Goal: Information Seeking & Learning: Learn about a topic

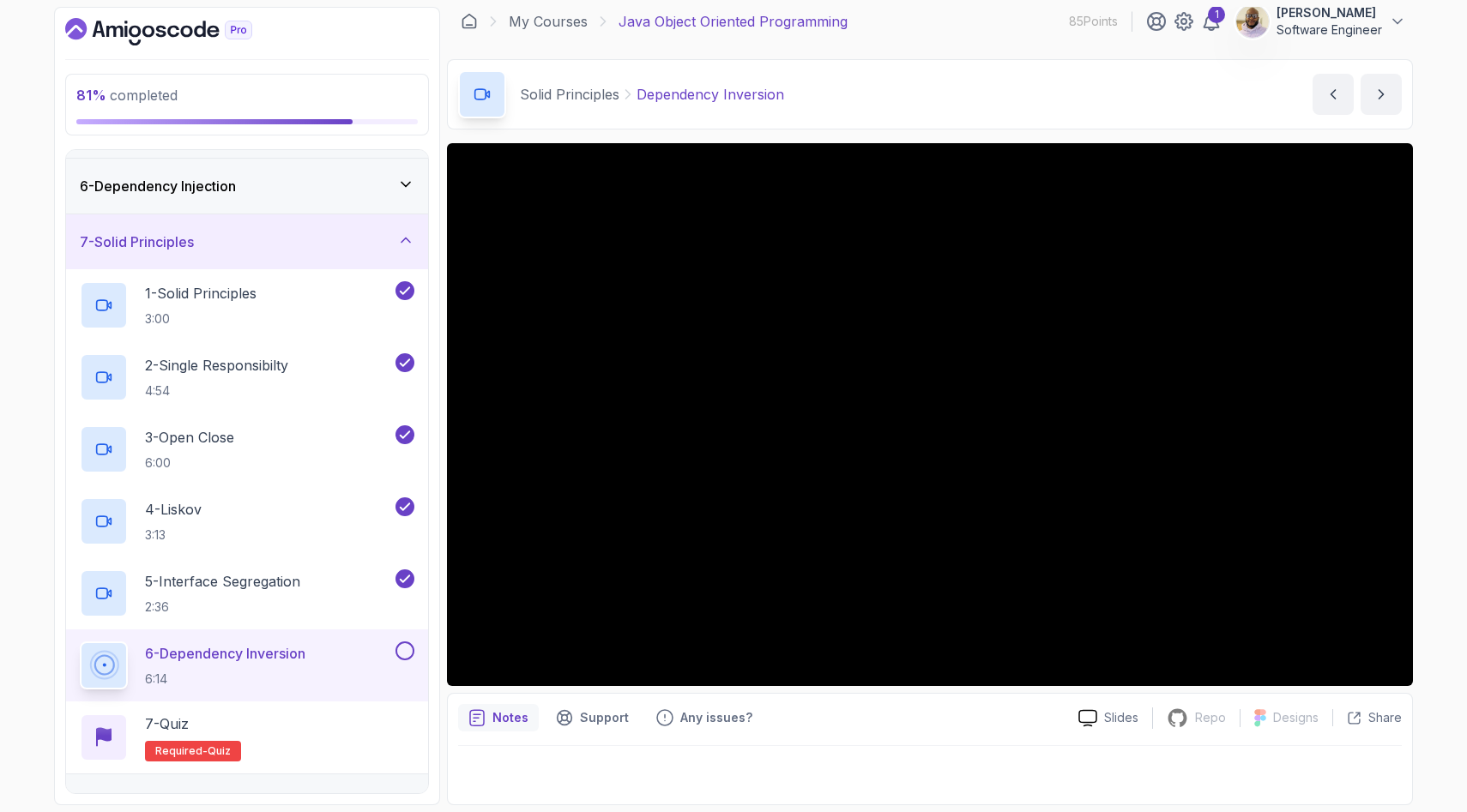
scroll to position [305, 0]
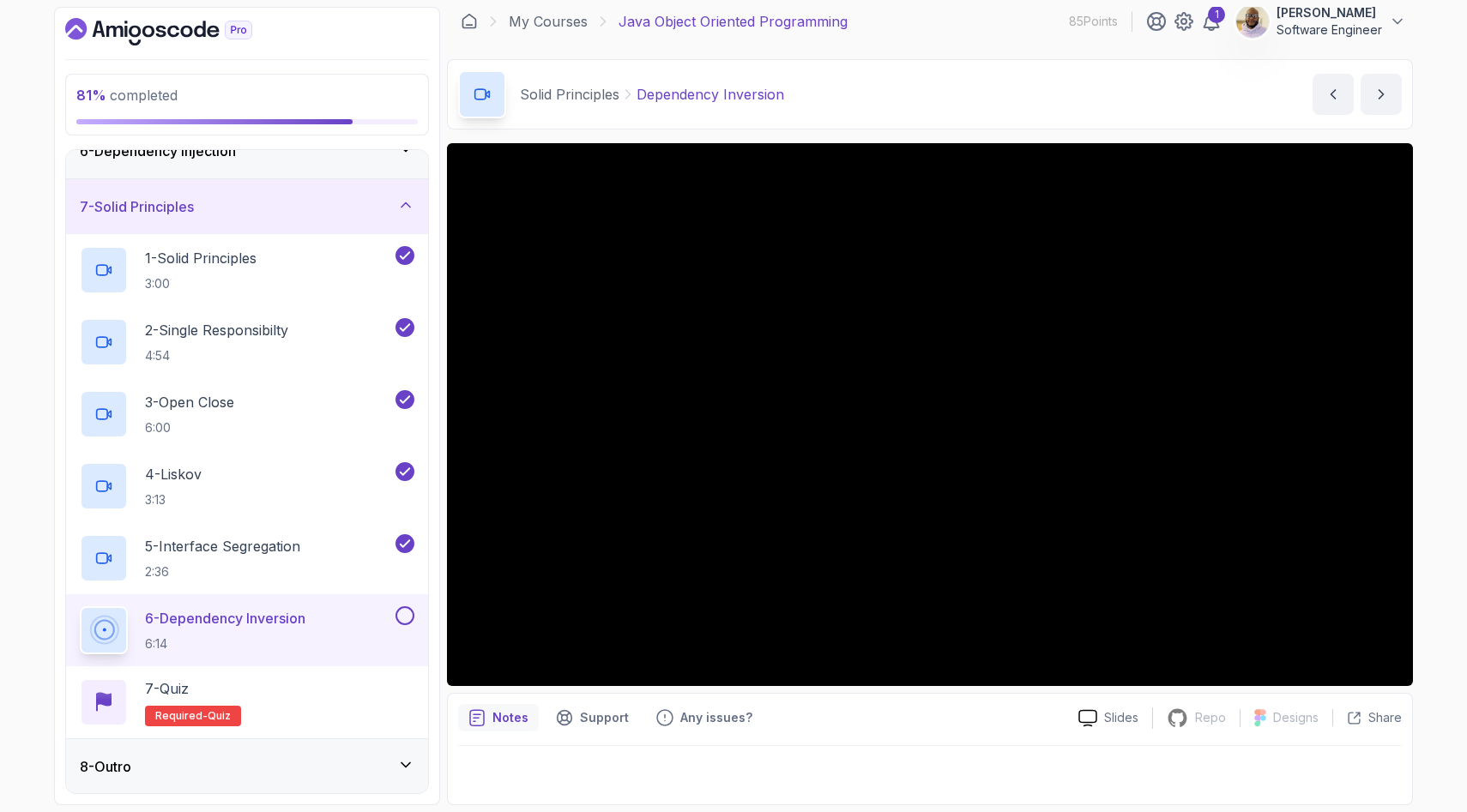
click at [404, 619] on button at bounding box center [404, 615] width 18 height 18
click at [404, 764] on icon at bounding box center [405, 764] width 9 height 4
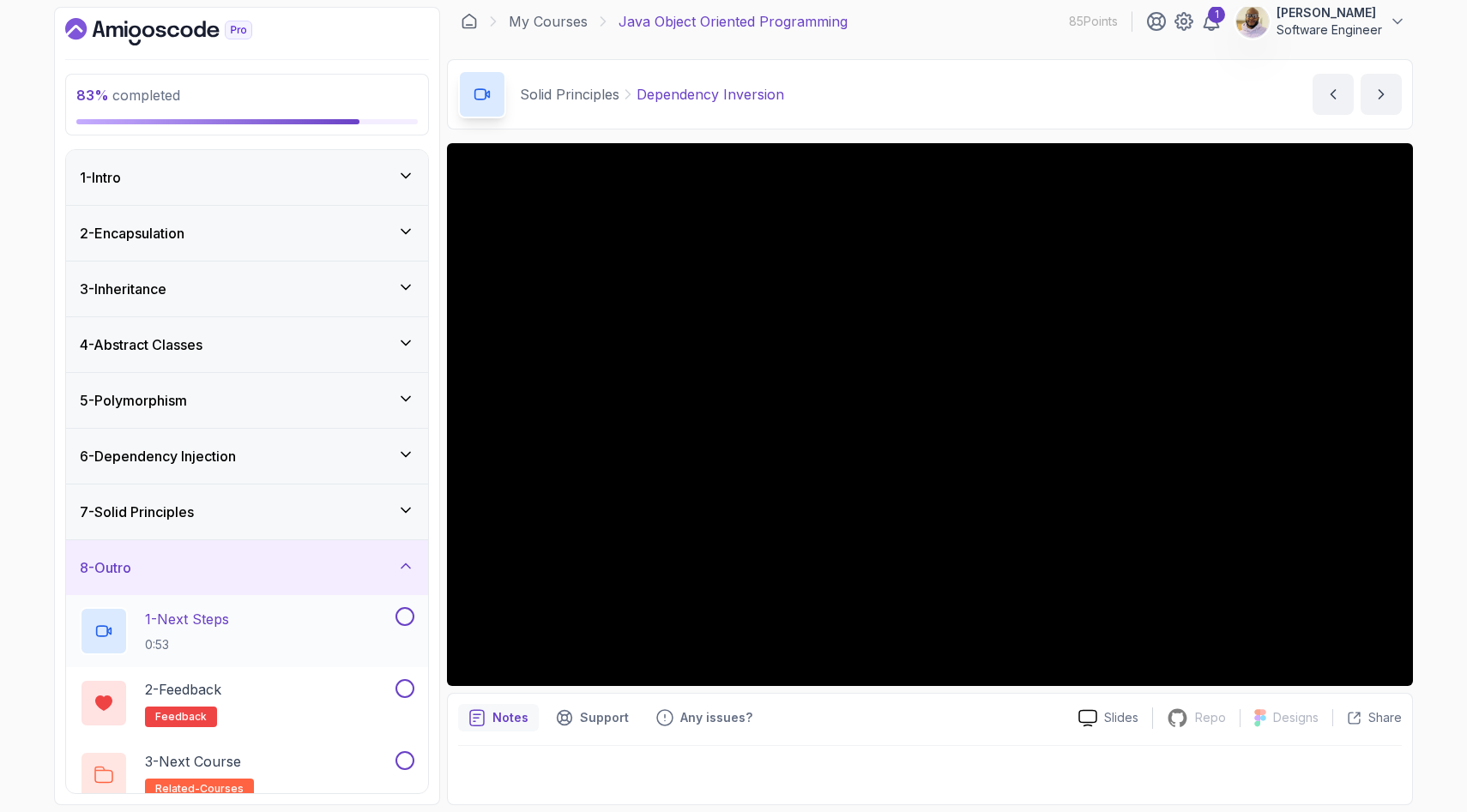
scroll to position [18, 0]
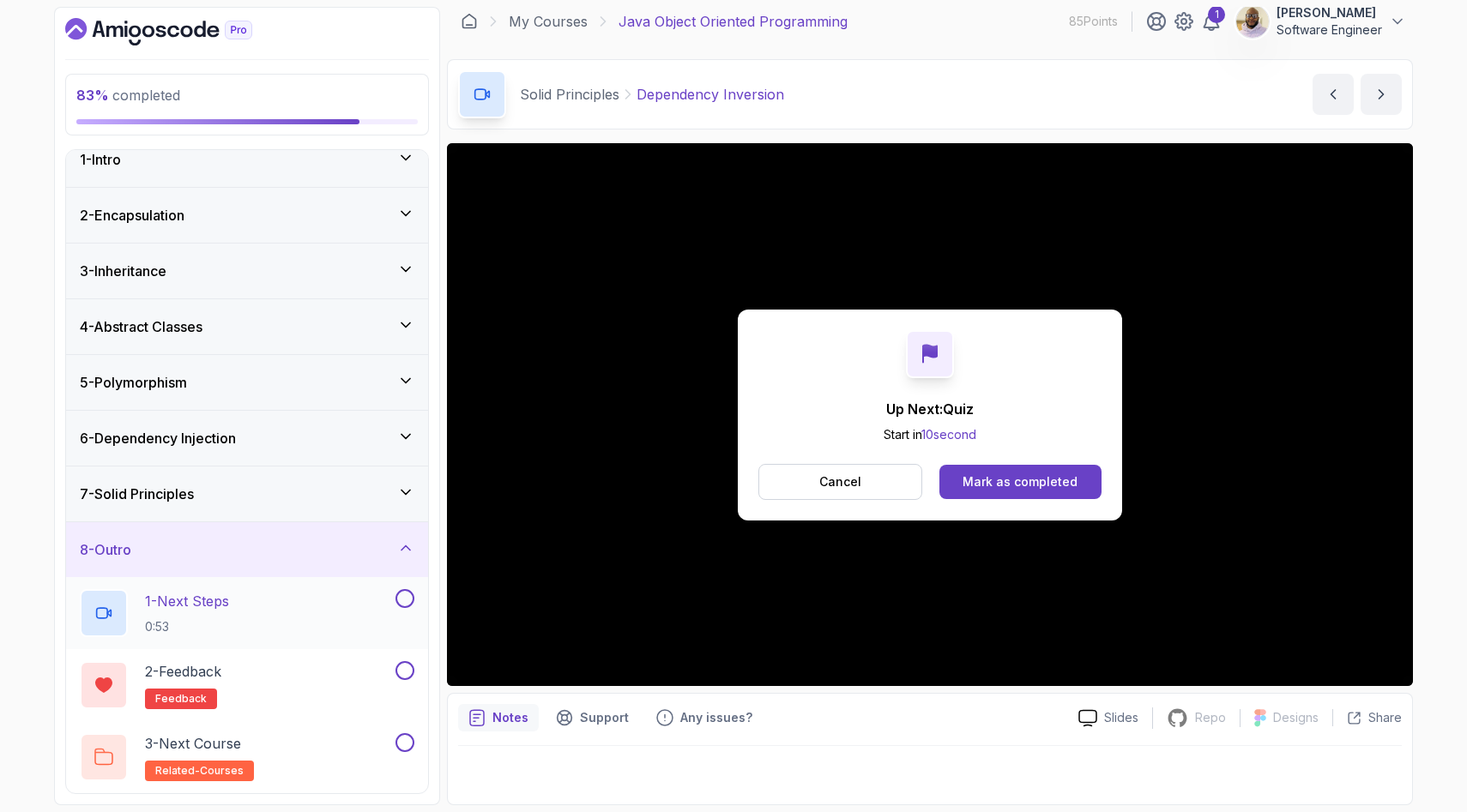
click at [405, 598] on button at bounding box center [404, 598] width 18 height 18
click at [407, 667] on button at bounding box center [404, 670] width 18 height 18
click at [408, 749] on button at bounding box center [404, 742] width 18 height 18
click at [1003, 487] on div "Mark as completed" at bounding box center [1020, 483] width 115 height 17
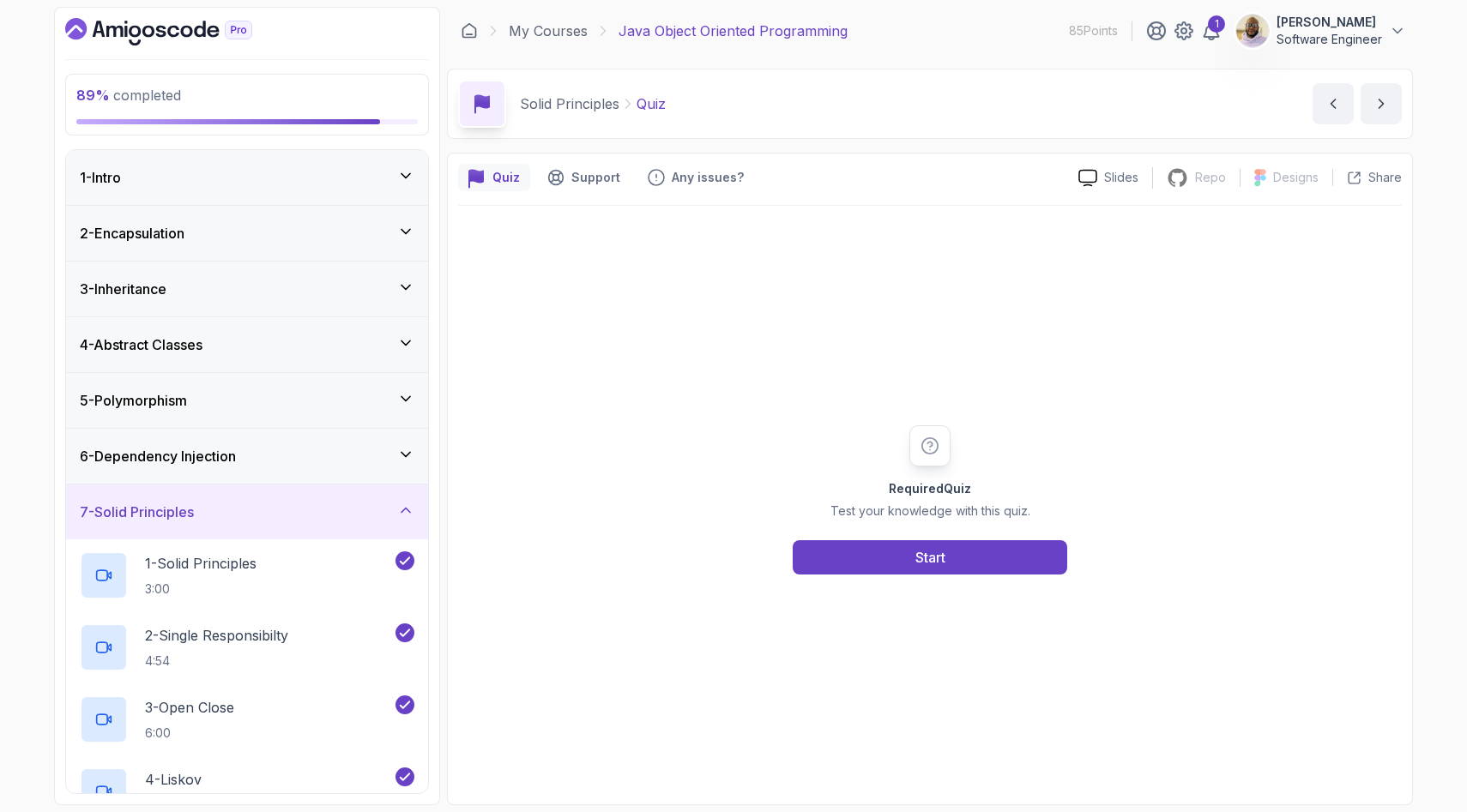
click at [414, 177] on icon at bounding box center [406, 176] width 17 height 17
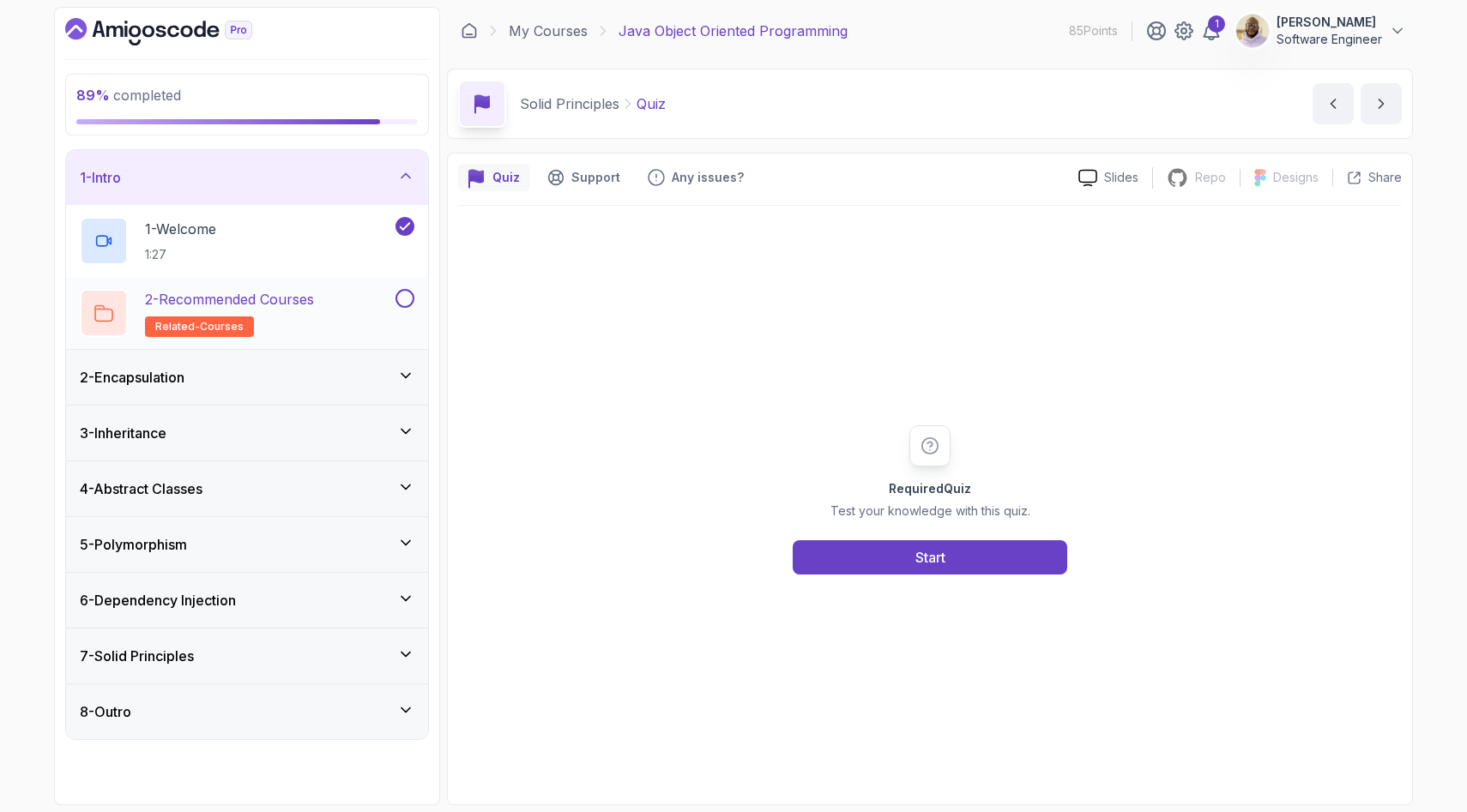
click at [403, 300] on button at bounding box center [404, 298] width 18 height 18
click at [403, 370] on icon at bounding box center [406, 376] width 17 height 17
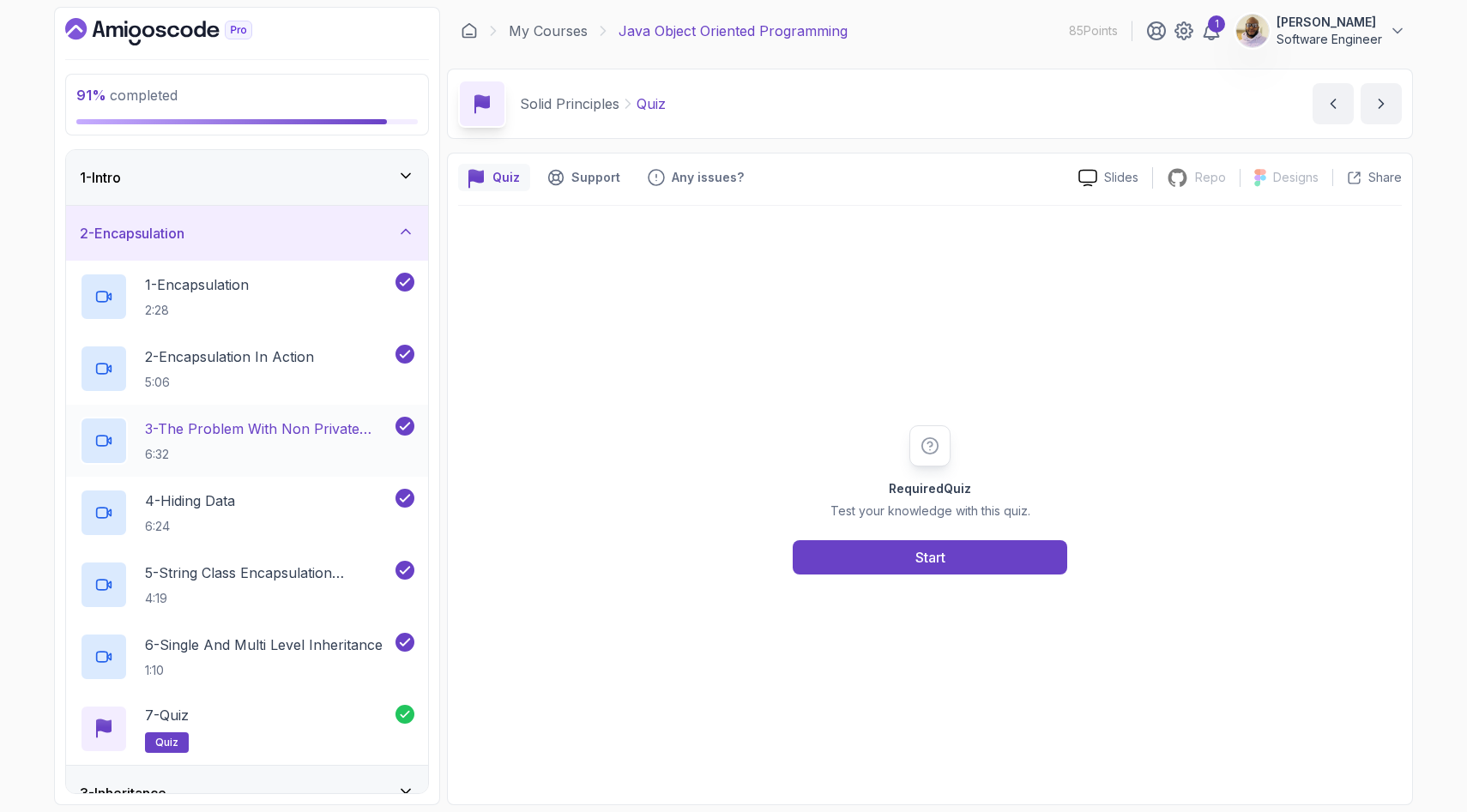
scroll to position [305, 0]
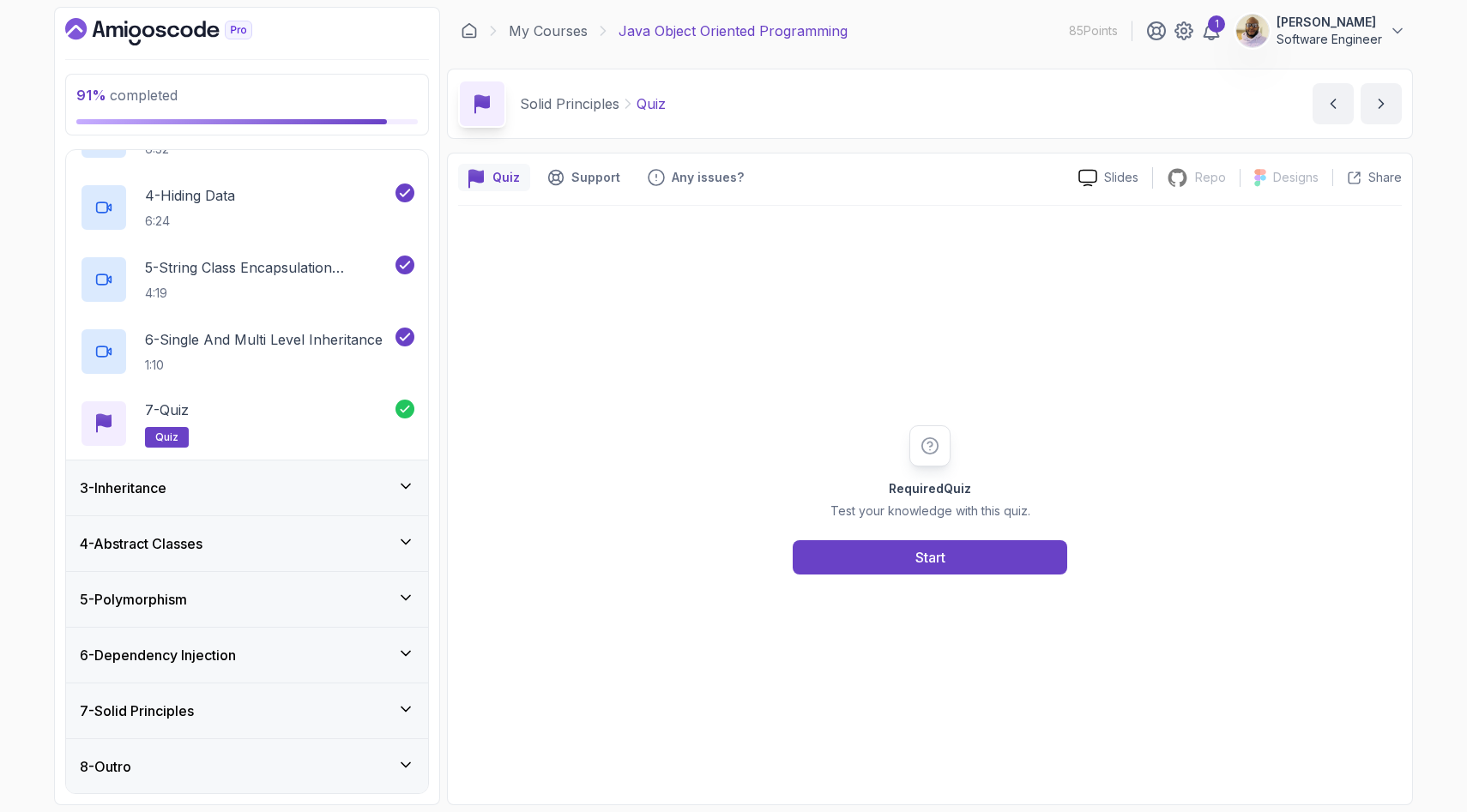
click at [404, 494] on div "3 - Inheritance" at bounding box center [247, 488] width 334 height 20
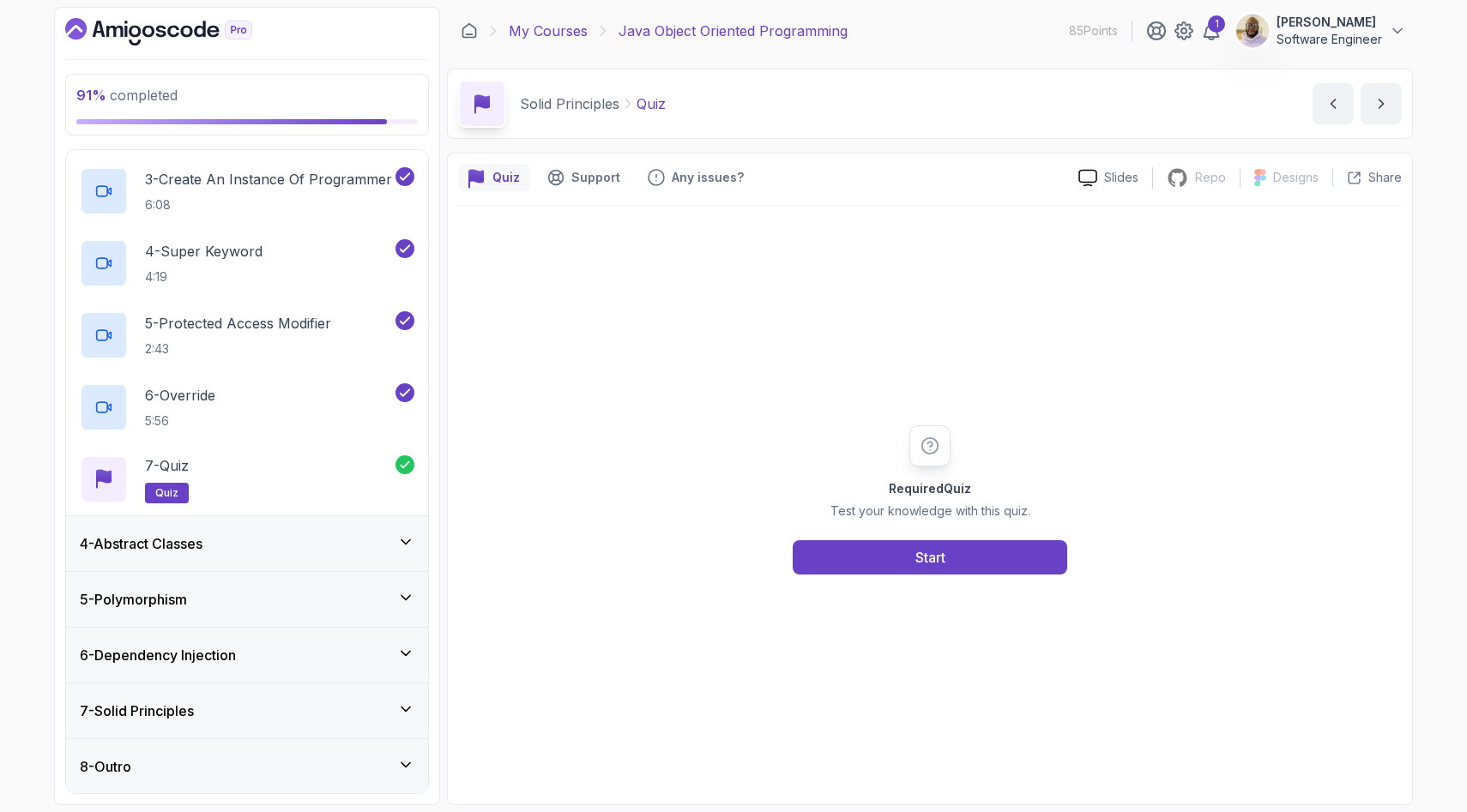
click at [531, 28] on link "My Courses" at bounding box center [548, 30] width 79 height 20
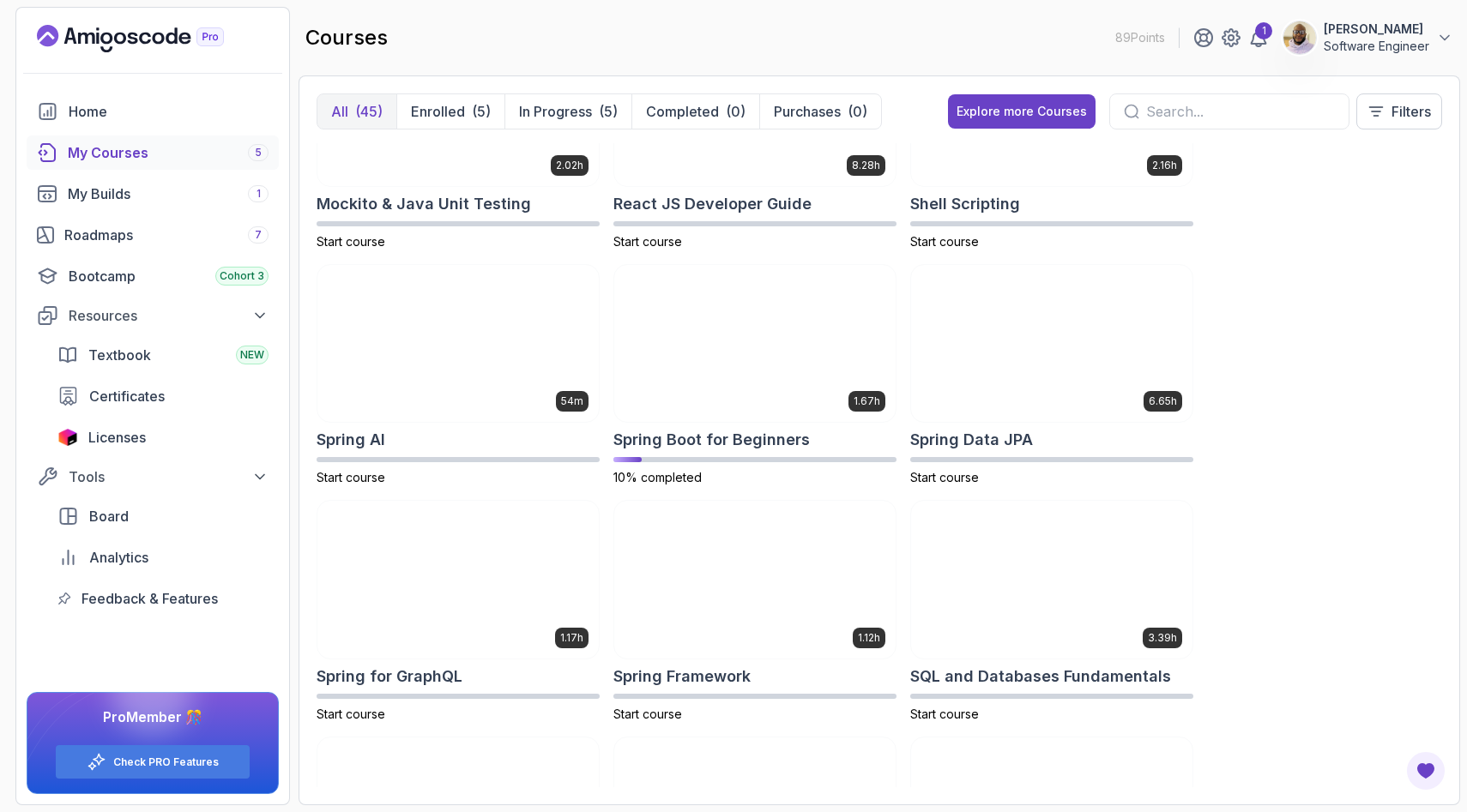
scroll to position [2727, 0]
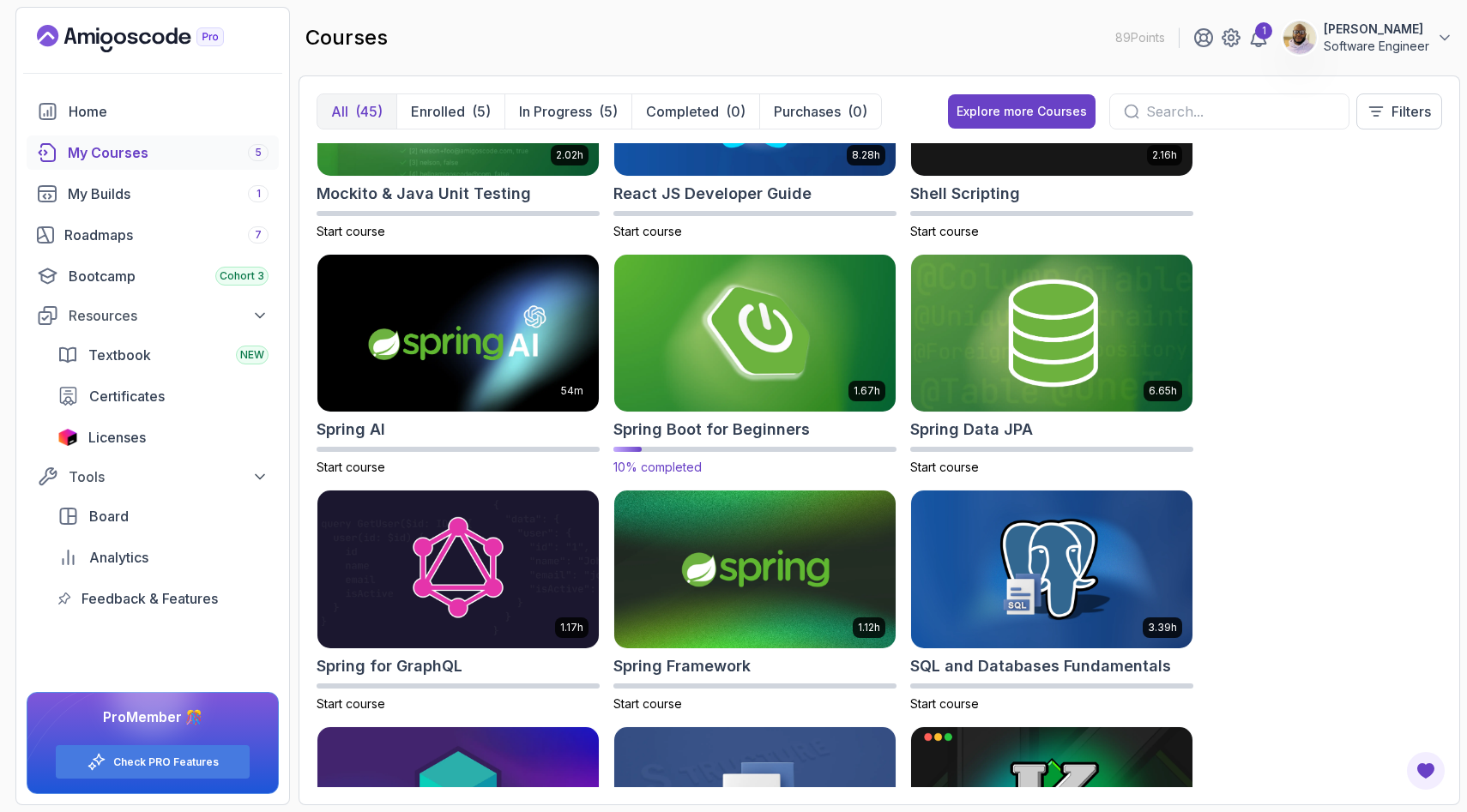
click at [709, 374] on img at bounding box center [755, 333] width 295 height 165
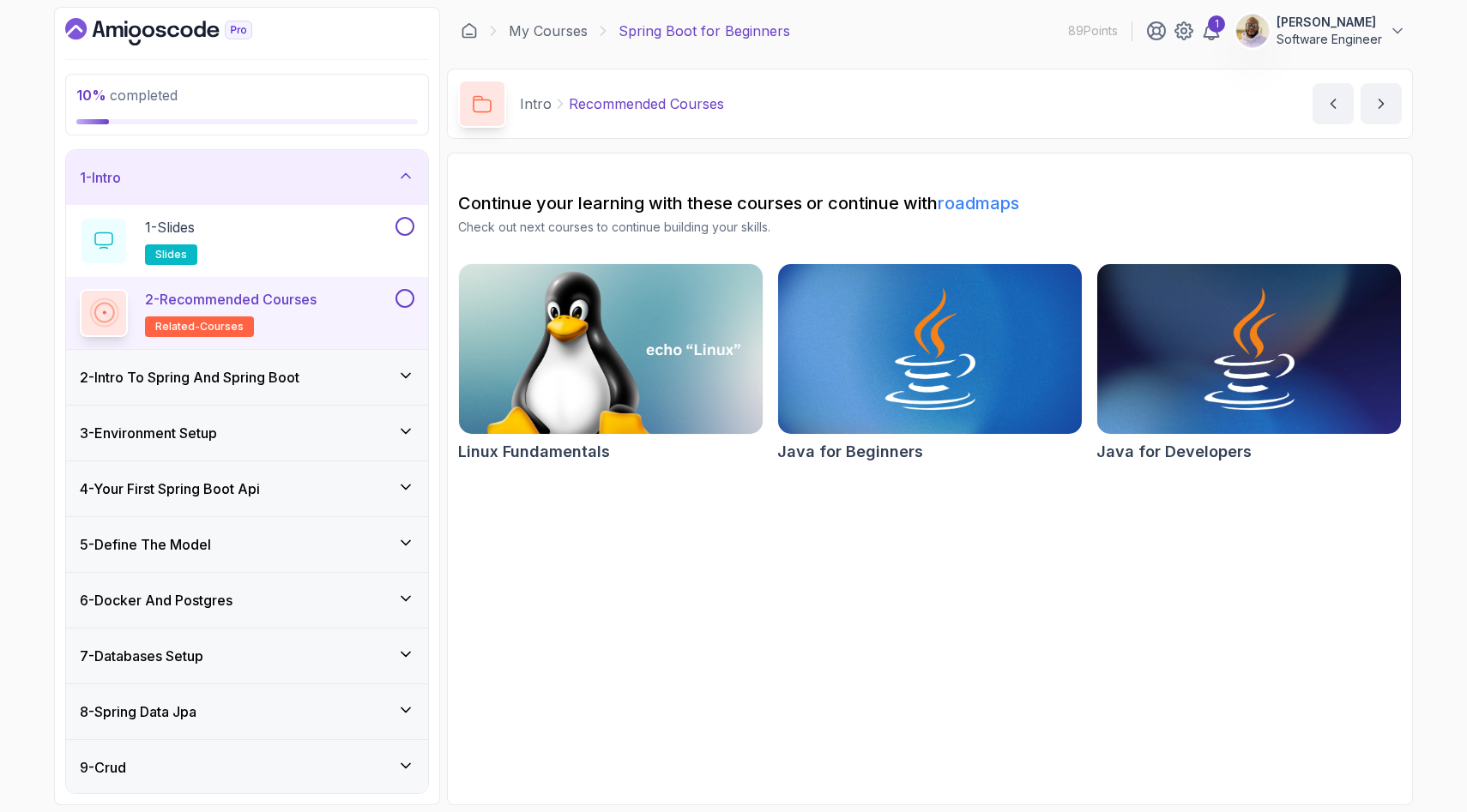
click at [203, 386] on h3 "2 - Intro To Spring And Spring Boot" at bounding box center [189, 377] width 220 height 20
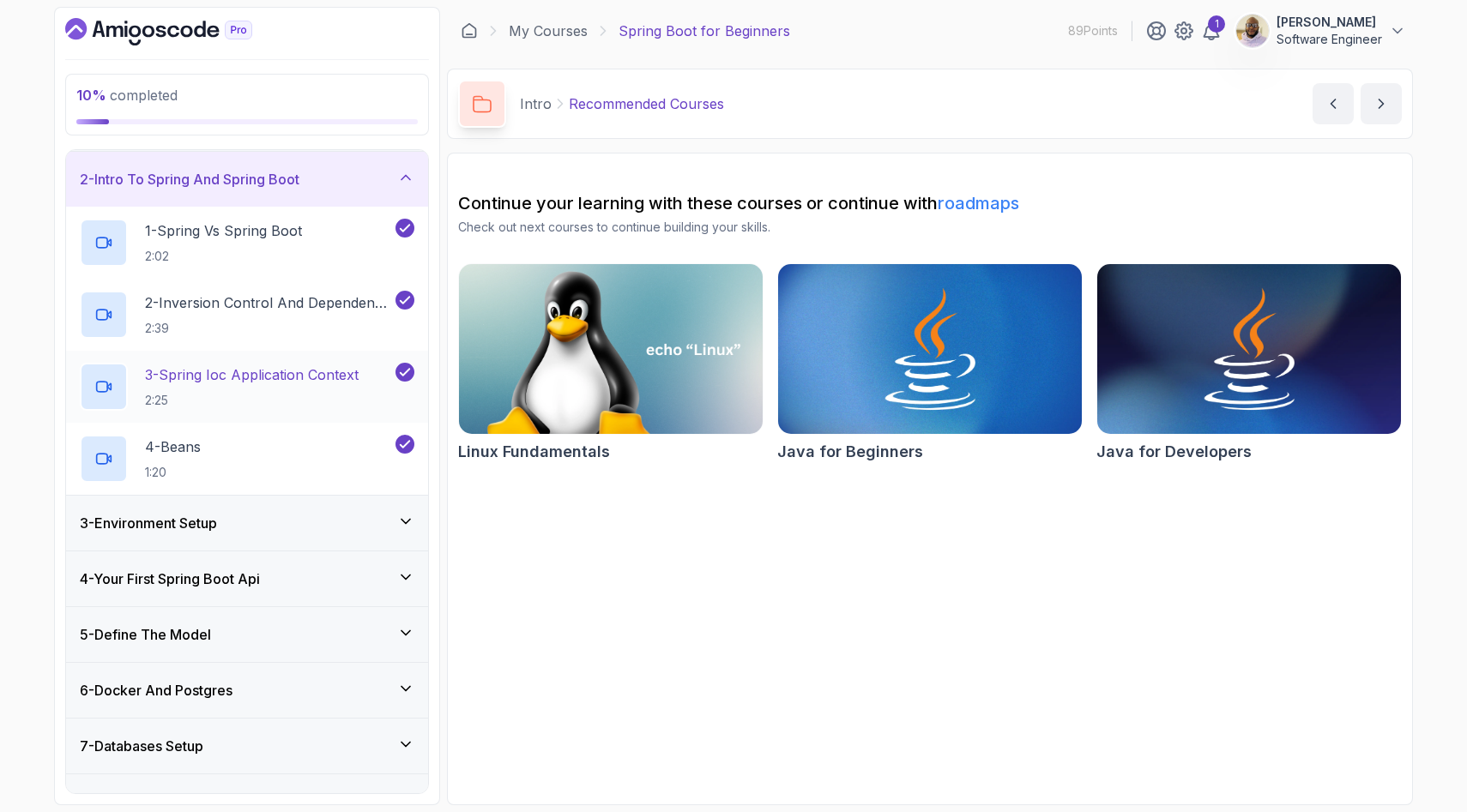
scroll to position [59, 0]
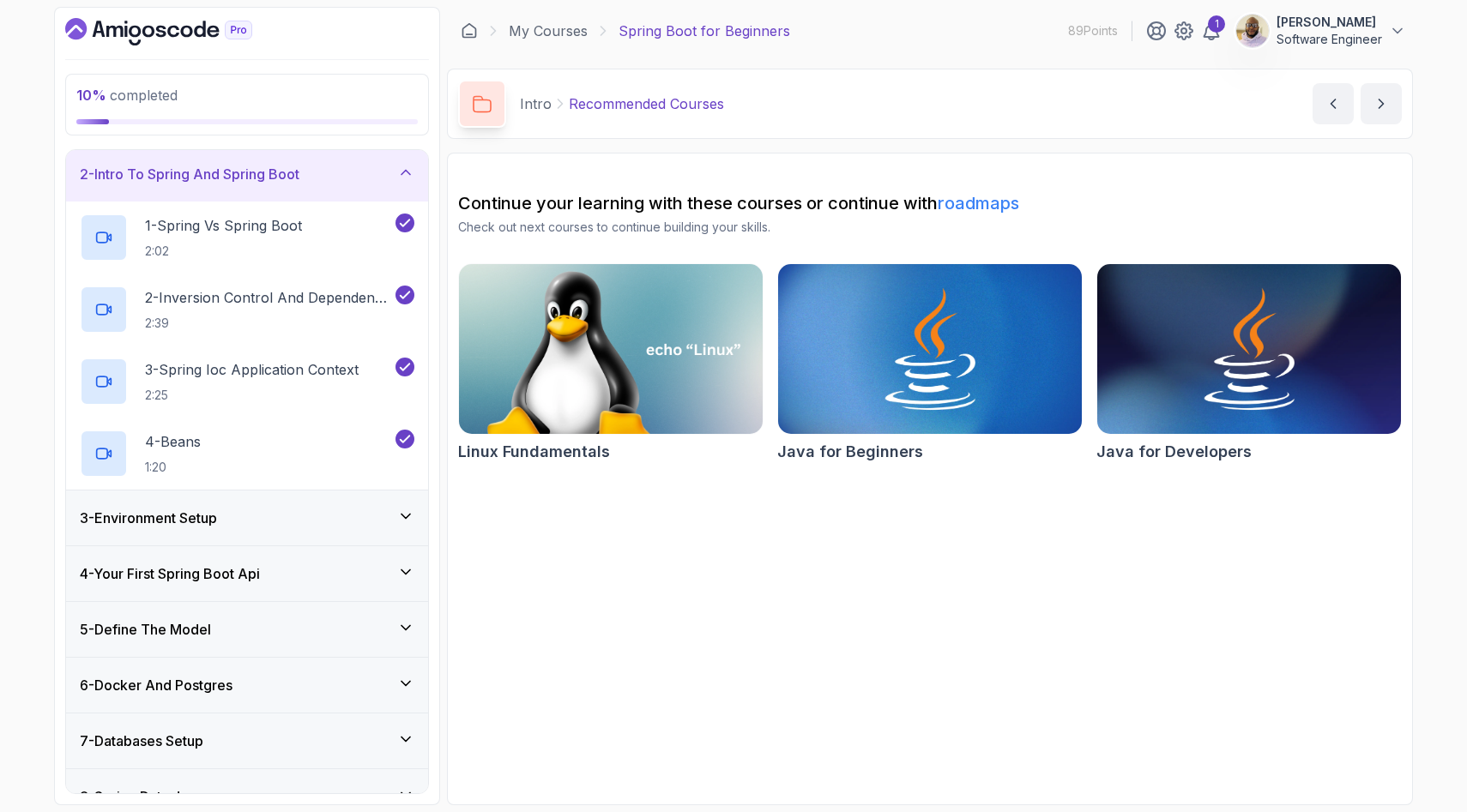
click at [202, 512] on h3 "3 - Environment Setup" at bounding box center [148, 518] width 137 height 20
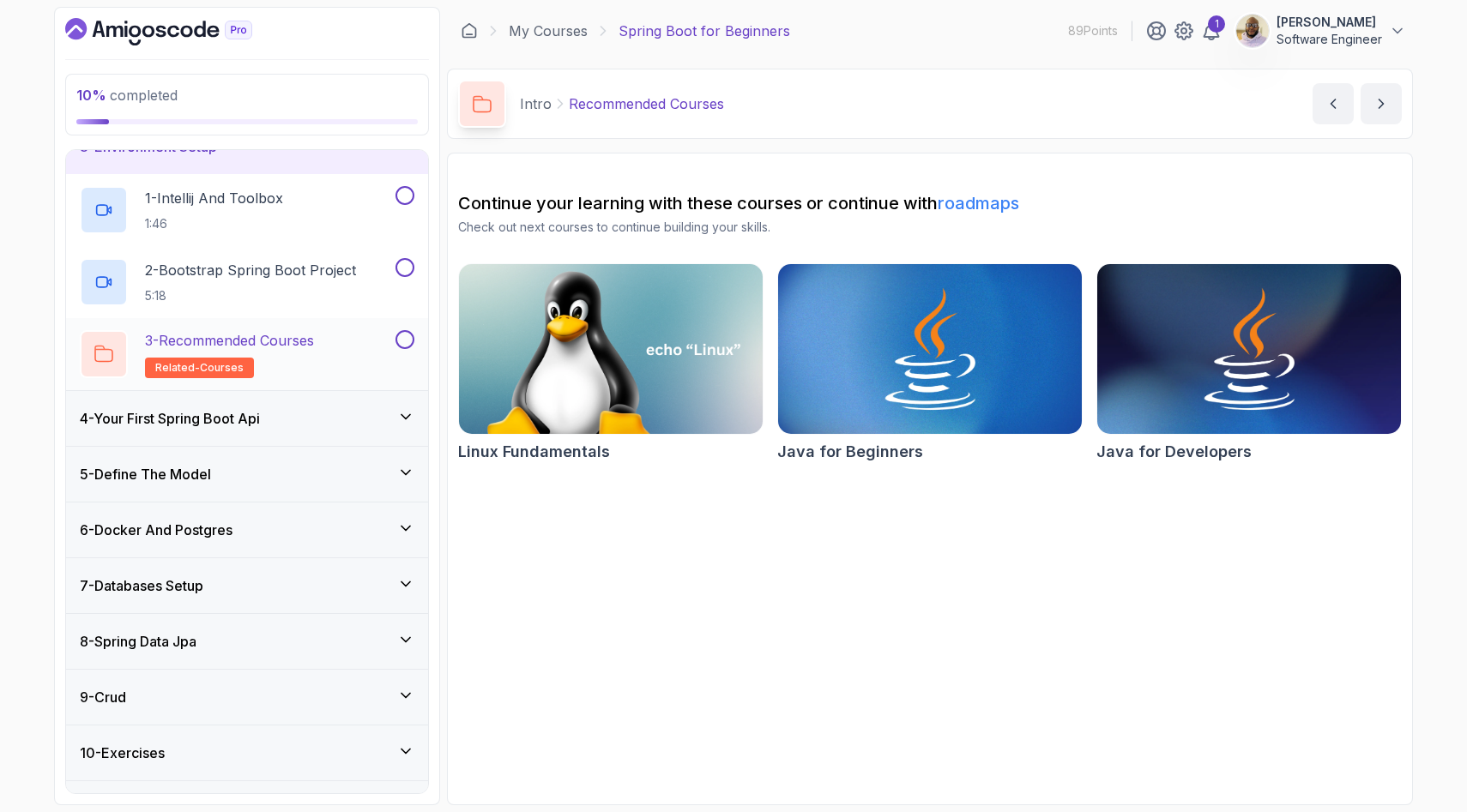
scroll to position [143, 0]
click at [259, 417] on h3 "4 - Your First Spring Boot Api" at bounding box center [169, 418] width 180 height 20
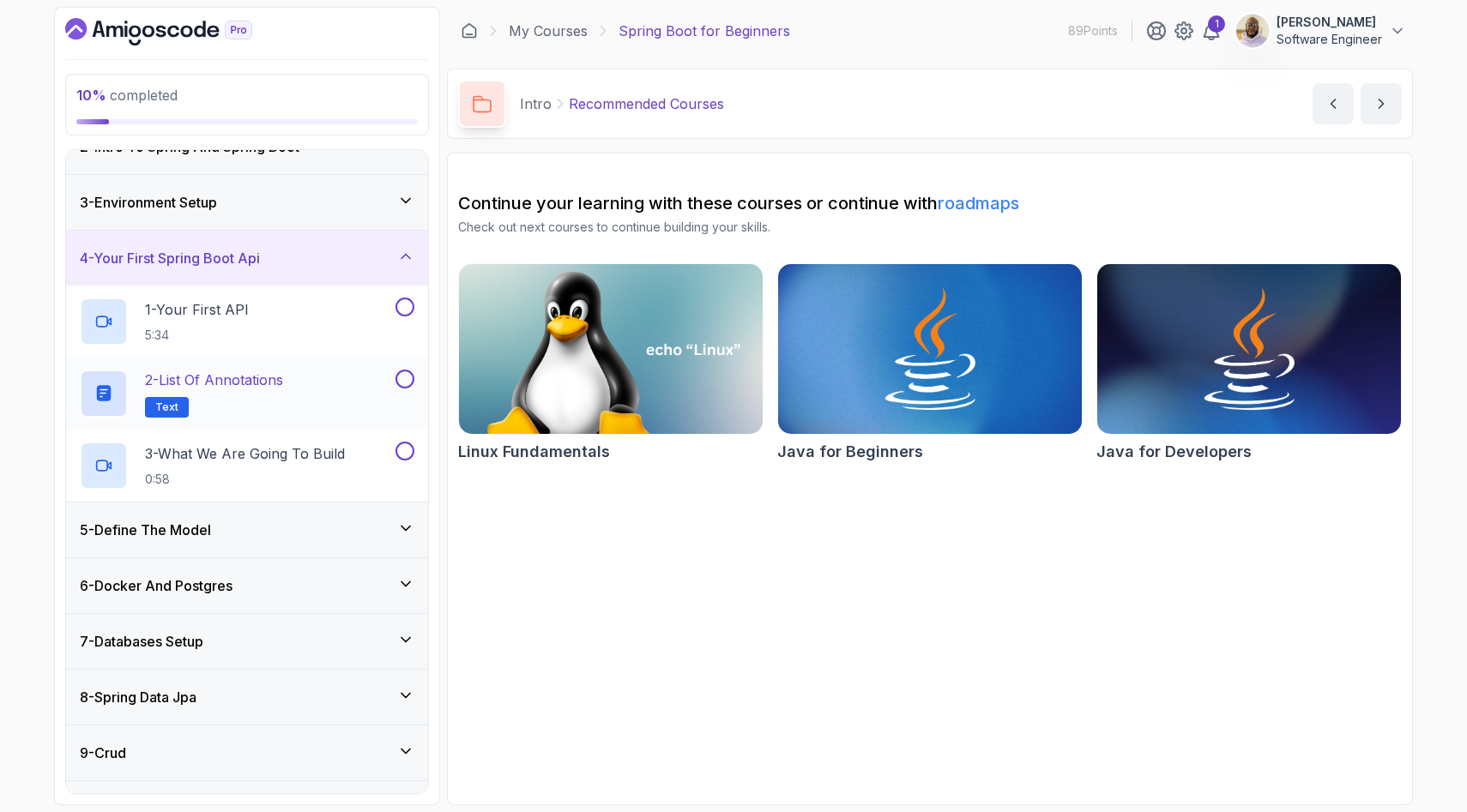
scroll to position [0, 0]
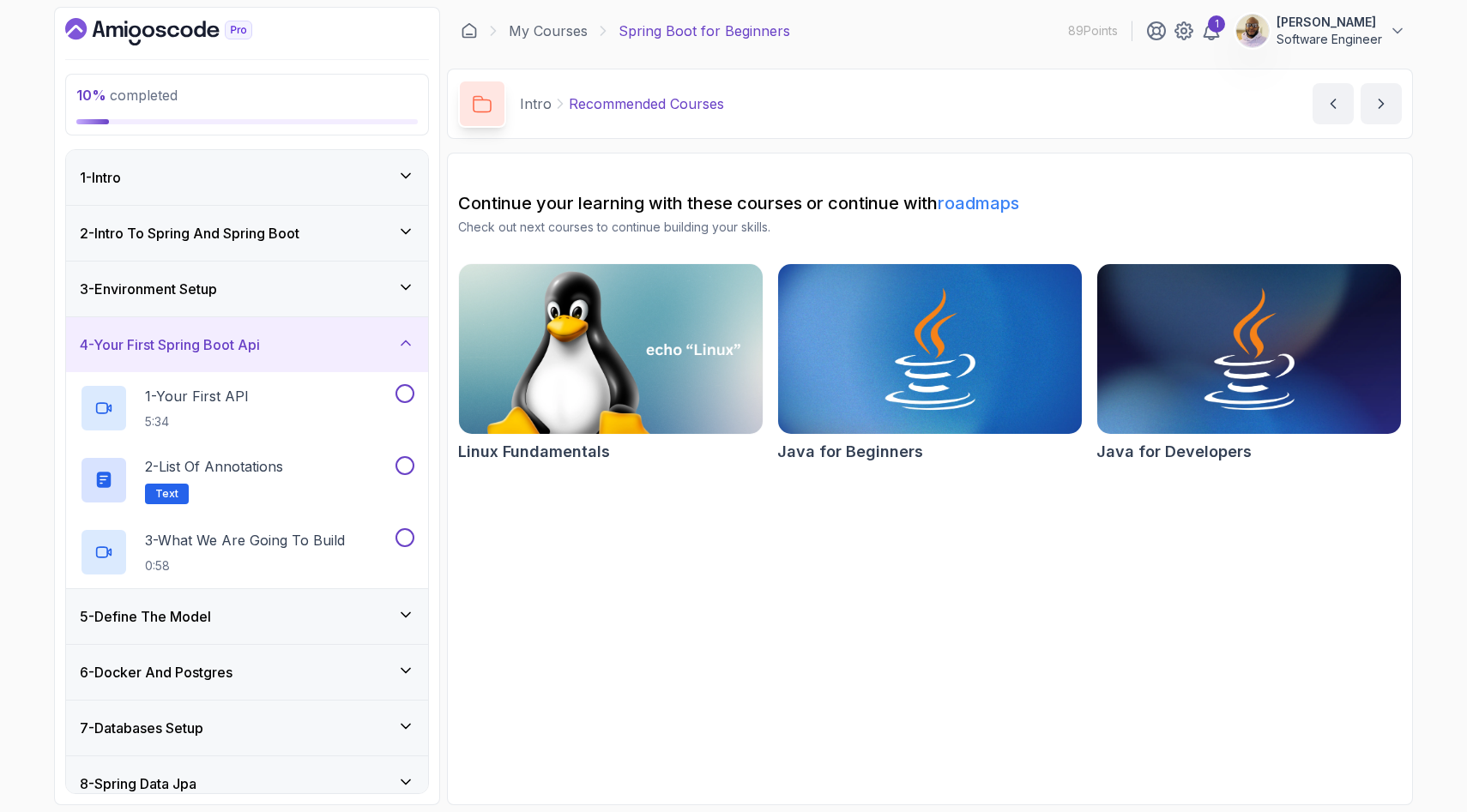
click at [287, 236] on h3 "2 - Intro To Spring And Spring Boot" at bounding box center [189, 233] width 220 height 20
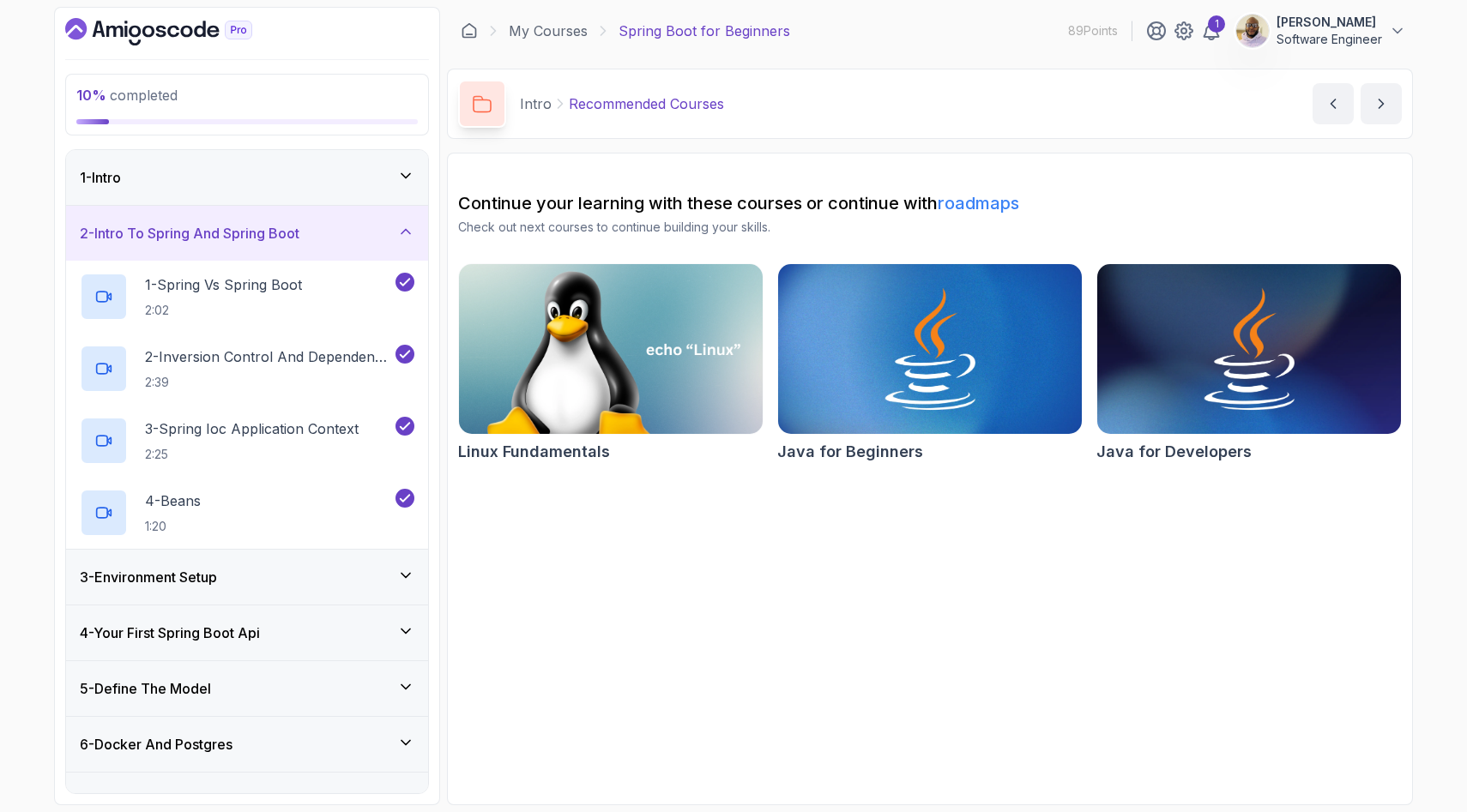
click at [287, 236] on h3 "2 - Intro To Spring And Spring Boot" at bounding box center [189, 233] width 220 height 20
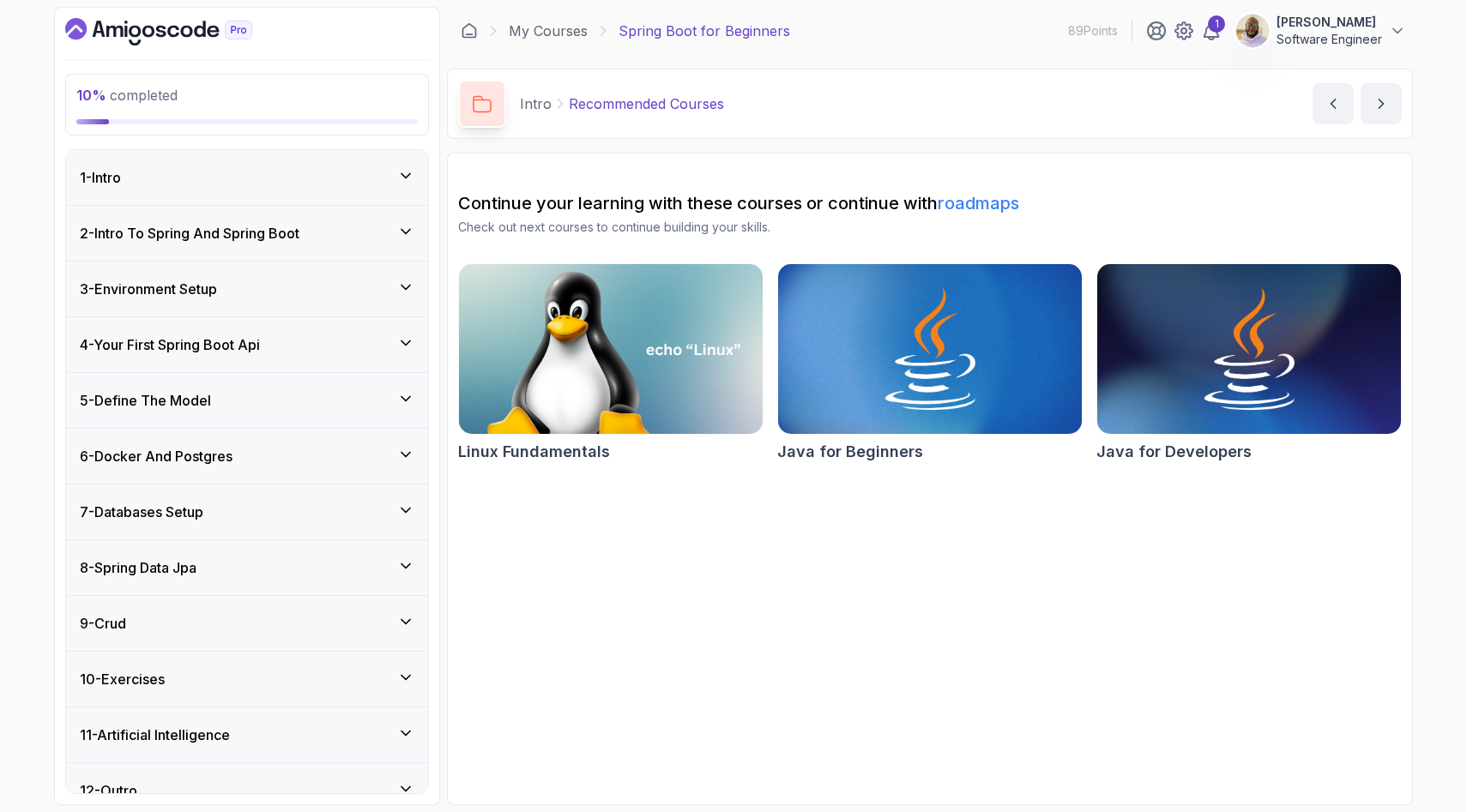
click at [267, 291] on div "3 - Environment Setup" at bounding box center [247, 288] width 334 height 20
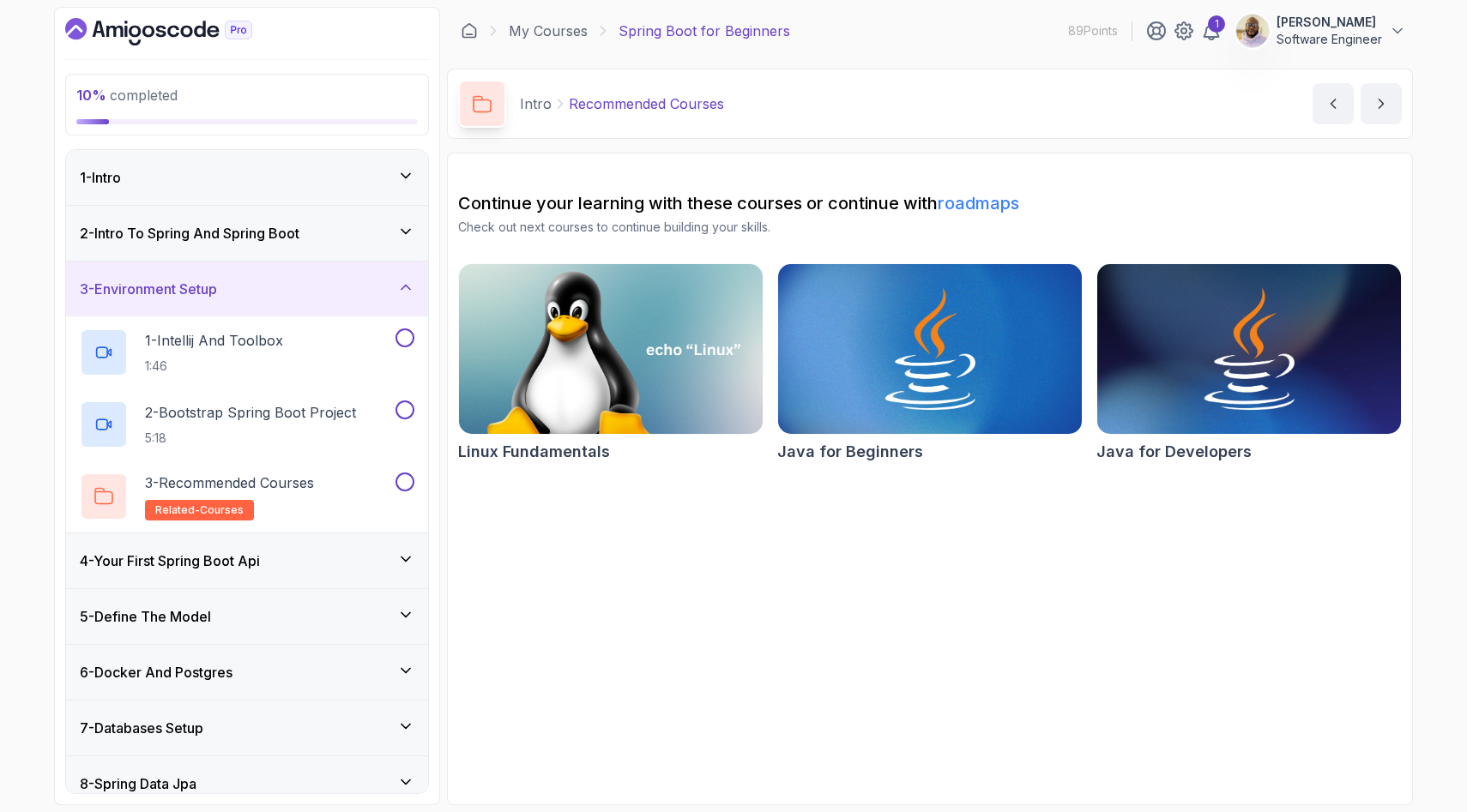
click at [267, 291] on div "3 - Environment Setup" at bounding box center [247, 288] width 334 height 20
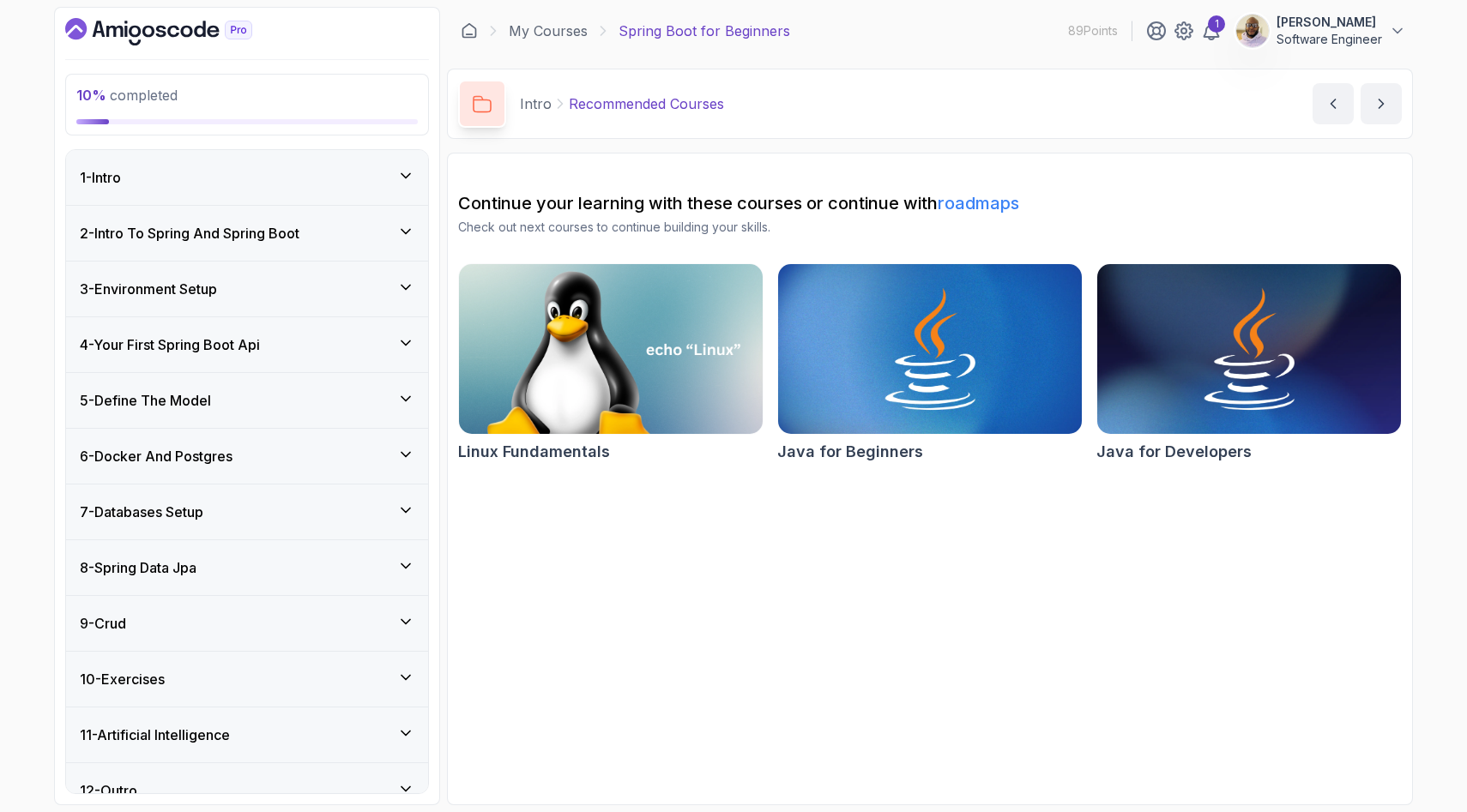
click at [253, 352] on h3 "4 - Your First Spring Boot Api" at bounding box center [169, 344] width 180 height 20
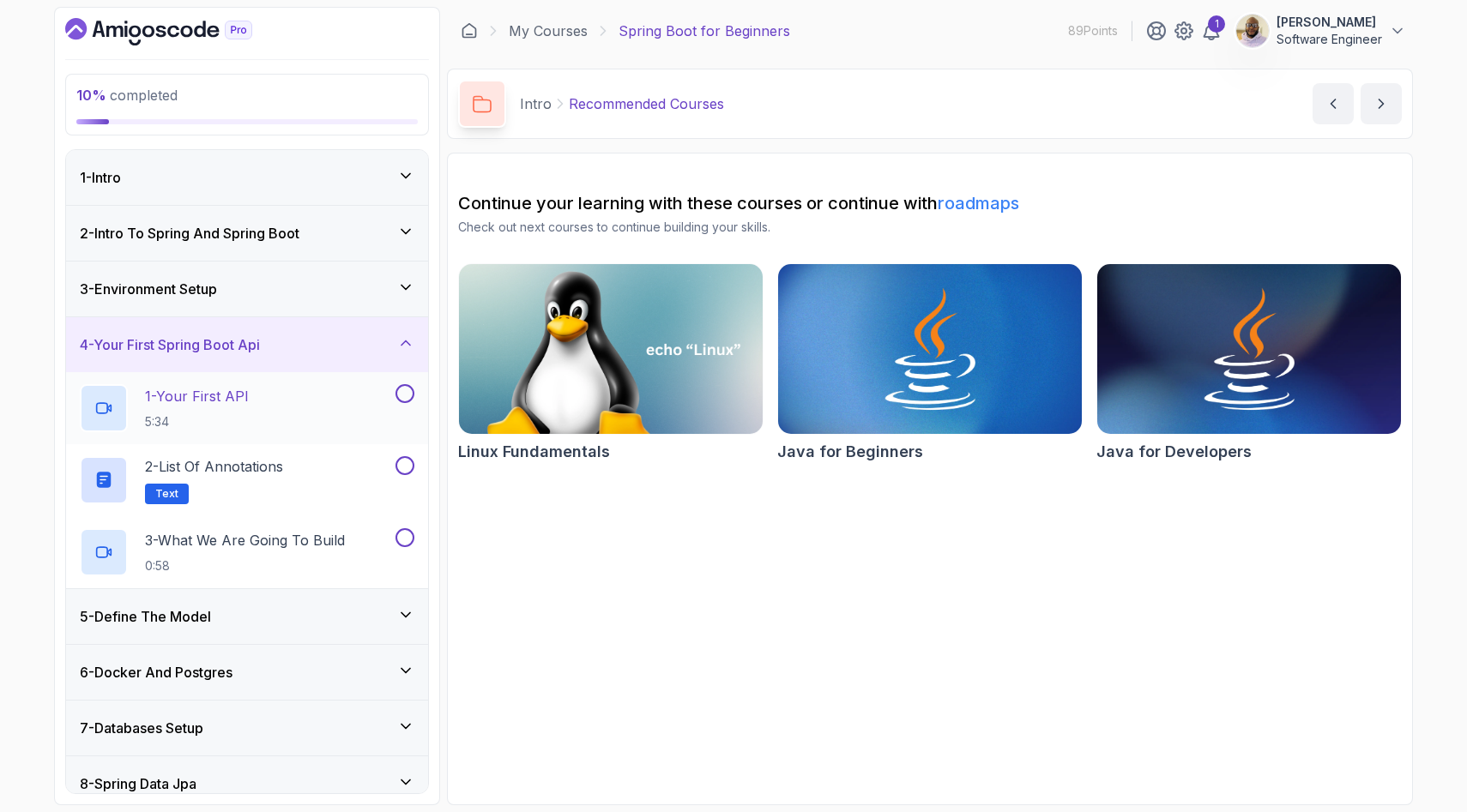
click at [228, 396] on p "1 - Your First API" at bounding box center [196, 395] width 104 height 20
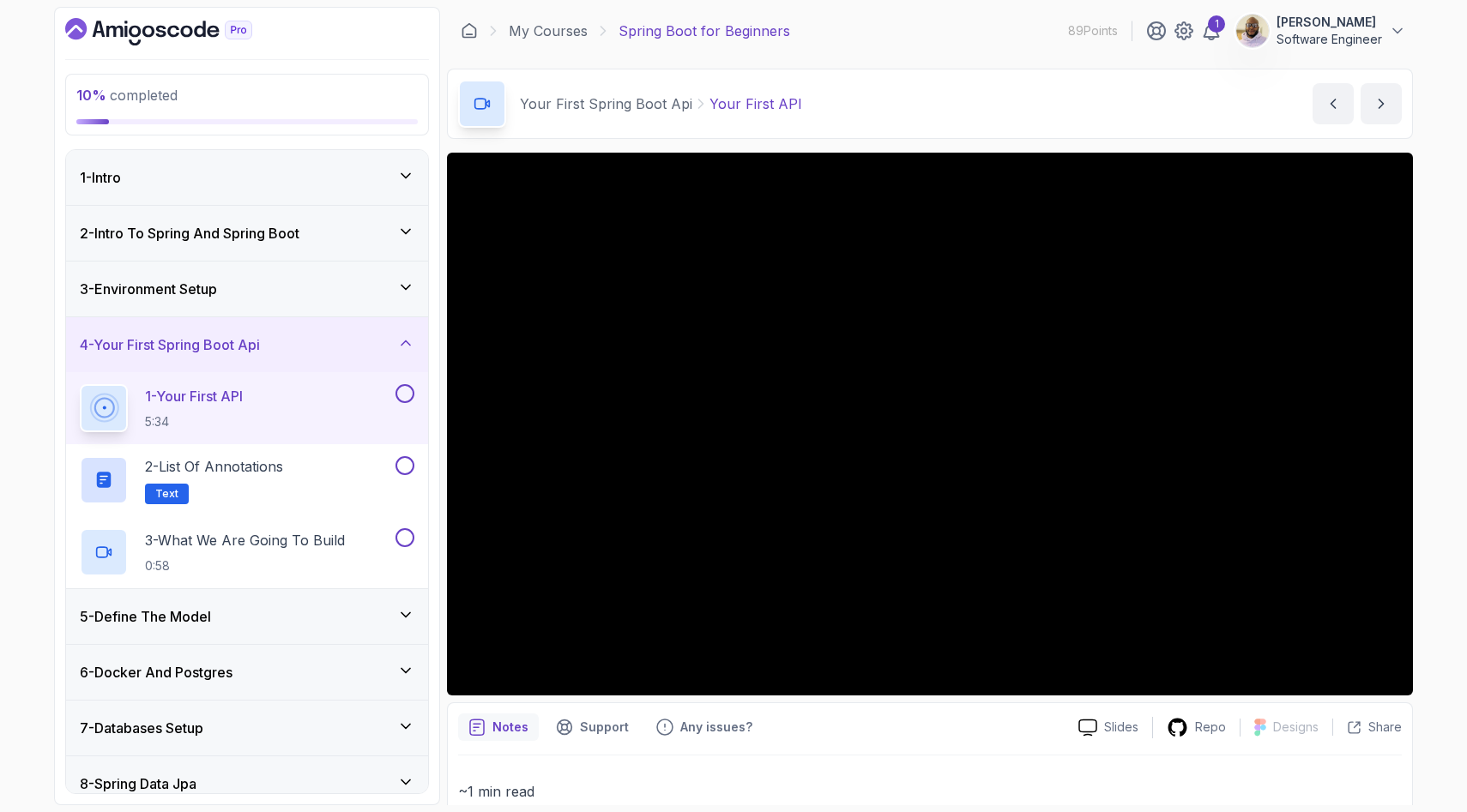
click at [261, 239] on h3 "2 - Intro To Spring And Spring Boot" at bounding box center [189, 233] width 220 height 20
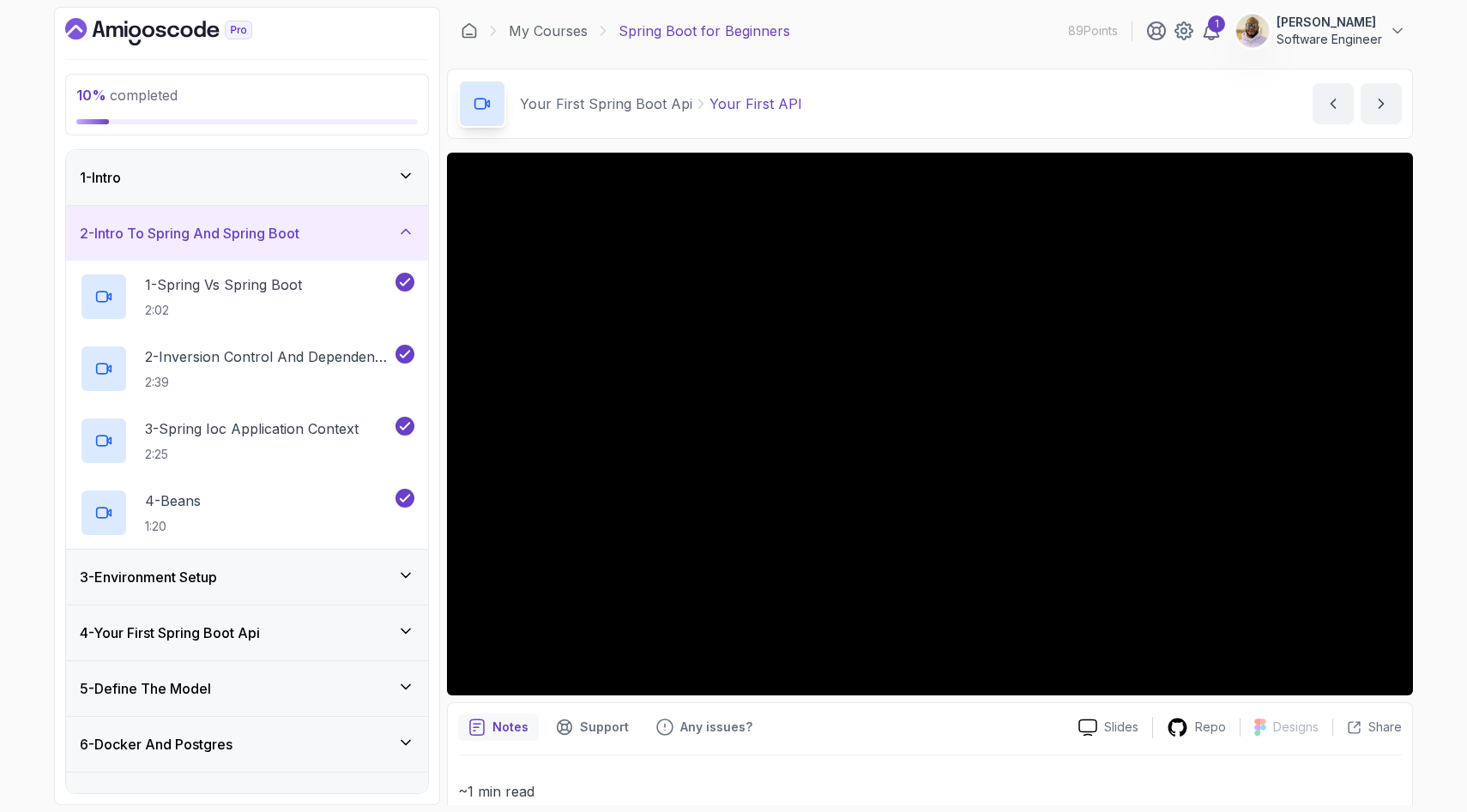
click at [215, 583] on h3 "3 - Environment Setup" at bounding box center [148, 577] width 137 height 20
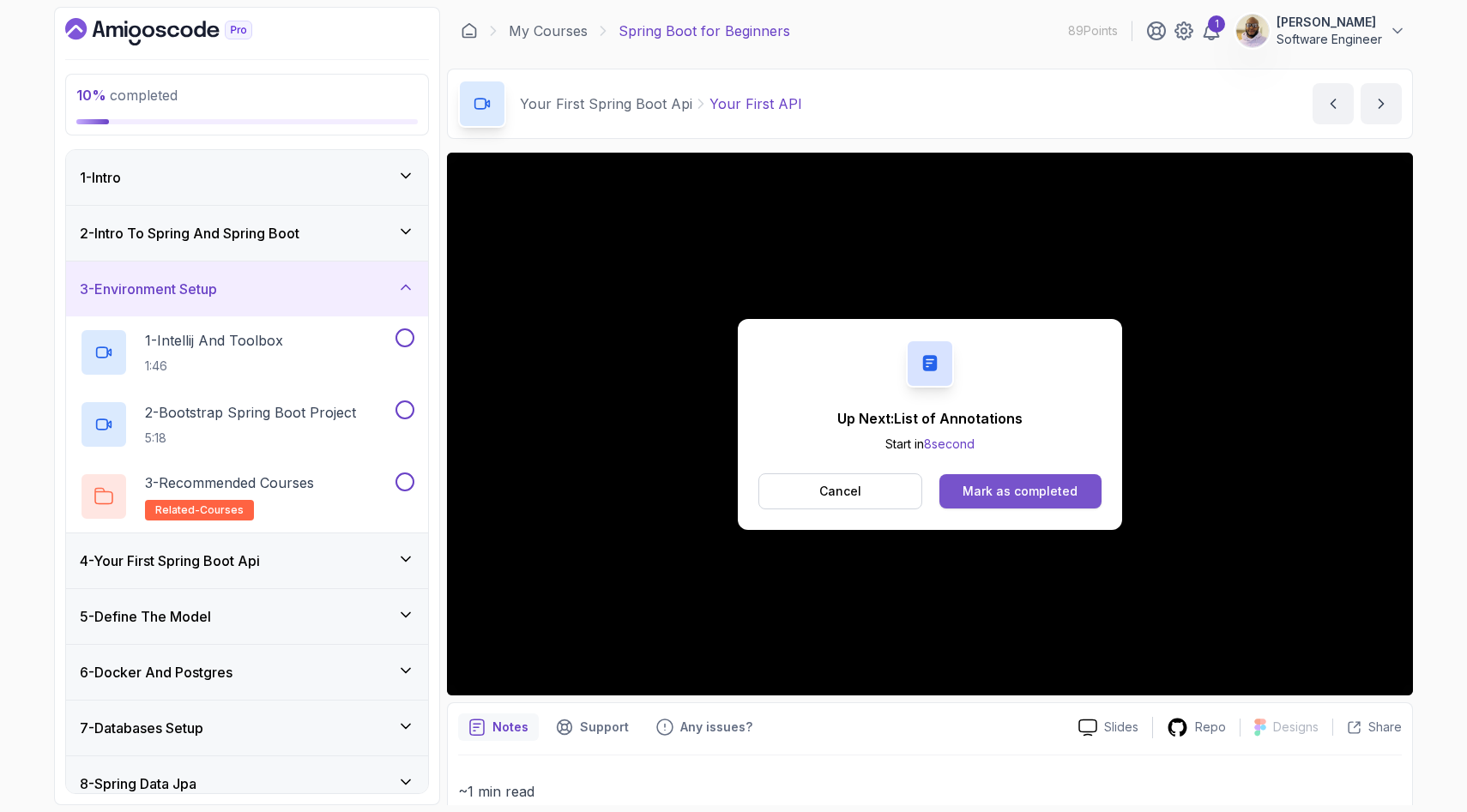
click at [1058, 487] on div "Mark as completed" at bounding box center [1020, 491] width 115 height 17
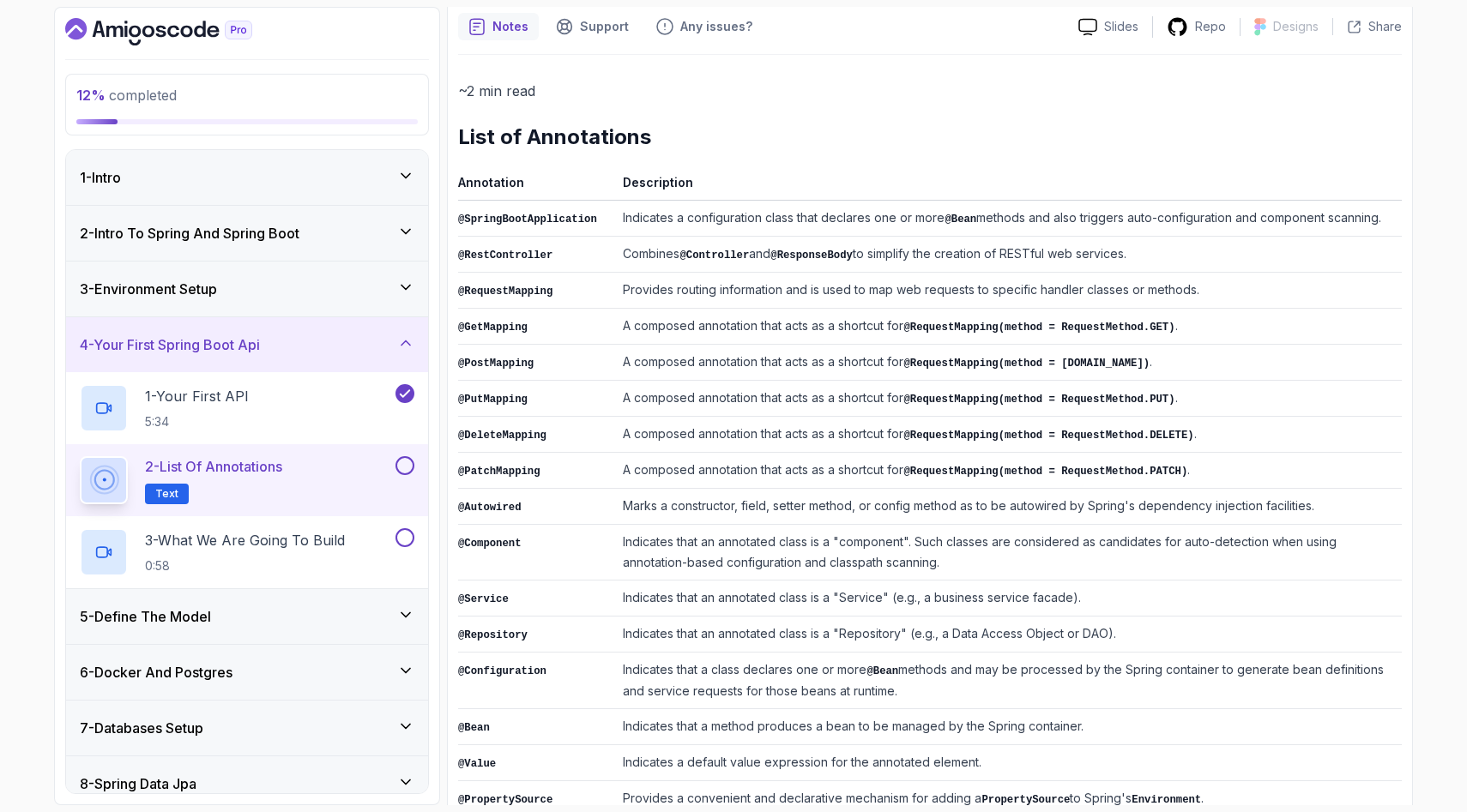
scroll to position [220, 0]
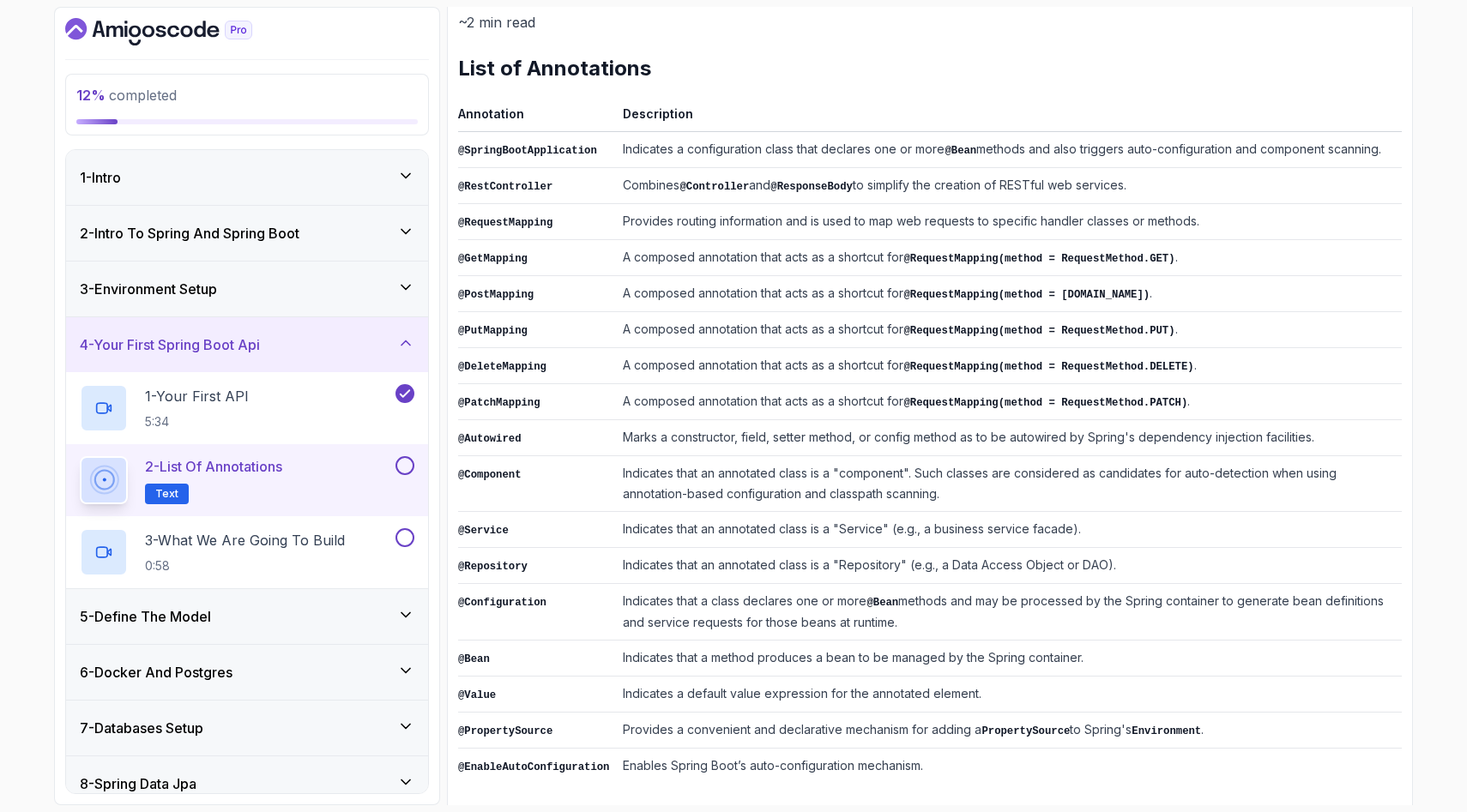
click at [402, 465] on button at bounding box center [404, 465] width 18 height 18
click at [329, 536] on p "3 - What We Are Going To Build" at bounding box center [245, 540] width 200 height 20
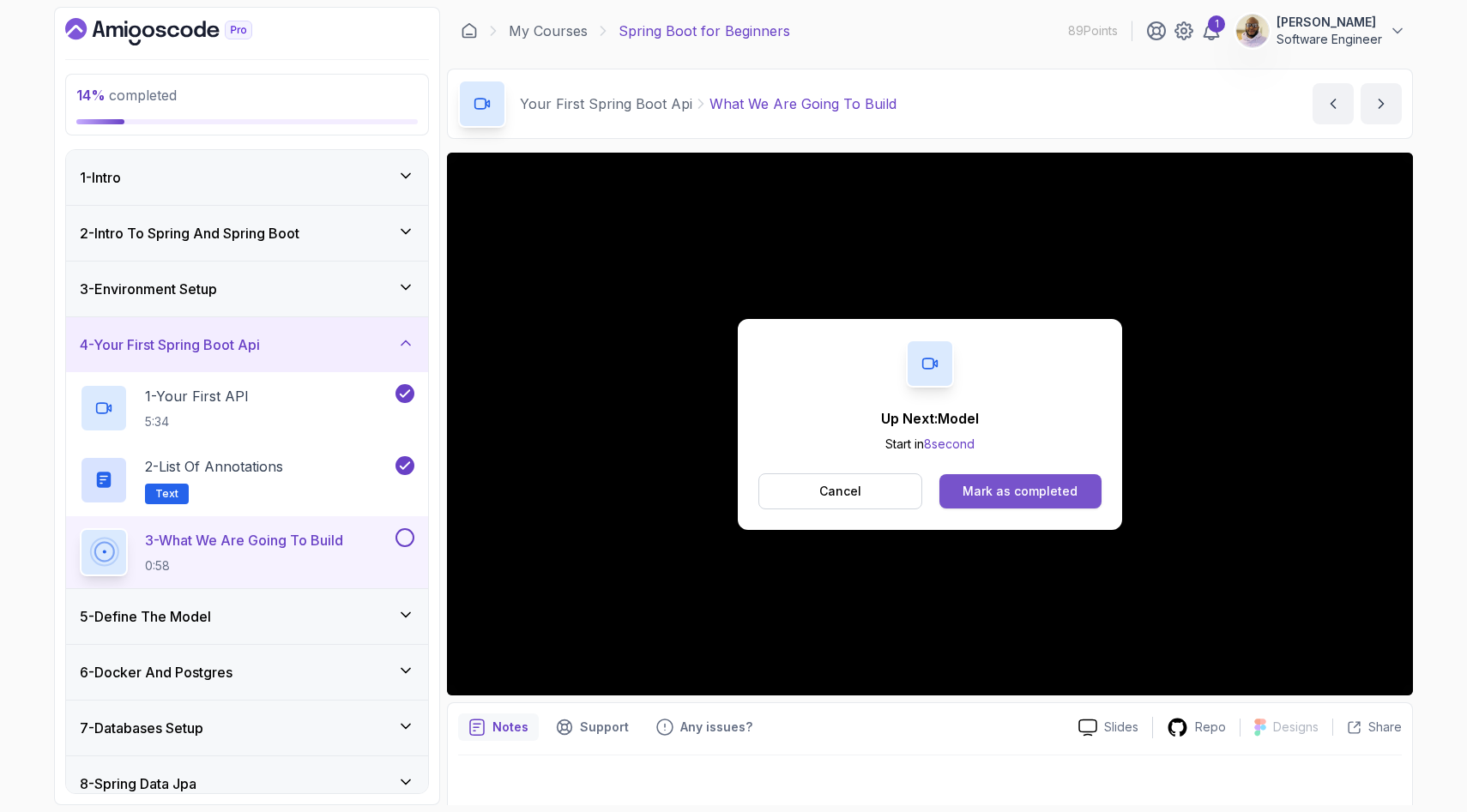
click at [969, 489] on div "Mark as completed" at bounding box center [1020, 491] width 115 height 17
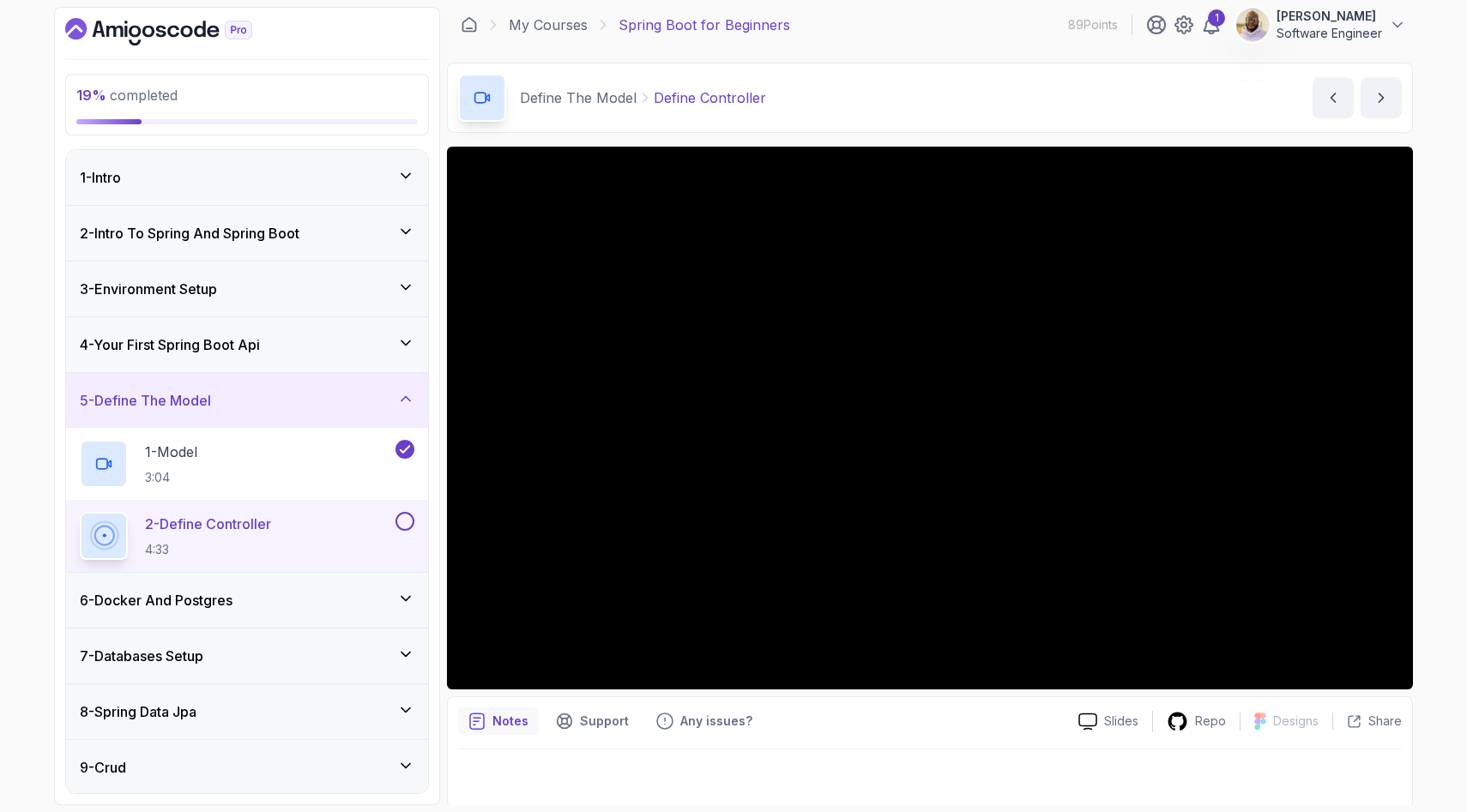
scroll to position [10, 0]
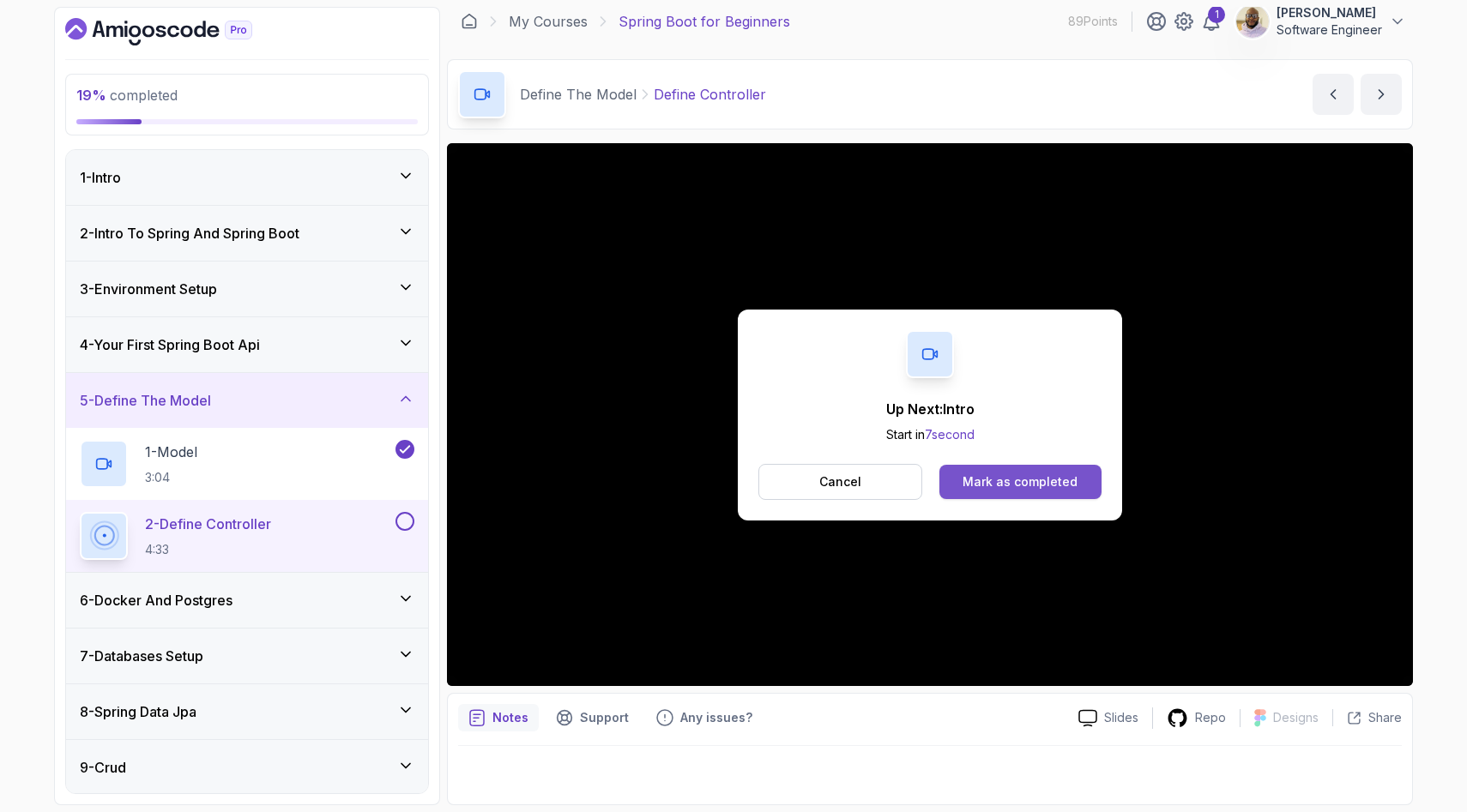
click at [979, 484] on div "Mark as completed" at bounding box center [1020, 483] width 115 height 17
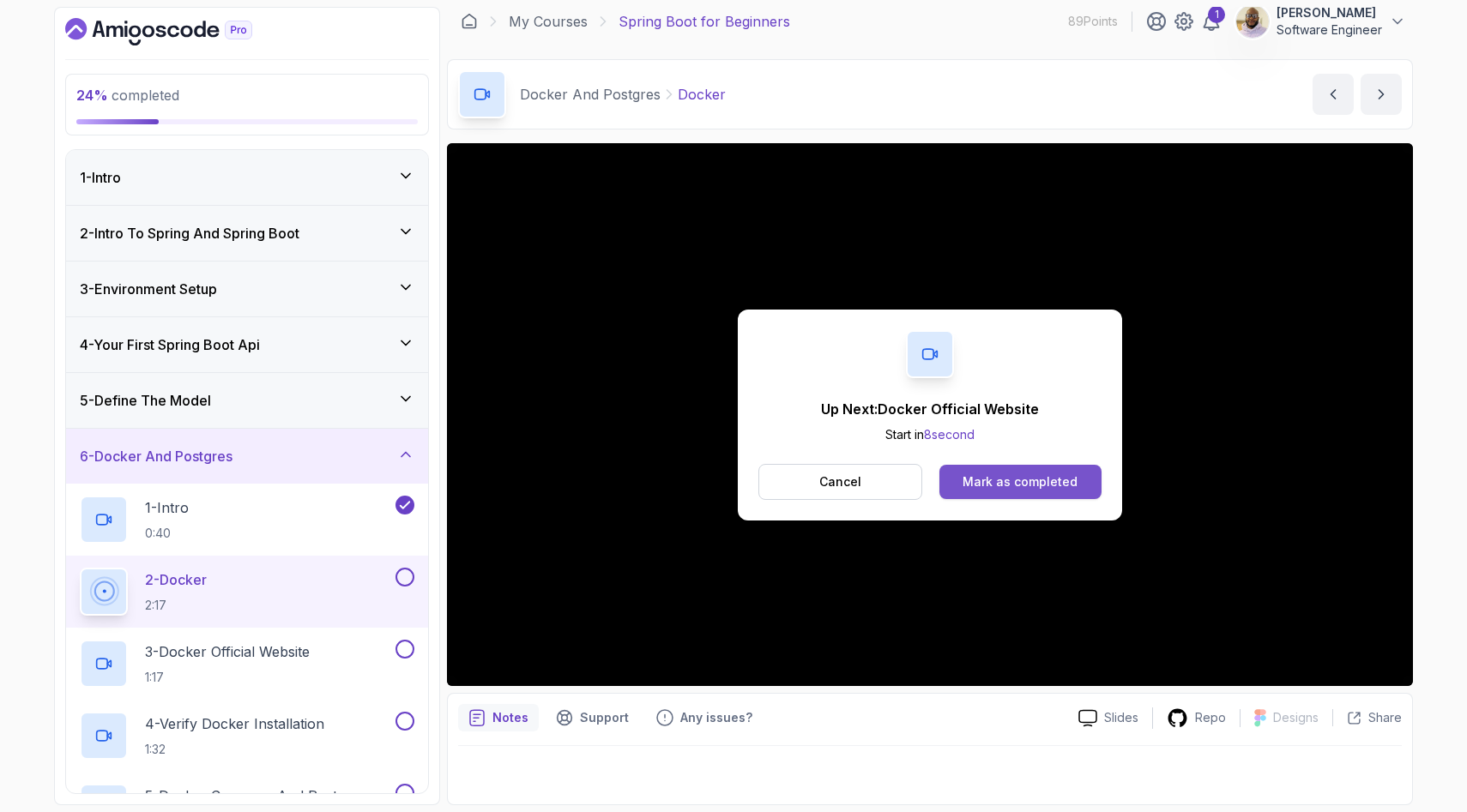
click at [1006, 476] on div "Mark as completed" at bounding box center [1020, 483] width 115 height 17
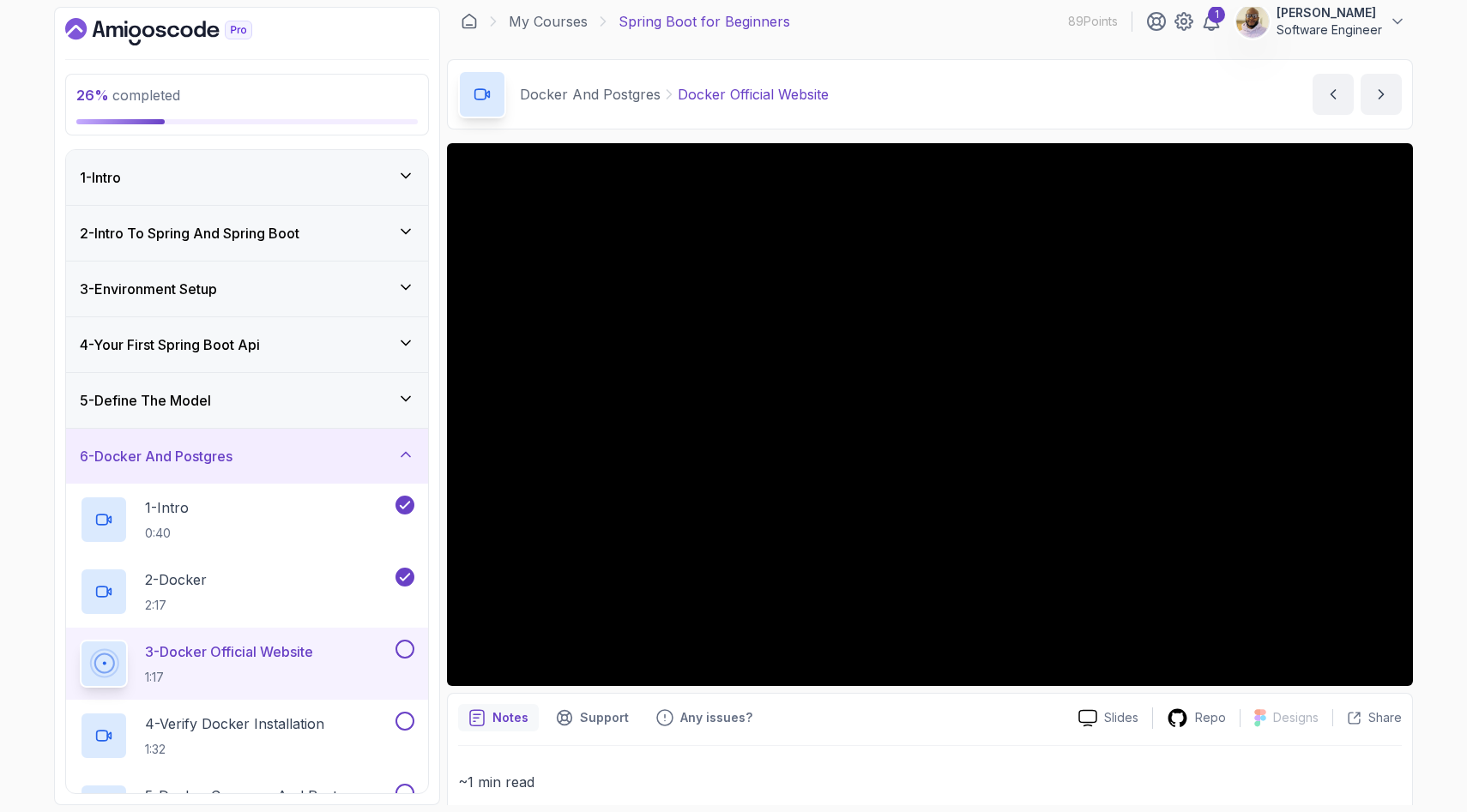
click at [404, 643] on button at bounding box center [404, 649] width 18 height 18
click at [324, 728] on p "4 - Verify Docker Installation" at bounding box center [234, 724] width 180 height 20
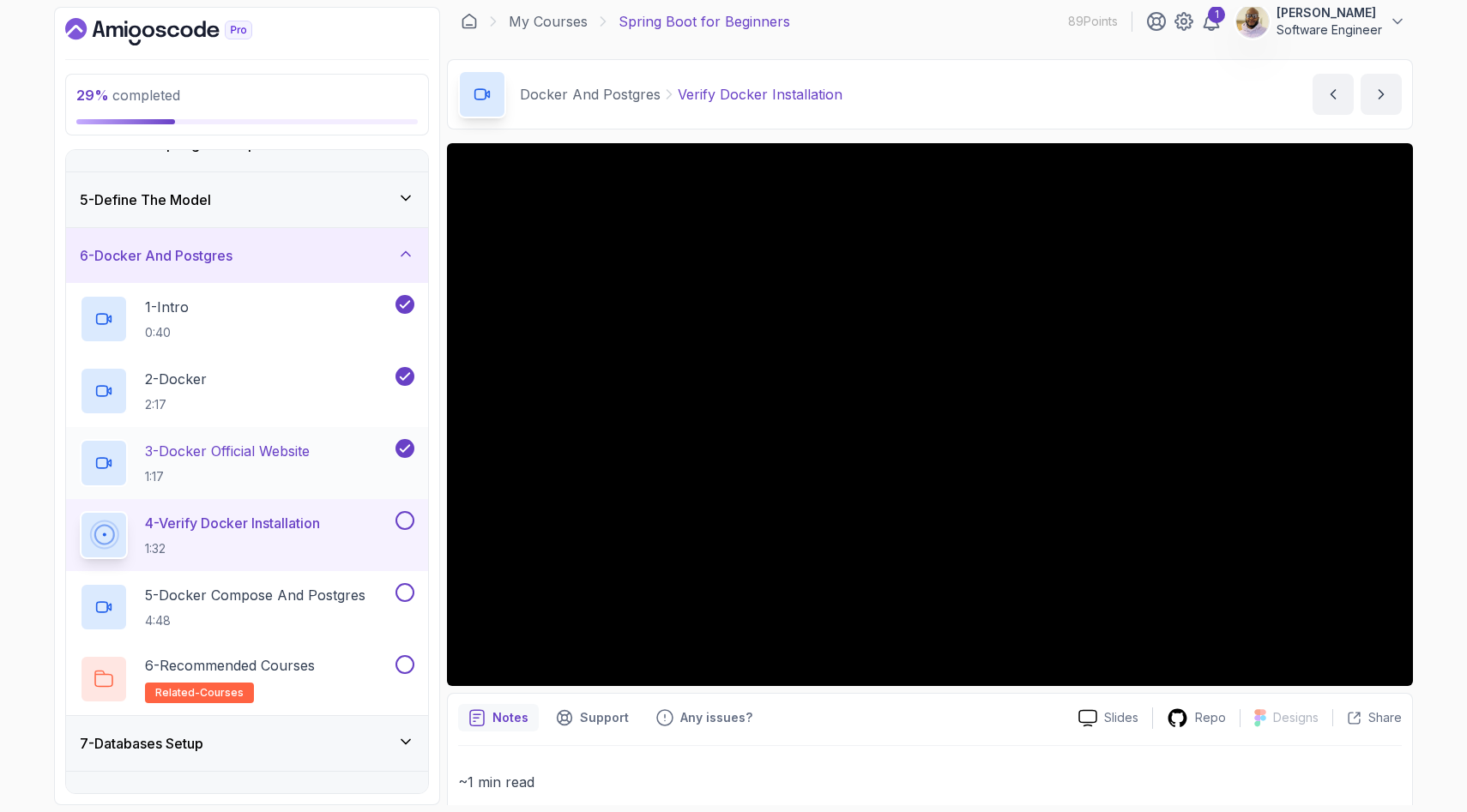
scroll to position [214, 0]
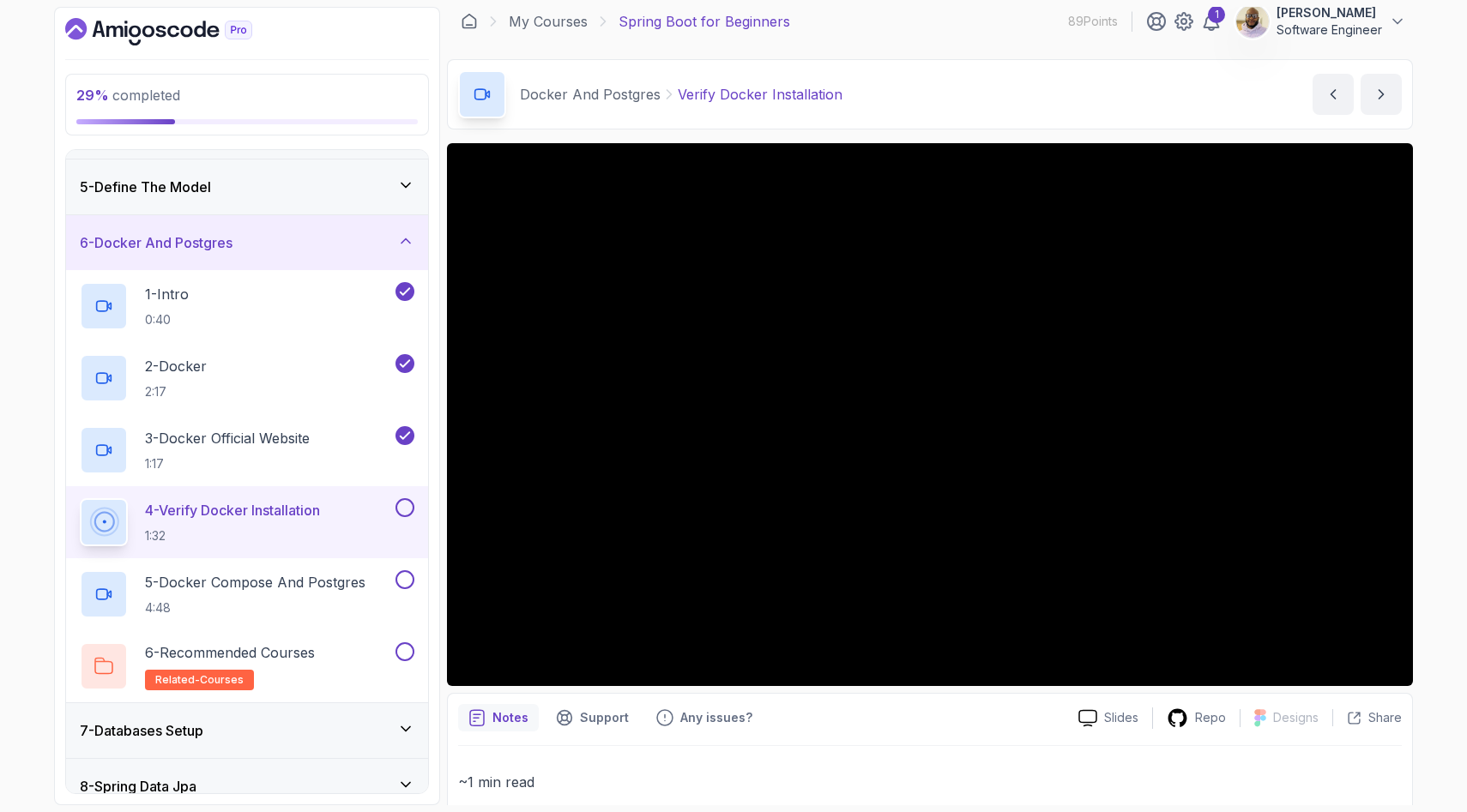
click at [410, 503] on button at bounding box center [404, 507] width 18 height 18
click at [345, 581] on p "5 - Docker Compose And Postgres" at bounding box center [255, 582] width 221 height 20
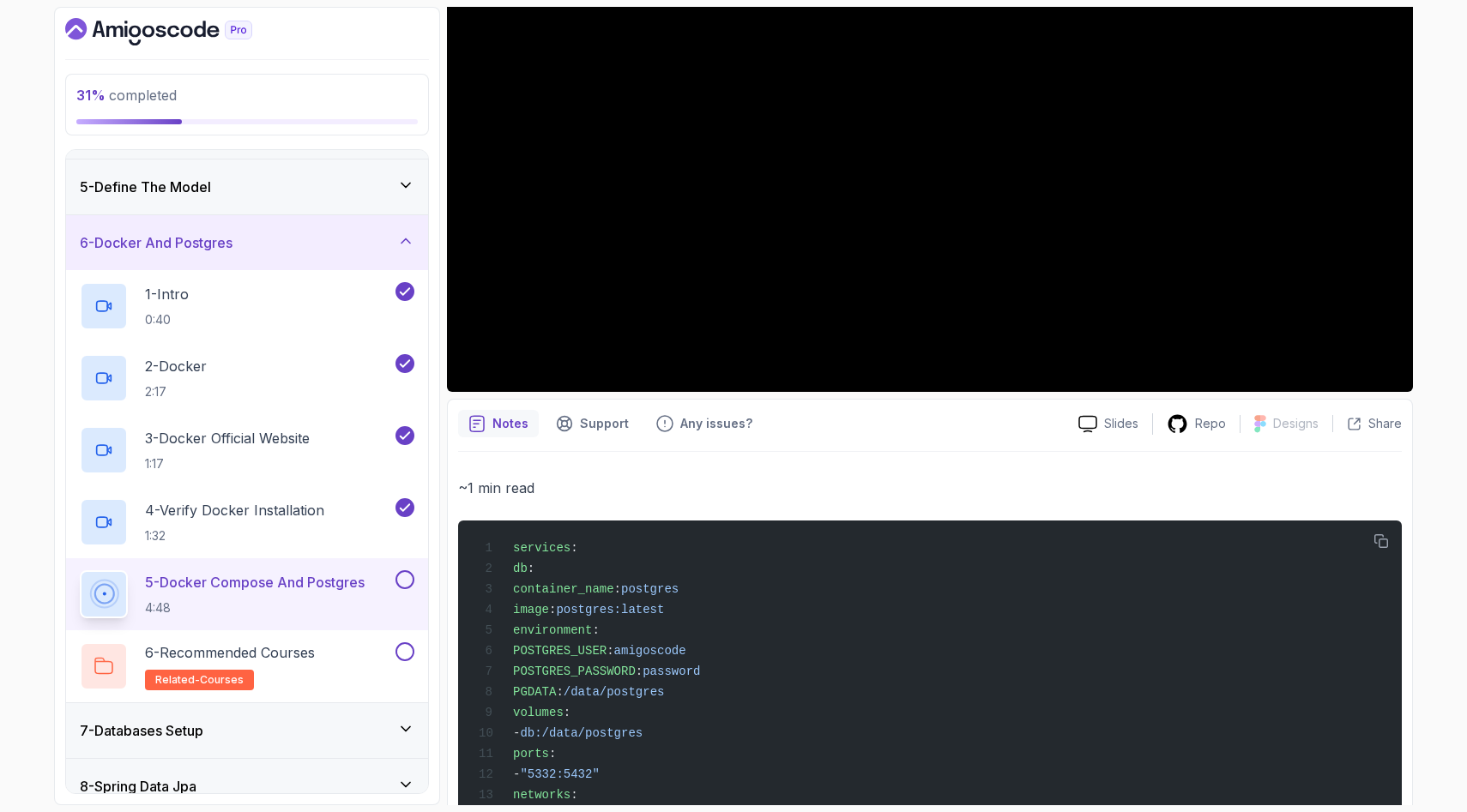
scroll to position [560, 0]
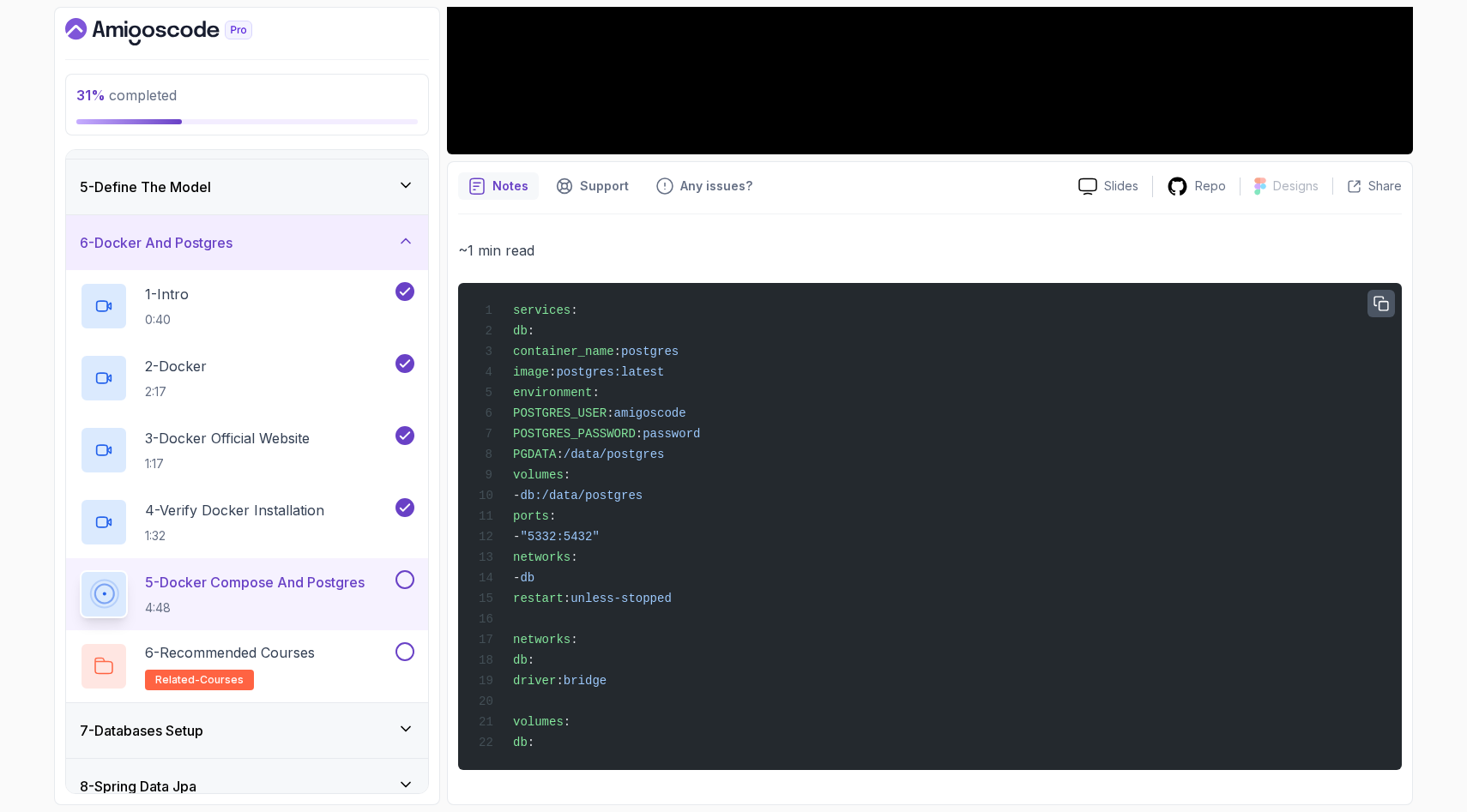
click at [1377, 297] on icon "button" at bounding box center [1382, 305] width 16 height 16
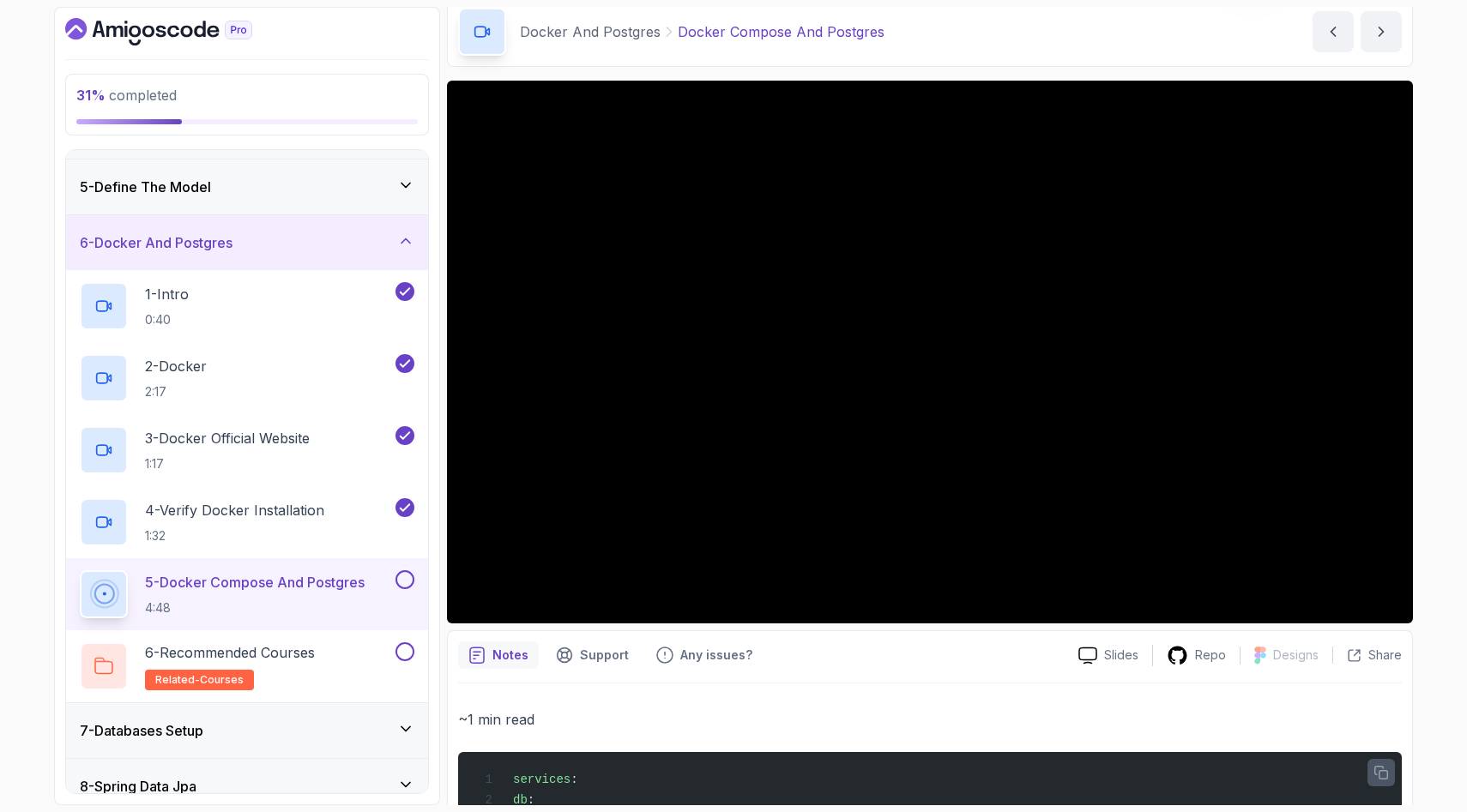
scroll to position [65, 0]
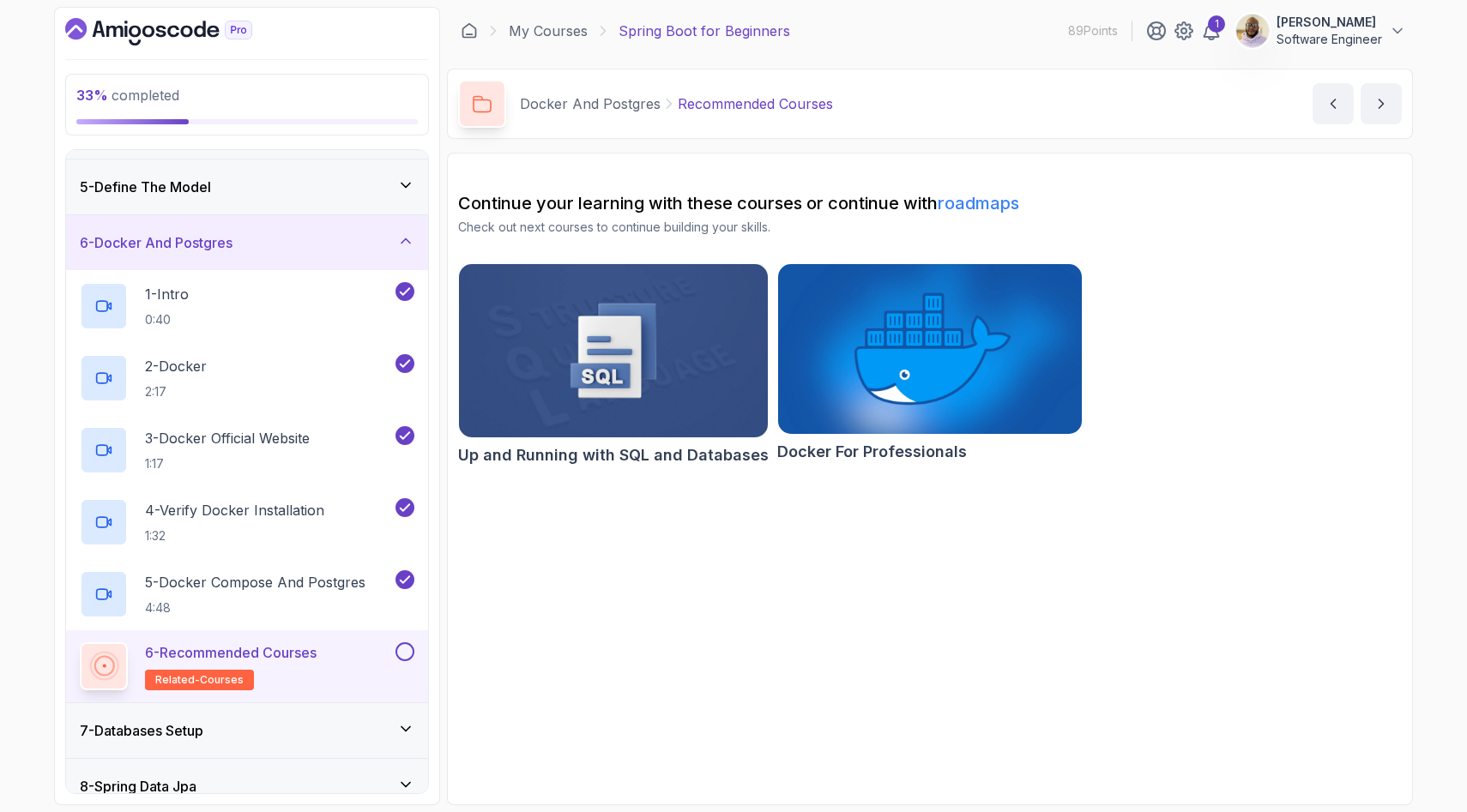
click at [404, 650] on button at bounding box center [404, 652] width 18 height 18
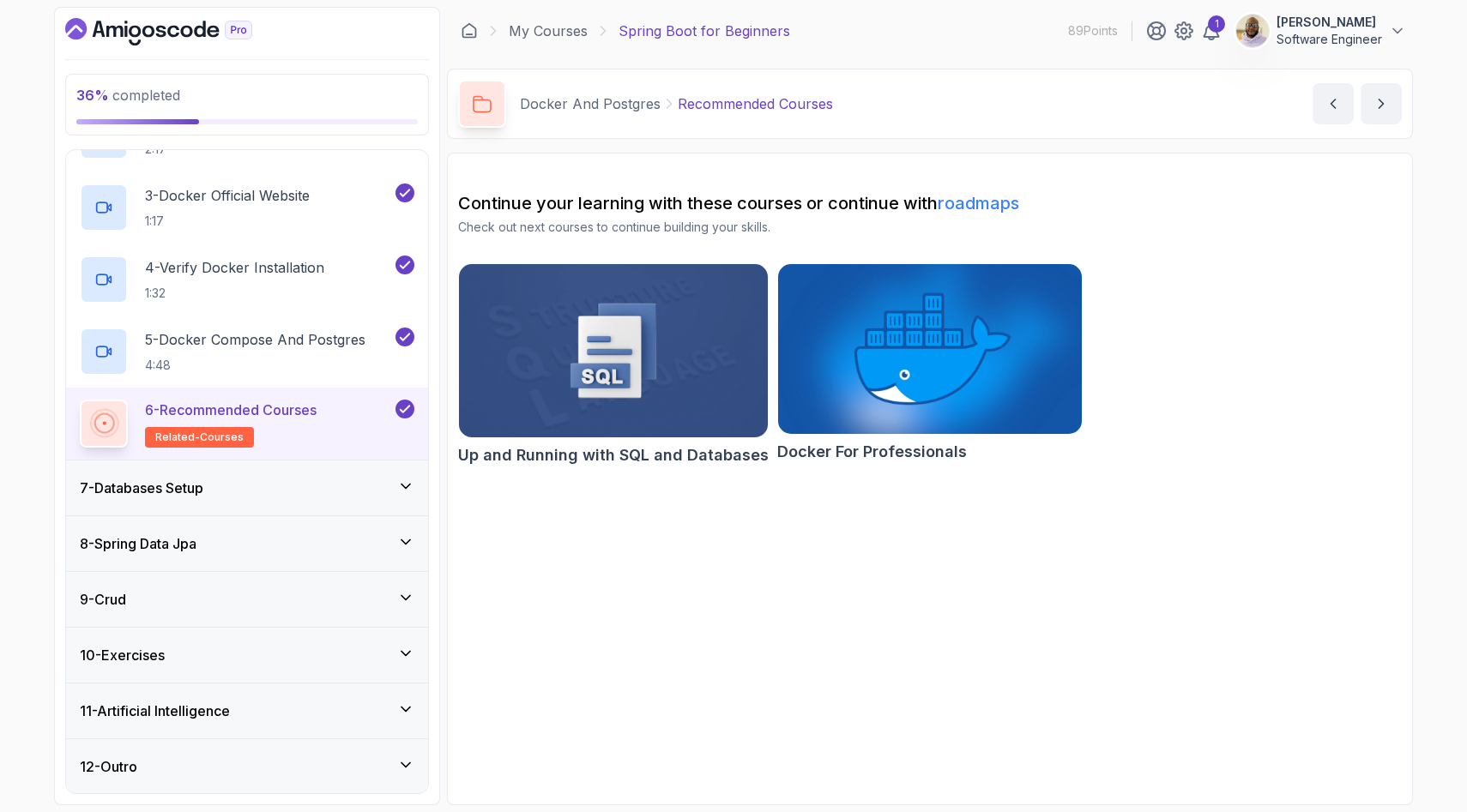
click at [412, 491] on icon at bounding box center [406, 487] width 17 height 17
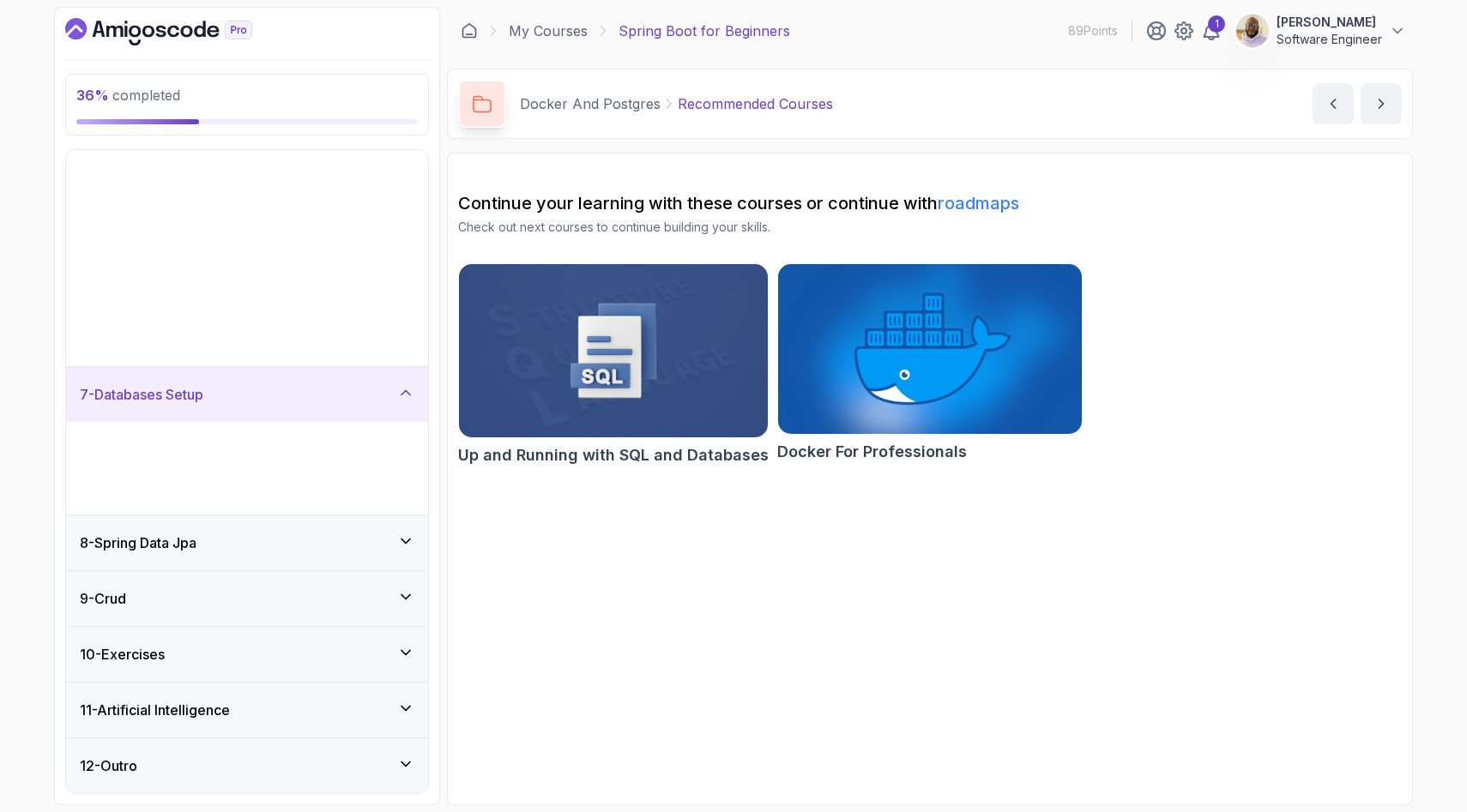
scroll to position [25, 0]
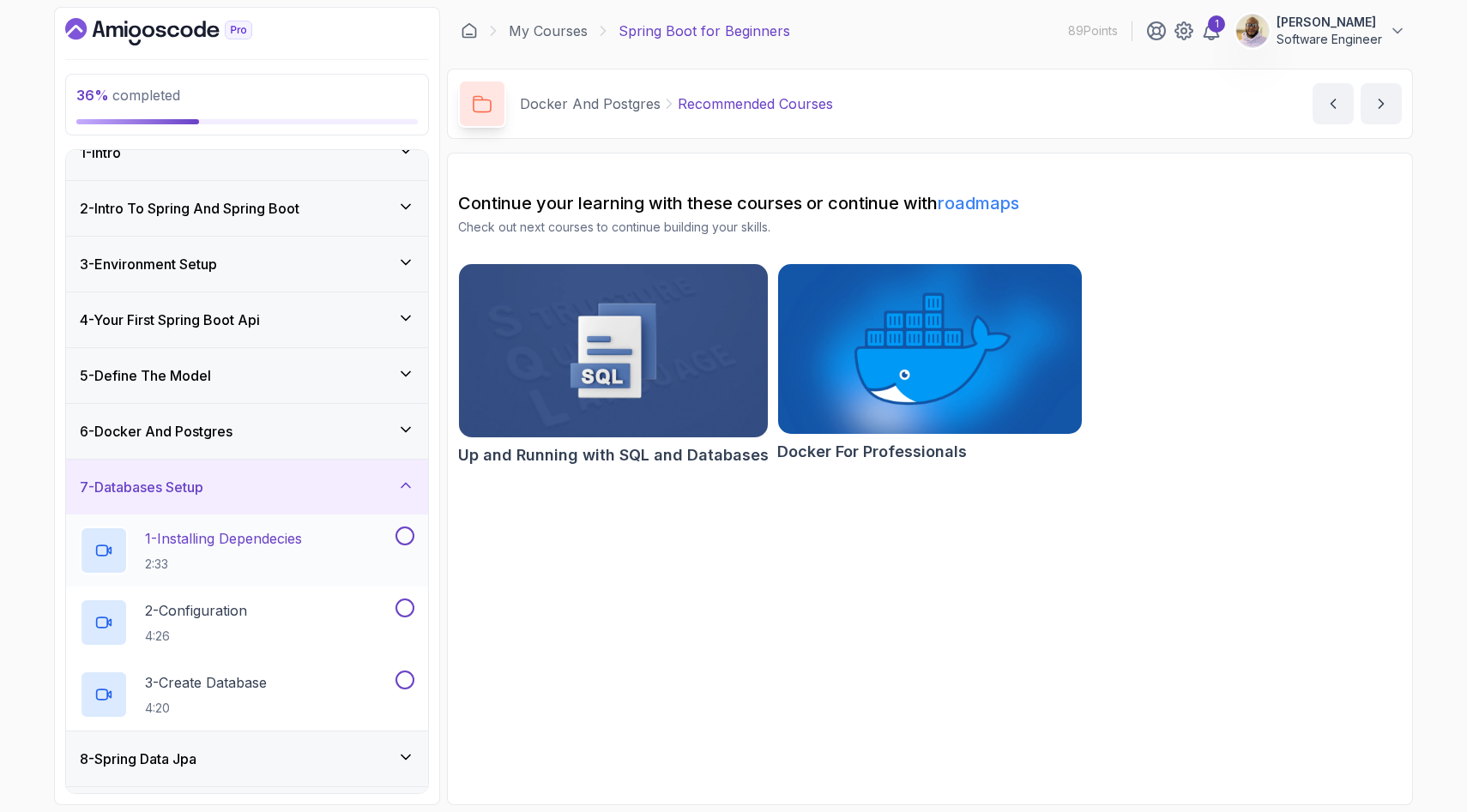
click at [299, 541] on p "1 - Installing Dependecies" at bounding box center [223, 538] width 157 height 20
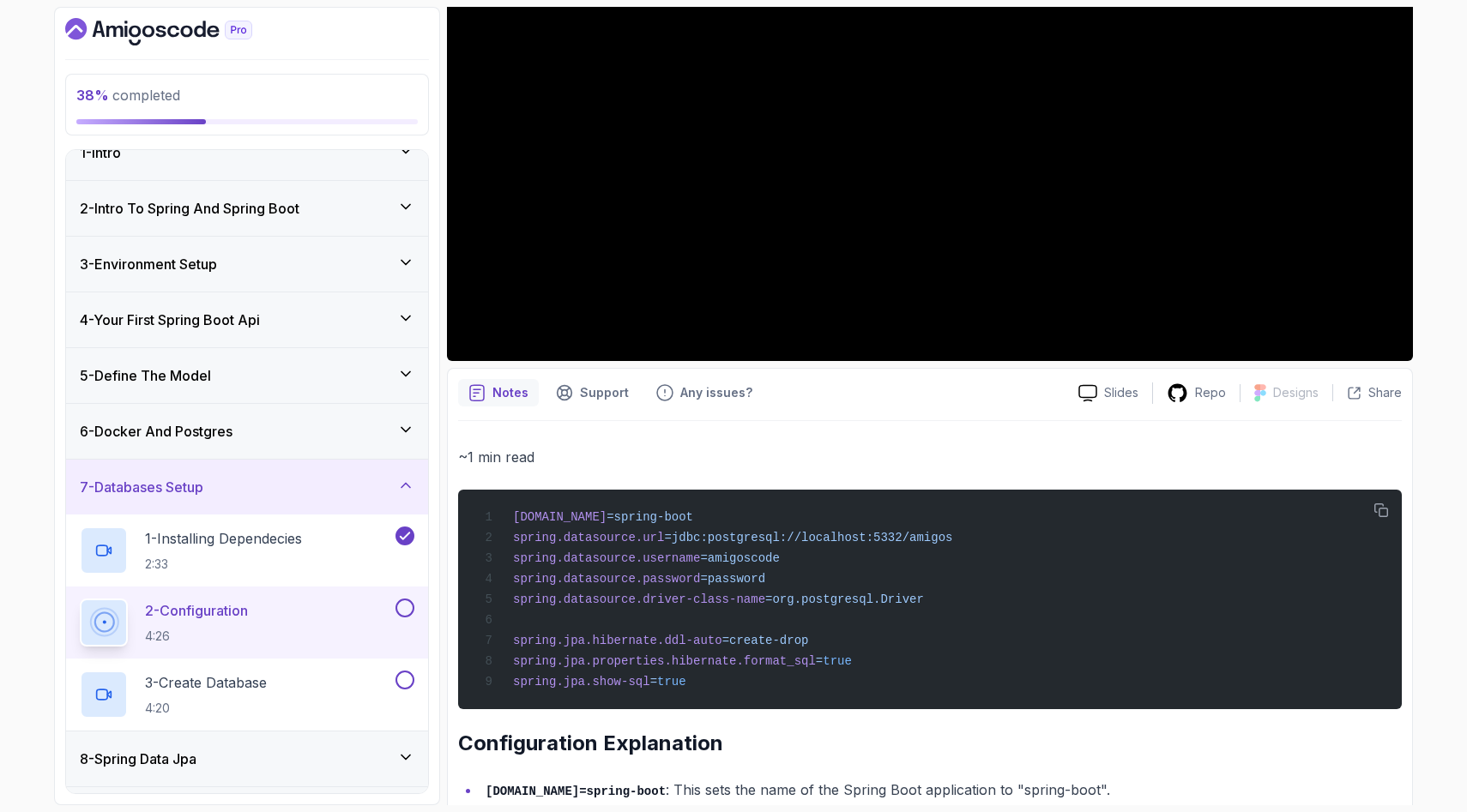
scroll to position [356, 0]
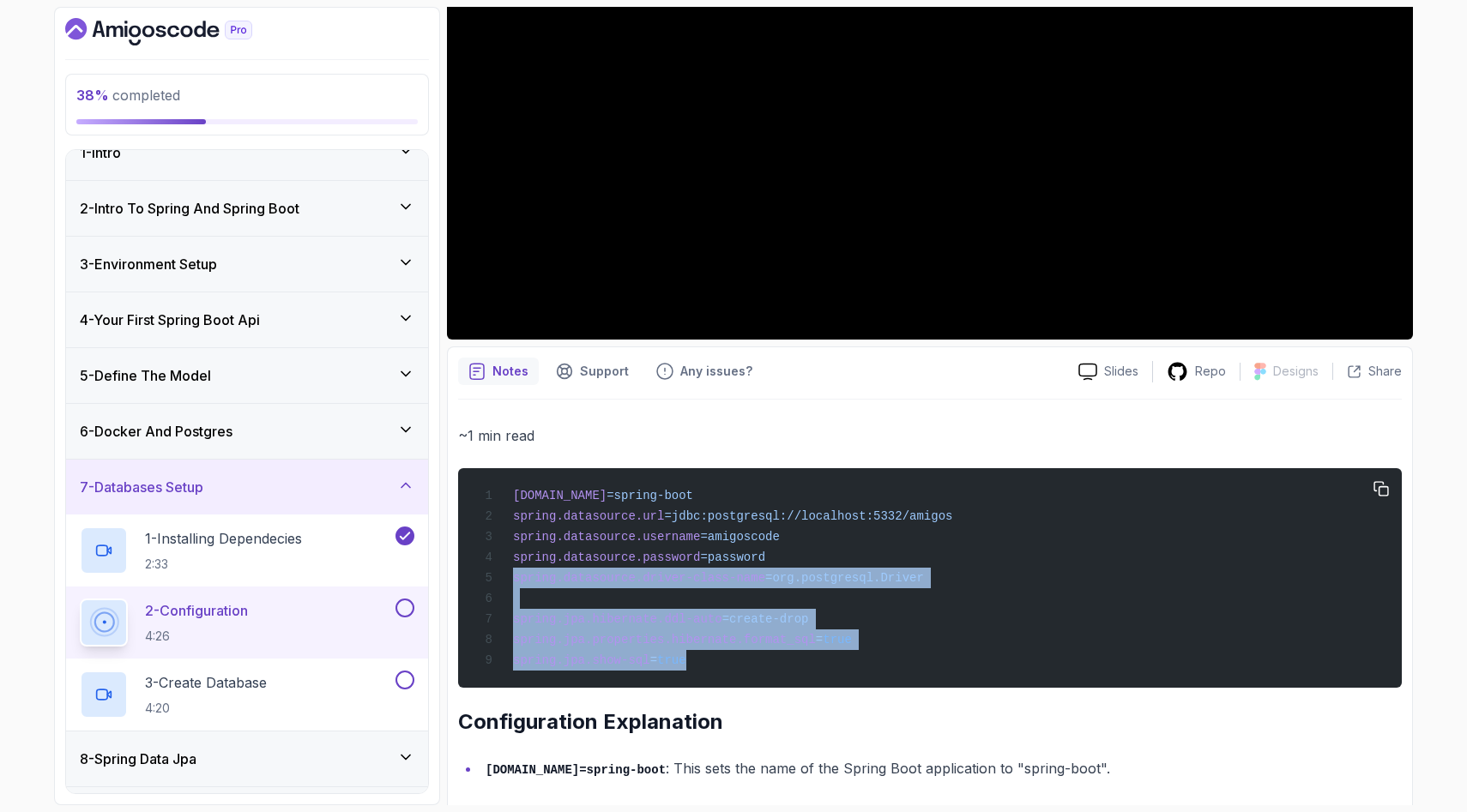
drag, startPoint x: 511, startPoint y: 584, endPoint x: 694, endPoint y: 668, distance: 201.4
click at [694, 668] on div "spring.application.name =spring-boot spring.datasource.url =jdbc:postgresql://l…" at bounding box center [930, 578] width 916 height 199
copy code "spring.datasource.driver-class-name =org.postgresql.Driver spring.jpa.hibernate…"
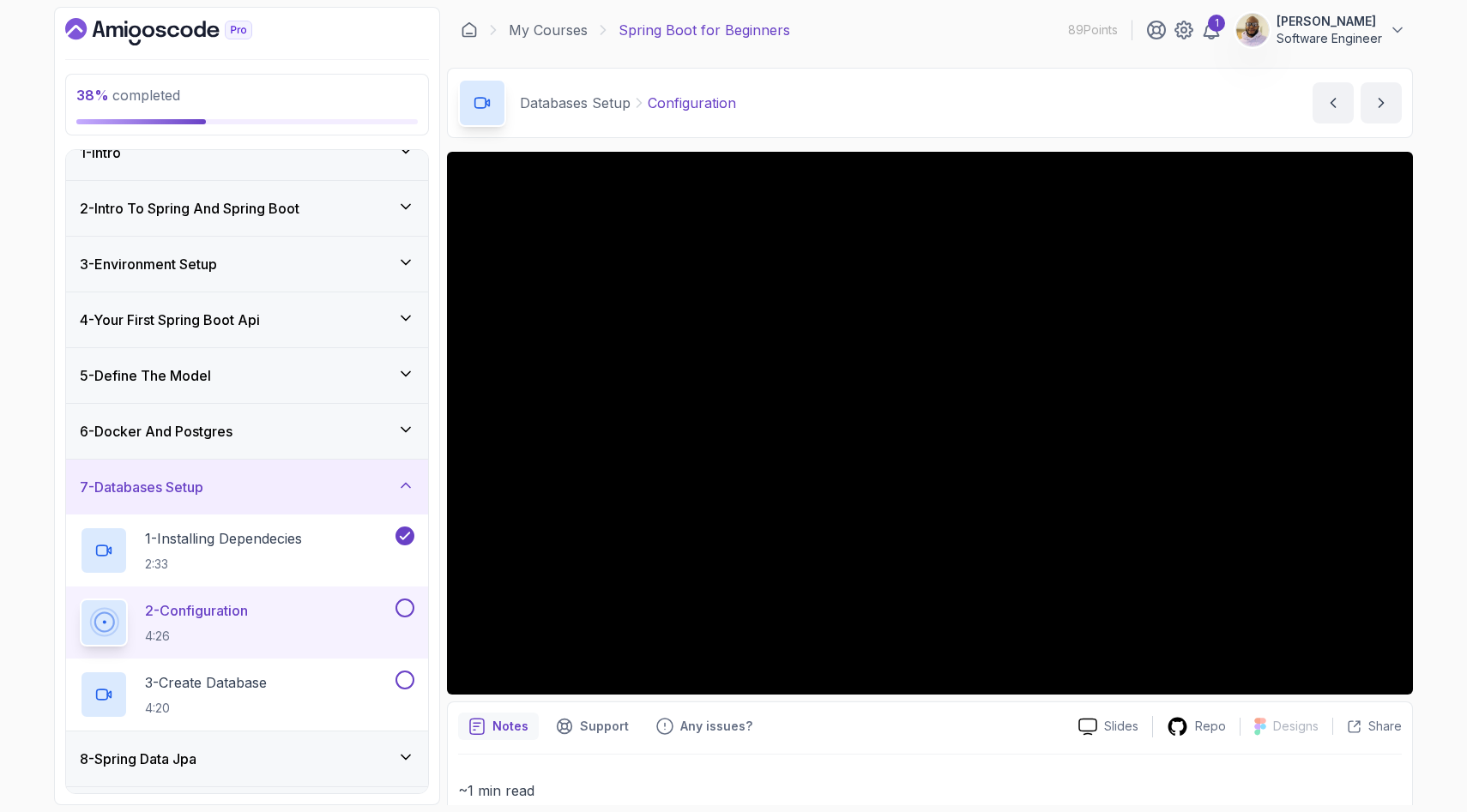
scroll to position [0, 0]
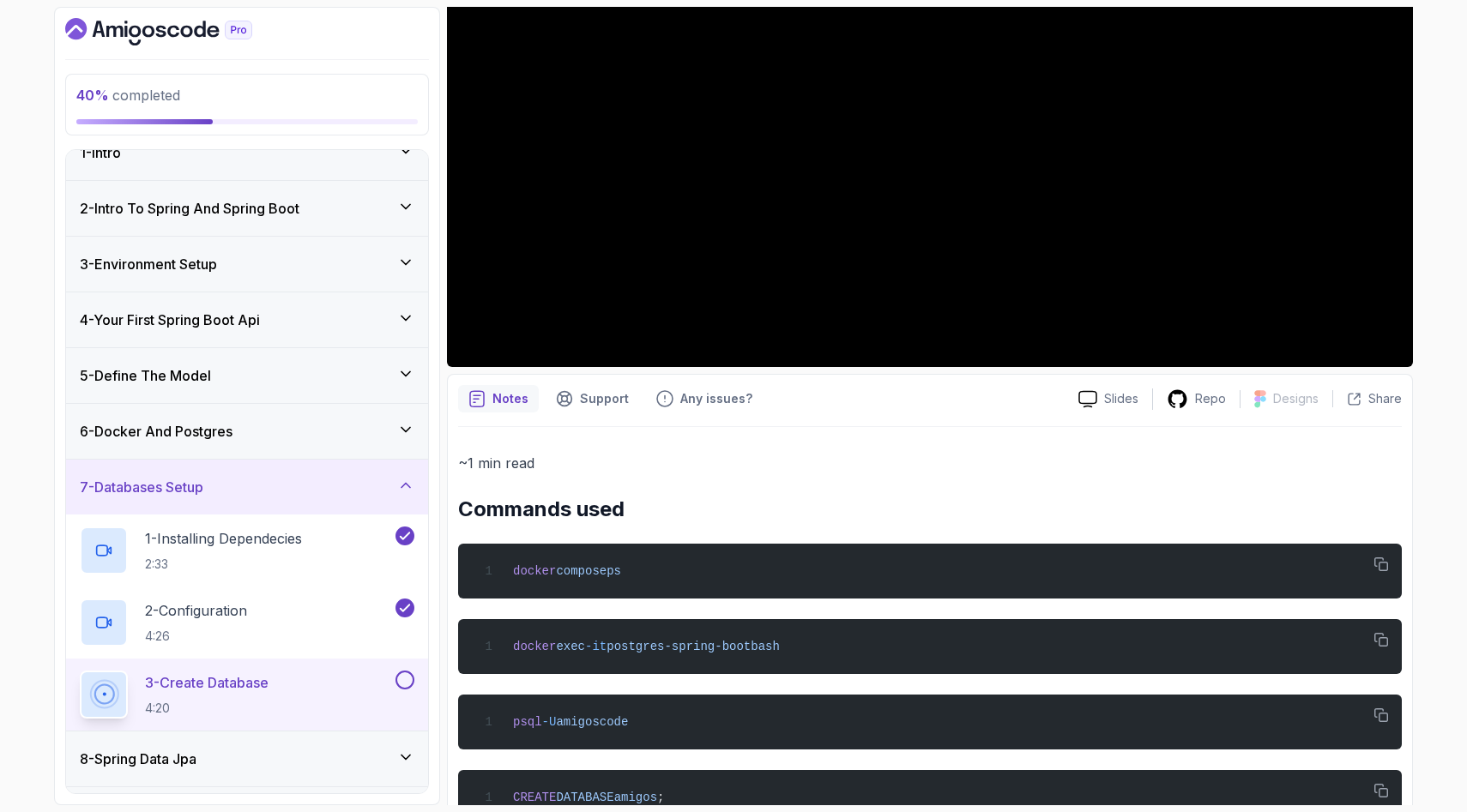
scroll to position [387, 0]
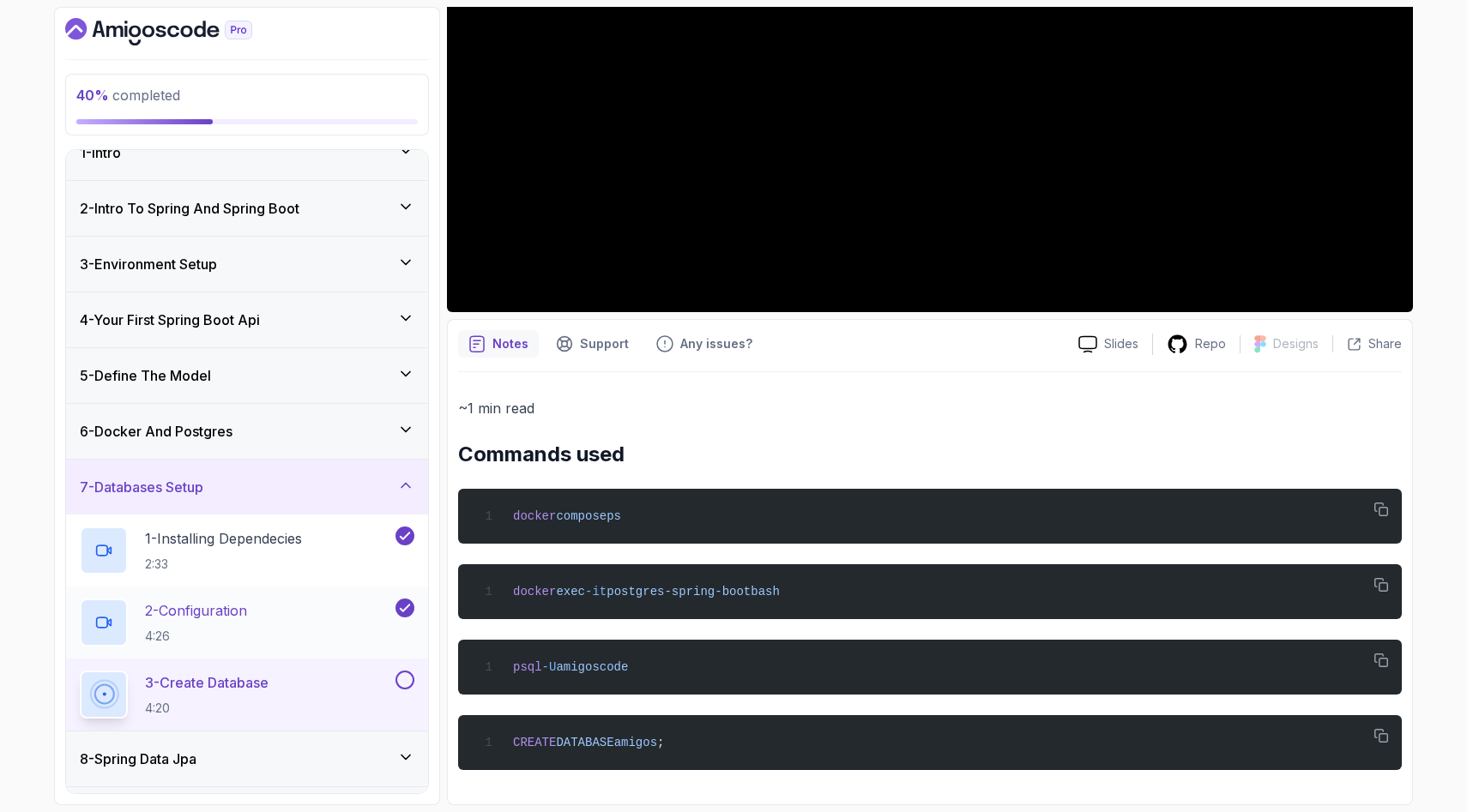
click at [275, 612] on div "2 - Configuration 4:26" at bounding box center [235, 622] width 312 height 48
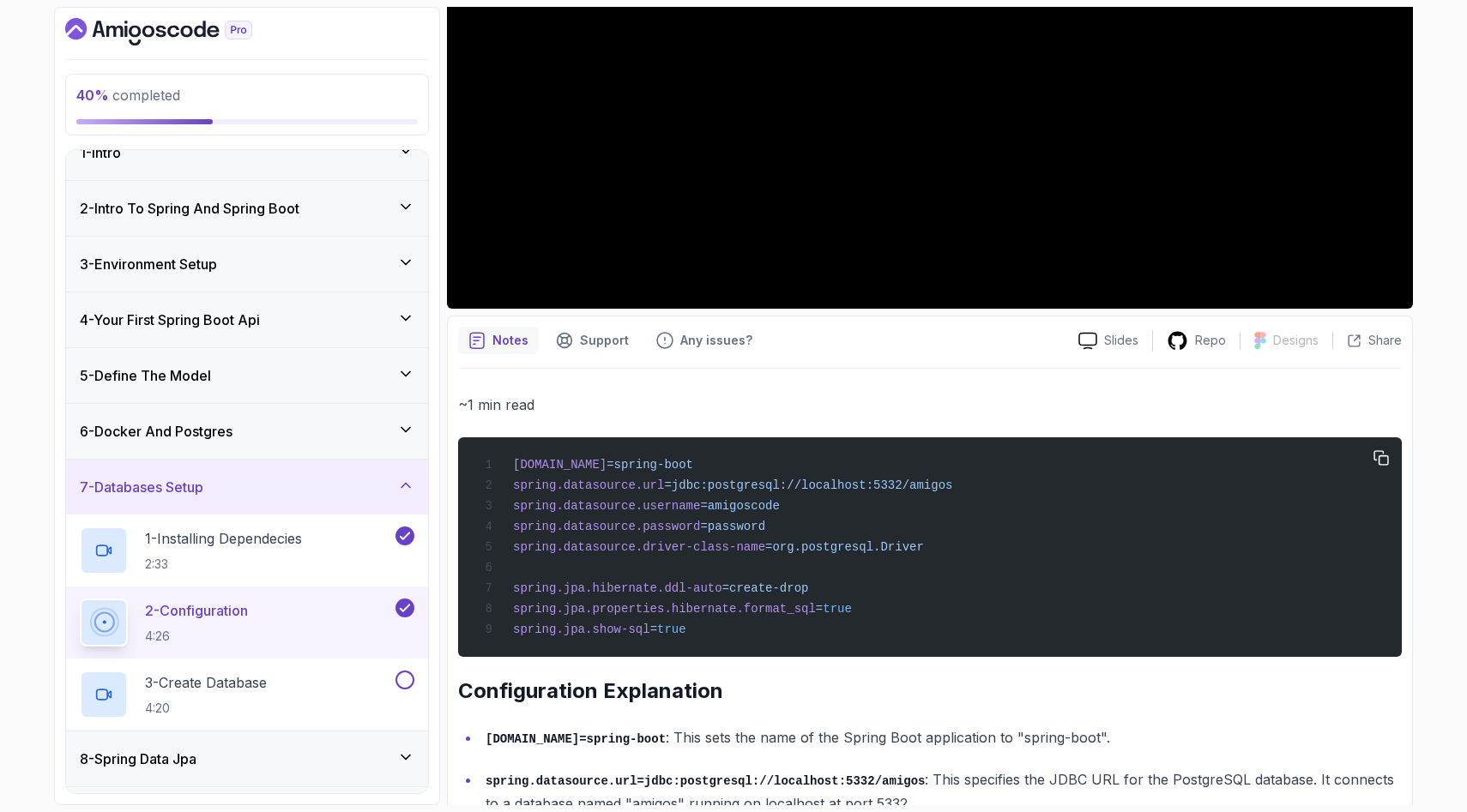
click at [702, 569] on div "spring.application.name =spring-boot spring.datasource.url =jdbc:postgresql://l…" at bounding box center [930, 547] width 916 height 199
drag, startPoint x: 701, startPoint y: 577, endPoint x: 679, endPoint y: 577, distance: 22.0
click at [679, 577] on div "spring.application.name =spring-boot spring.datasource.url =jdbc:postgresql://l…" at bounding box center [930, 547] width 916 height 199
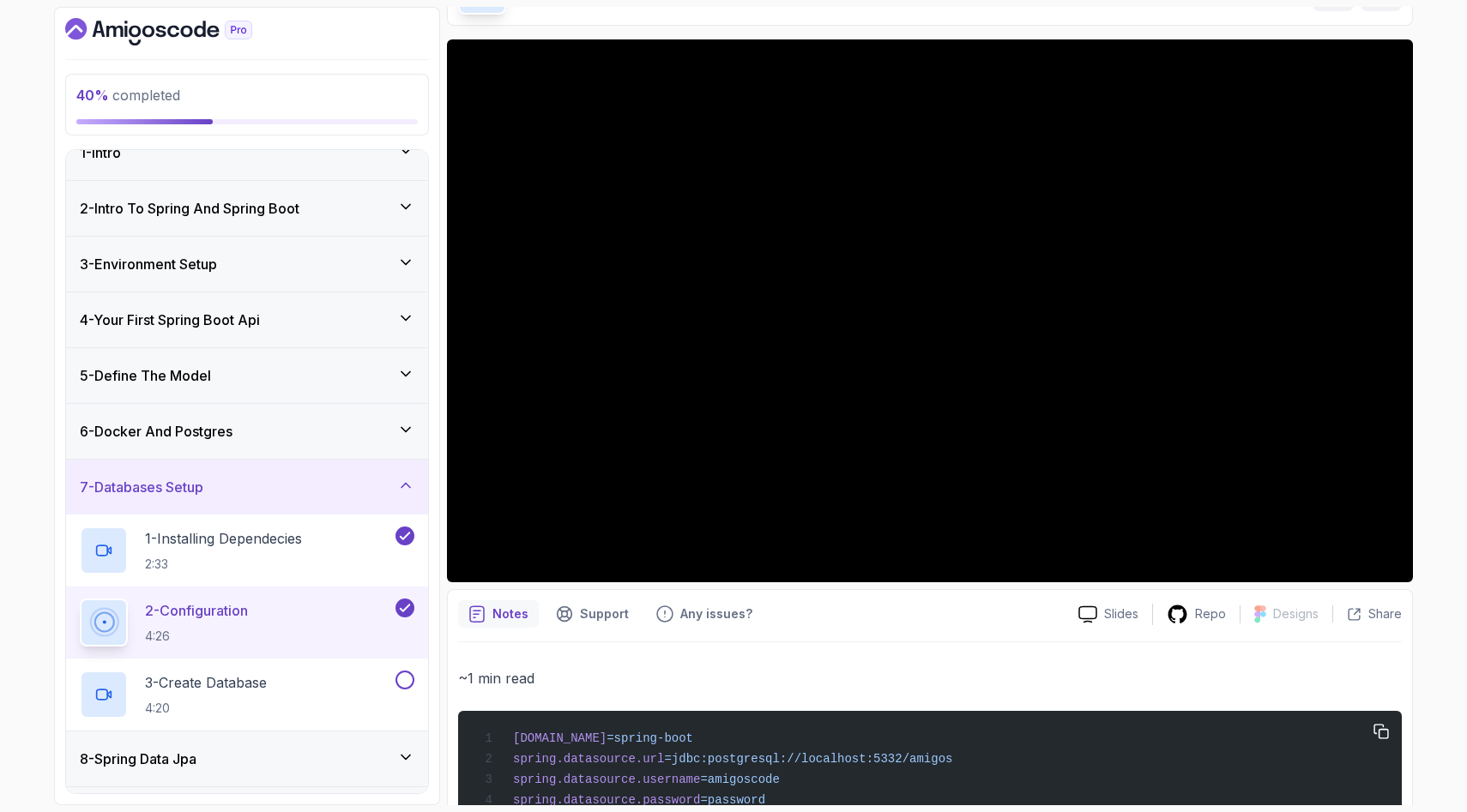
scroll to position [109, 0]
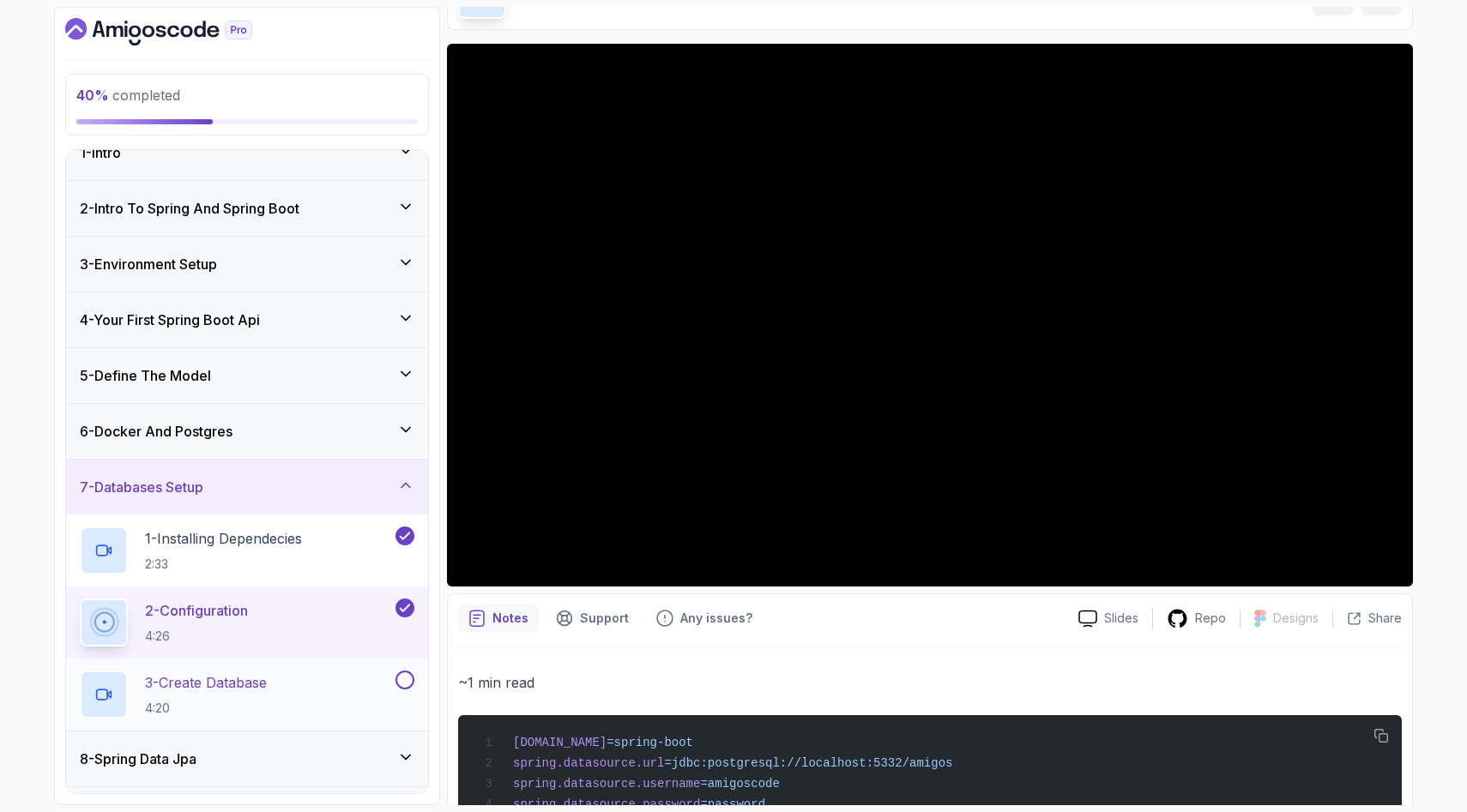
click at [256, 686] on p "3 - Create Database" at bounding box center [205, 682] width 121 height 20
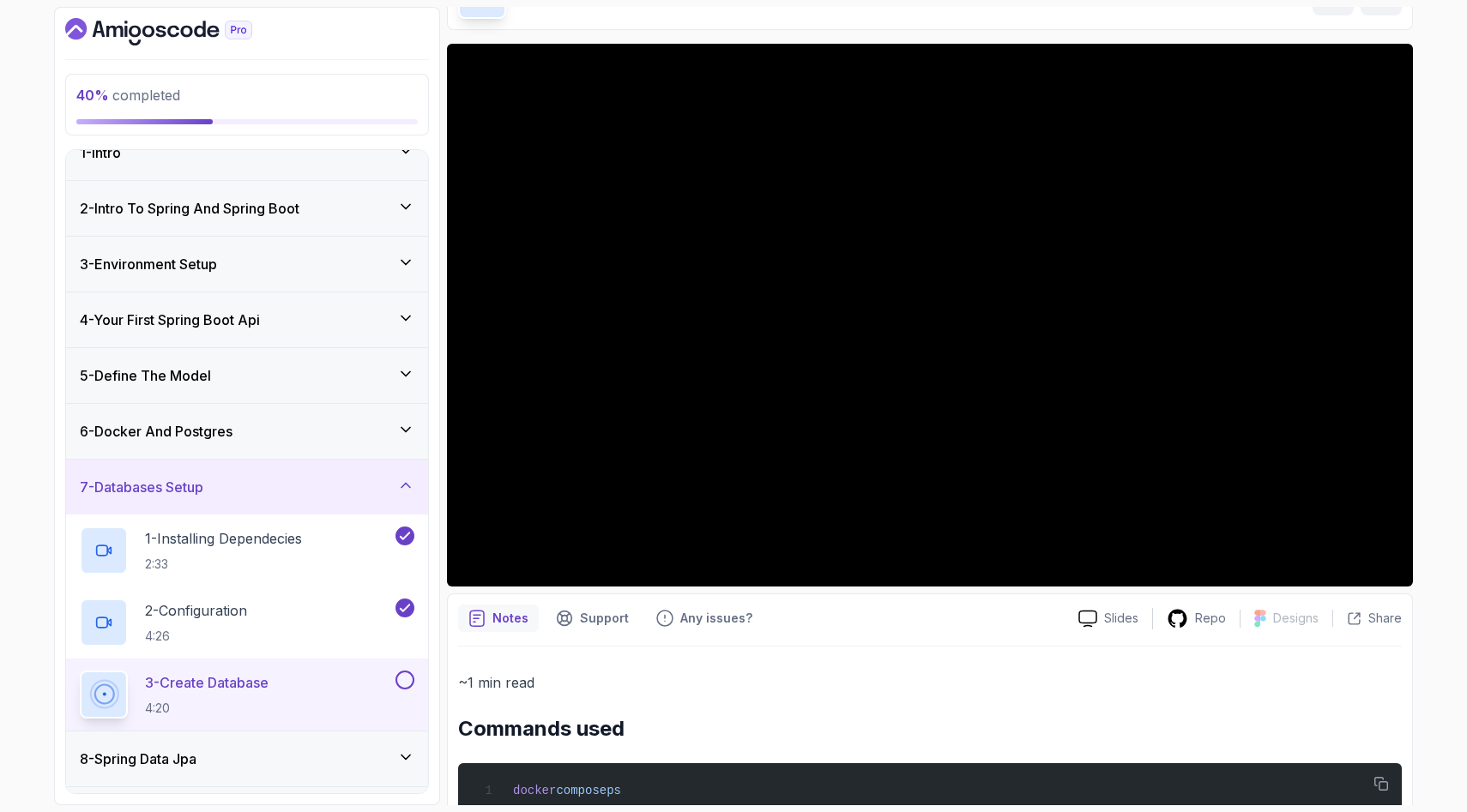
scroll to position [107, 0]
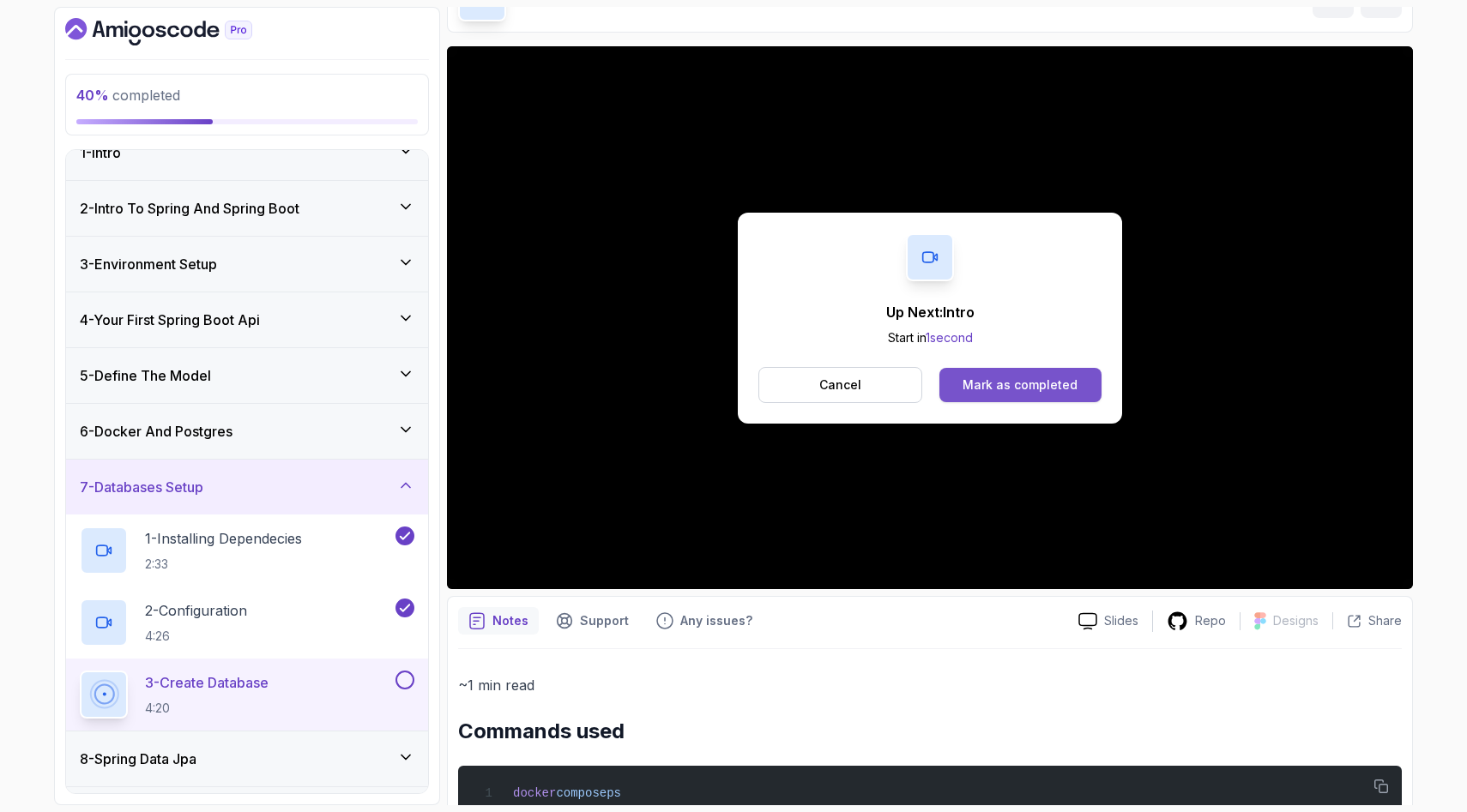
click at [1034, 386] on div "Mark as completed" at bounding box center [1020, 386] width 115 height 17
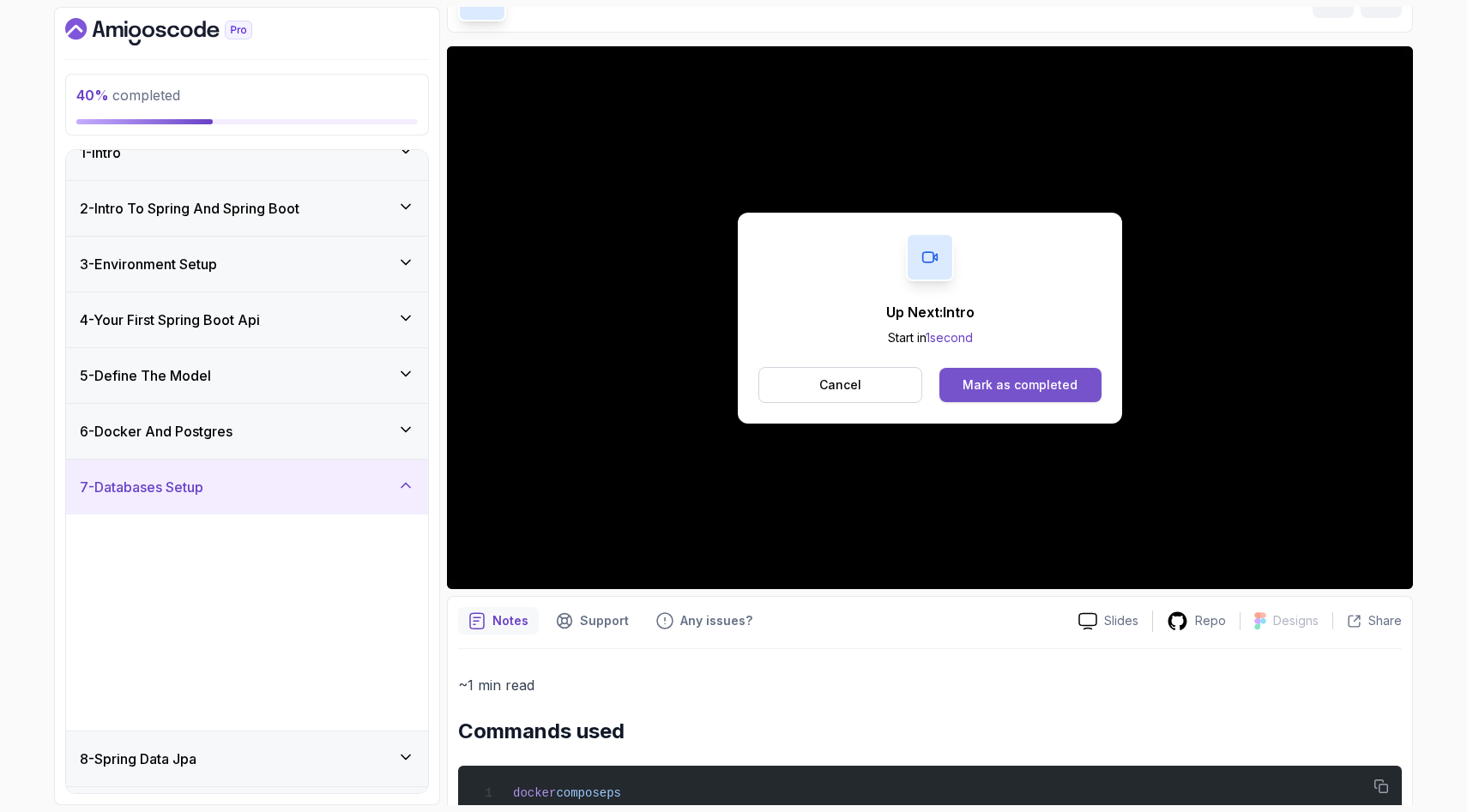
scroll to position [10, 0]
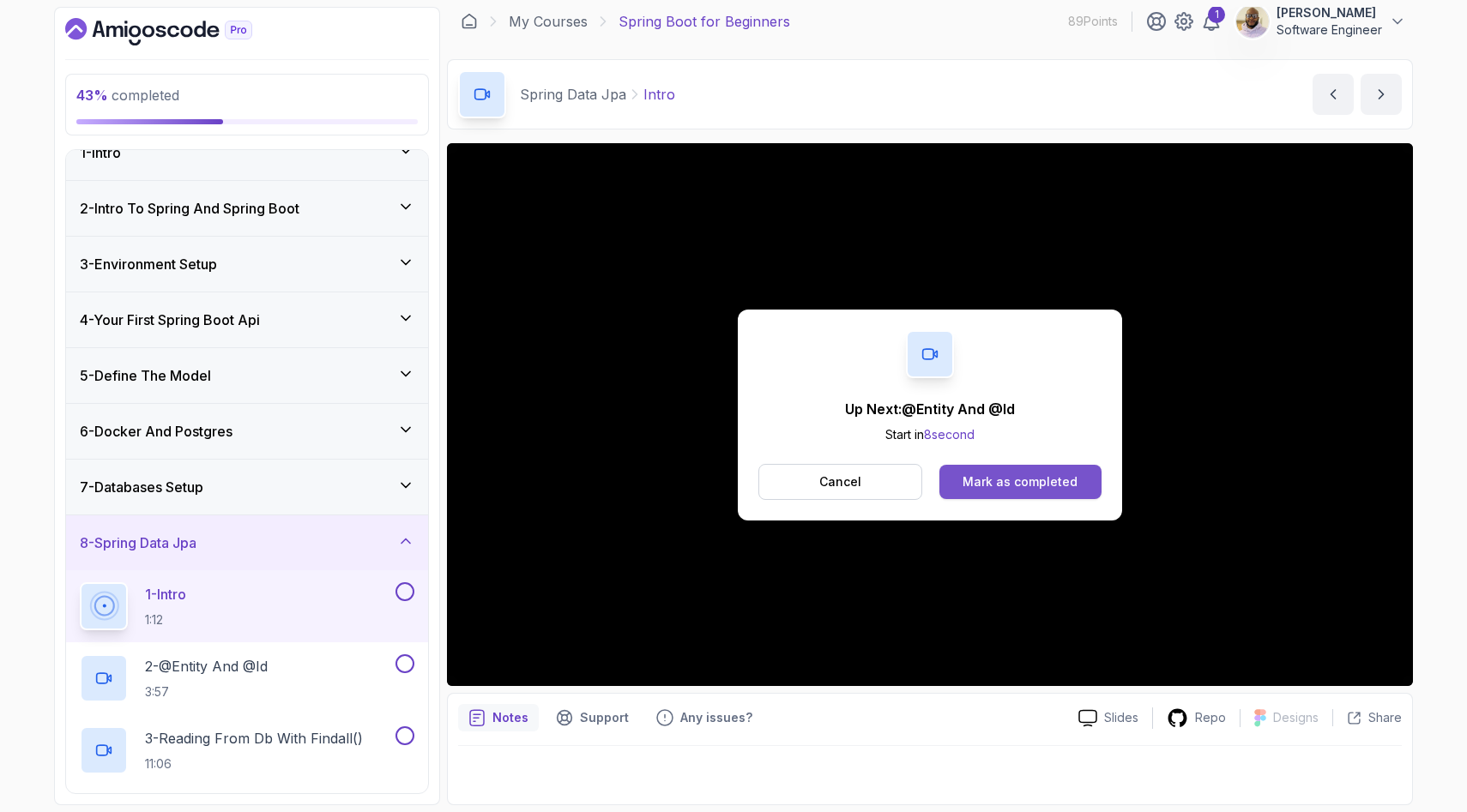
click at [992, 480] on div "Mark as completed" at bounding box center [1020, 483] width 115 height 17
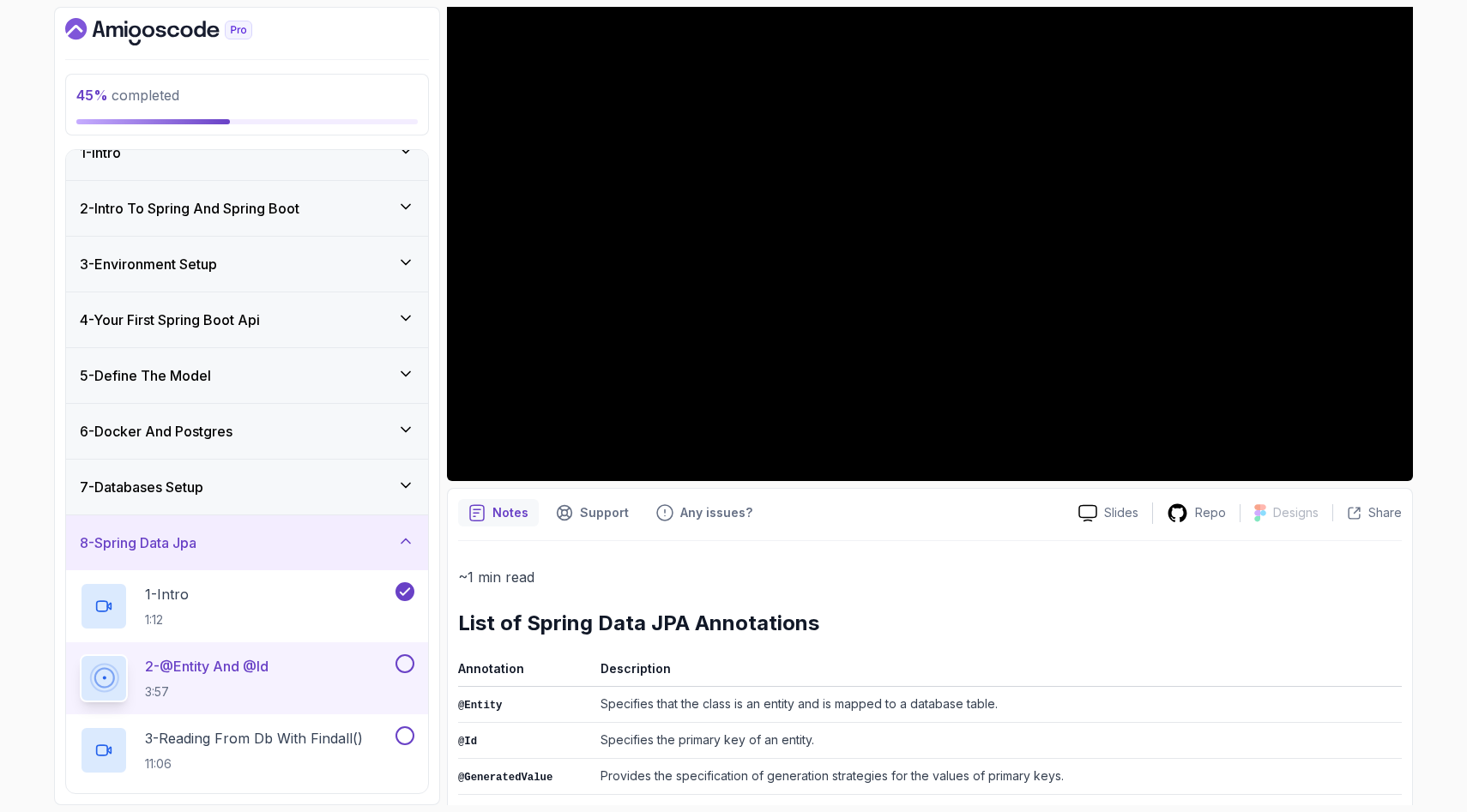
scroll to position [218, 0]
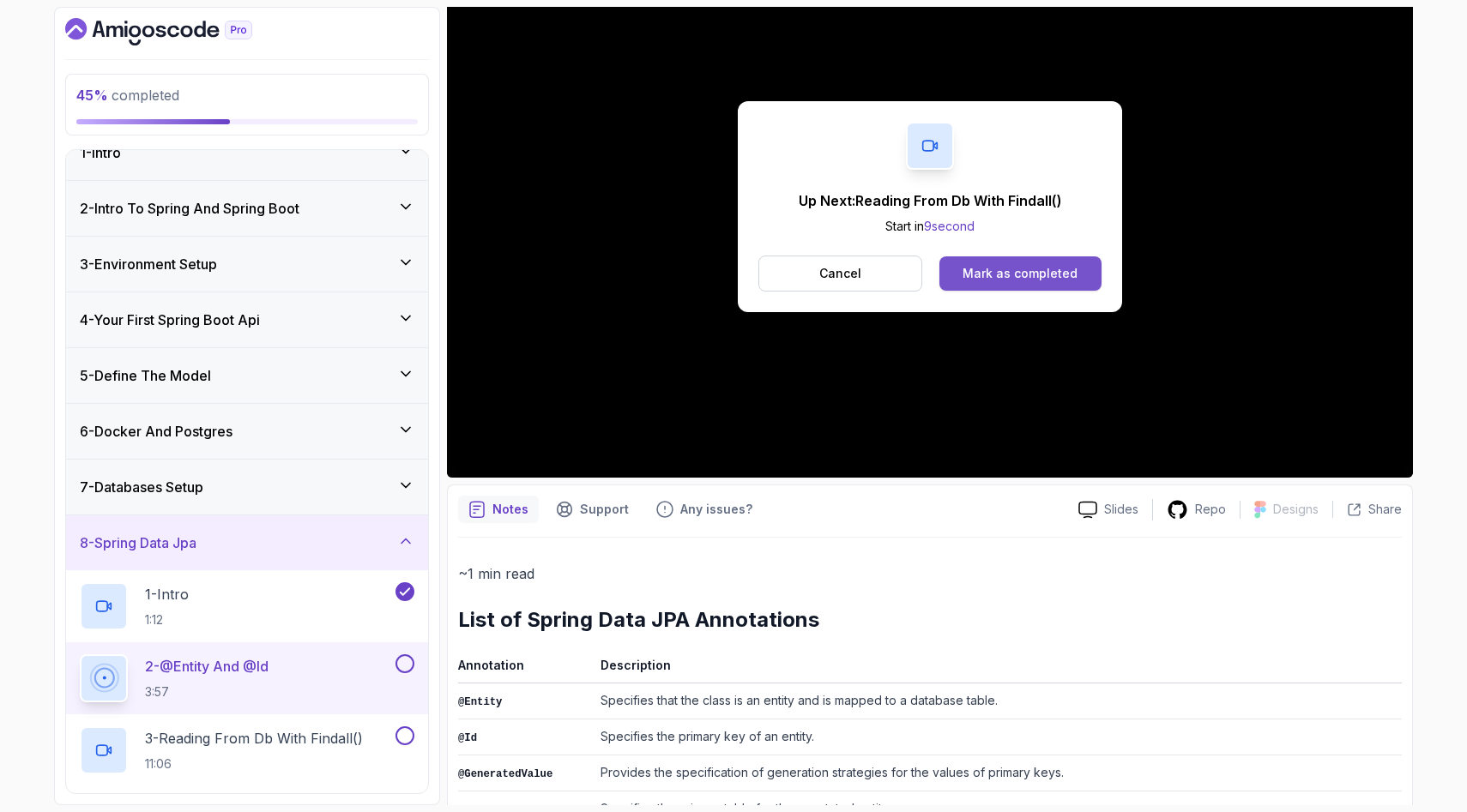
click at [1017, 277] on div "Mark as completed" at bounding box center [1020, 274] width 115 height 17
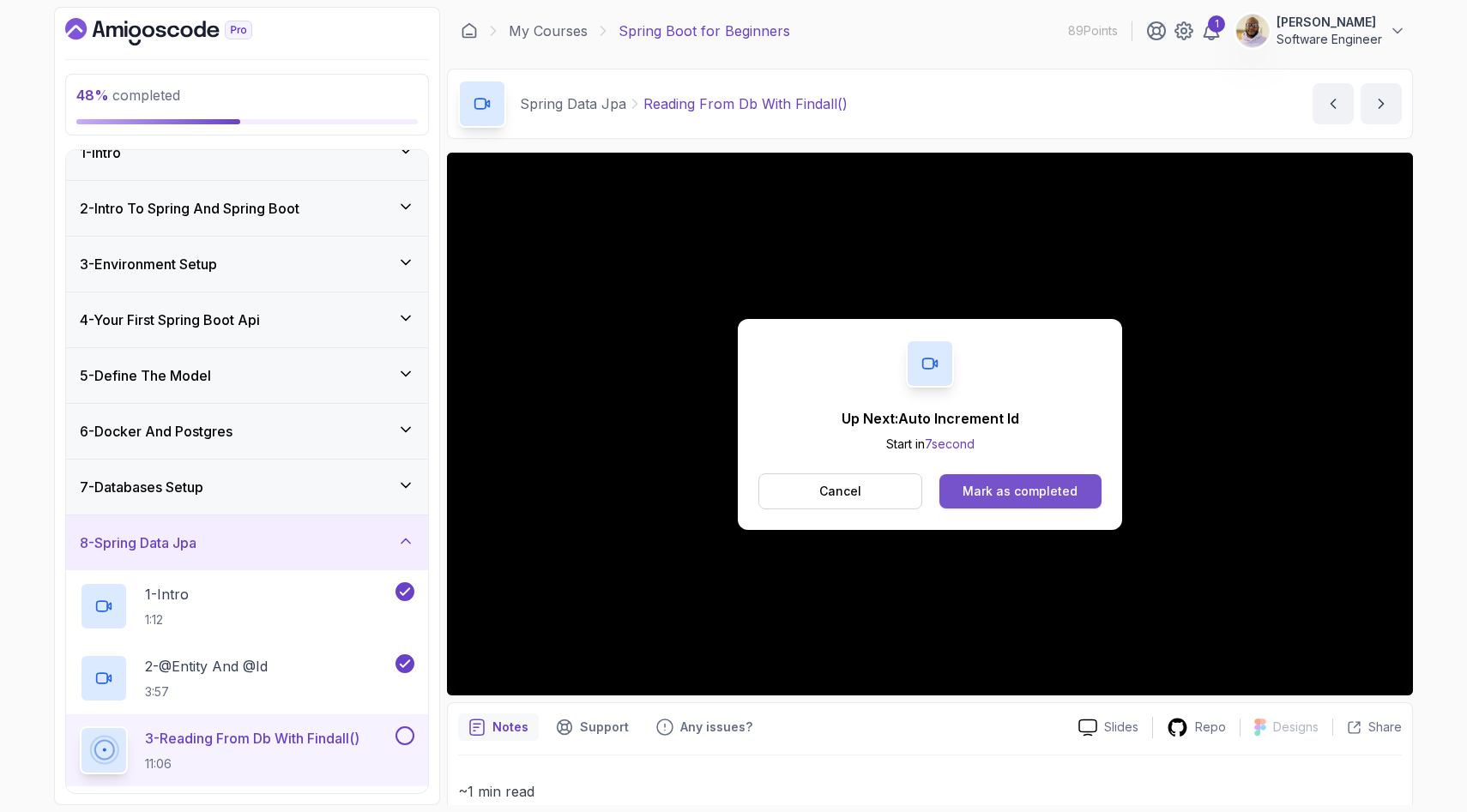
click at [1036, 495] on div "Mark as completed" at bounding box center [1020, 491] width 115 height 17
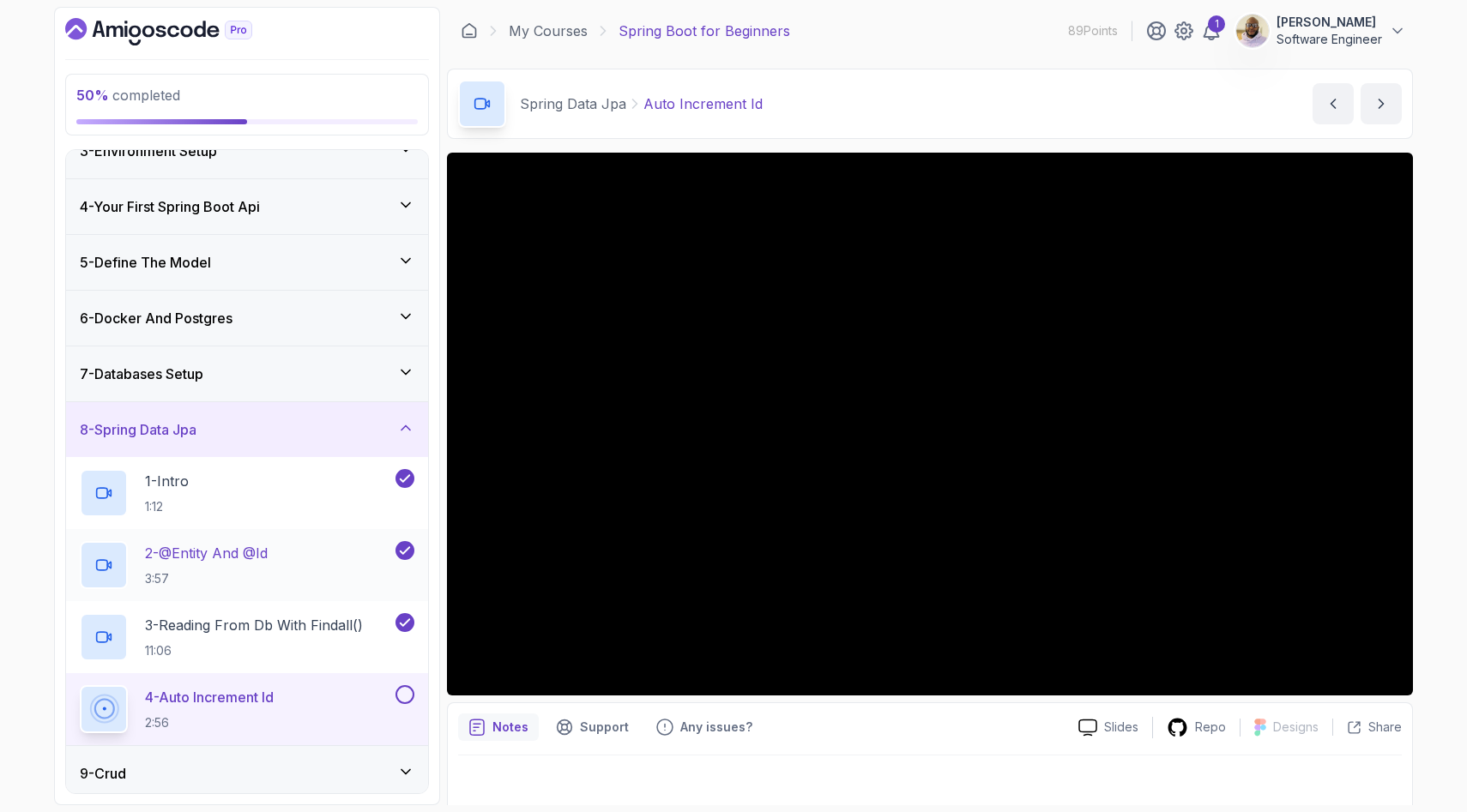
scroll to position [136, 0]
click at [131, 328] on h3 "6 - Docker And Postgres" at bounding box center [155, 320] width 153 height 20
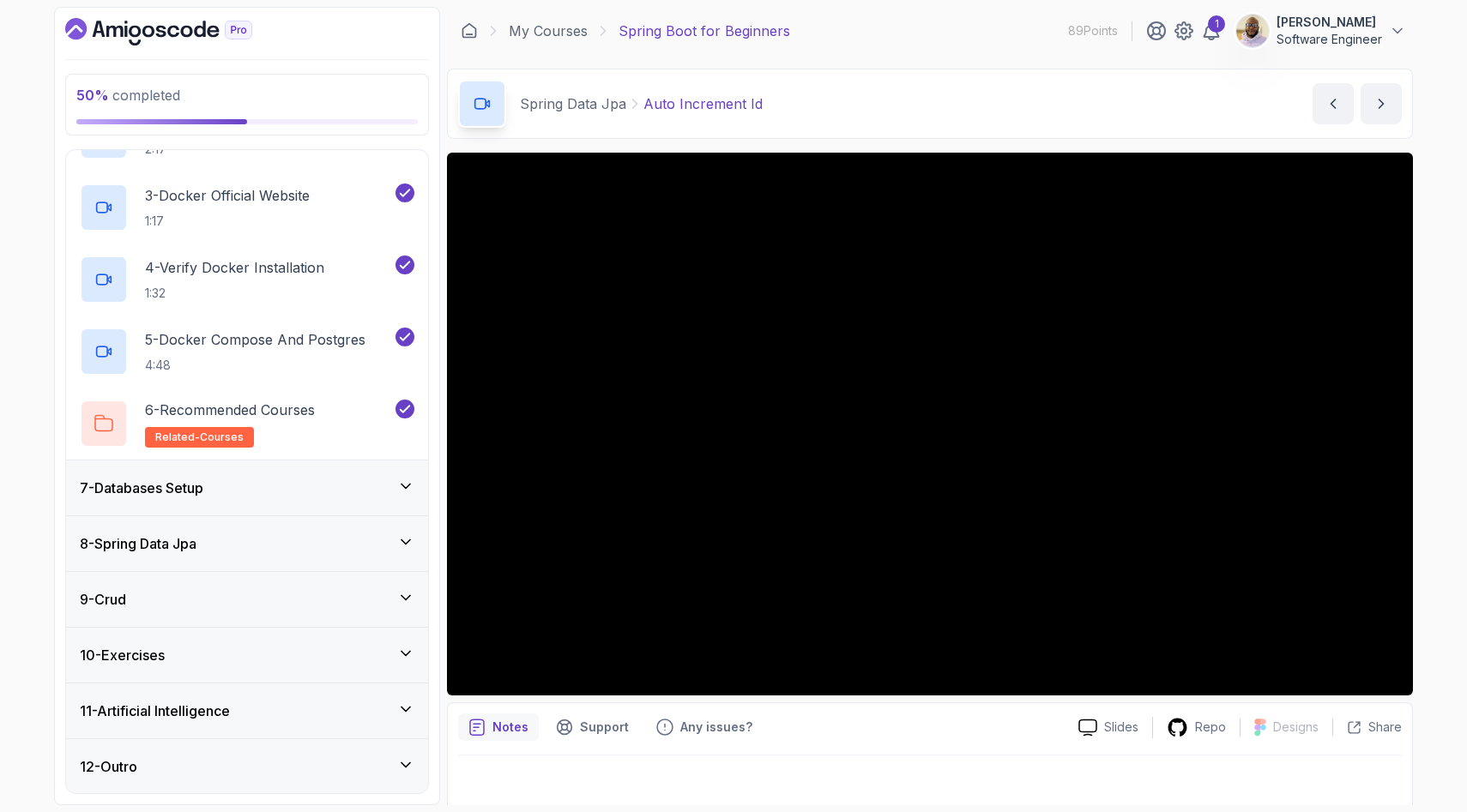
click at [147, 491] on h3 "7 - Databases Setup" at bounding box center [141, 488] width 123 height 20
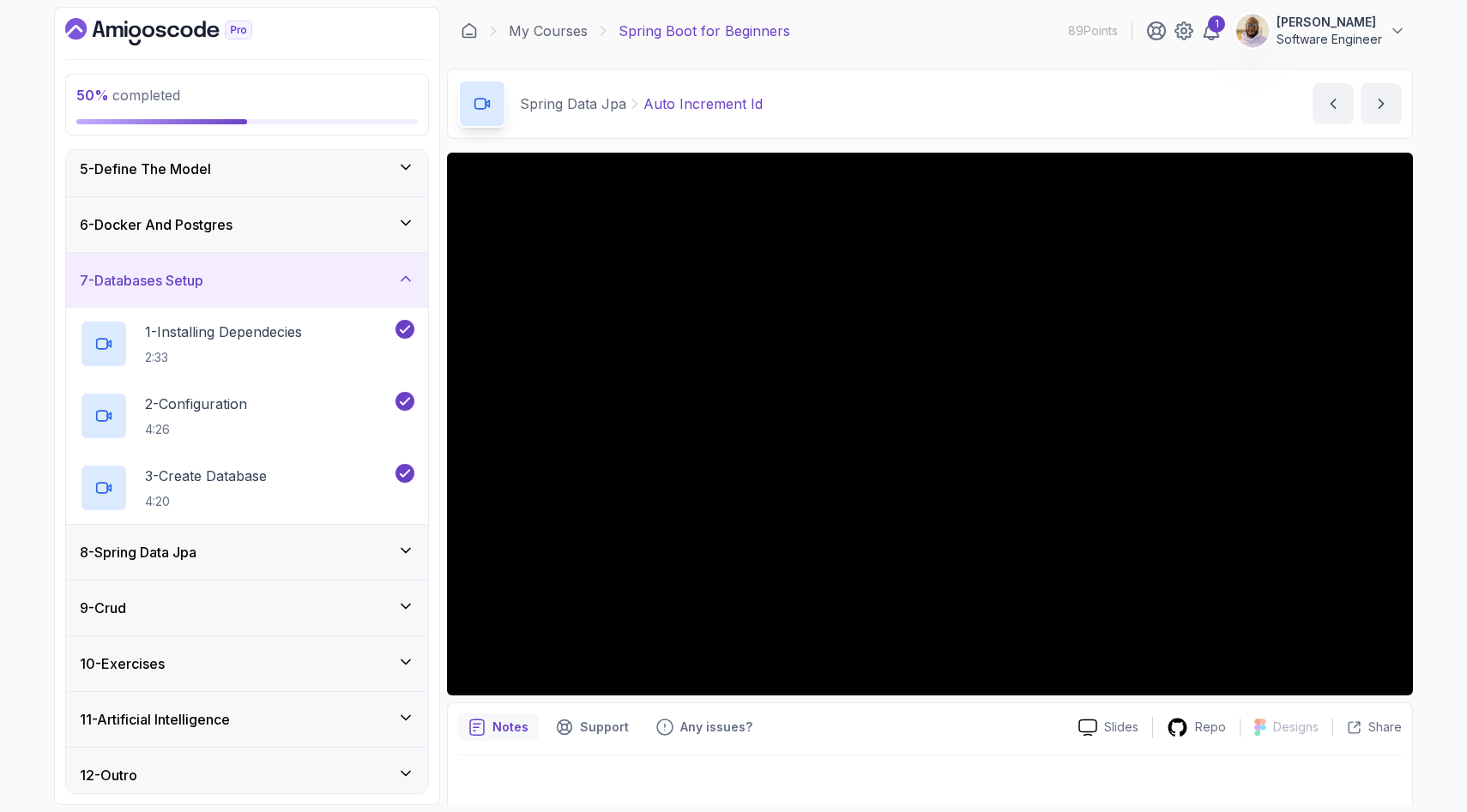
scroll to position [240, 0]
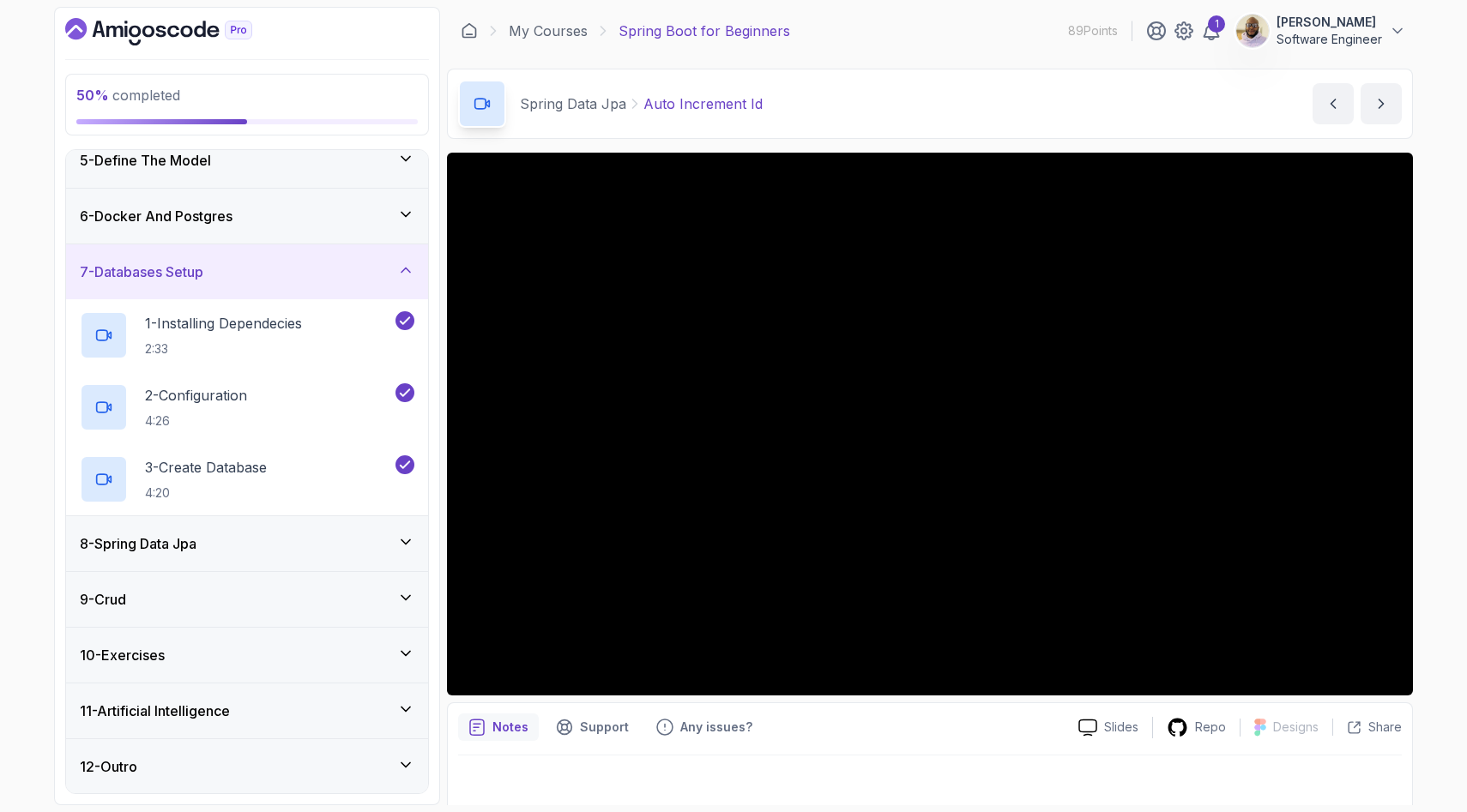
click at [147, 540] on h3 "8 - Spring Data Jpa" at bounding box center [138, 543] width 117 height 20
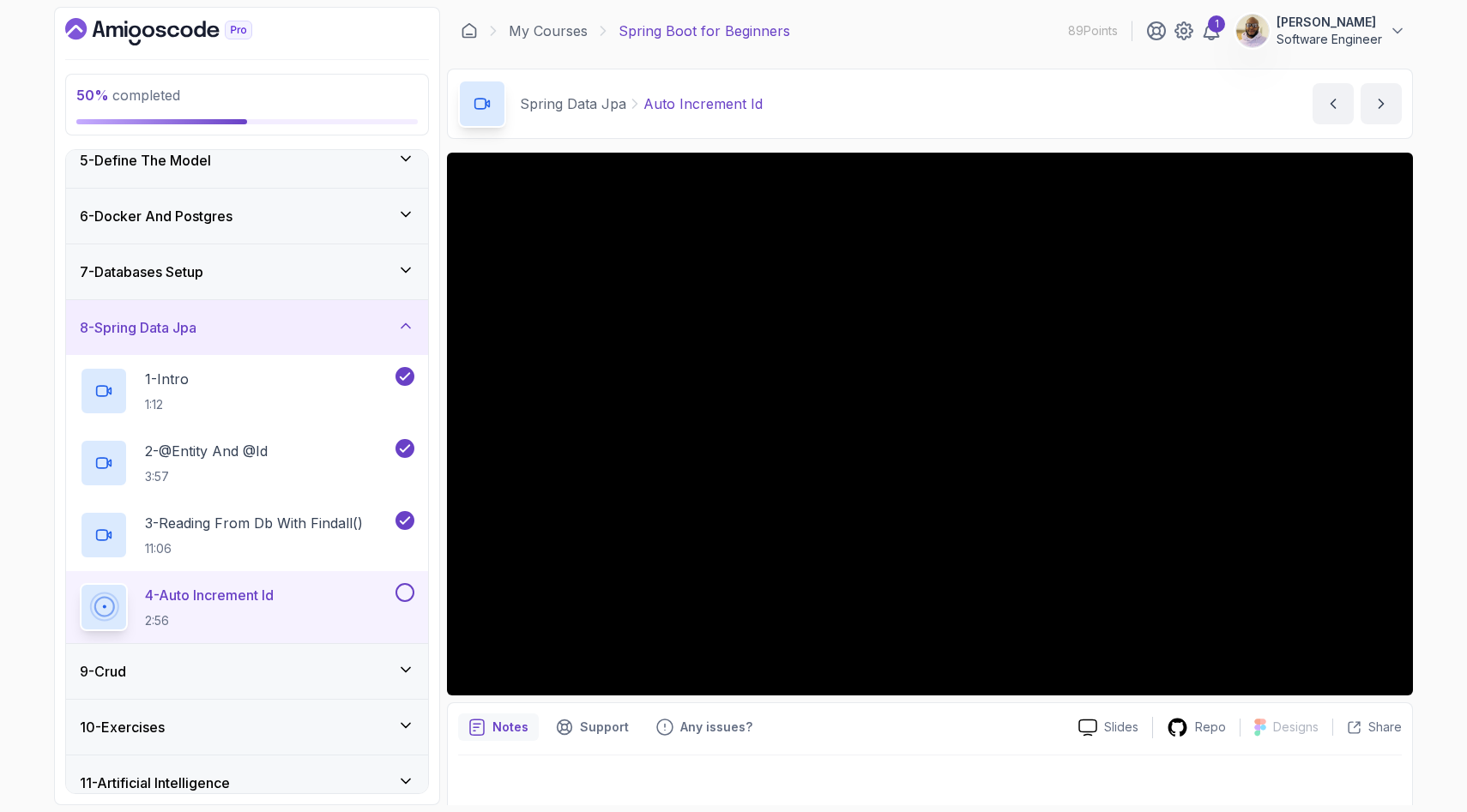
scroll to position [312, 0]
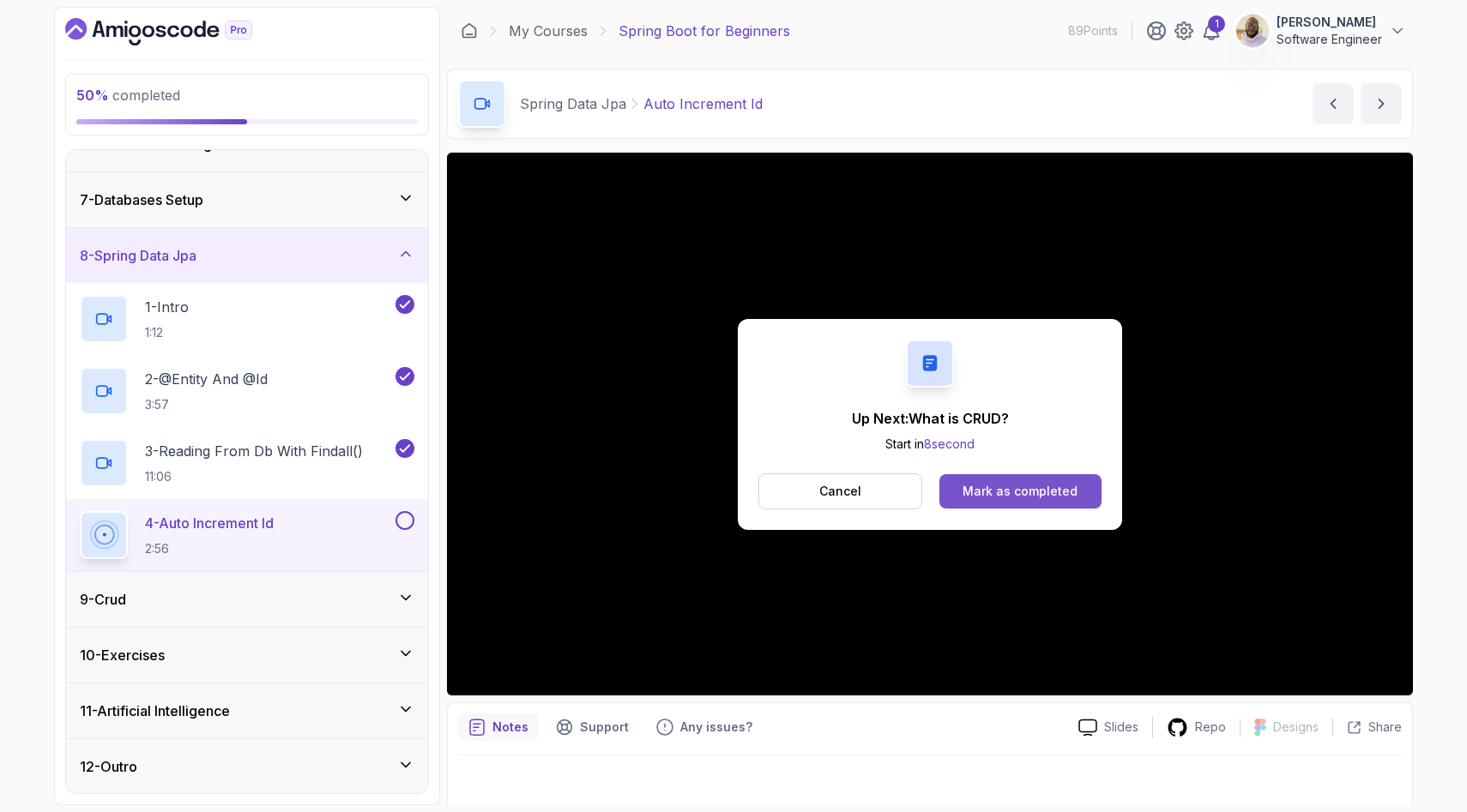
click at [982, 490] on div "Mark as completed" at bounding box center [1020, 491] width 115 height 17
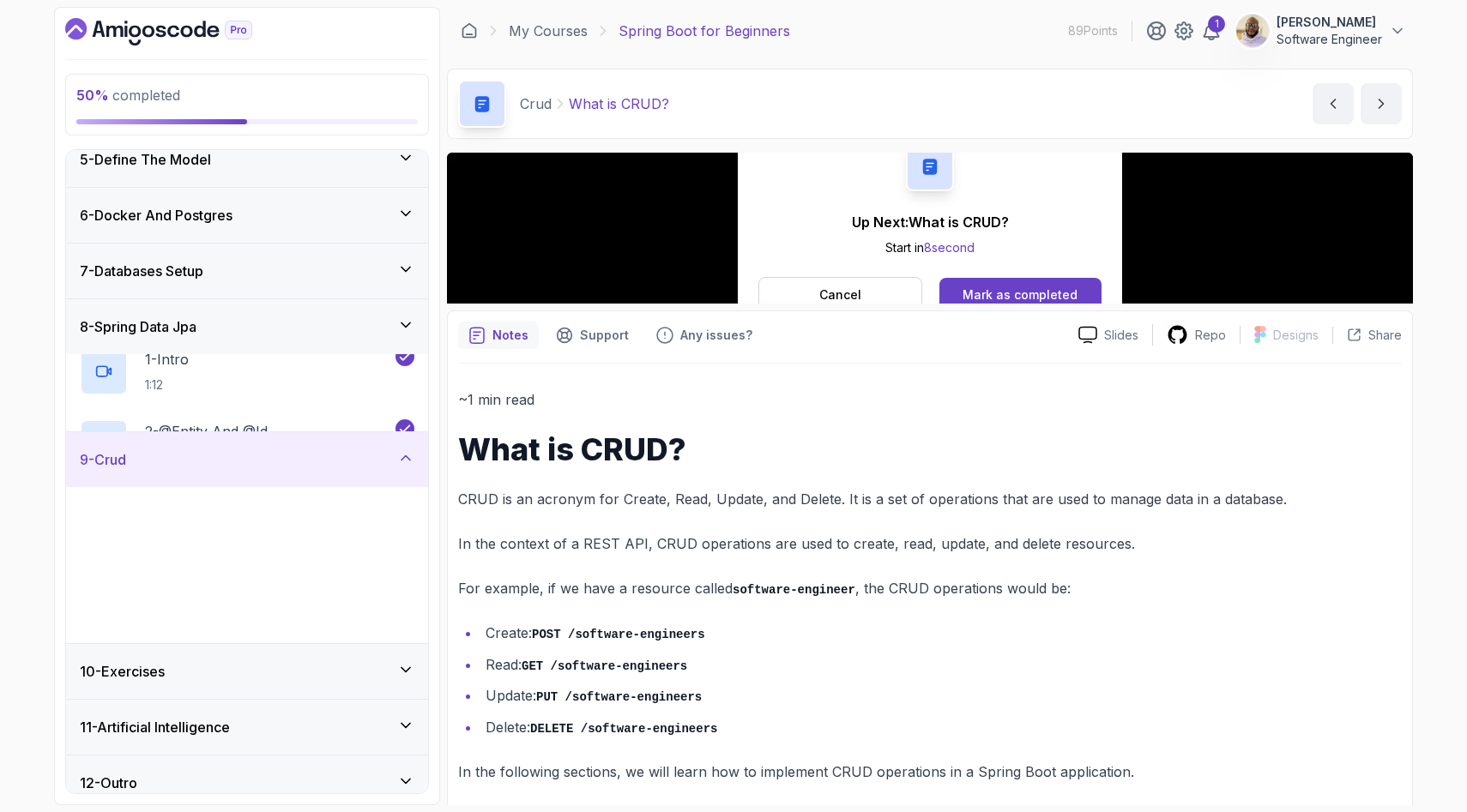
scroll to position [240, 0]
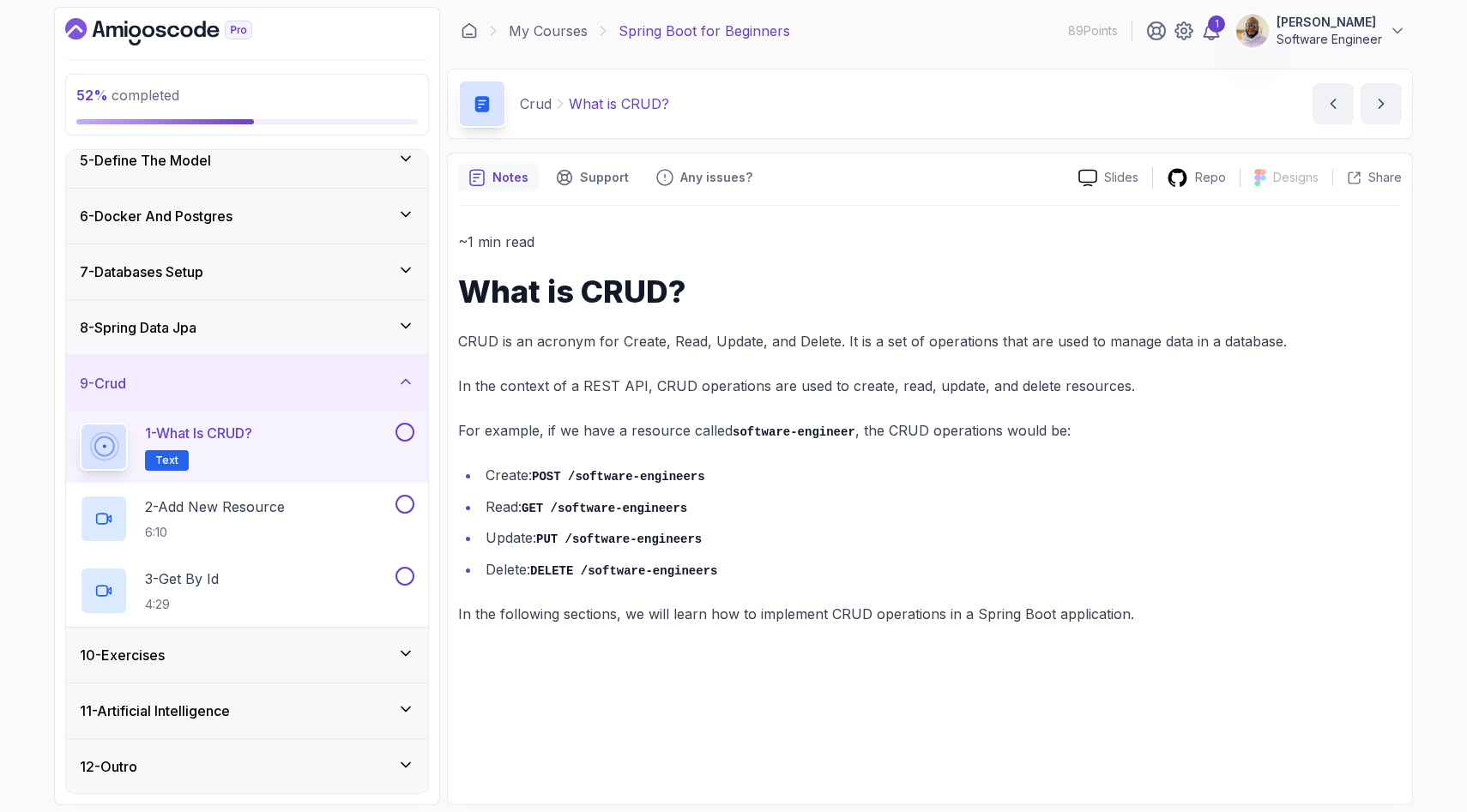
click at [410, 431] on button at bounding box center [404, 431] width 18 height 18
click at [364, 508] on div "2 - Add New Resource 6:10" at bounding box center [235, 519] width 312 height 48
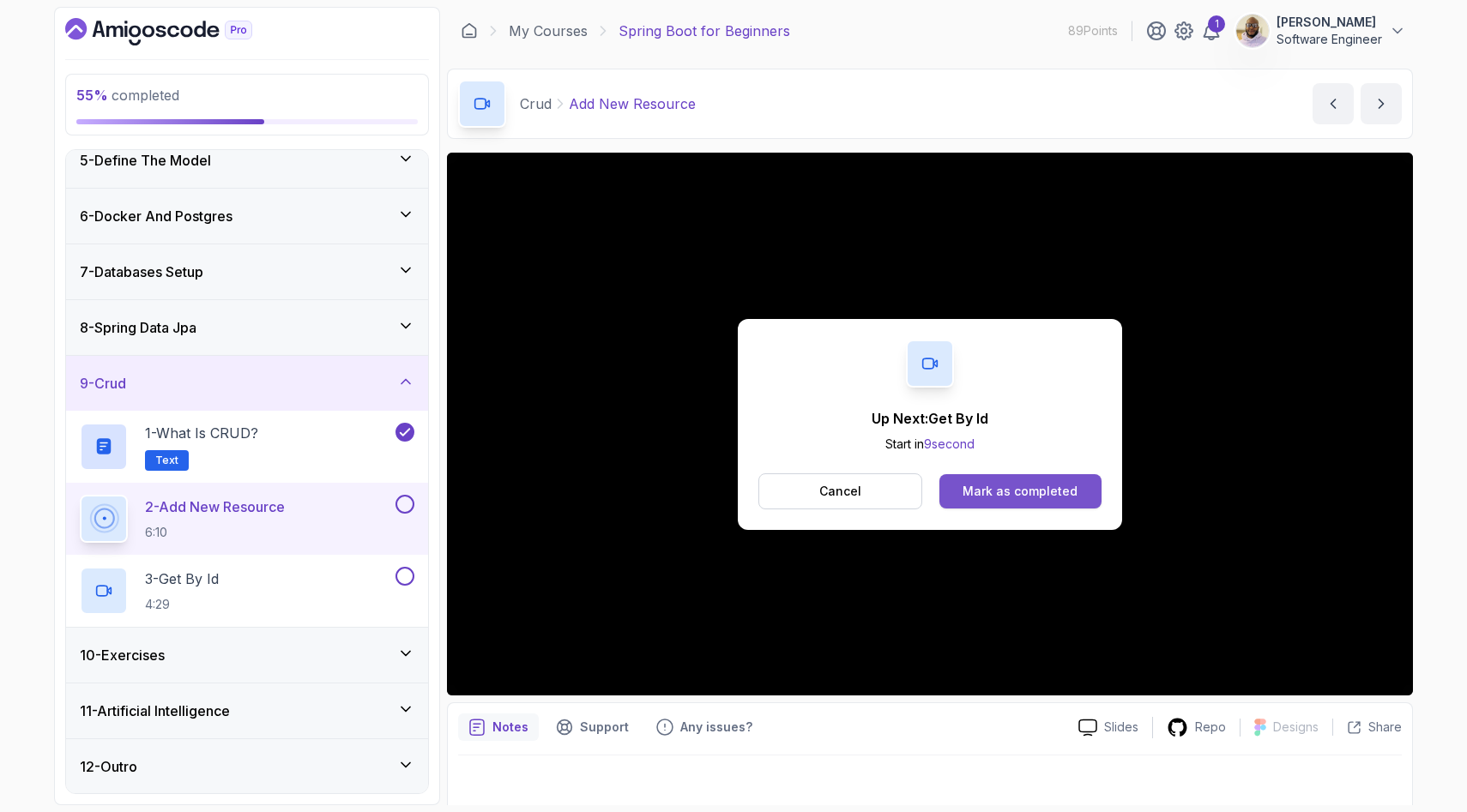
click at [1007, 505] on button "Mark as completed" at bounding box center [1020, 491] width 162 height 34
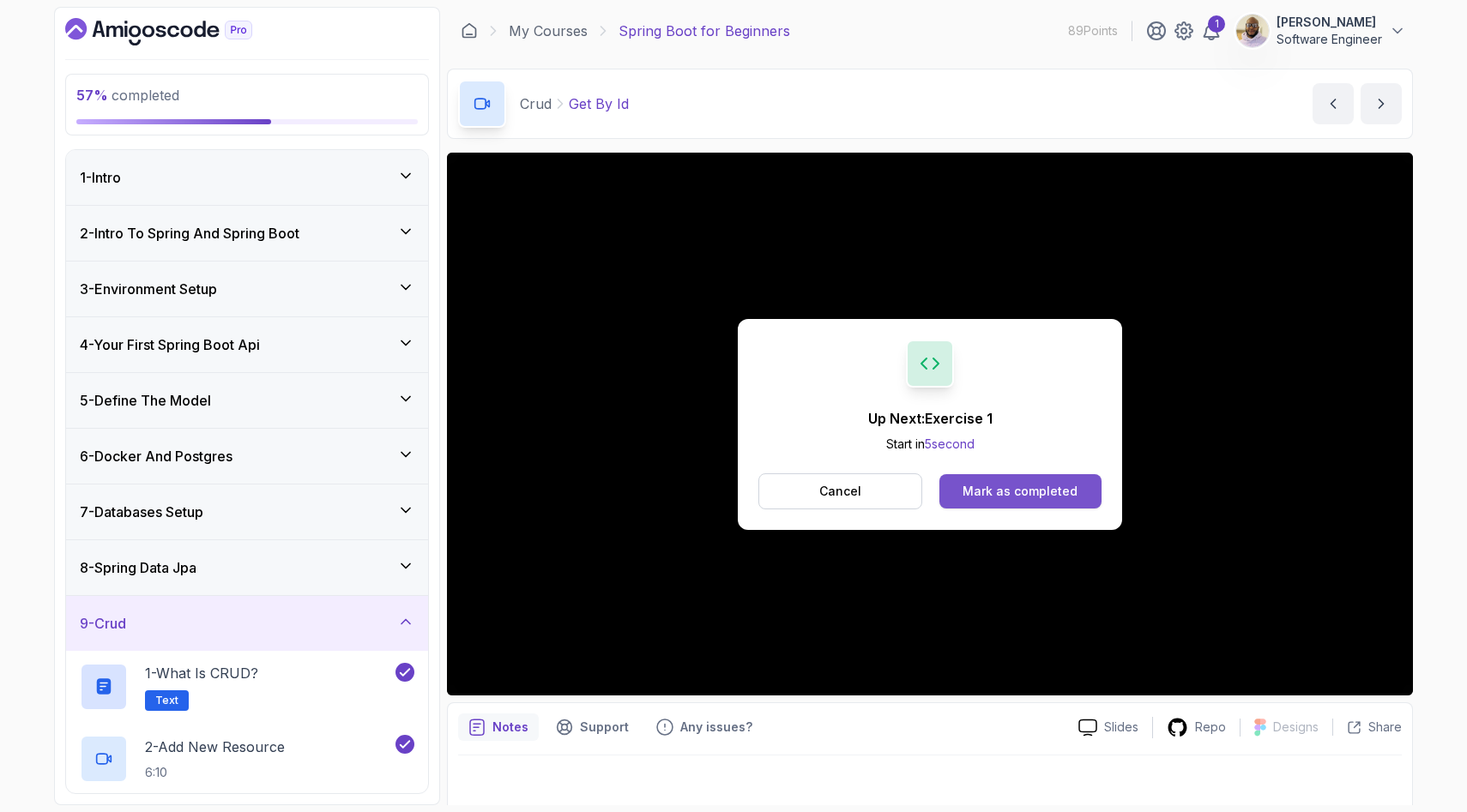
click at [1003, 495] on div "Mark as completed" at bounding box center [1020, 491] width 115 height 17
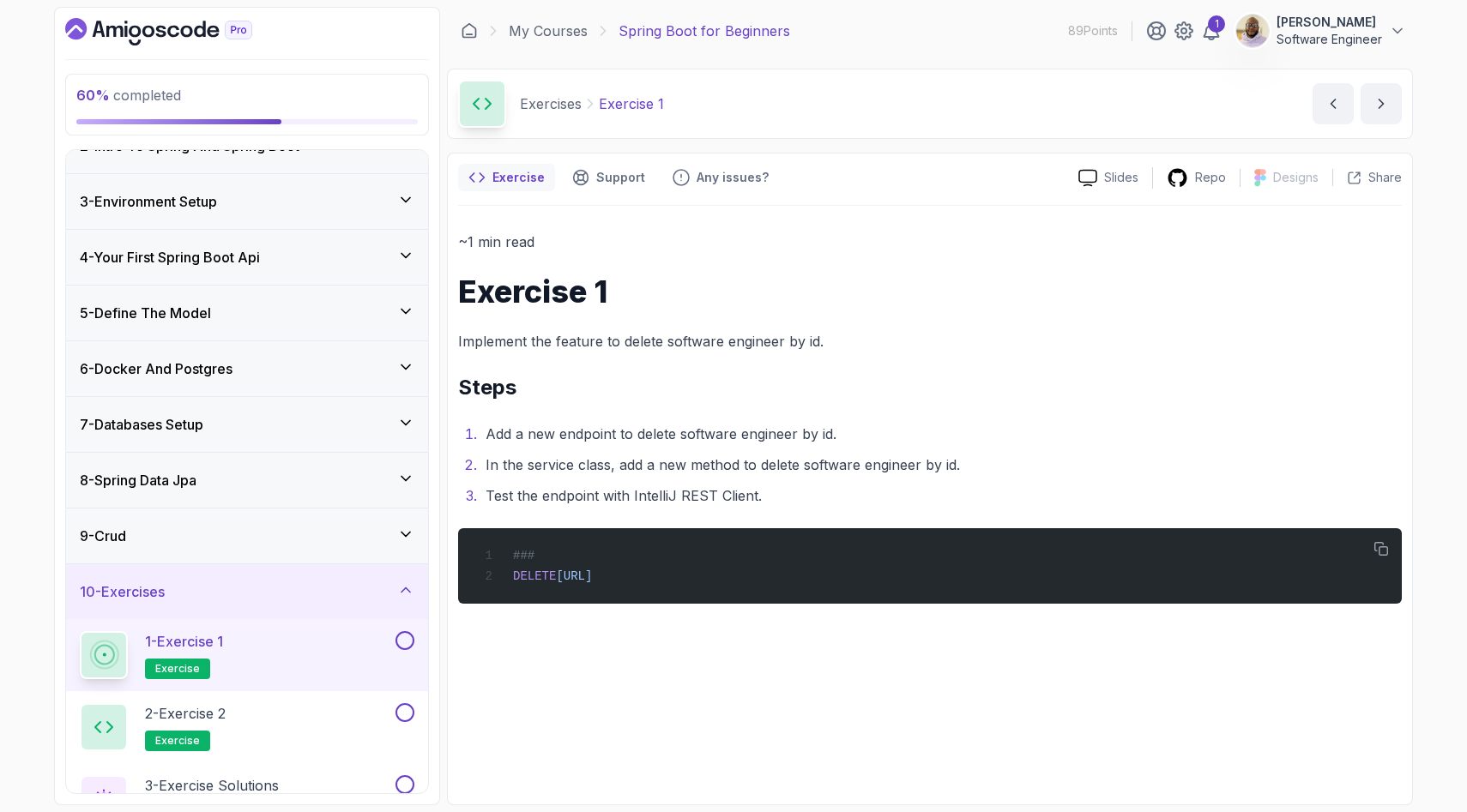
scroll to position [145, 0]
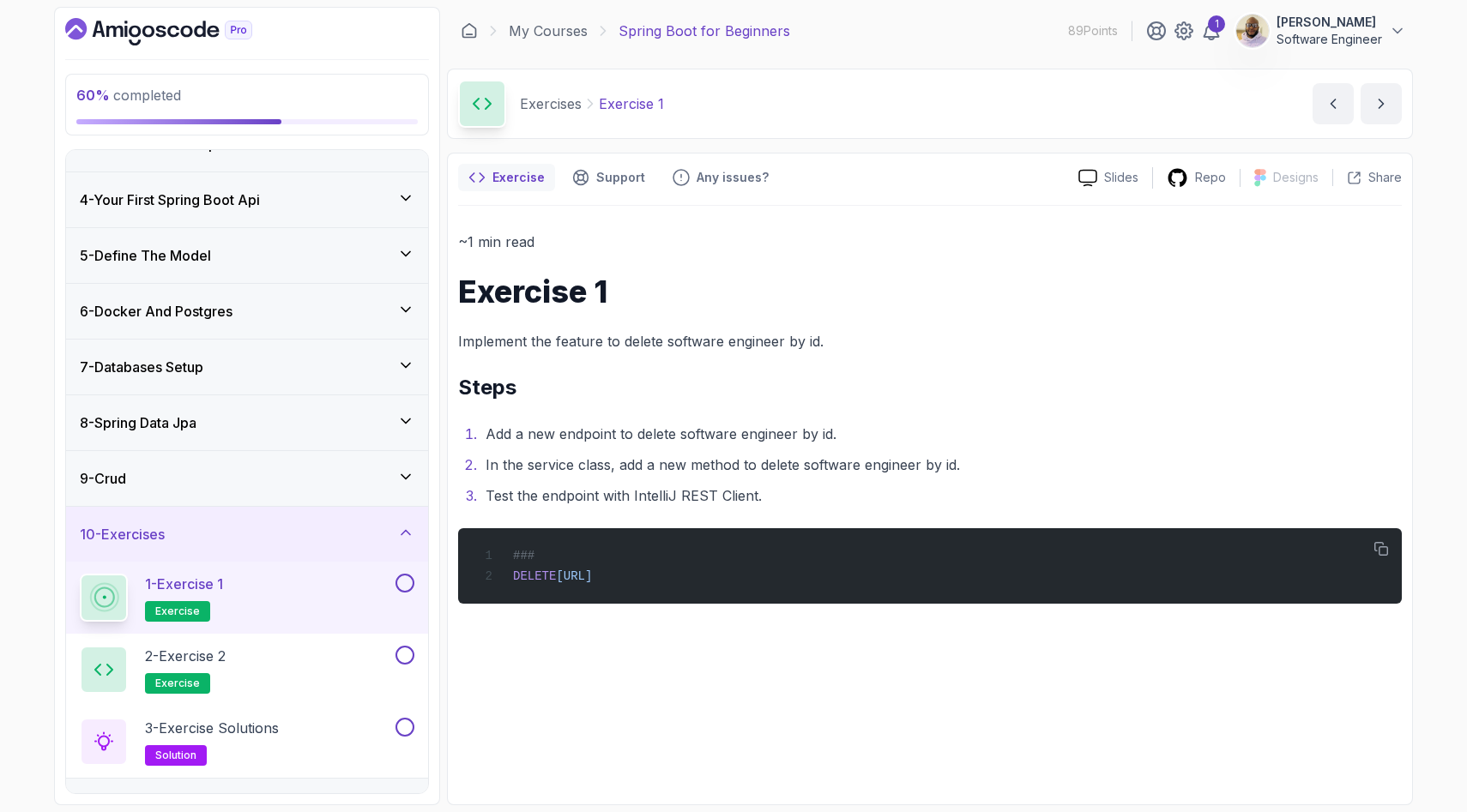
click at [402, 582] on button at bounding box center [404, 583] width 18 height 18
click at [408, 647] on button at bounding box center [404, 655] width 18 height 18
click at [405, 726] on button at bounding box center [404, 727] width 18 height 18
click at [407, 533] on icon at bounding box center [406, 533] width 17 height 17
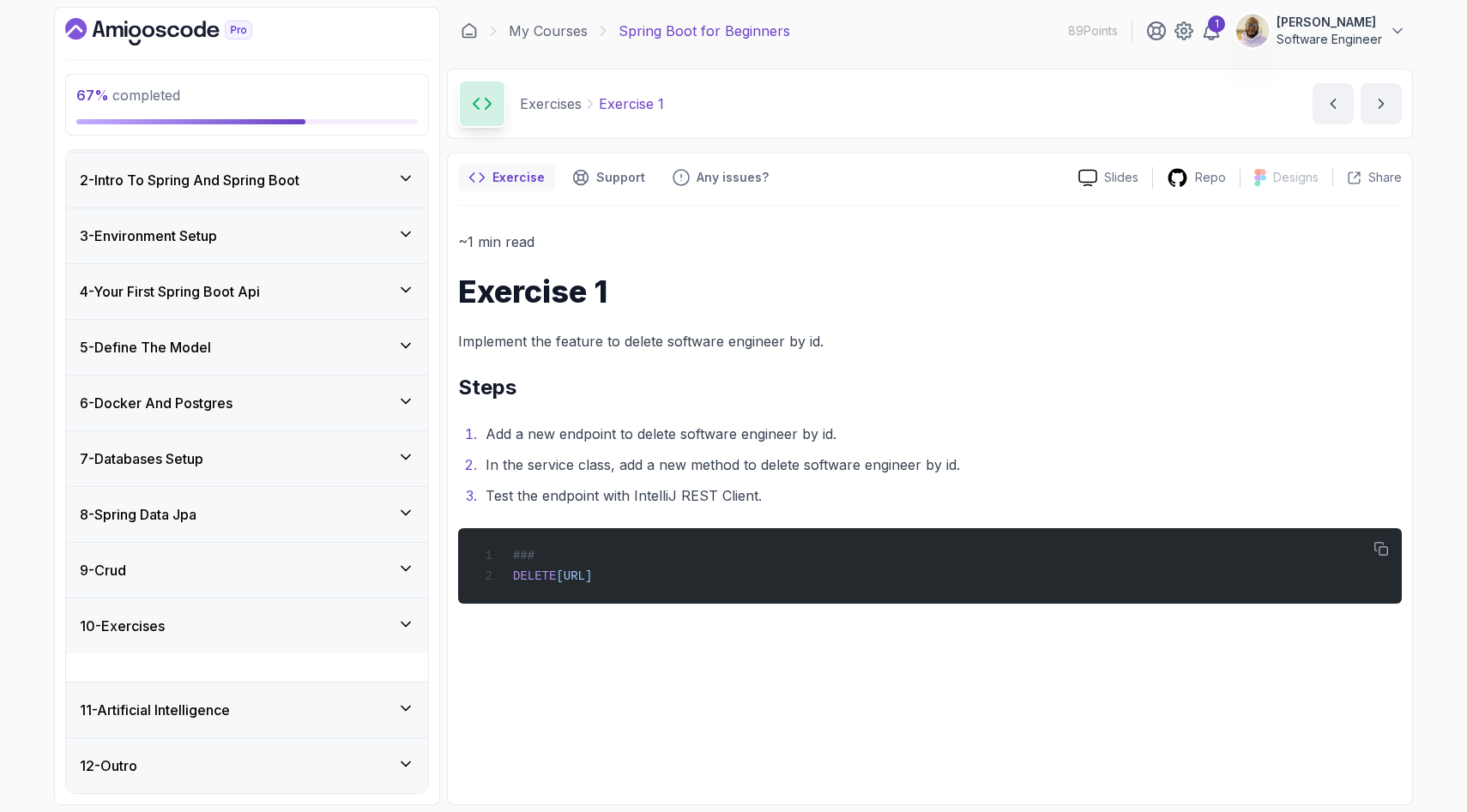
scroll to position [25, 0]
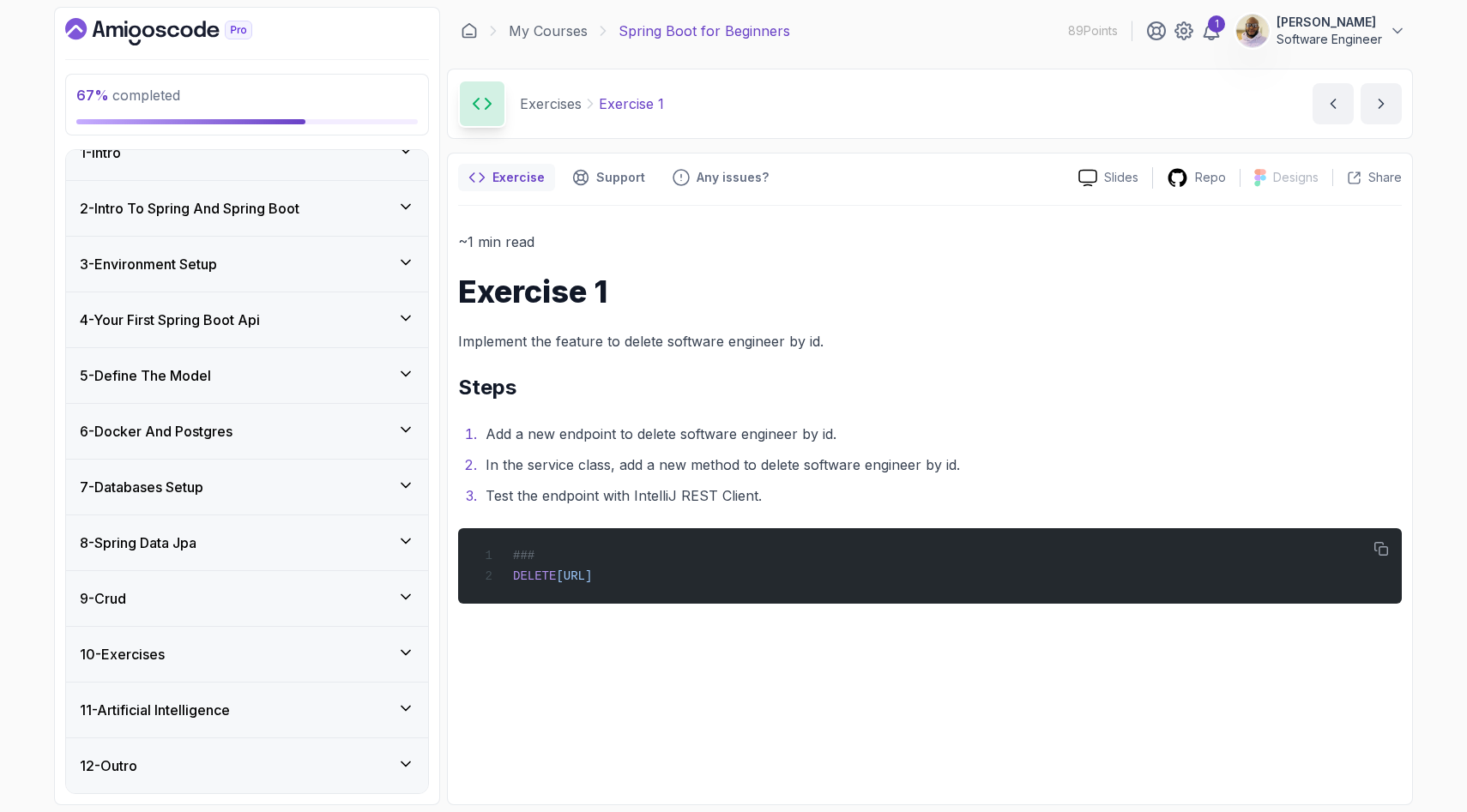
click at [412, 700] on icon at bounding box center [406, 709] width 17 height 17
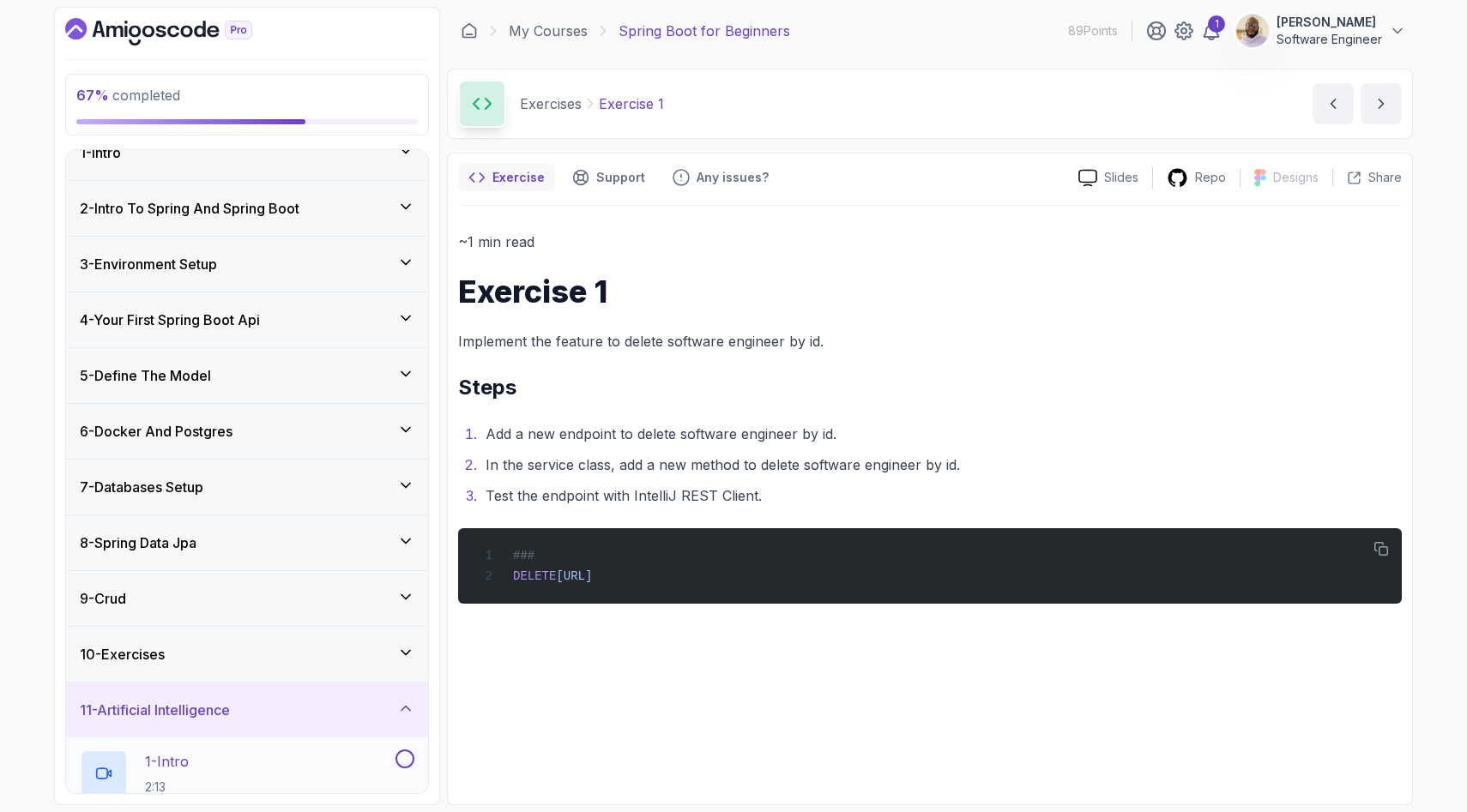
click at [400, 761] on button at bounding box center [404, 759] width 18 height 18
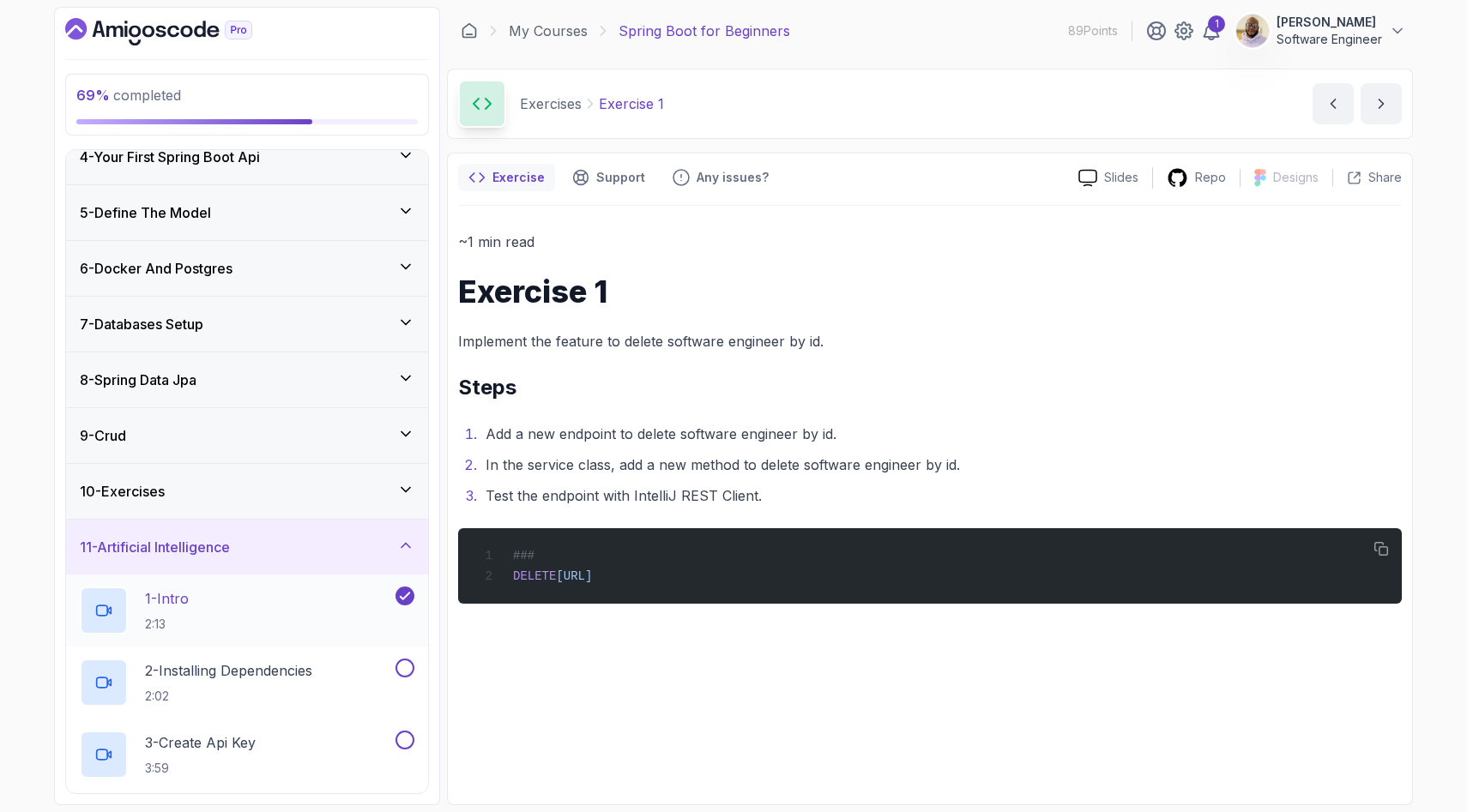
scroll to position [207, 0]
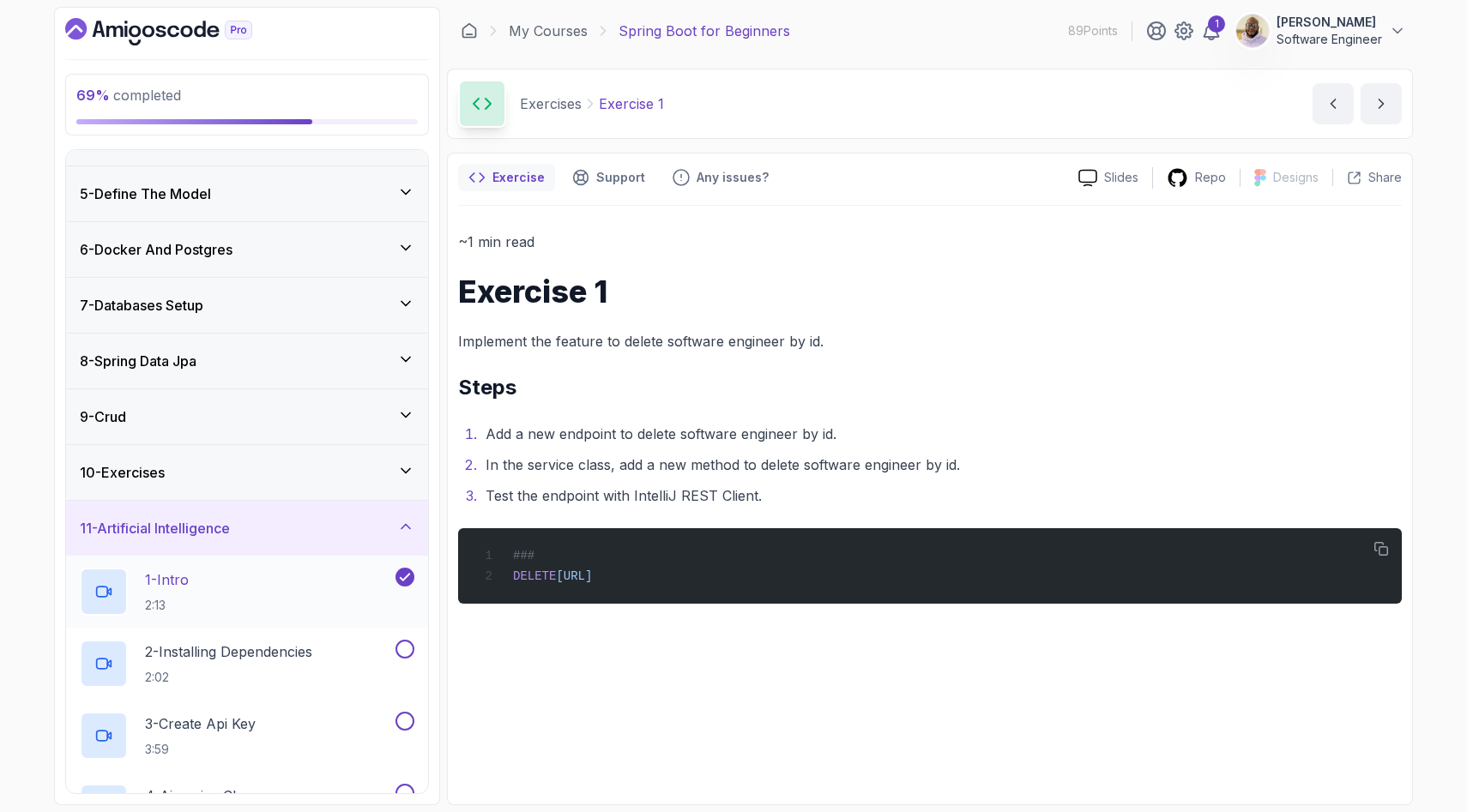
click at [209, 574] on div "1 - Intro 2:13" at bounding box center [235, 592] width 312 height 48
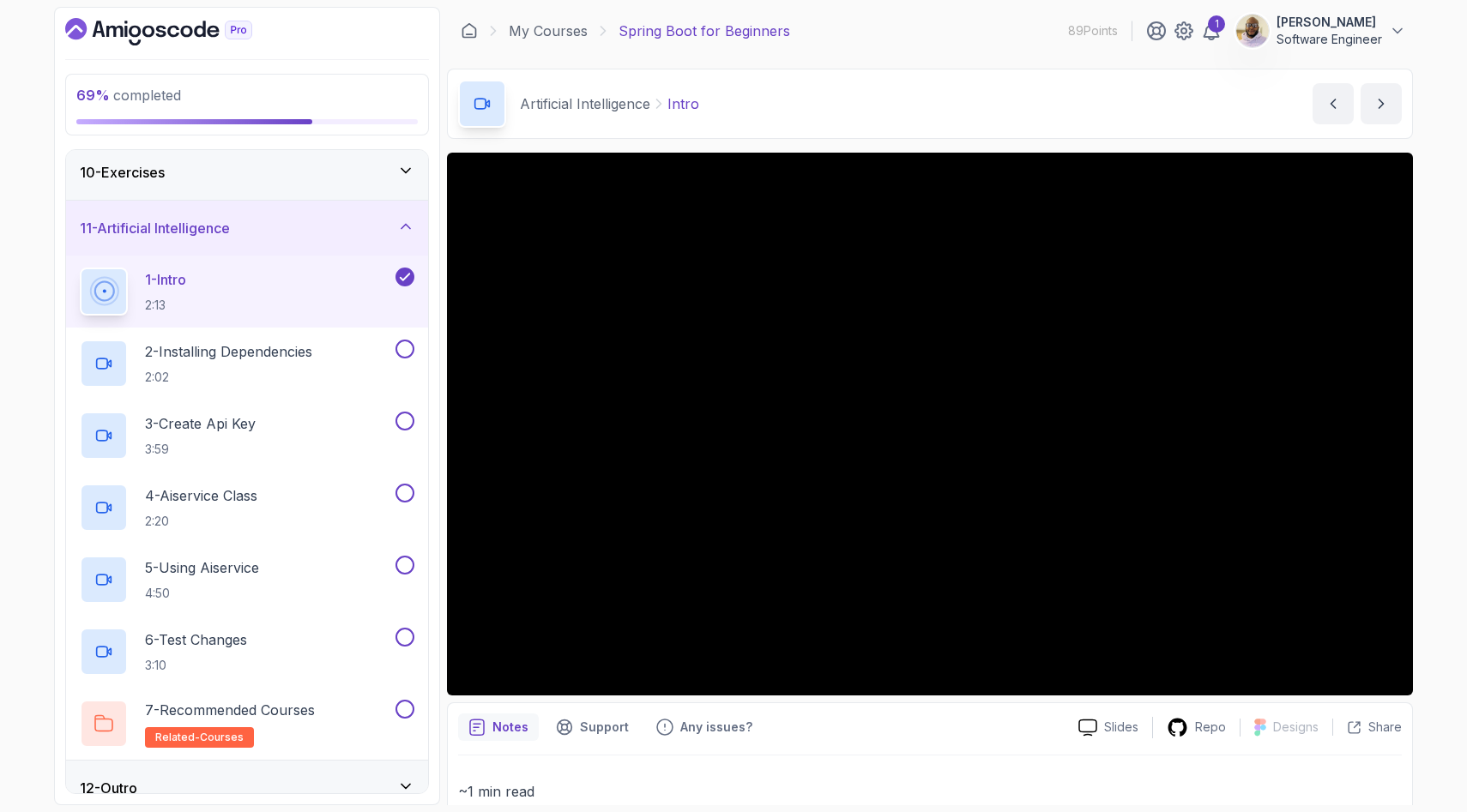
scroll to position [528, 0]
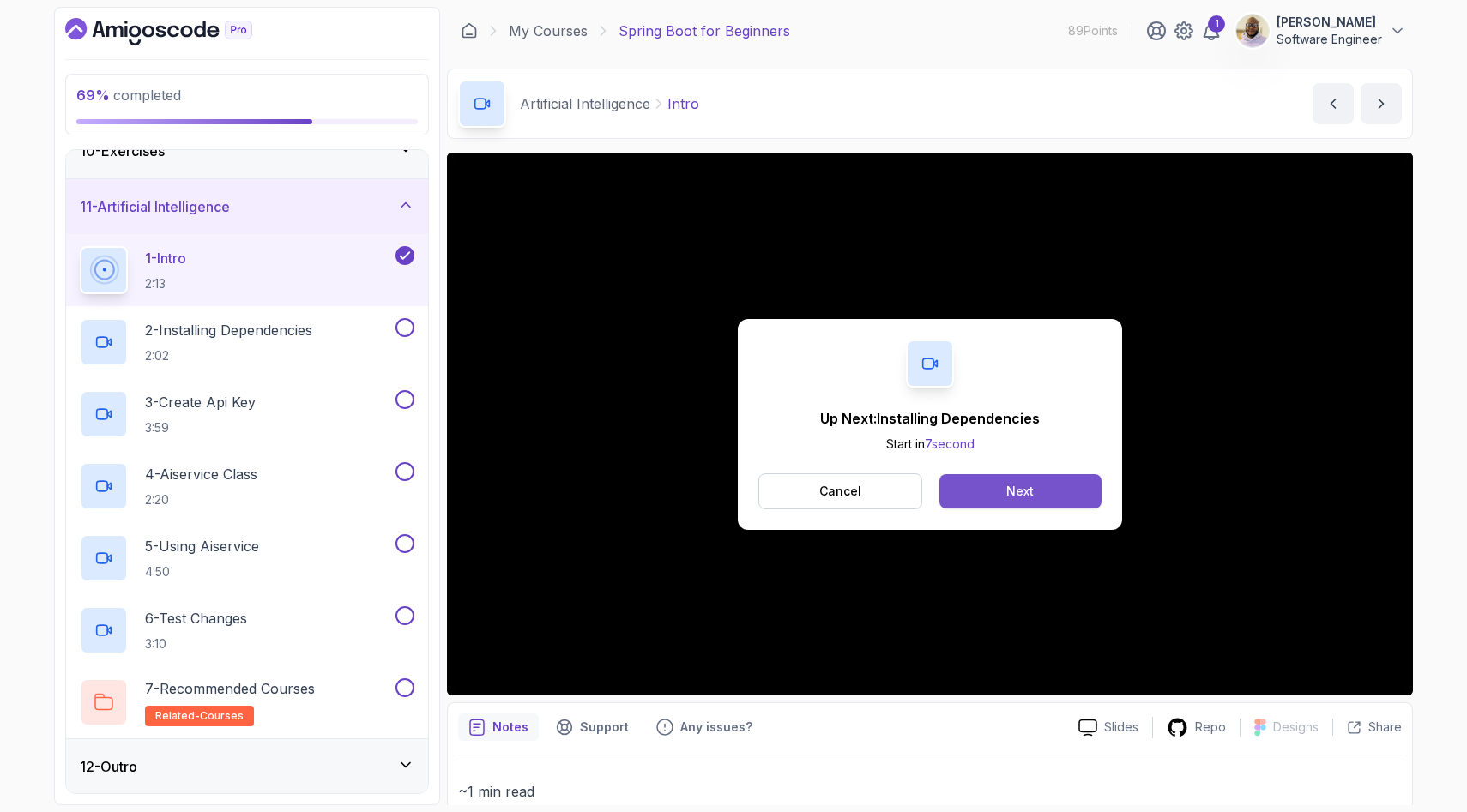
click at [967, 482] on button "Next" at bounding box center [1020, 491] width 162 height 34
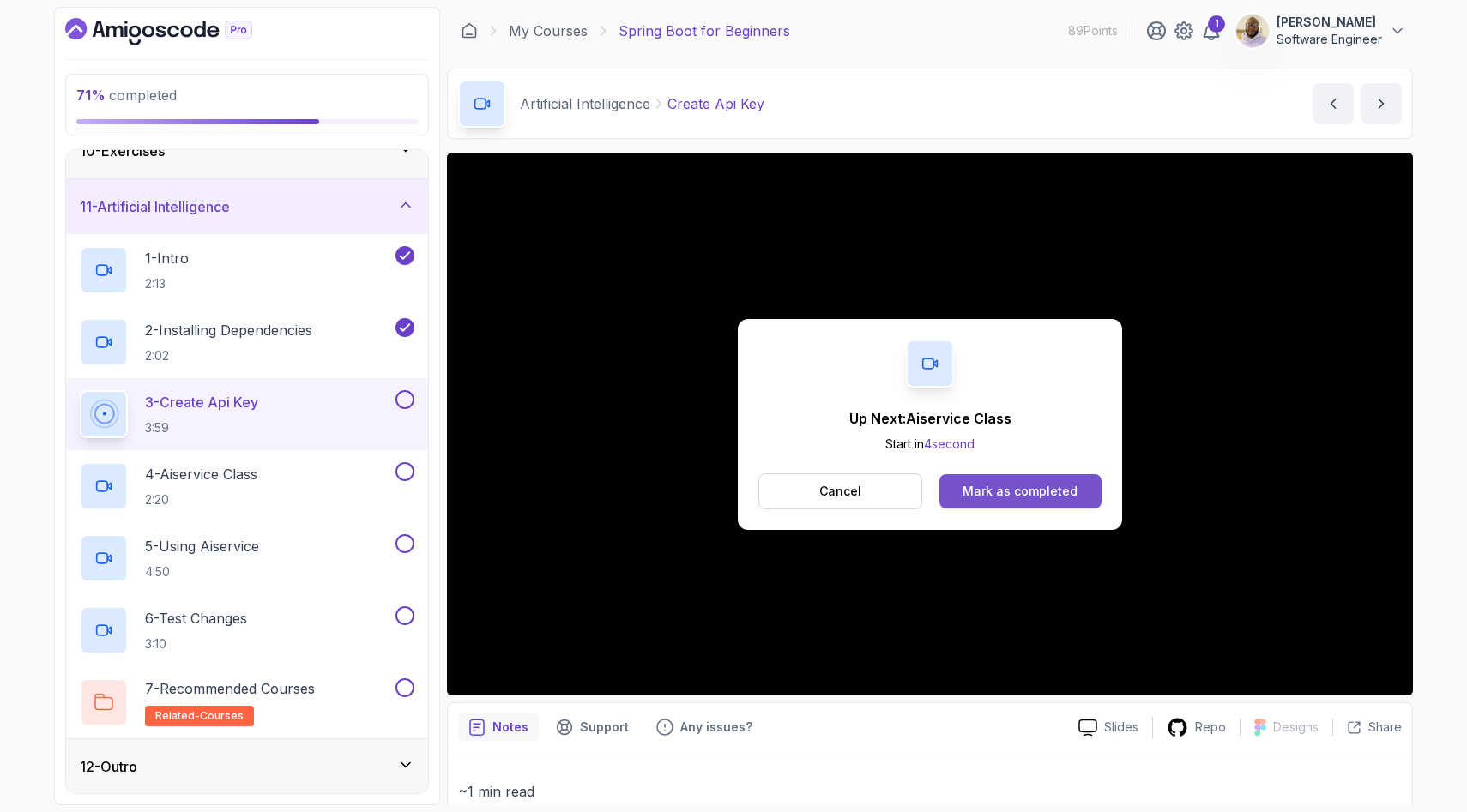
click at [1056, 490] on div "Mark as completed" at bounding box center [1020, 491] width 115 height 17
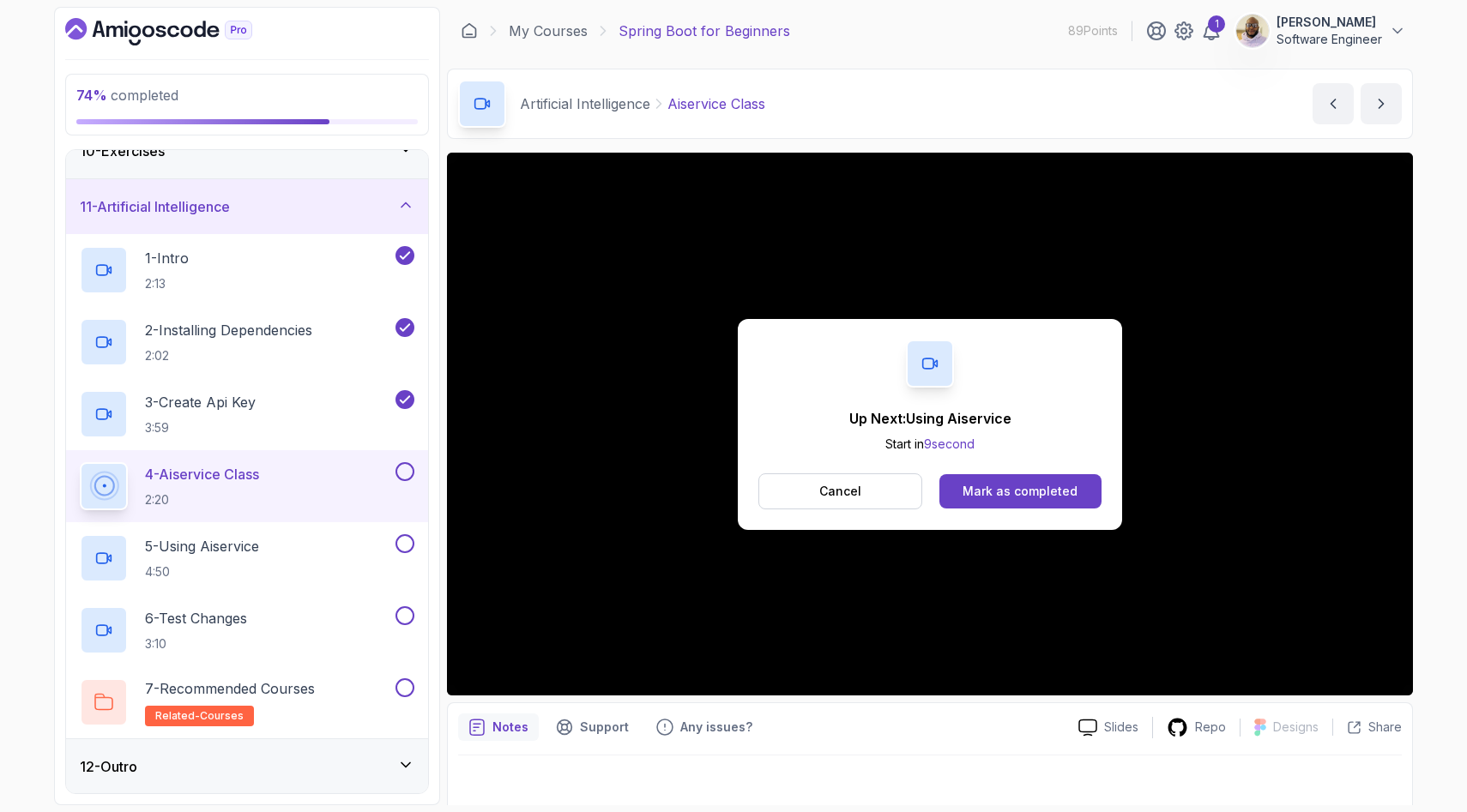
click at [1056, 490] on div "Mark as completed" at bounding box center [1020, 491] width 115 height 17
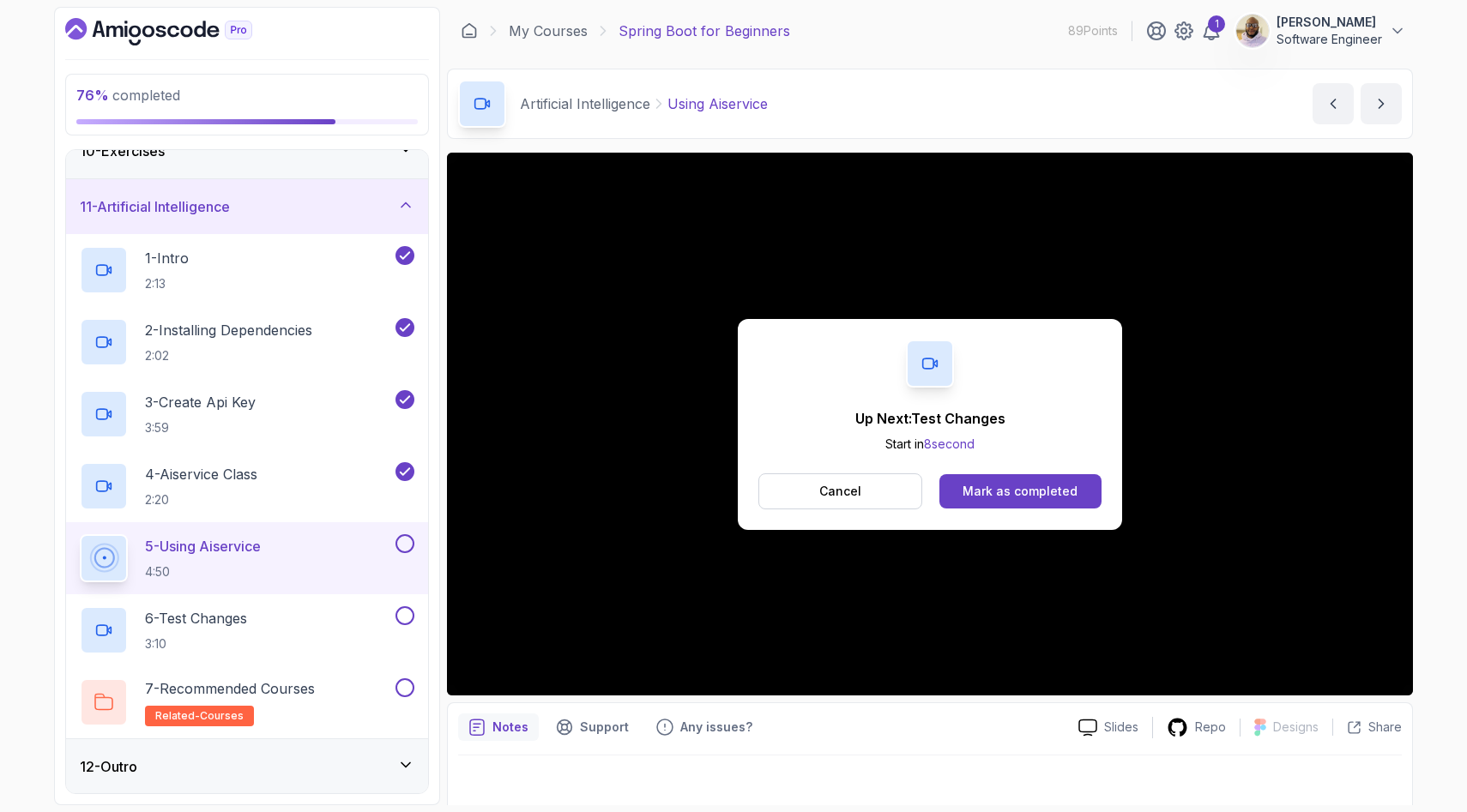
click at [1056, 490] on div "Mark as completed" at bounding box center [1020, 491] width 115 height 17
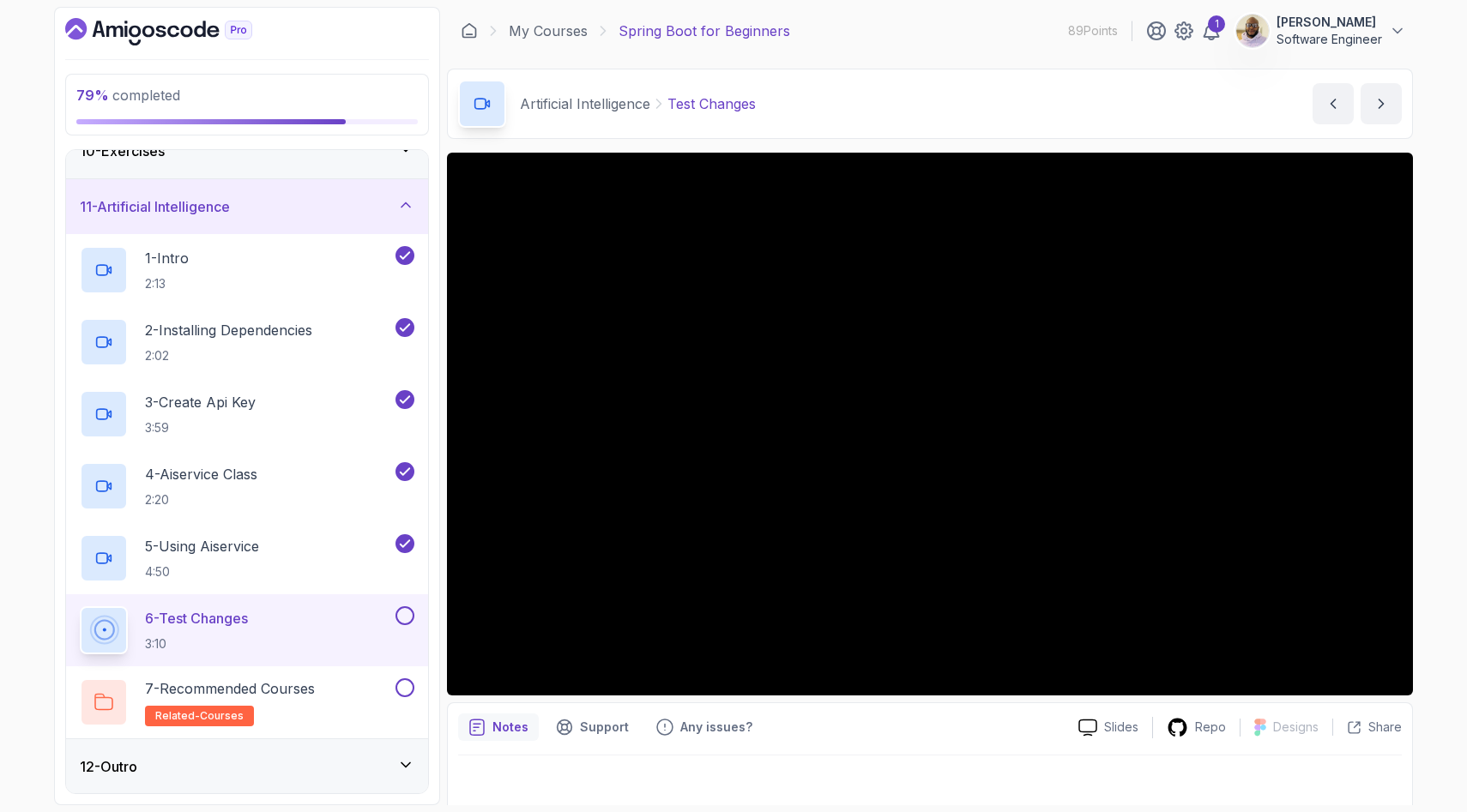
click at [402, 613] on button at bounding box center [404, 615] width 18 height 18
click at [398, 691] on button at bounding box center [404, 688] width 18 height 18
click at [404, 753] on div "12 - Outro" at bounding box center [247, 766] width 362 height 55
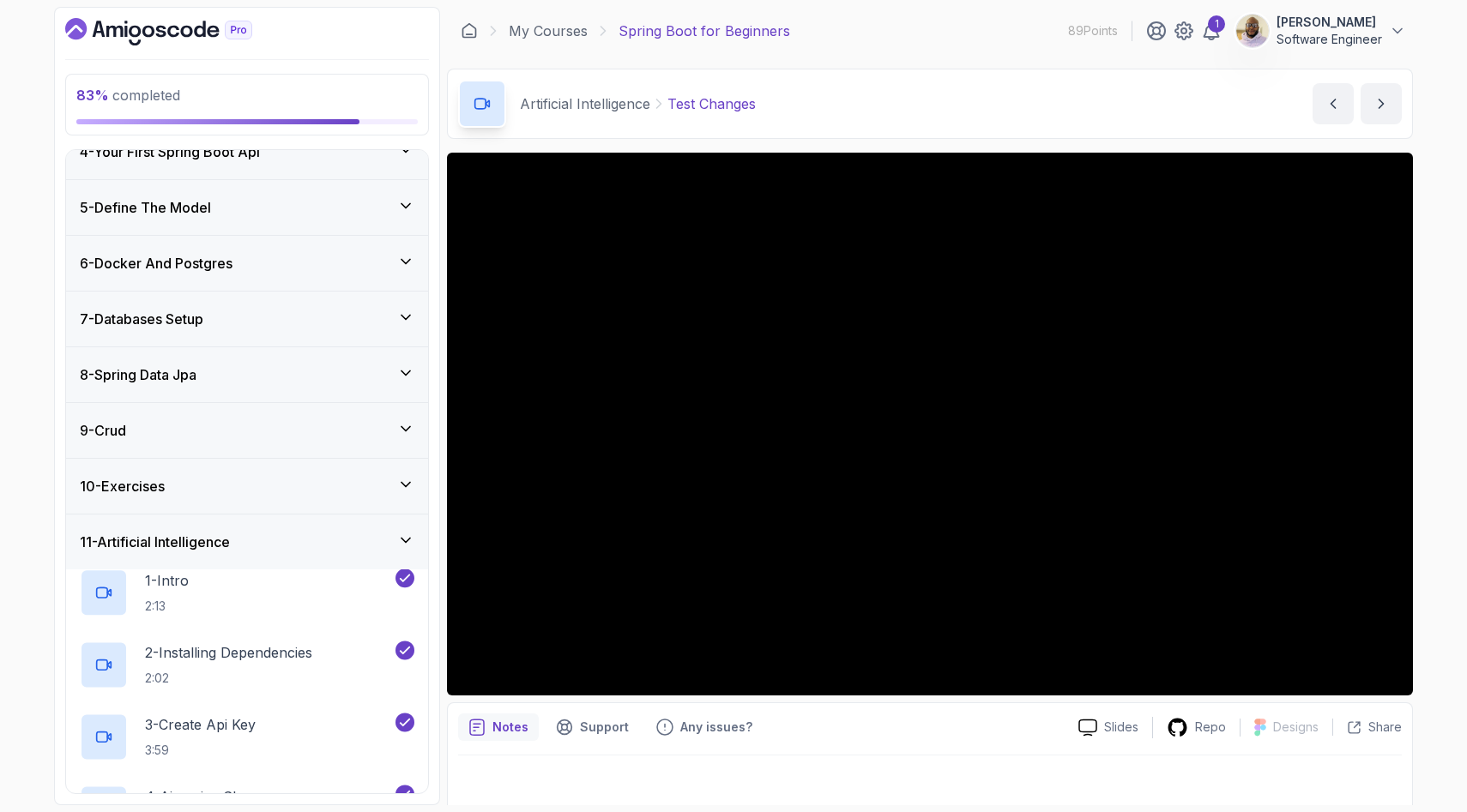
scroll to position [169, 0]
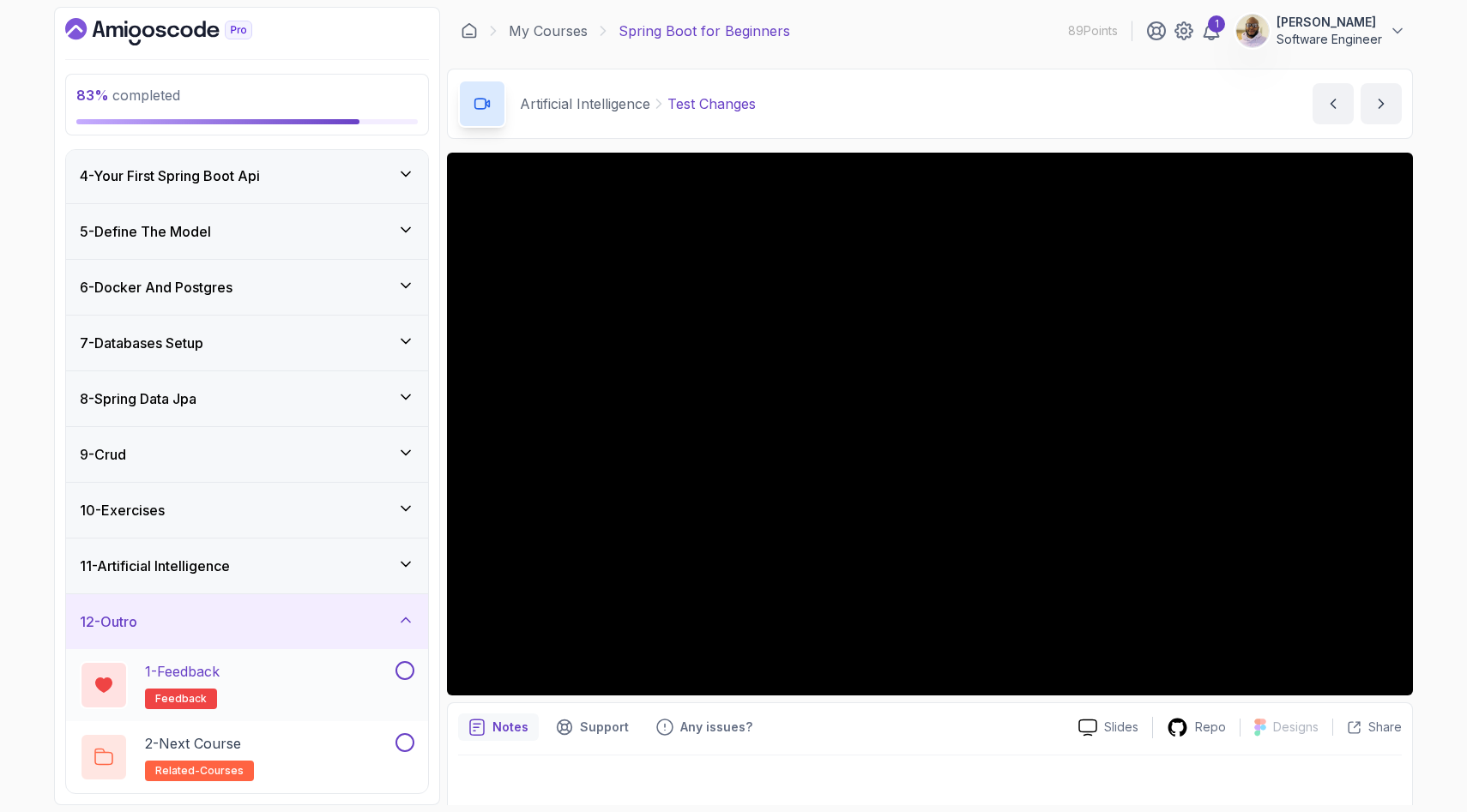
click at [402, 680] on button "1 - Feedback feedback" at bounding box center [247, 685] width 334 height 48
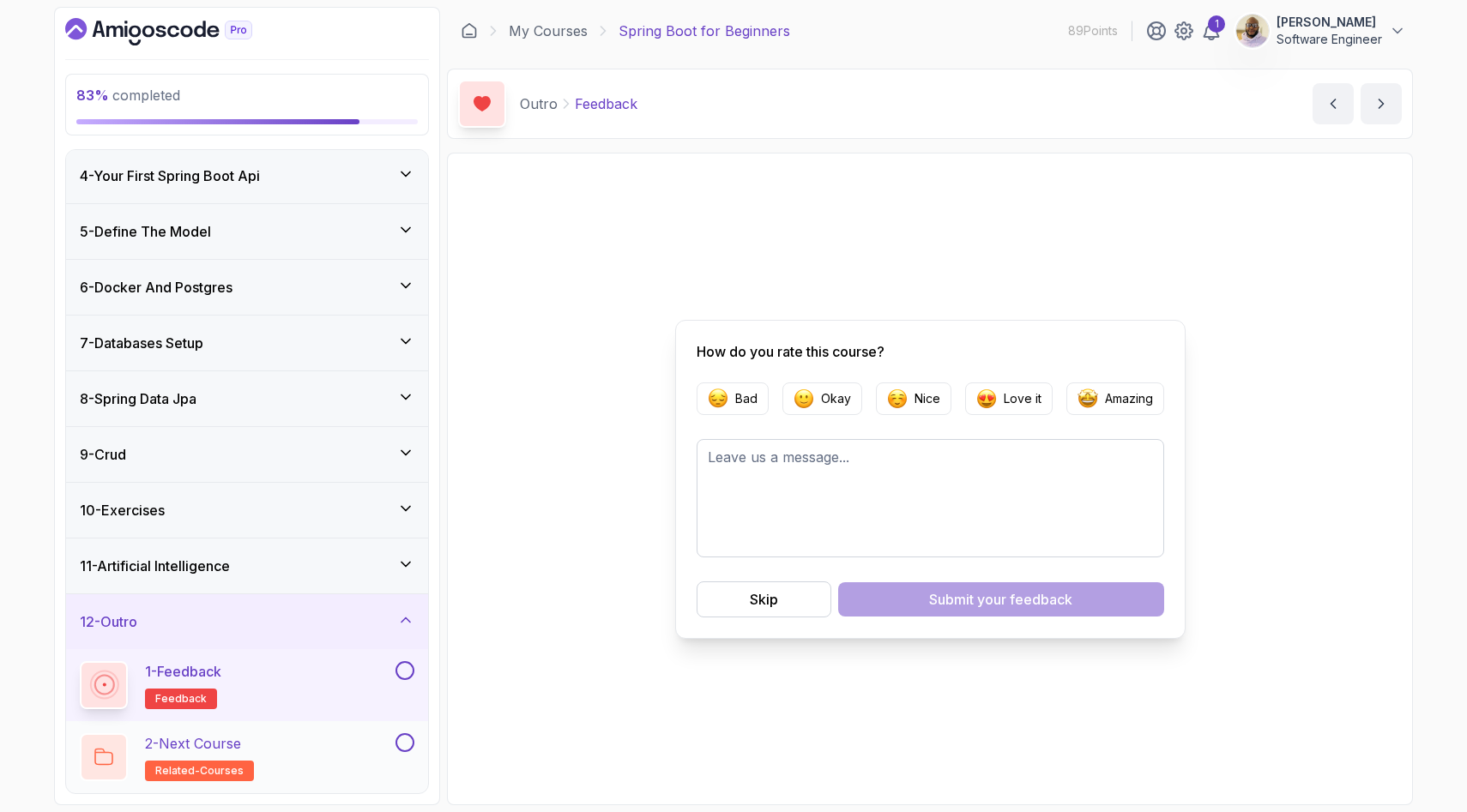
click at [402, 737] on button at bounding box center [404, 742] width 18 height 18
click at [403, 669] on button at bounding box center [404, 670] width 18 height 18
click at [390, 553] on div "11 - Artificial Intelligence" at bounding box center [247, 566] width 362 height 55
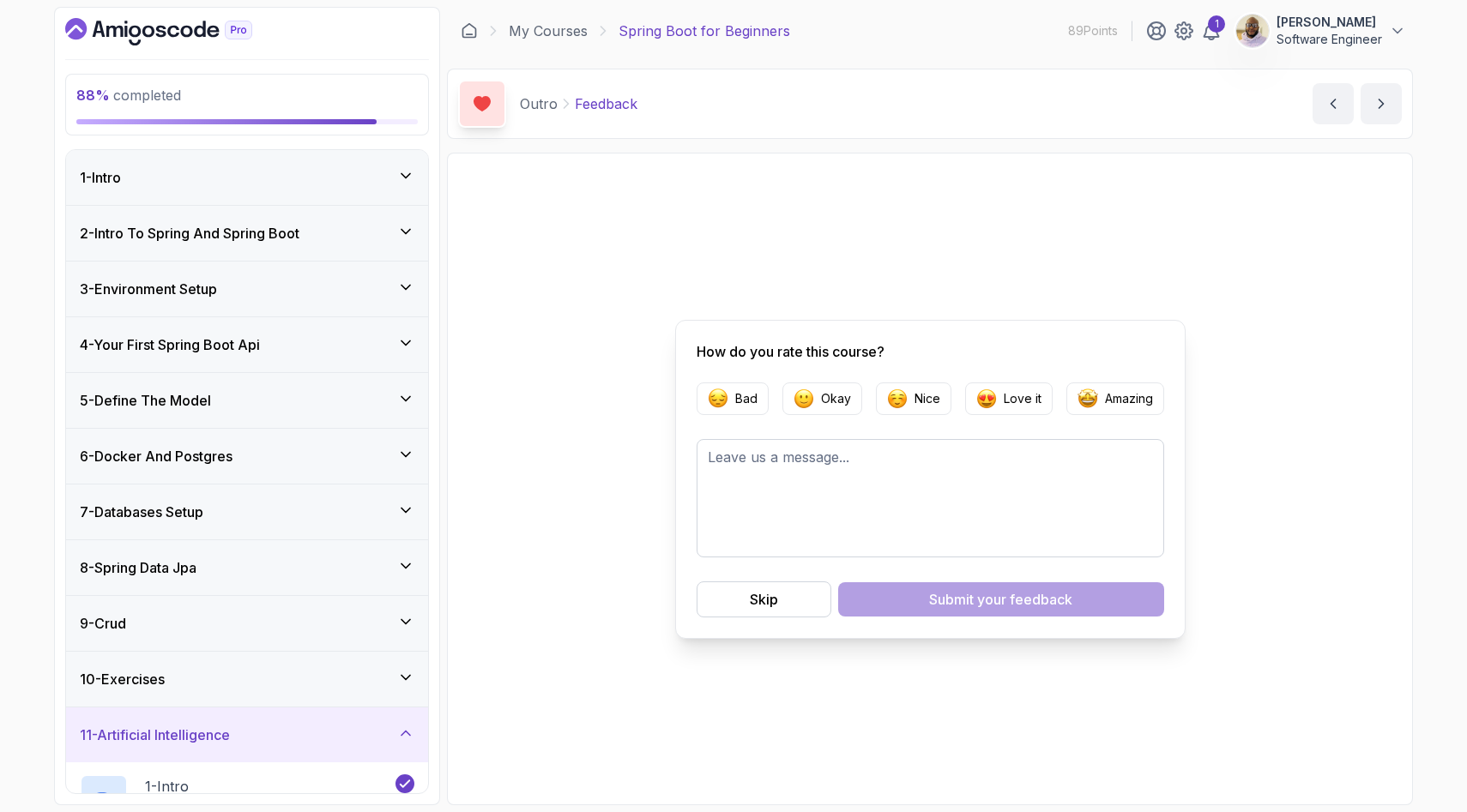
click at [359, 180] on div "1 - Intro" at bounding box center [247, 177] width 334 height 20
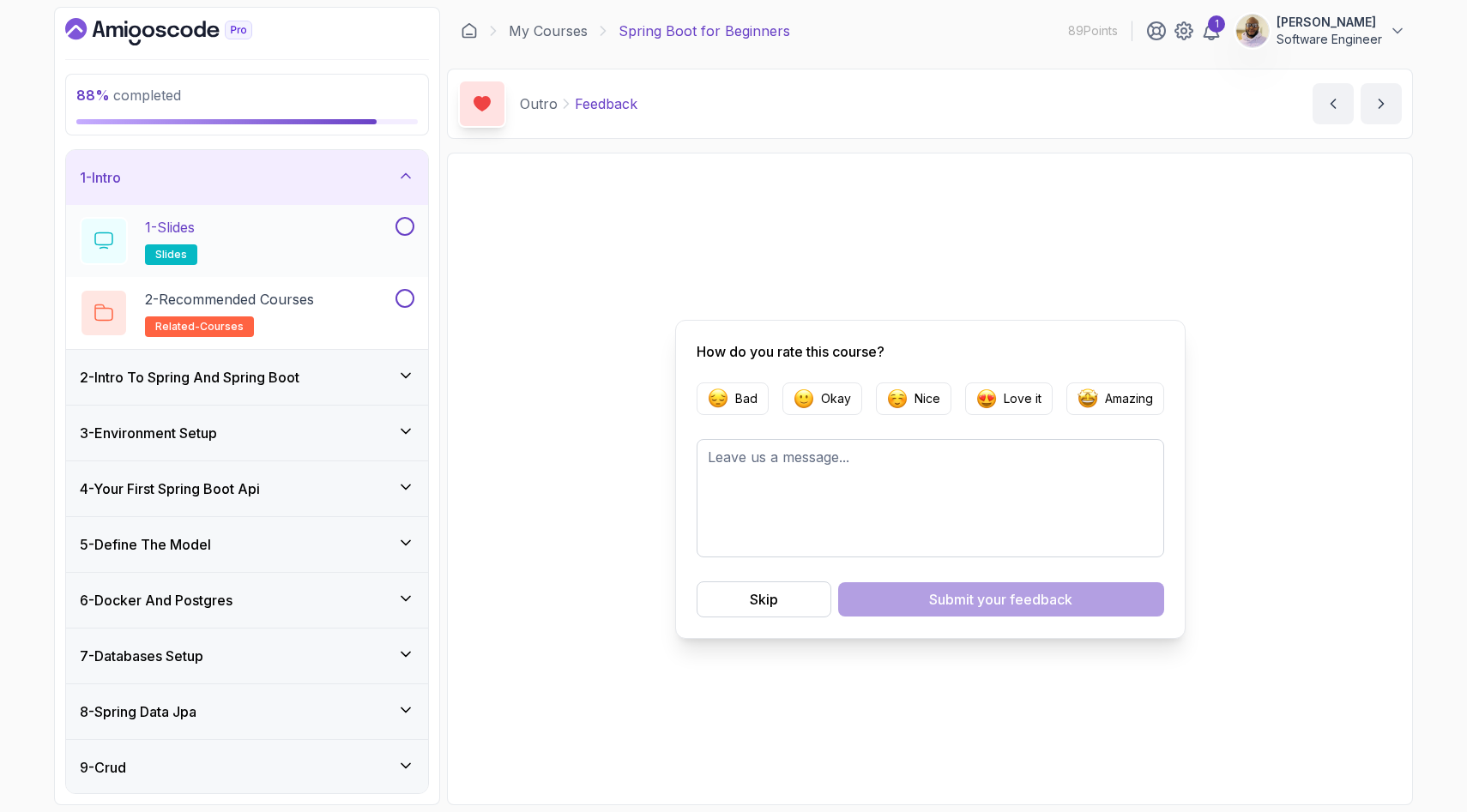
click at [402, 218] on button at bounding box center [404, 225] width 18 height 18
click at [404, 304] on button at bounding box center [404, 298] width 18 height 18
click at [409, 395] on div "2 - Intro To Spring And Spring Boot" at bounding box center [247, 377] width 362 height 55
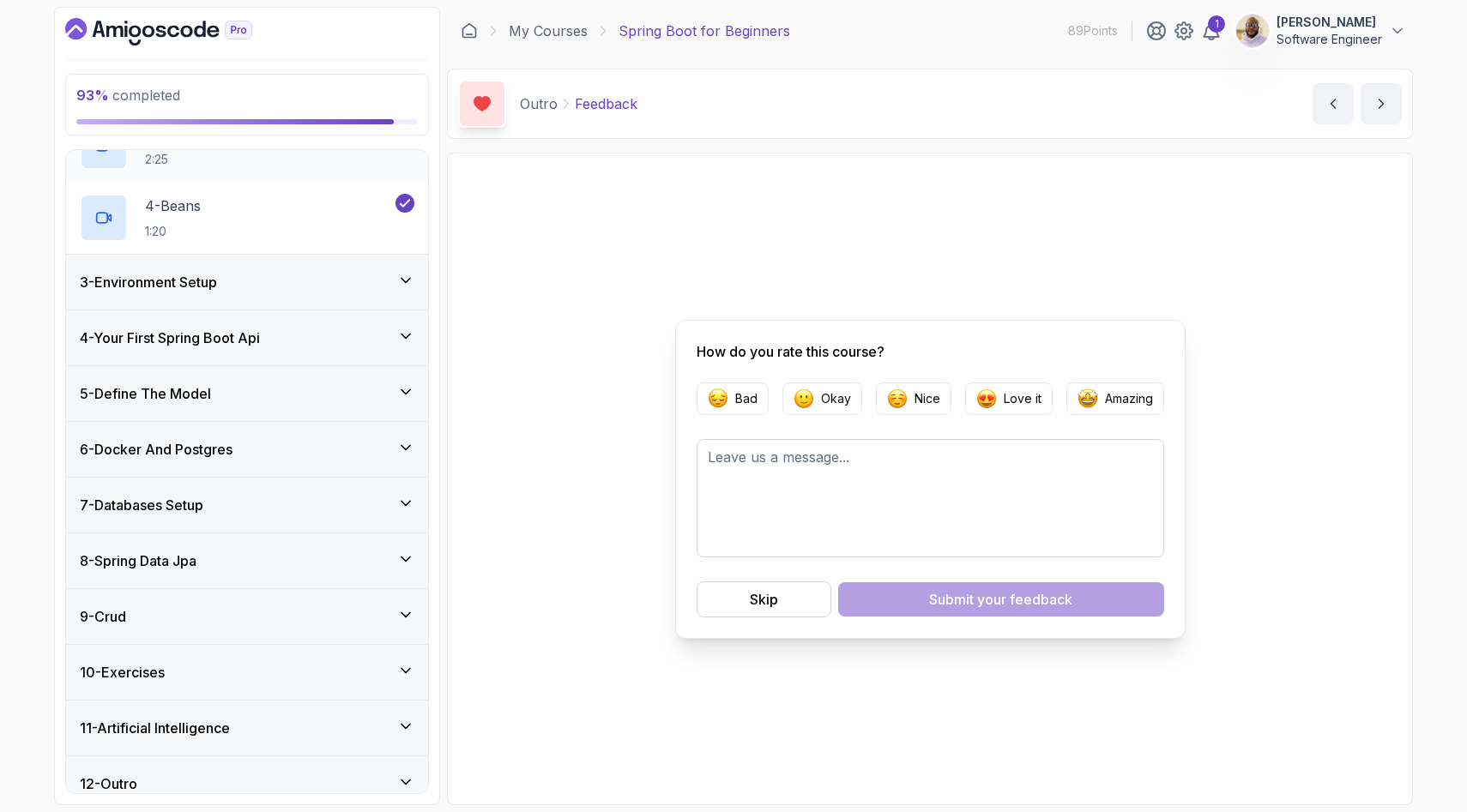
scroll to position [312, 0]
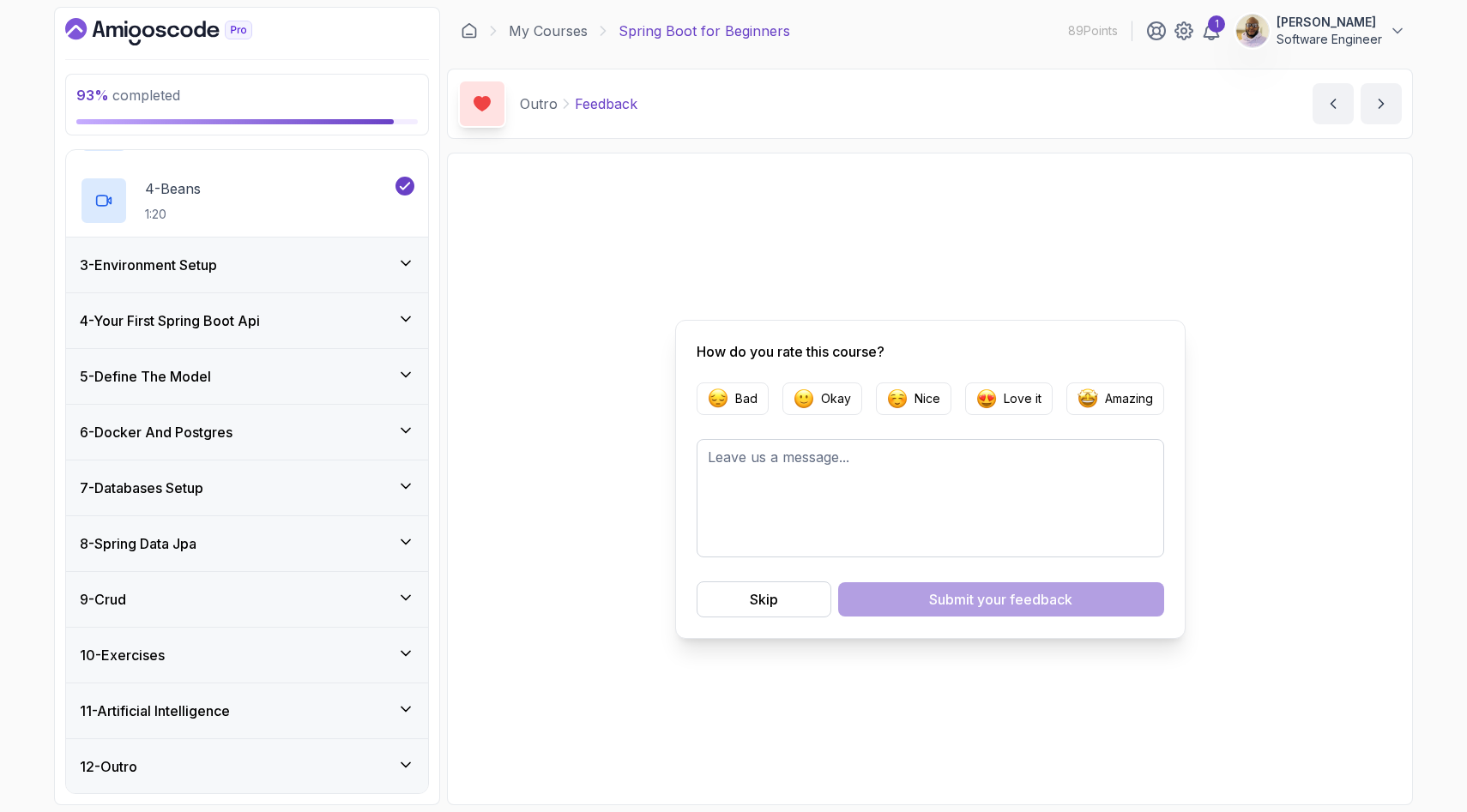
click at [406, 597] on icon at bounding box center [406, 598] width 17 height 17
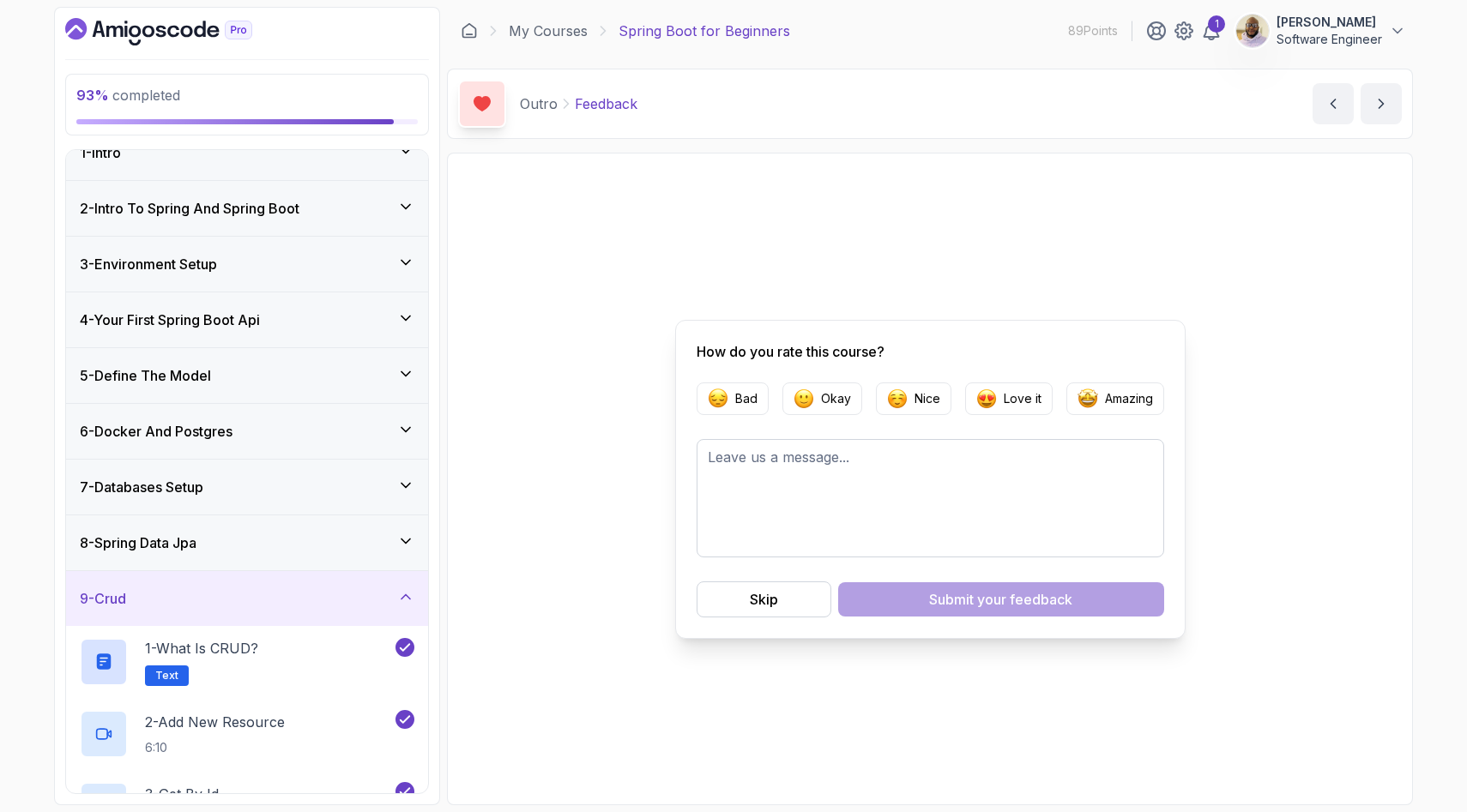
scroll to position [0, 0]
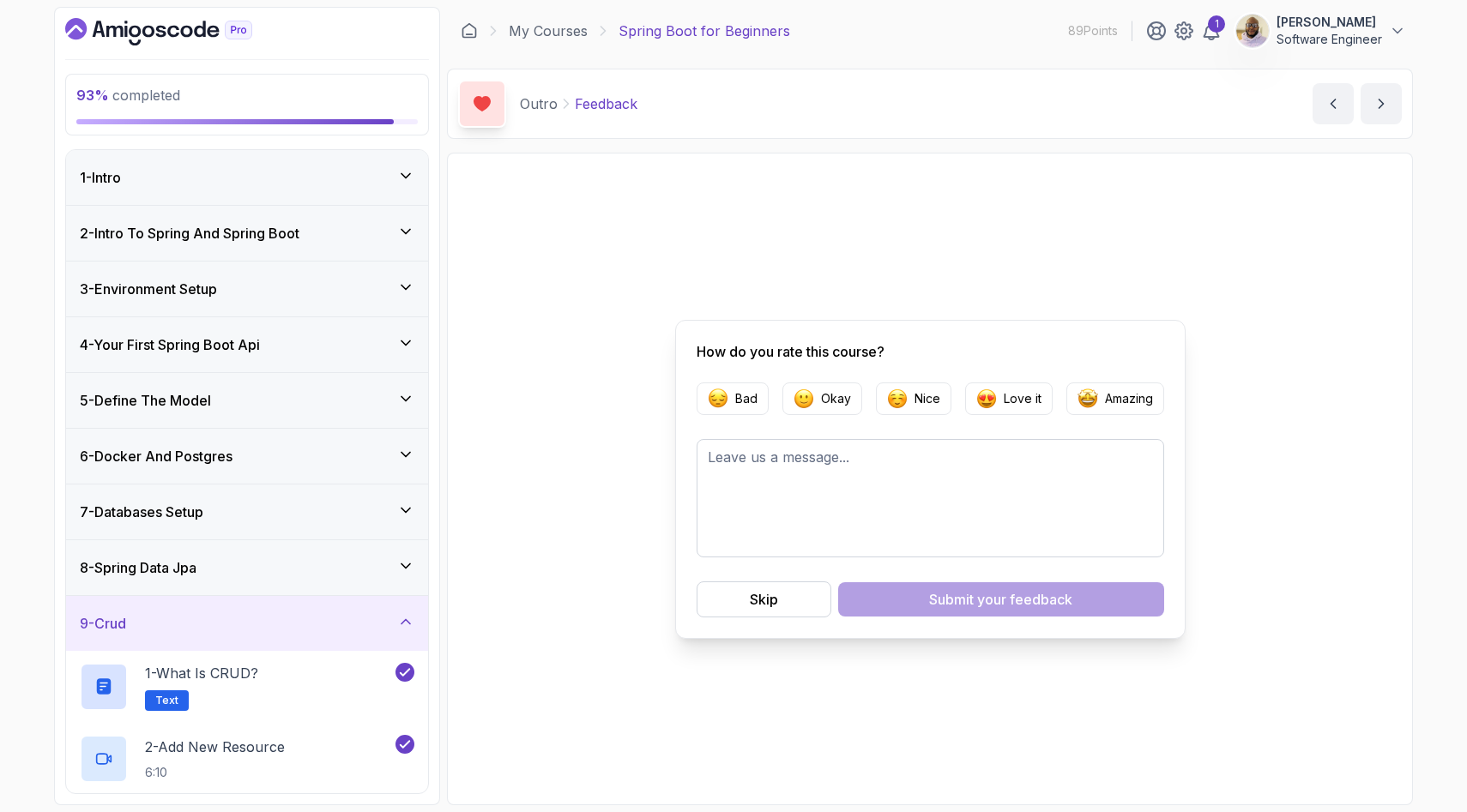
click at [406, 447] on icon at bounding box center [406, 455] width 17 height 17
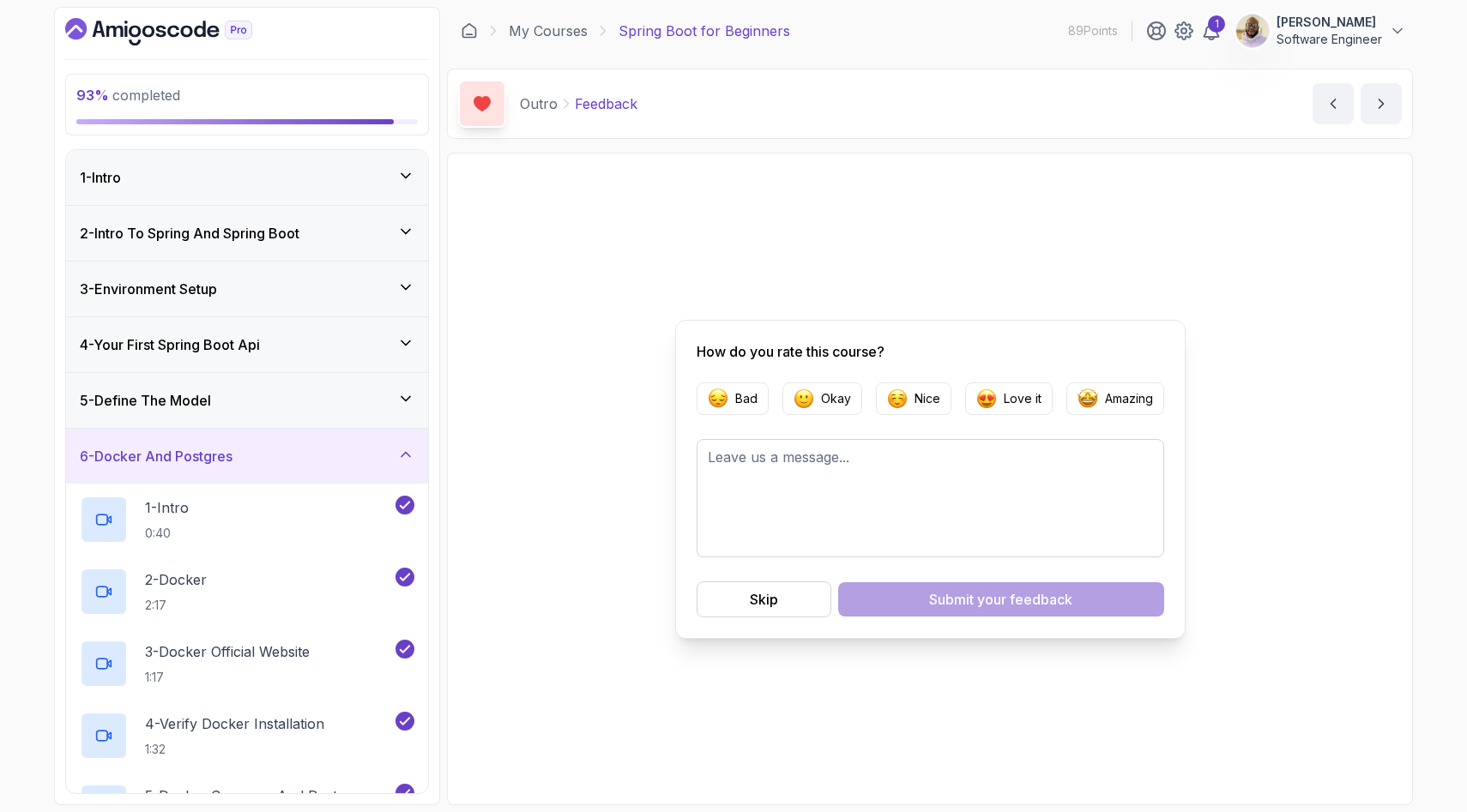
click at [402, 397] on icon at bounding box center [405, 398] width 9 height 4
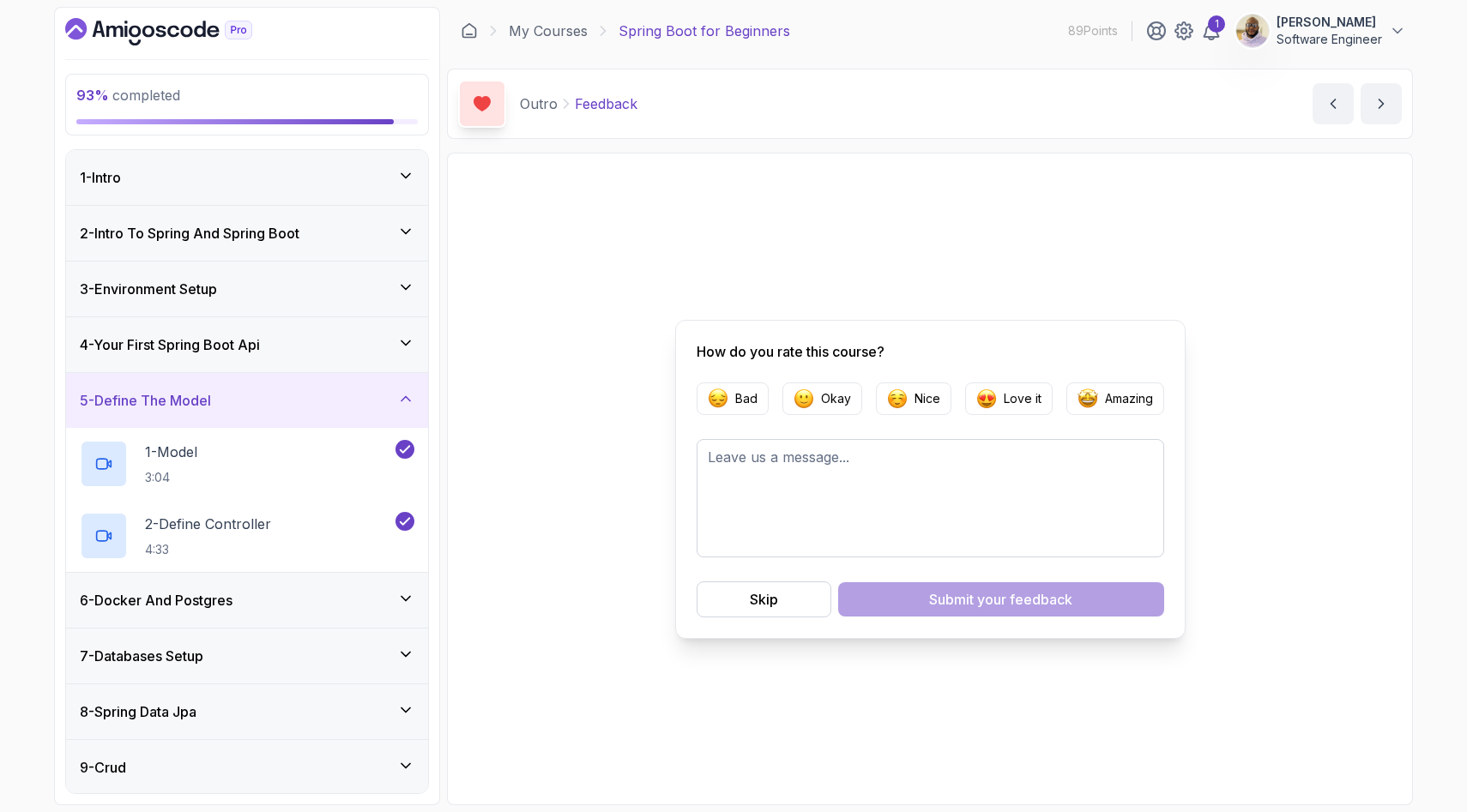
click at [404, 330] on div "4 - Your First Spring Boot Api" at bounding box center [247, 345] width 362 height 55
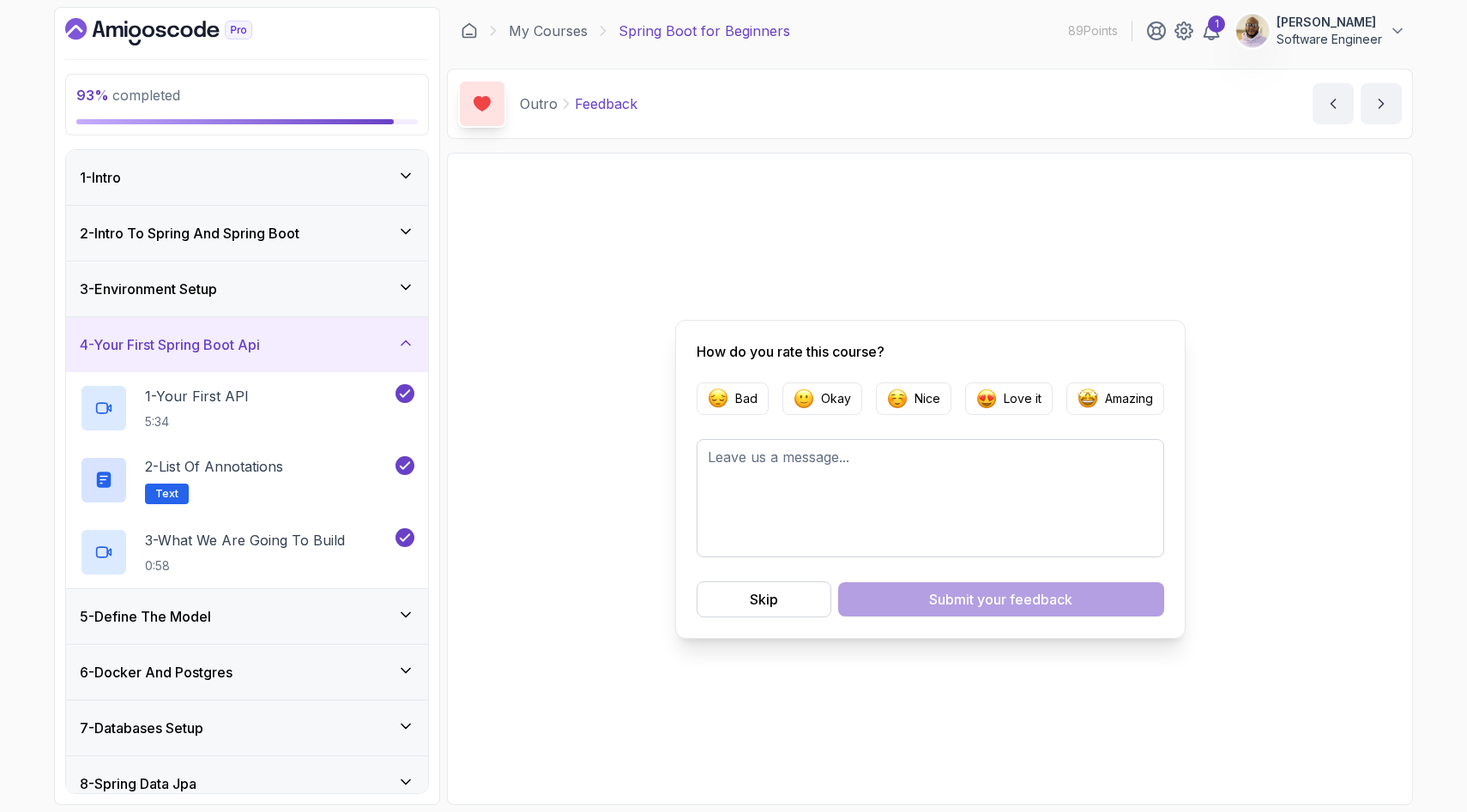
click at [406, 283] on icon at bounding box center [406, 288] width 17 height 17
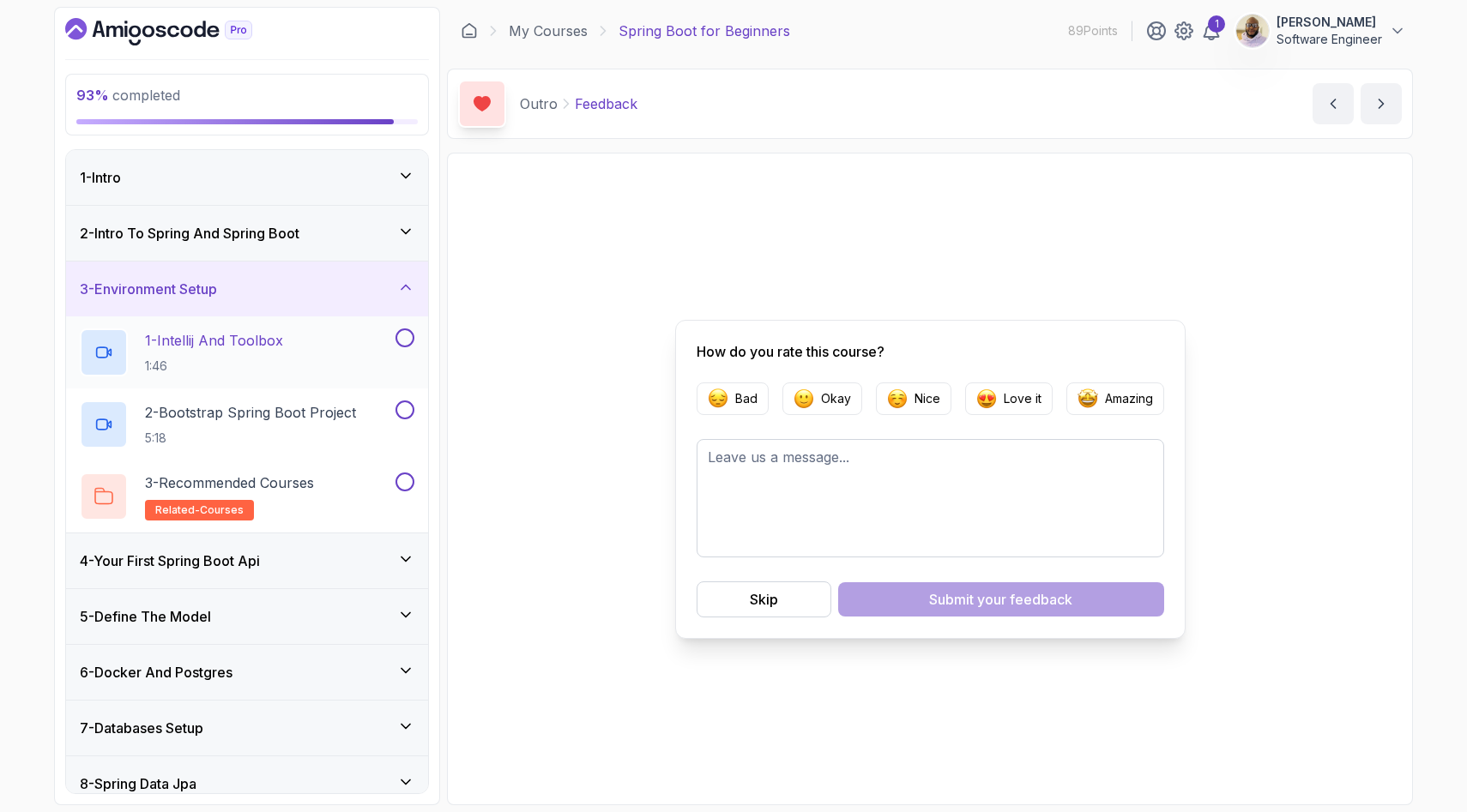
click at [407, 325] on div "1 - Intellij And Toolbox 1:46" at bounding box center [247, 353] width 362 height 72
click at [404, 408] on button at bounding box center [404, 409] width 18 height 18
click at [401, 480] on button at bounding box center [404, 482] width 18 height 18
click at [404, 332] on button at bounding box center [404, 337] width 18 height 18
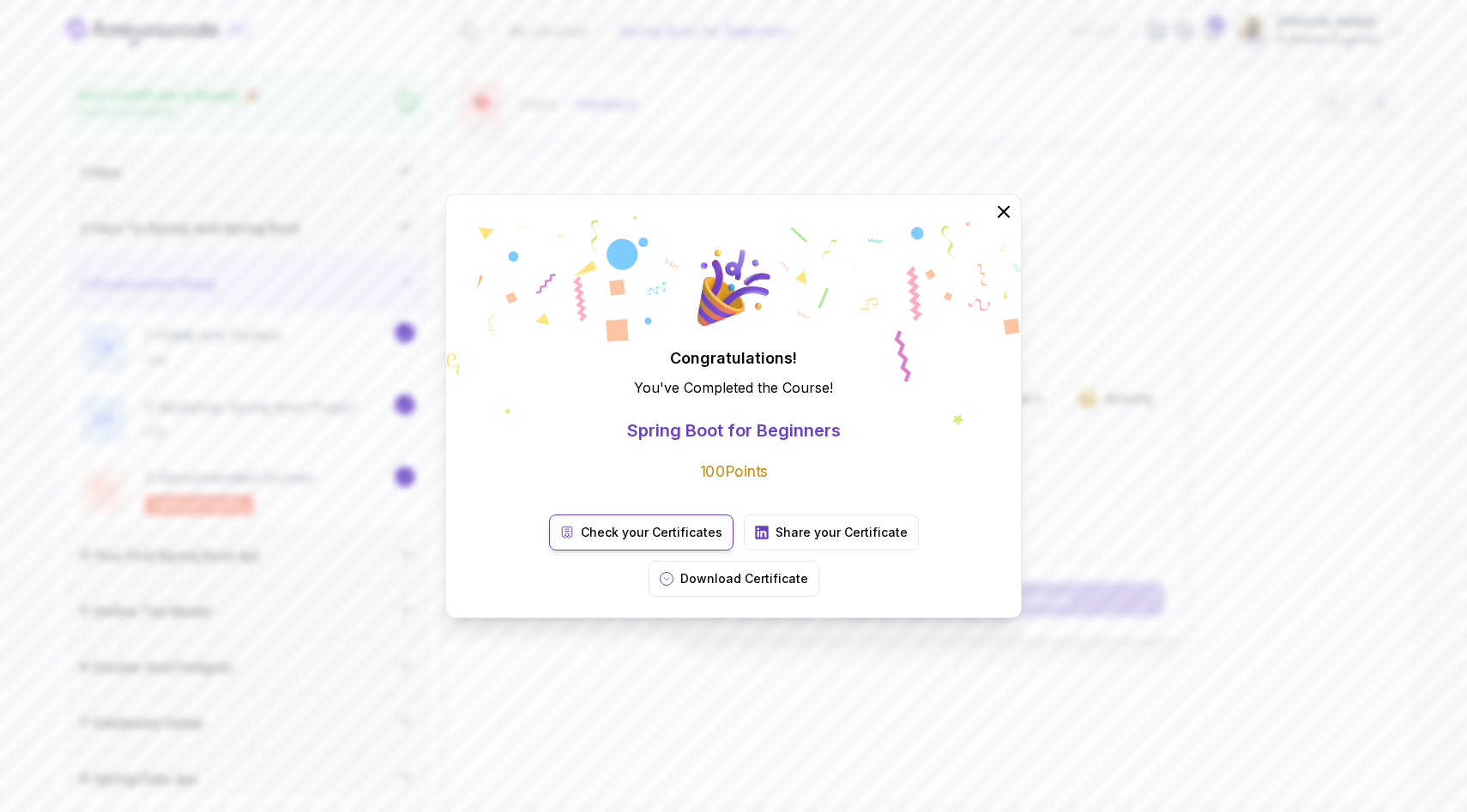
click at [581, 541] on p "Check your Certificates" at bounding box center [652, 533] width 142 height 17
click at [1006, 217] on icon at bounding box center [1004, 212] width 11 height 11
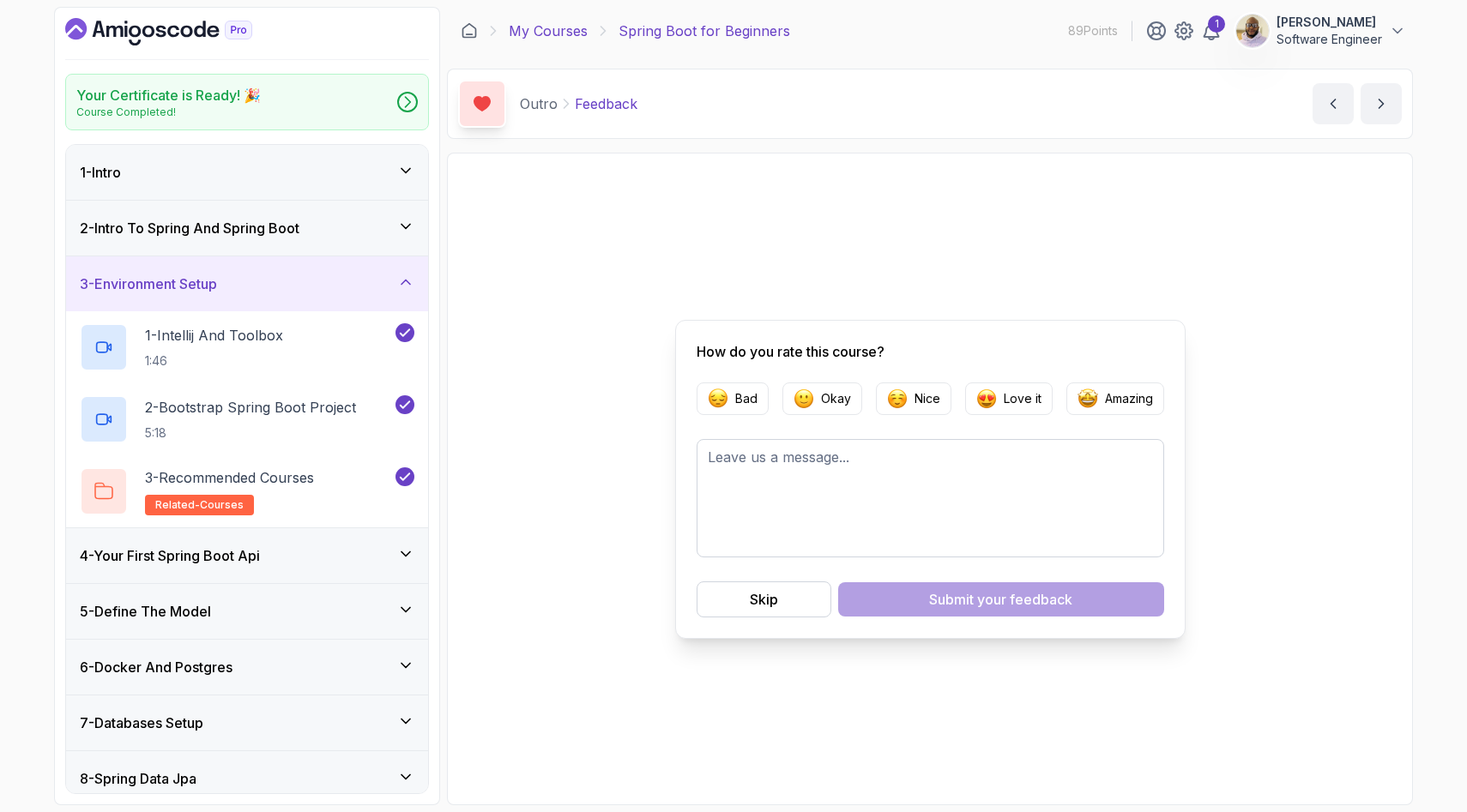
click at [536, 27] on link "My Courses" at bounding box center [548, 30] width 79 height 20
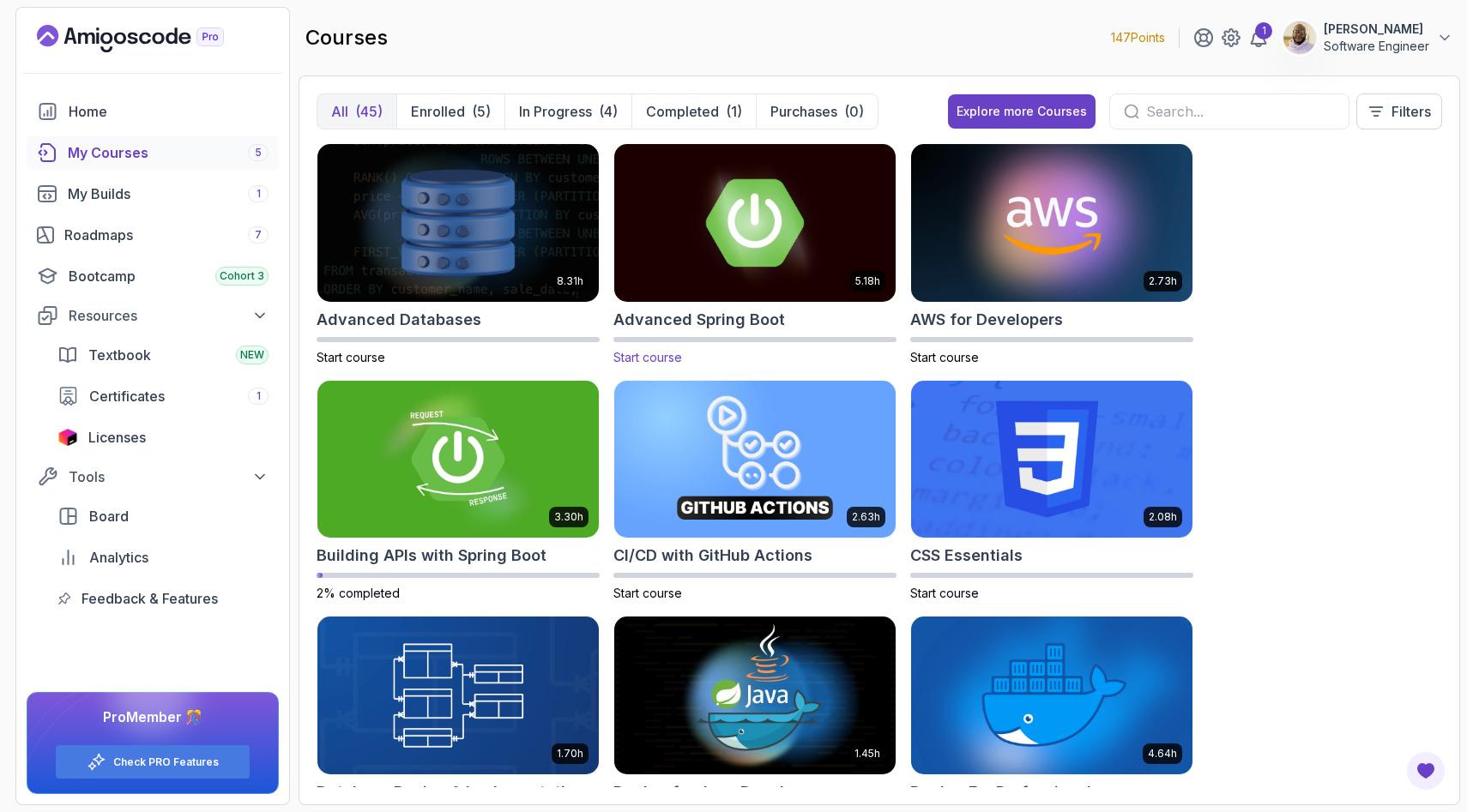
click at [707, 230] on img at bounding box center [755, 222] width 295 height 165
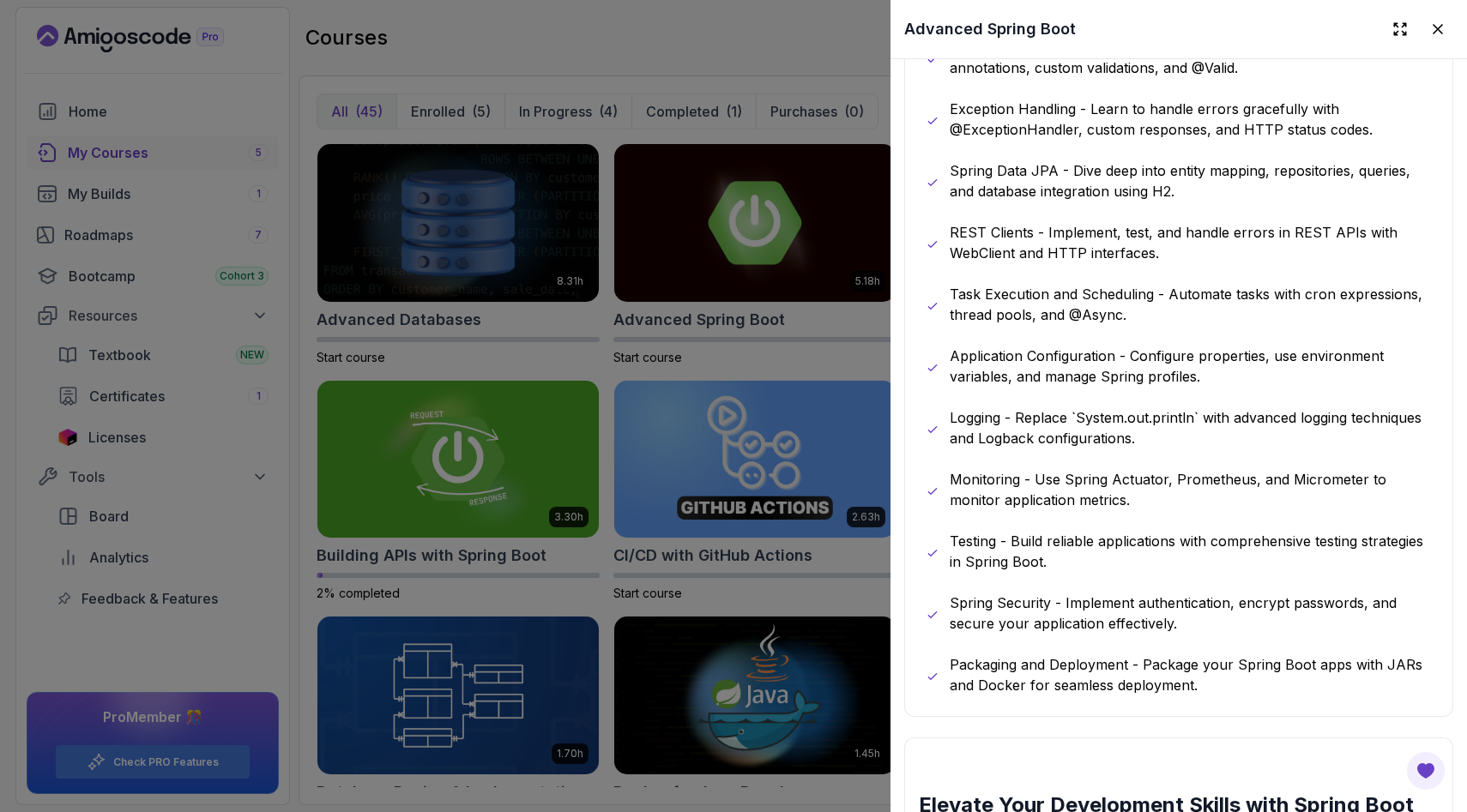
scroll to position [1083, 0]
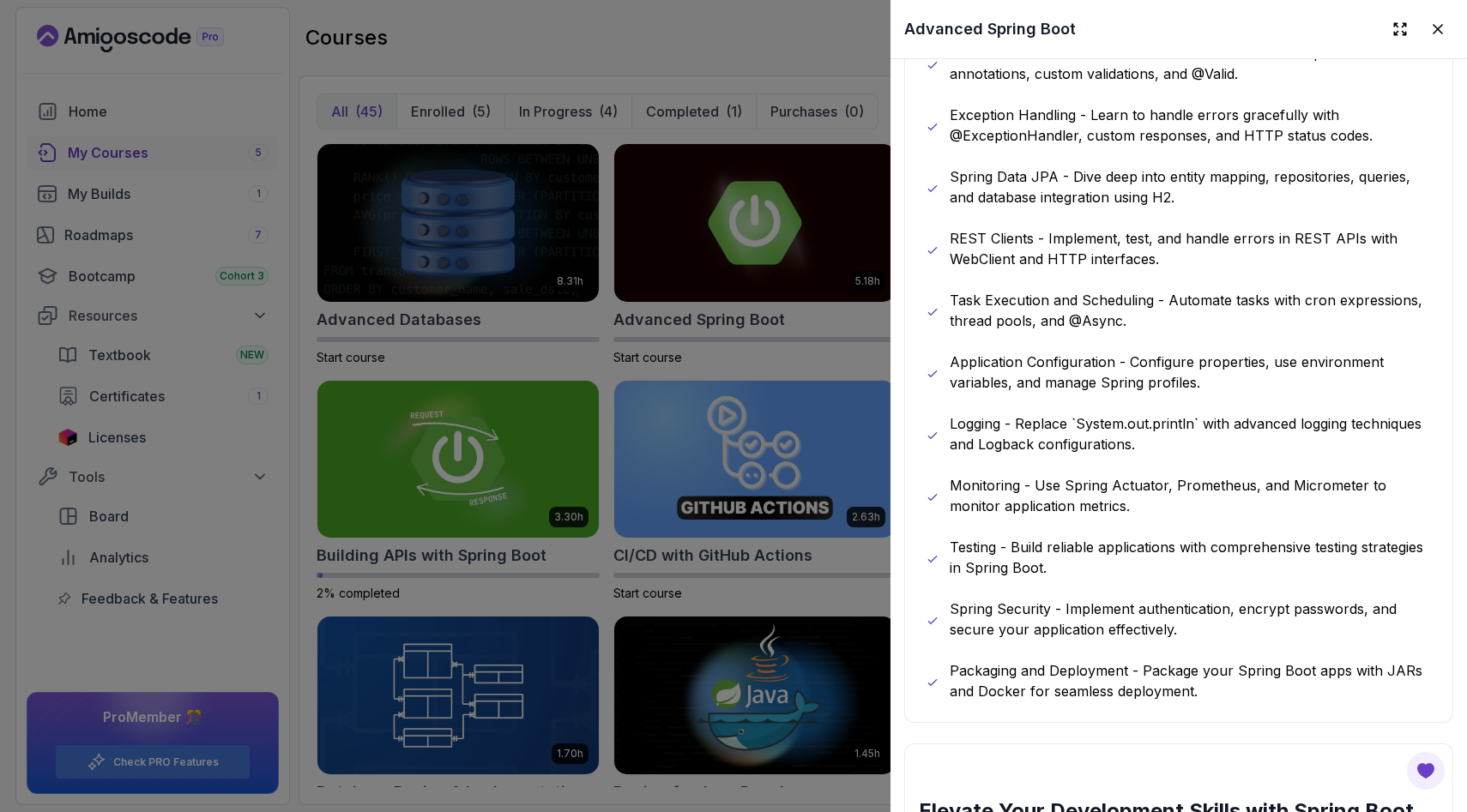
click at [504, 456] on div at bounding box center [734, 406] width 1467 height 812
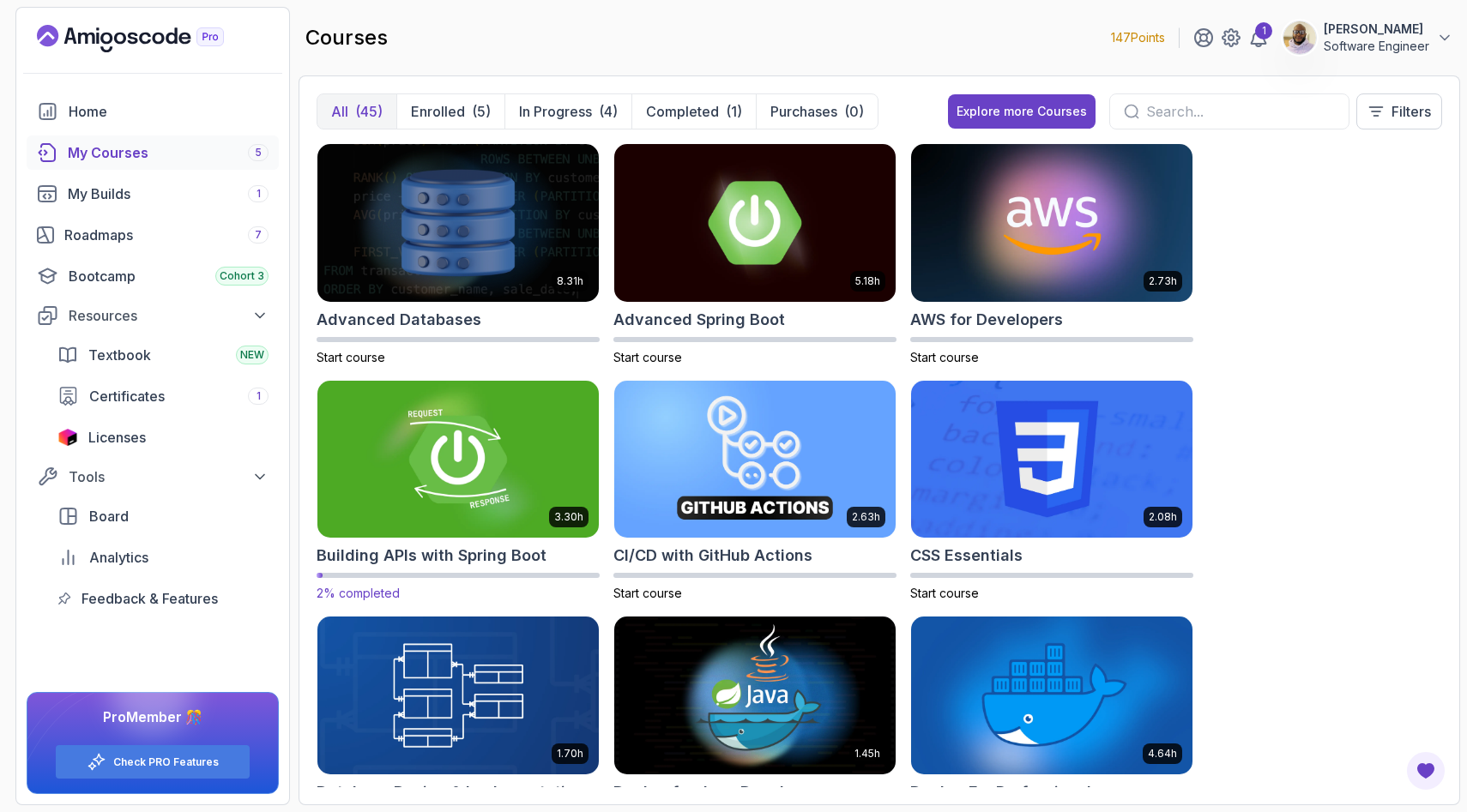
click at [511, 456] on img at bounding box center [459, 459] width 295 height 165
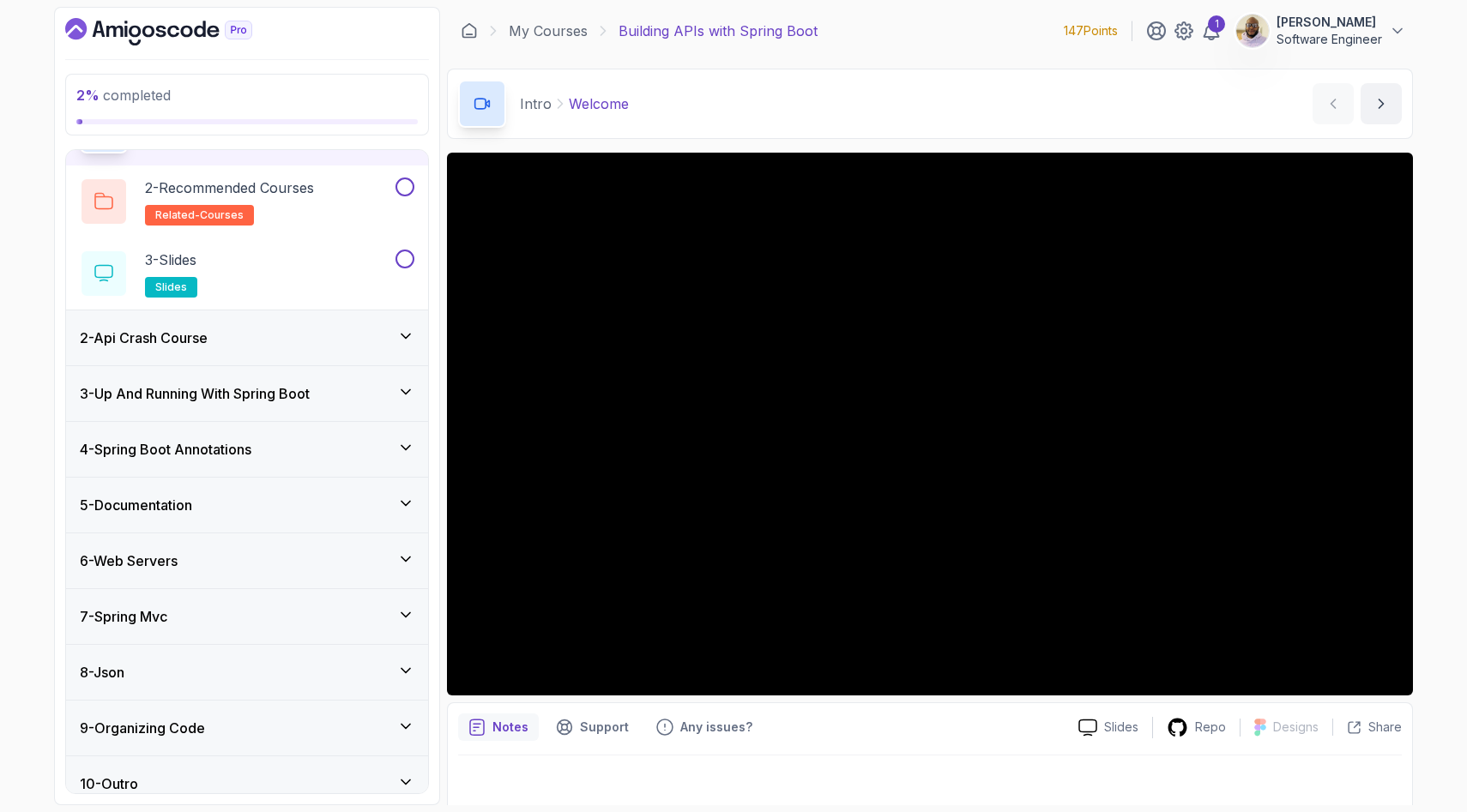
scroll to position [129, 0]
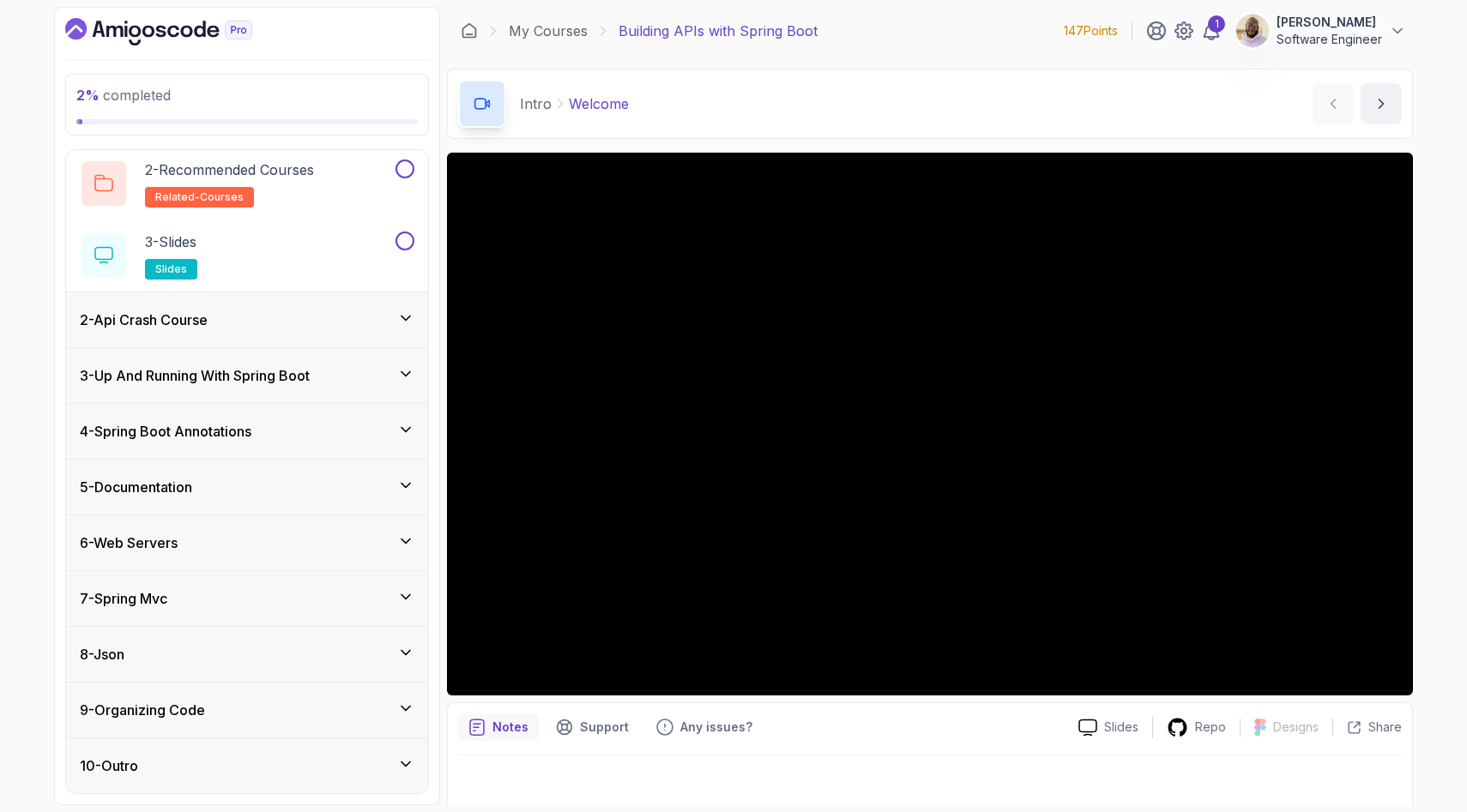
click at [412, 320] on icon at bounding box center [406, 319] width 17 height 17
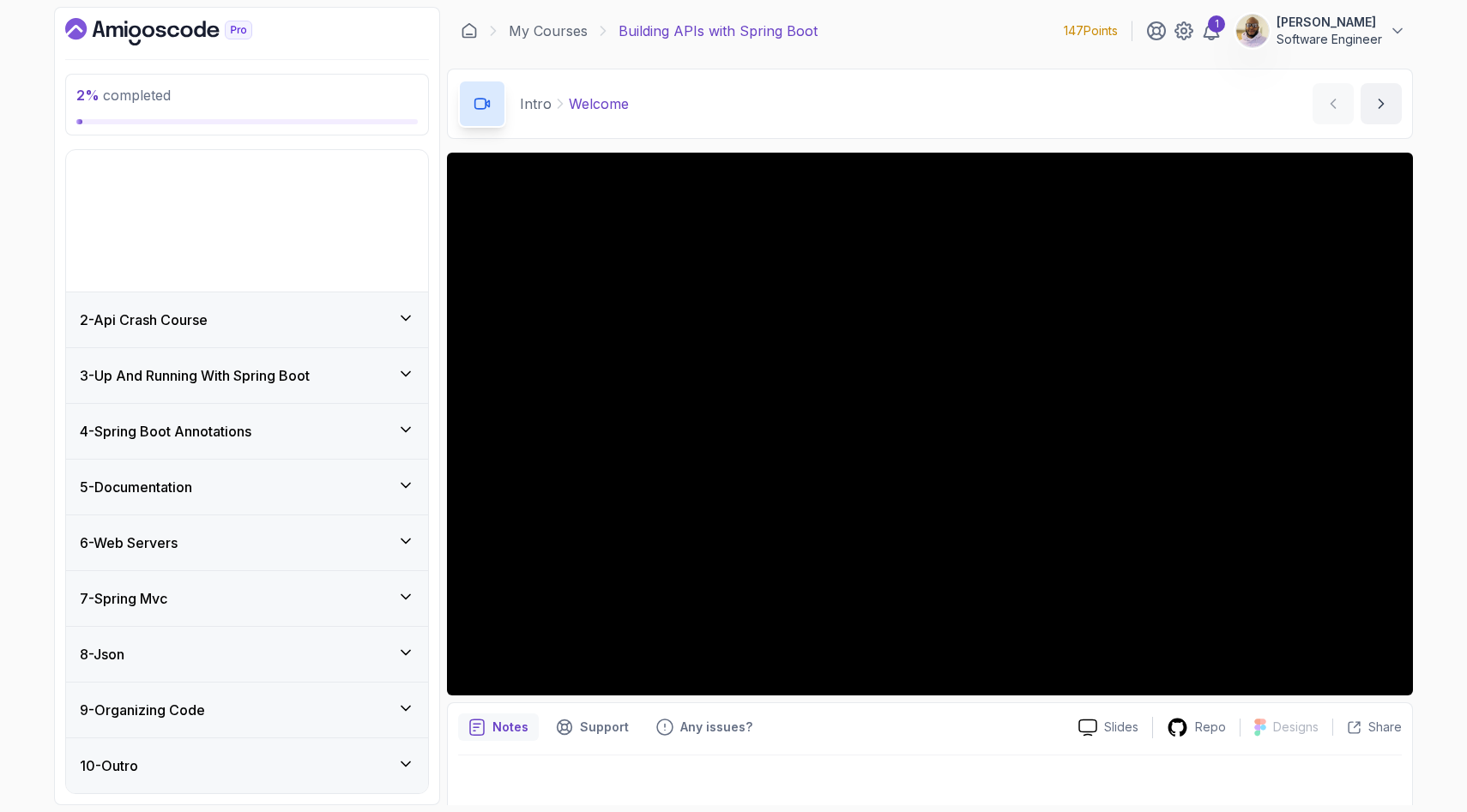
scroll to position [0, 0]
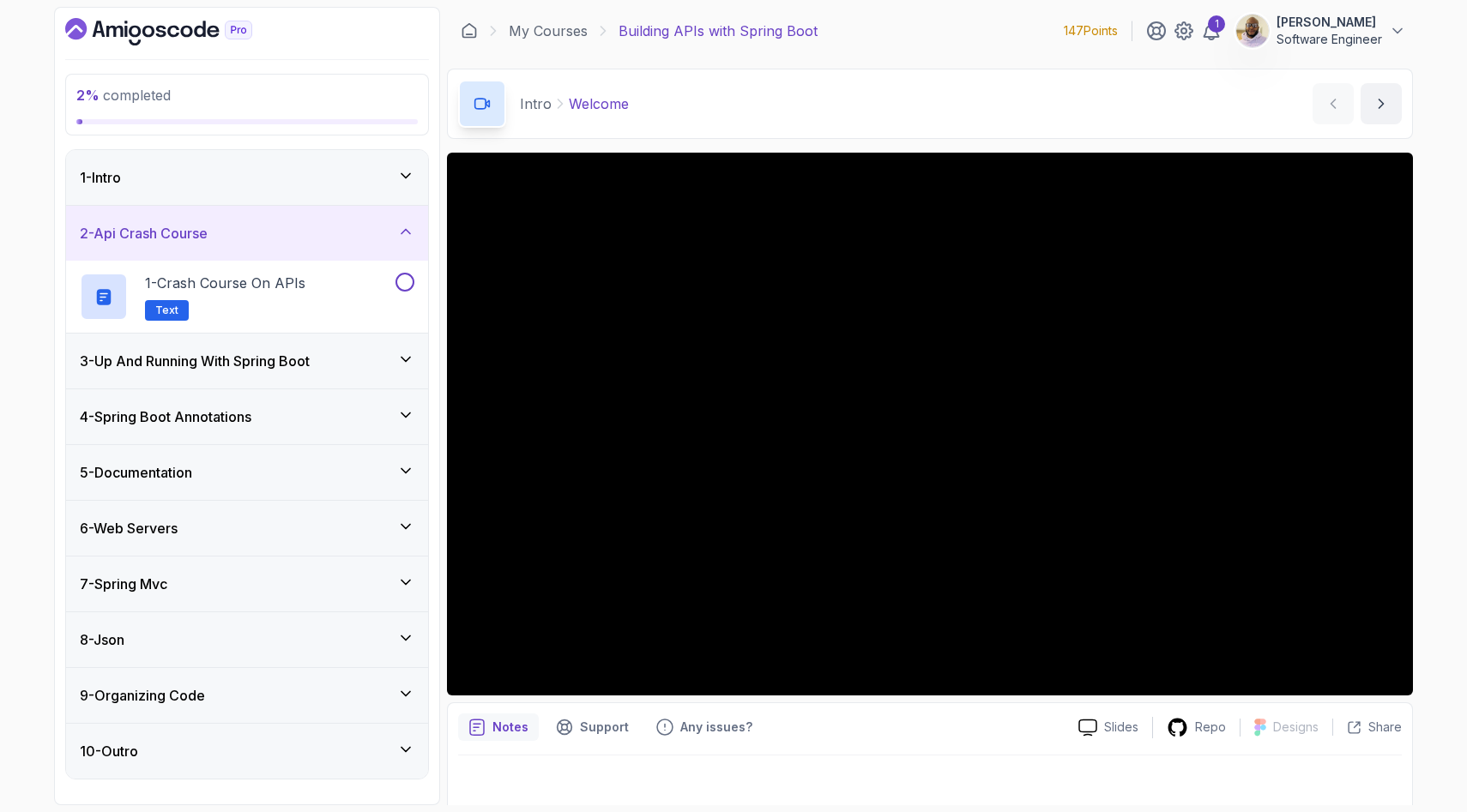
click at [407, 359] on icon at bounding box center [405, 359] width 9 height 4
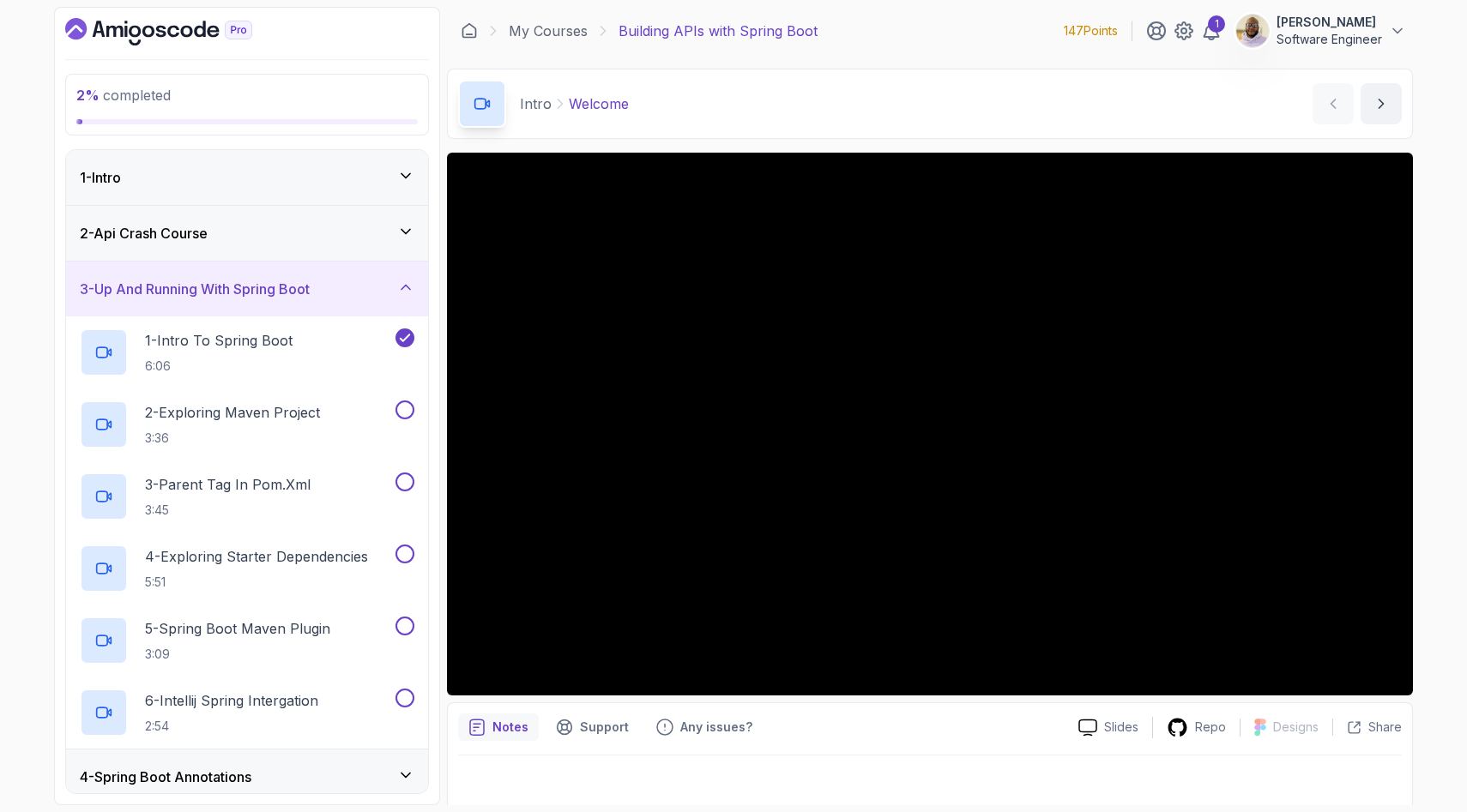
click at [408, 296] on div "3 - Up And Running With Spring Boot" at bounding box center [247, 288] width 334 height 20
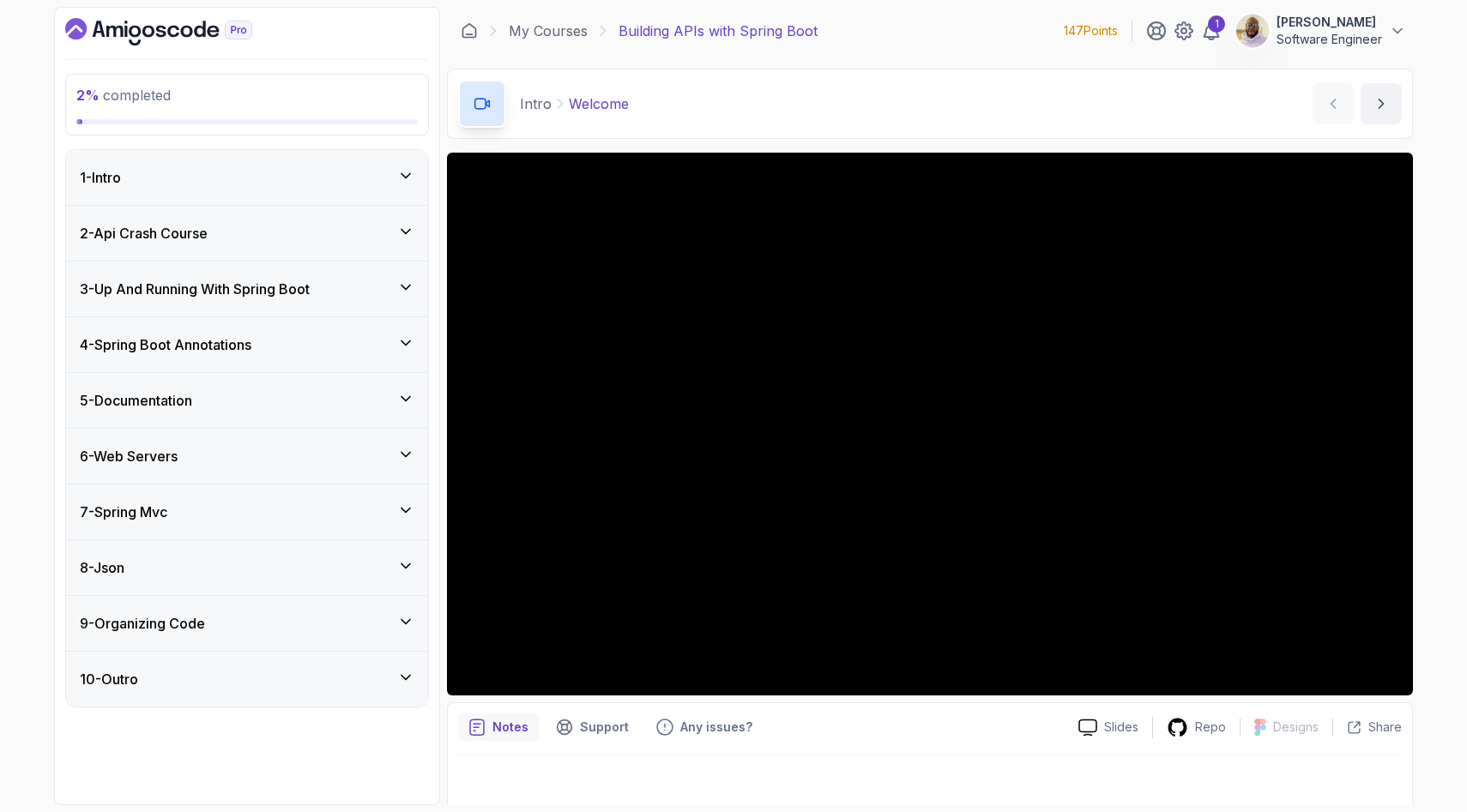
click at [407, 452] on icon at bounding box center [406, 455] width 17 height 17
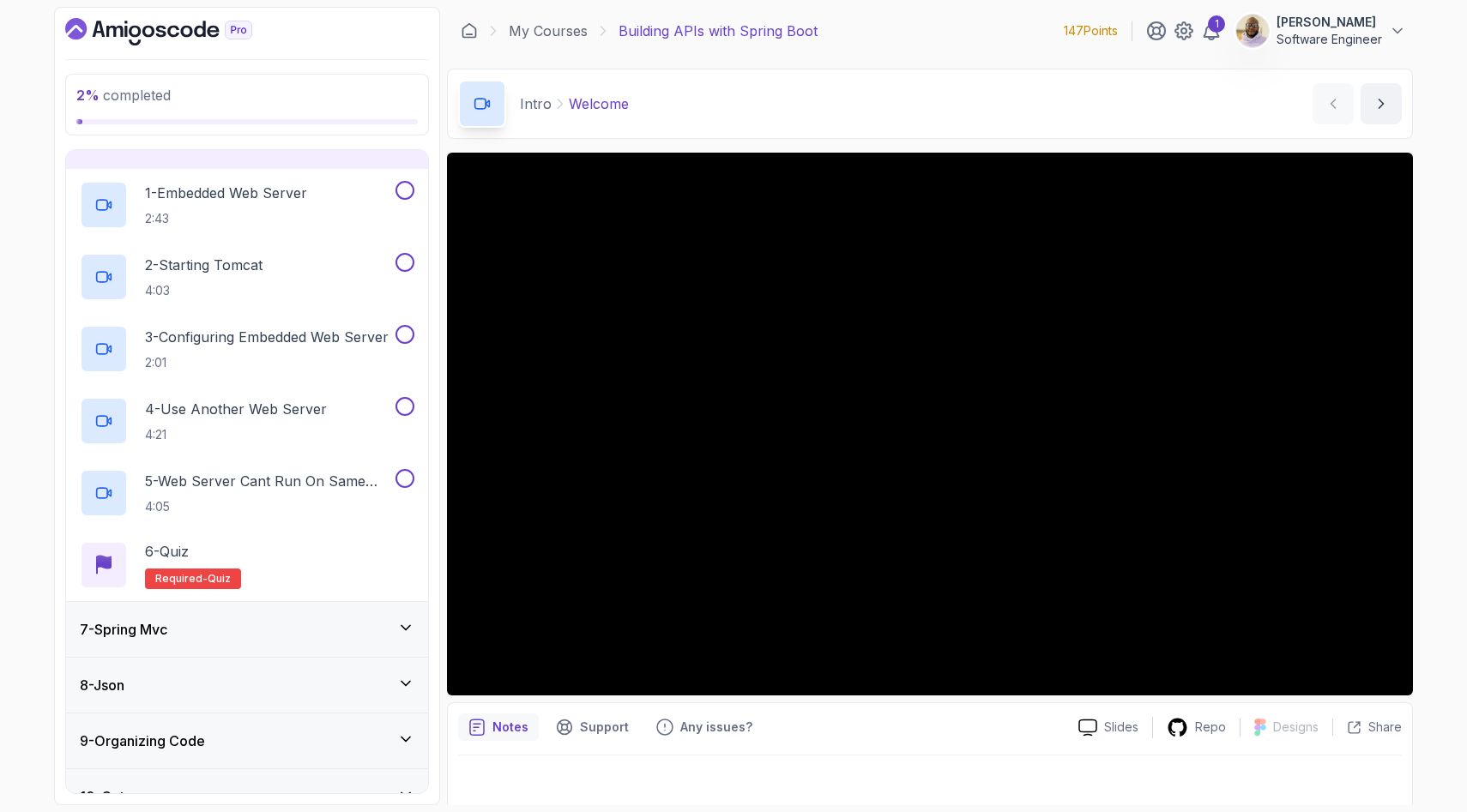
scroll to position [345, 0]
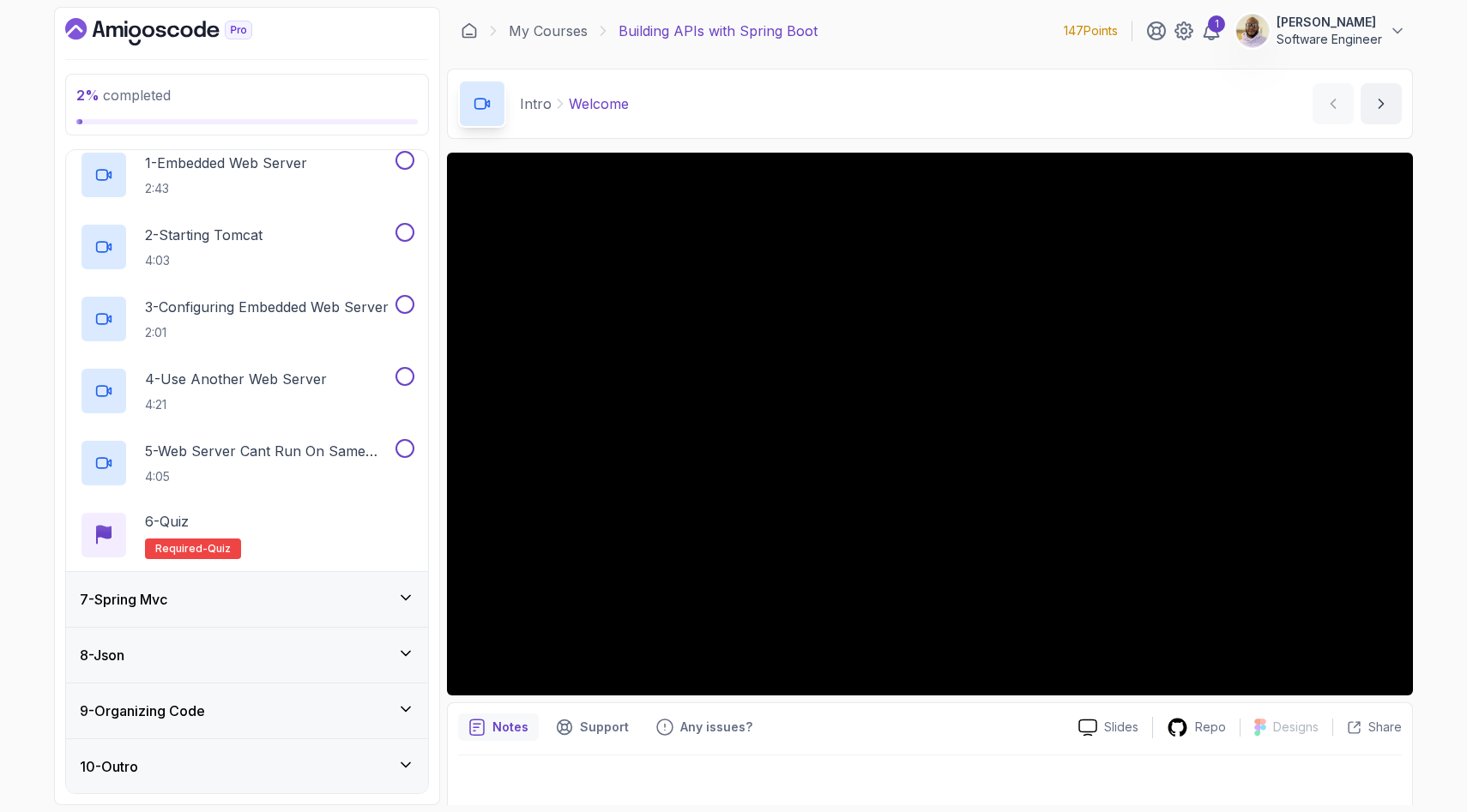
click at [409, 595] on icon at bounding box center [405, 597] width 9 height 4
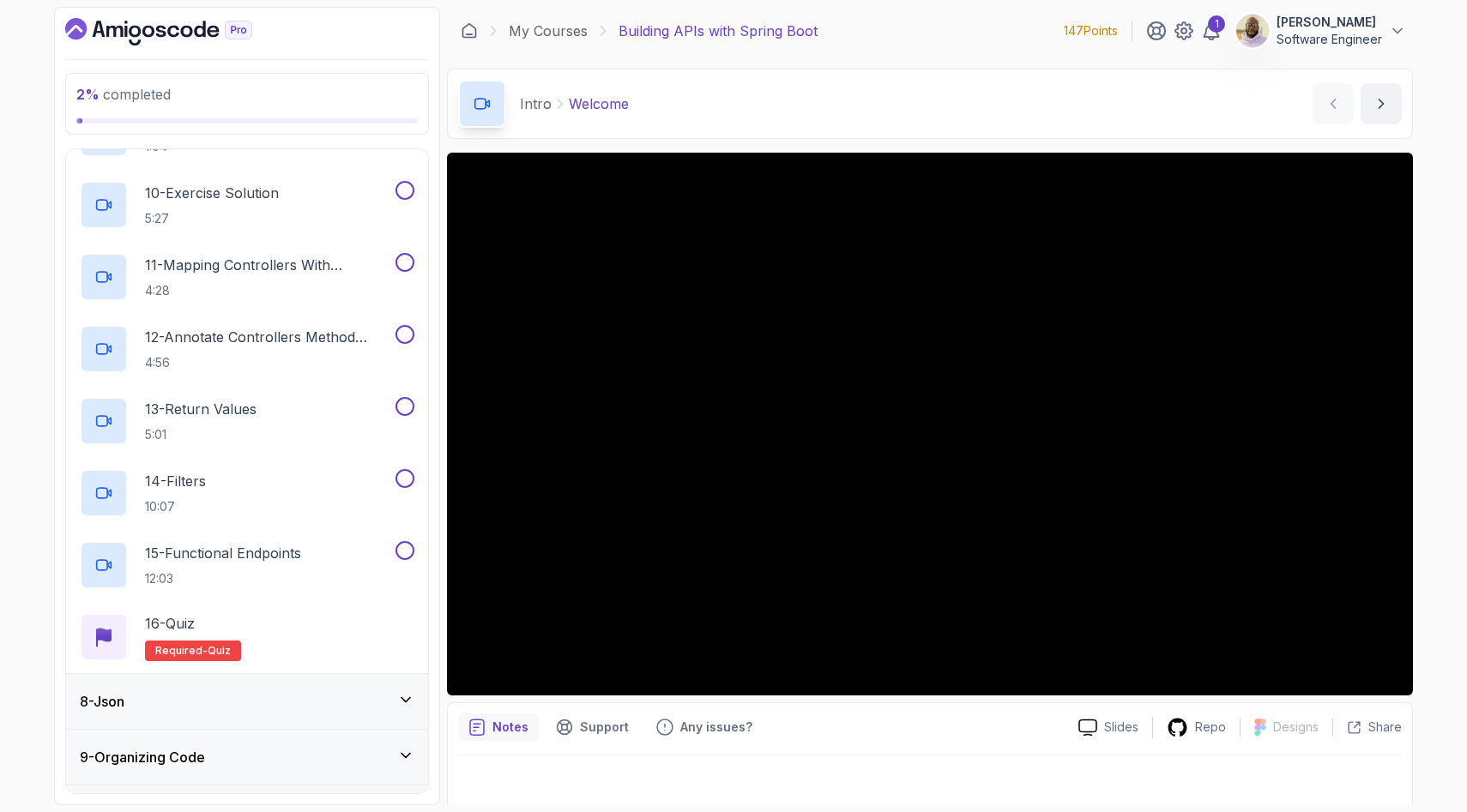
scroll to position [1066, 0]
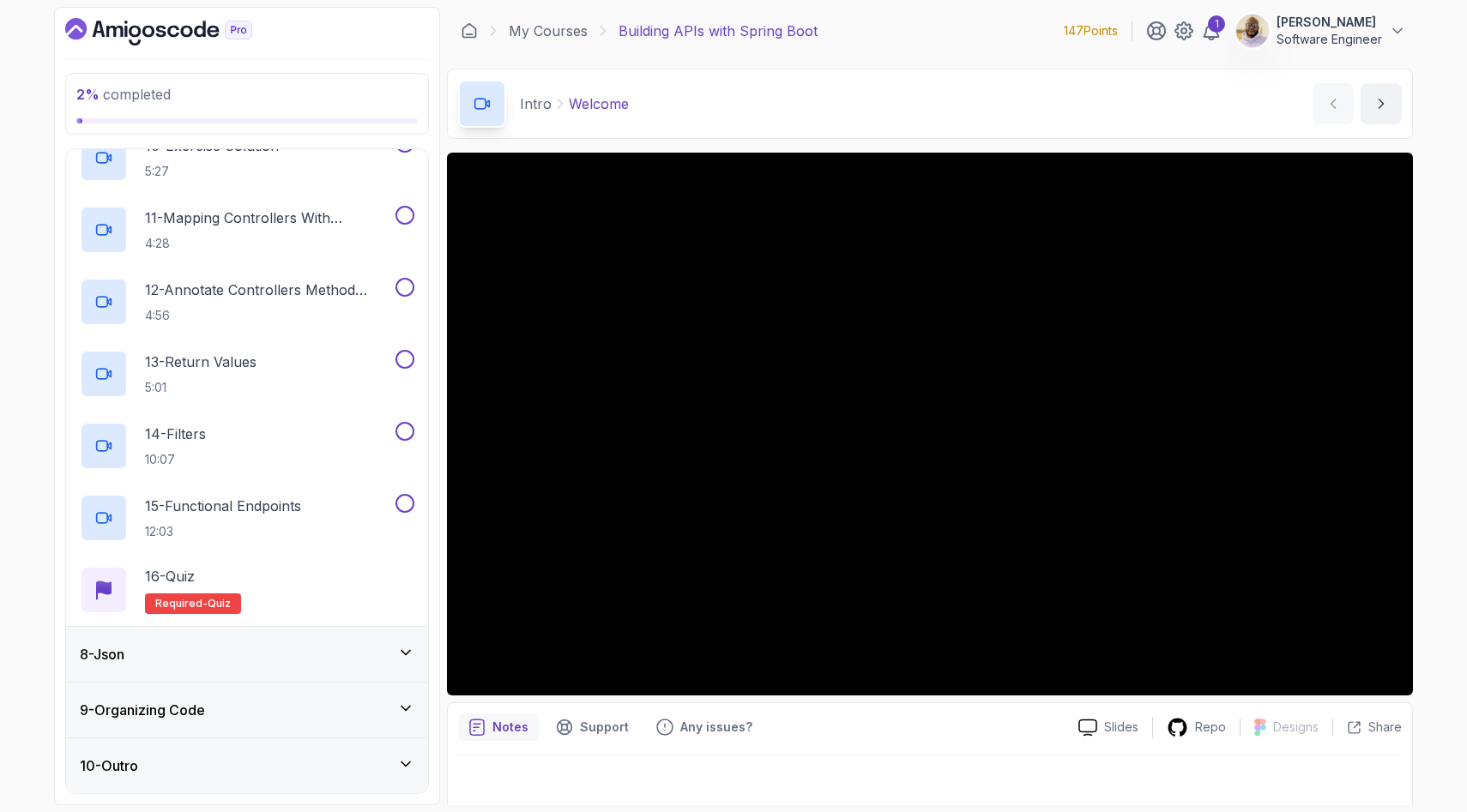
click at [408, 650] on icon at bounding box center [406, 653] width 17 height 17
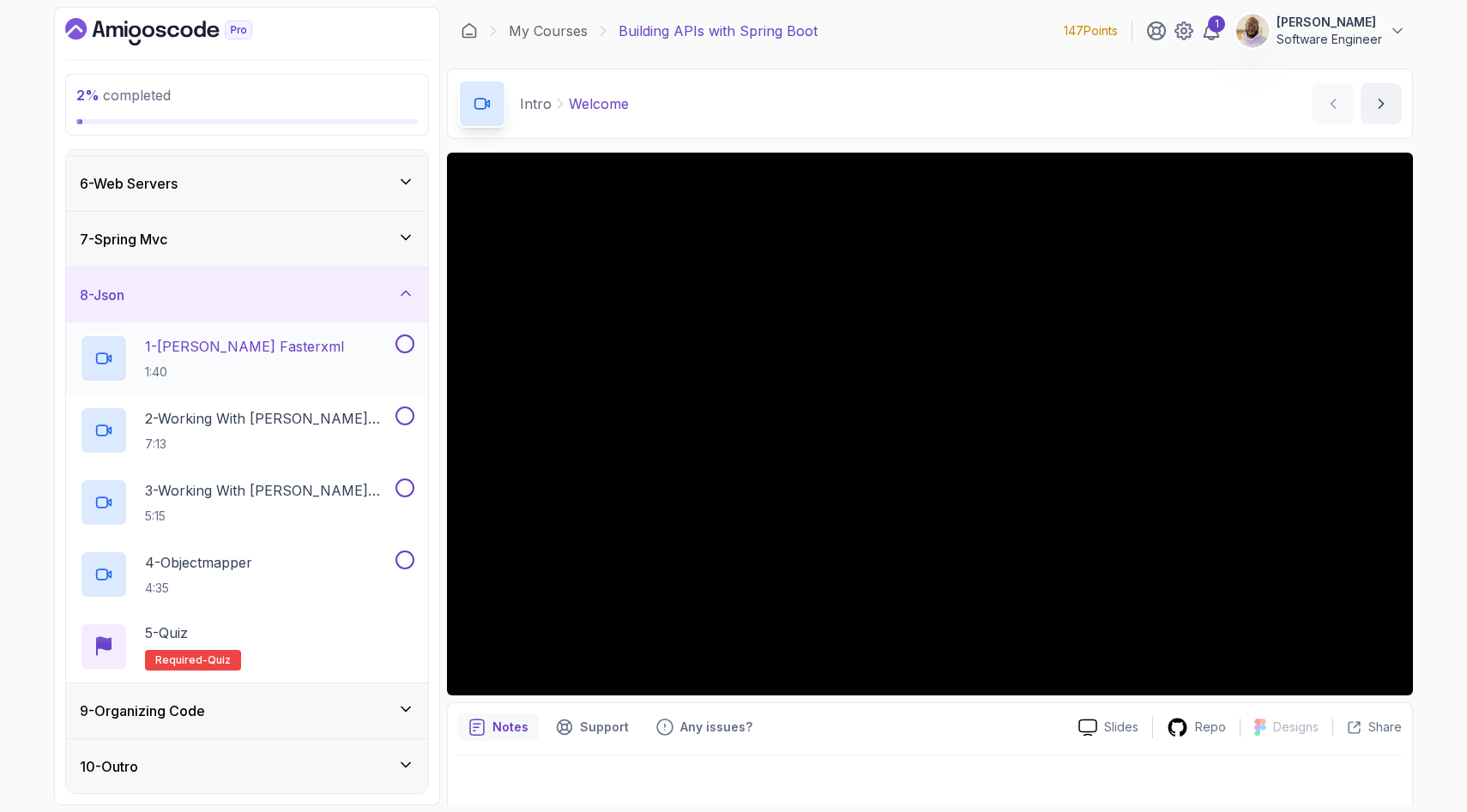
scroll to position [273, 0]
click at [406, 704] on icon at bounding box center [406, 710] width 17 height 17
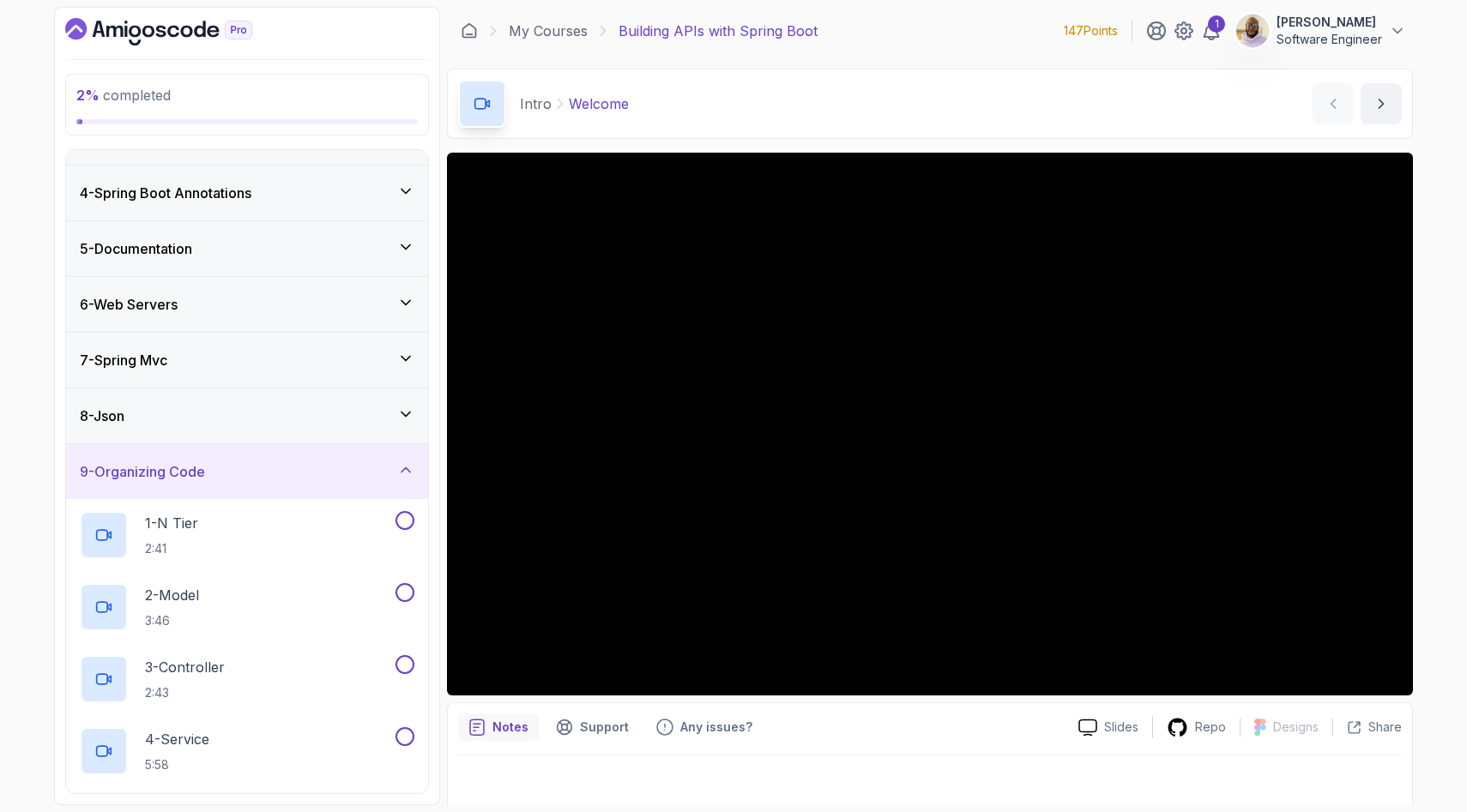
scroll to position [0, 0]
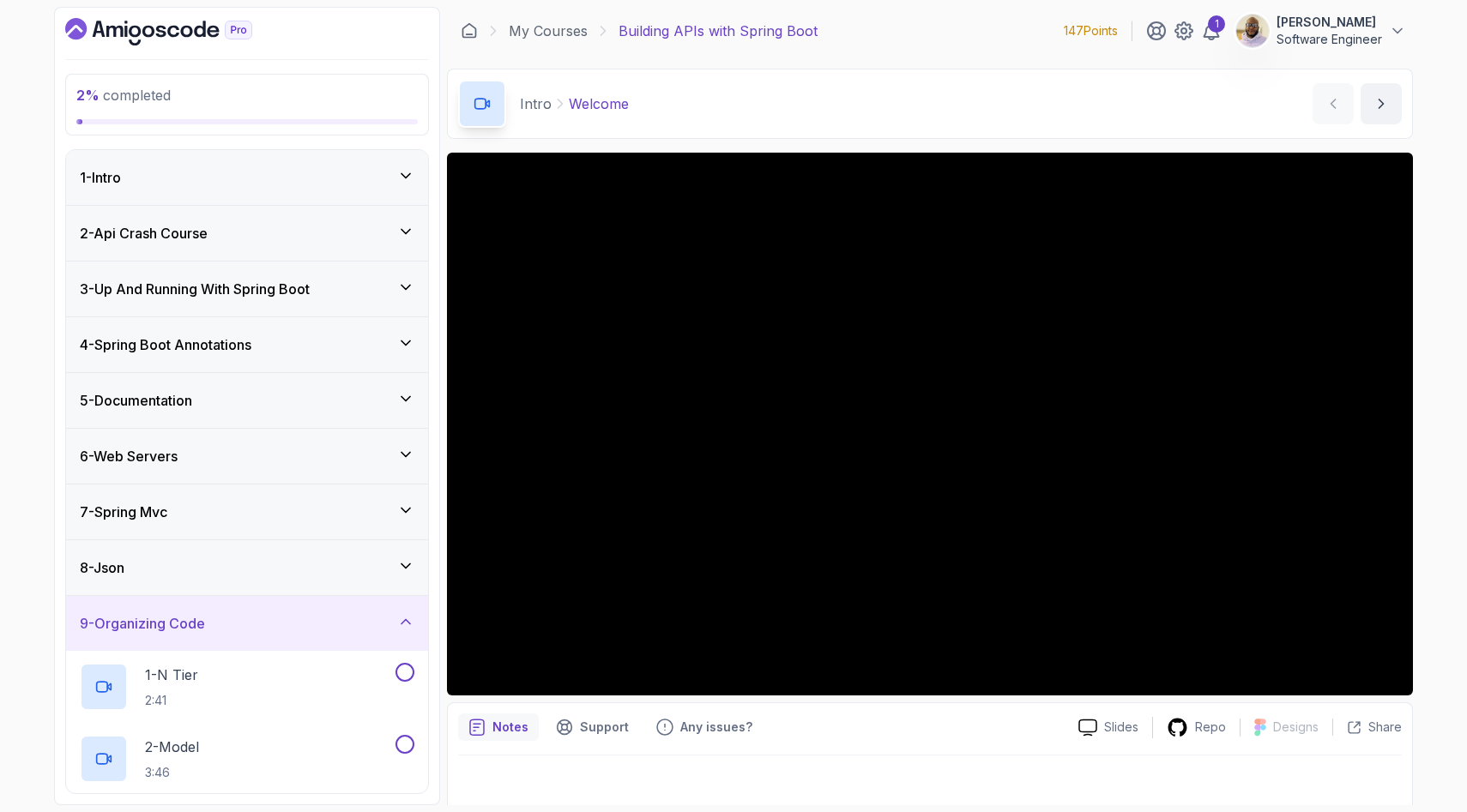
click at [405, 171] on icon at bounding box center [406, 176] width 17 height 17
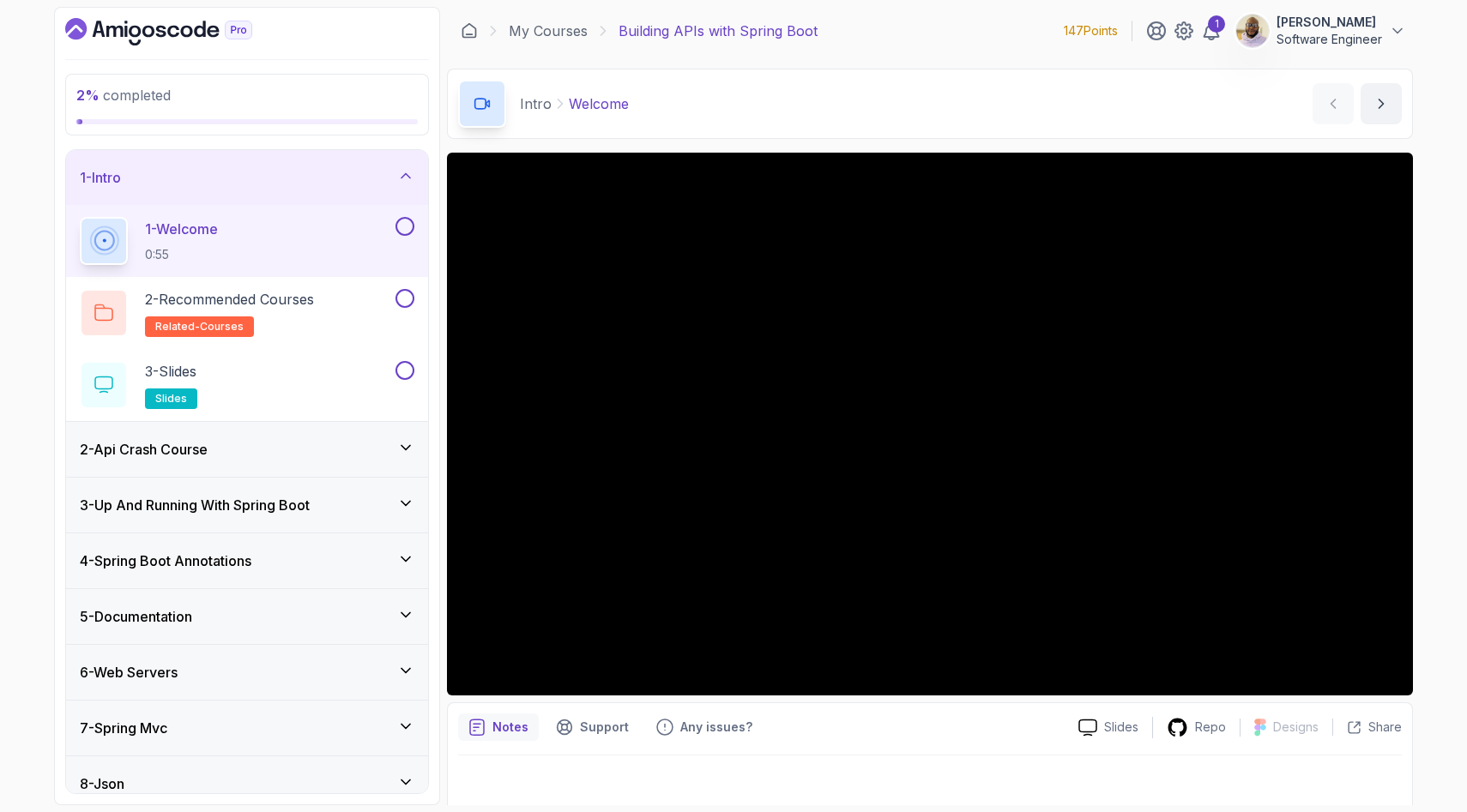
click at [405, 171] on icon at bounding box center [406, 176] width 17 height 17
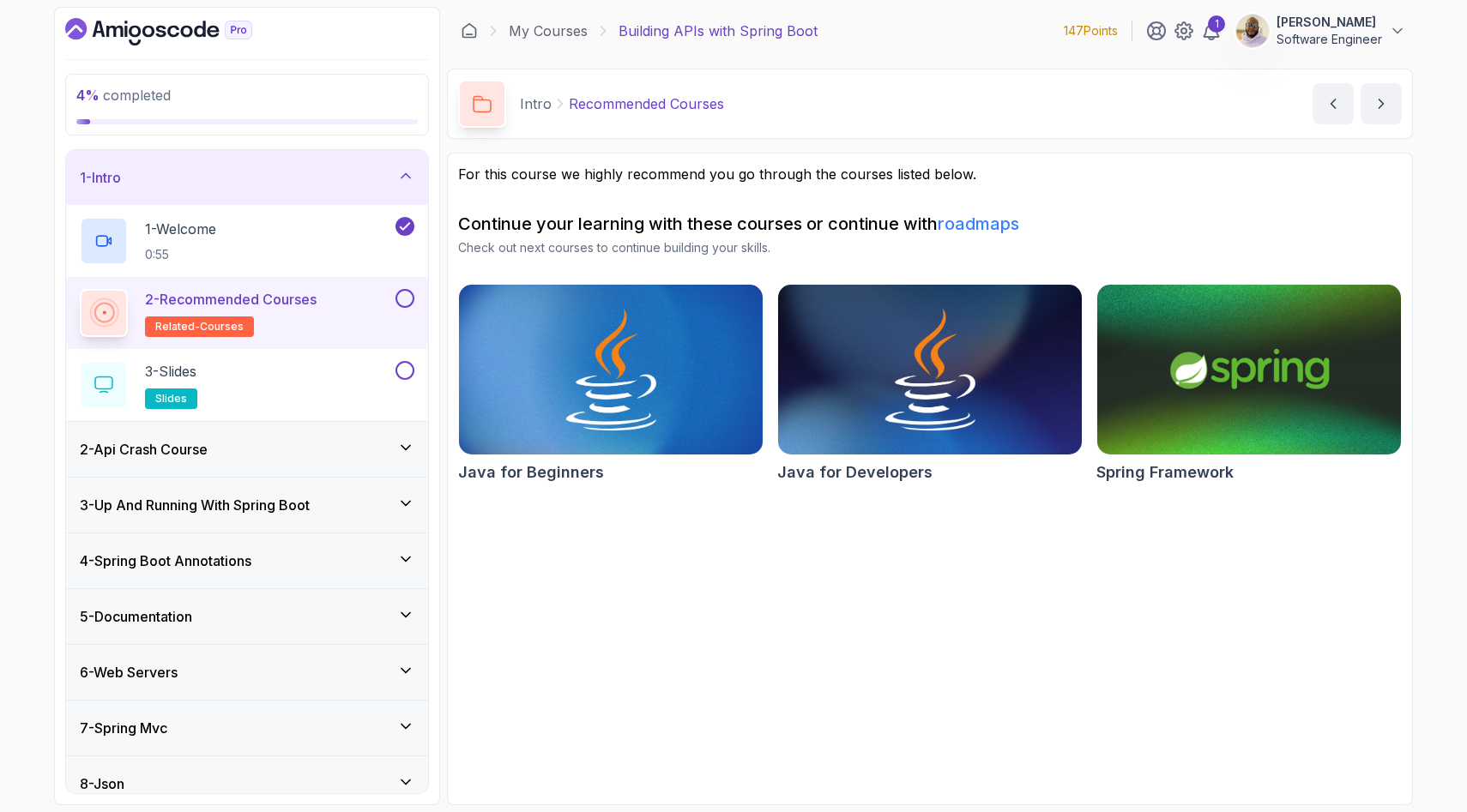
click at [407, 297] on button at bounding box center [404, 298] width 18 height 18
click at [408, 372] on button at bounding box center [404, 370] width 18 height 18
click at [408, 442] on icon at bounding box center [406, 448] width 17 height 17
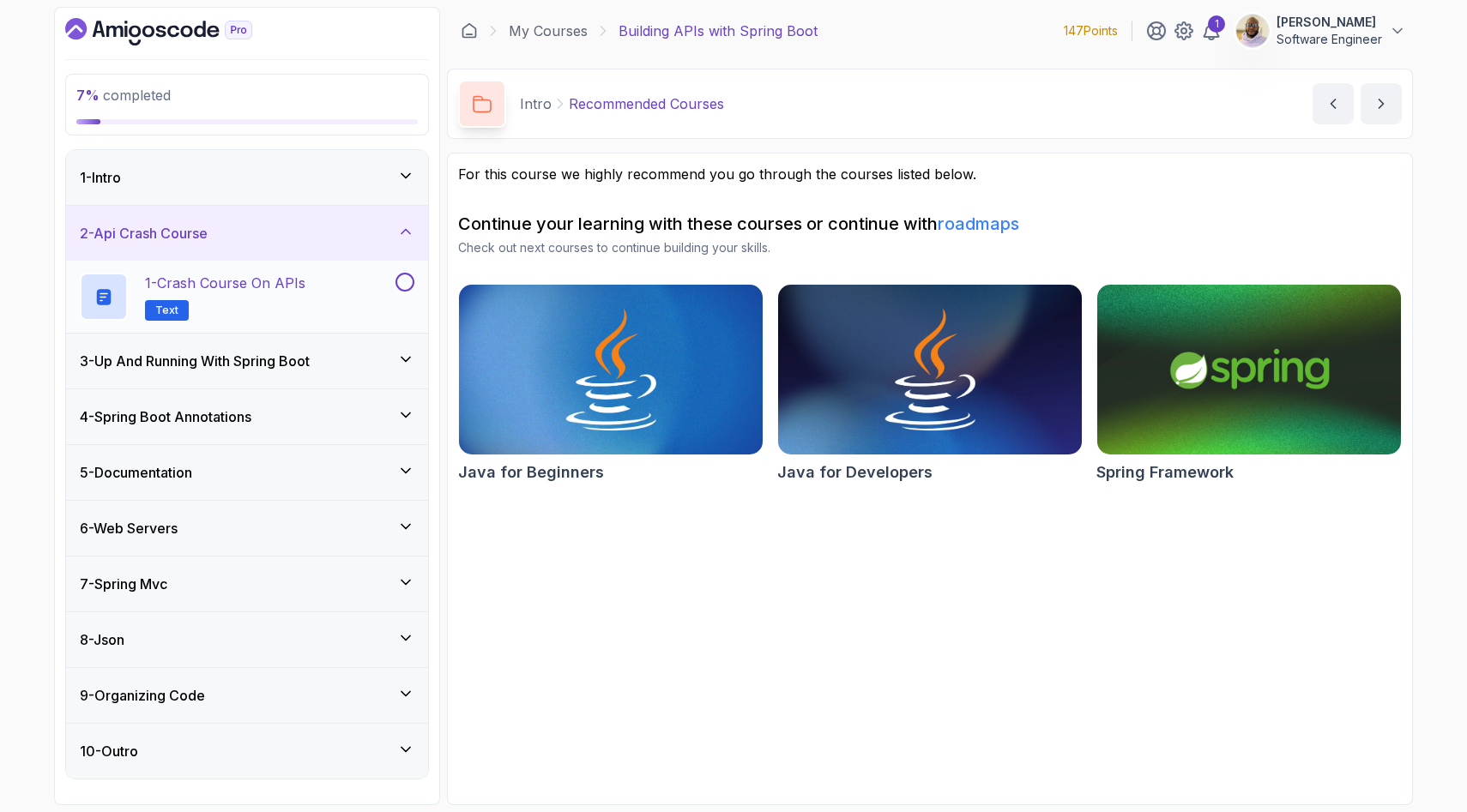
click at [329, 298] on div "1 - Crash Course on APIs Text" at bounding box center [235, 296] width 312 height 48
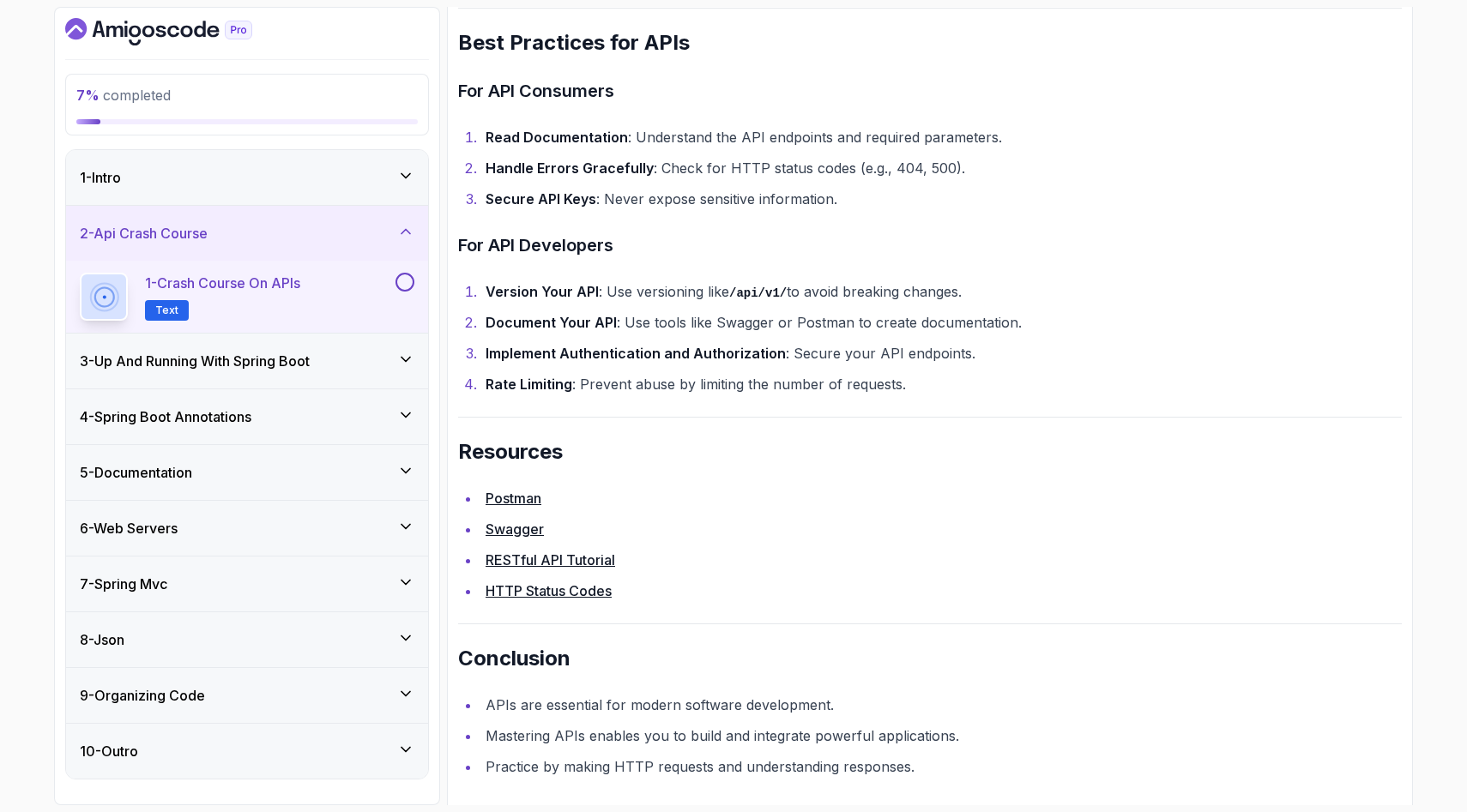
scroll to position [3265, 0]
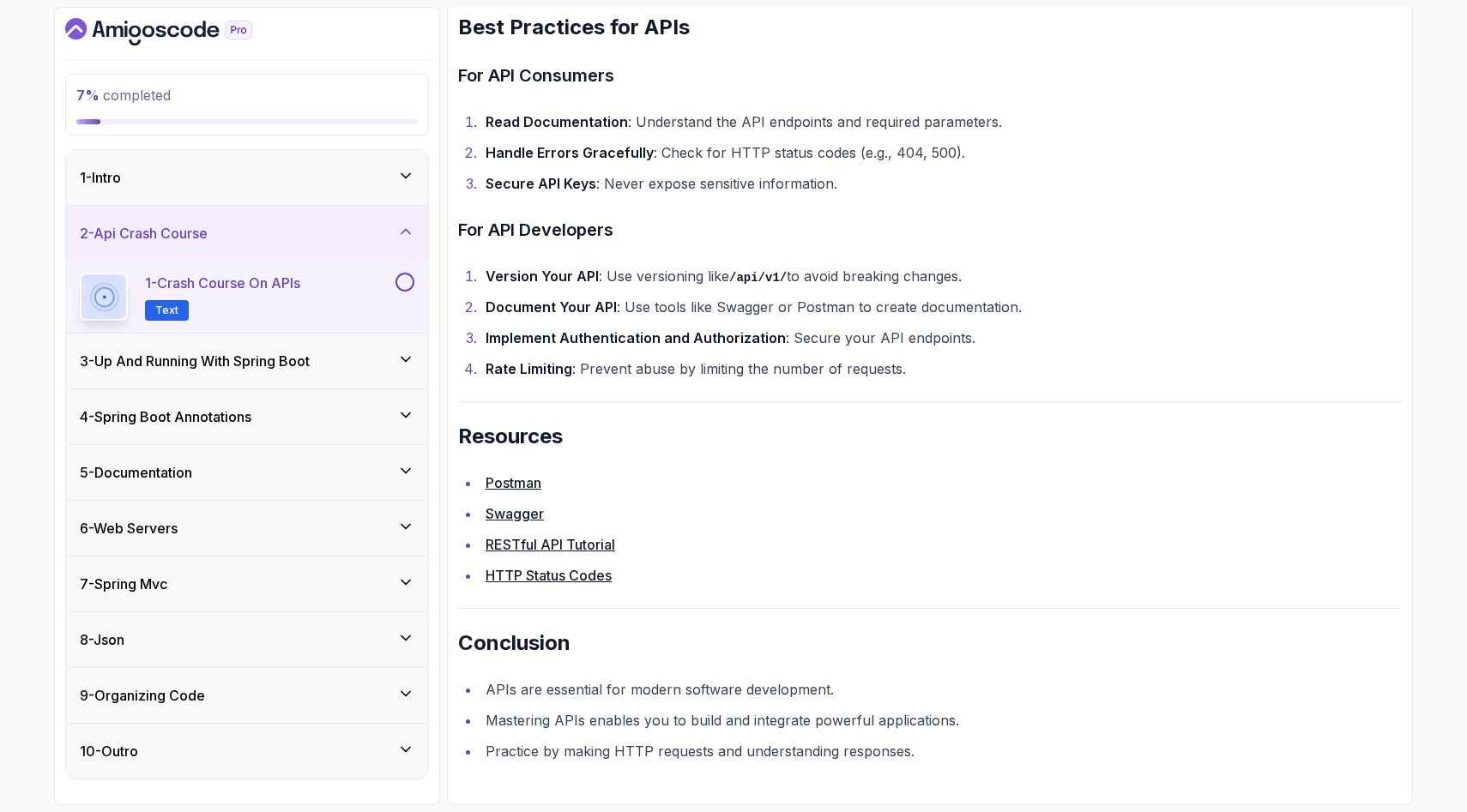
click at [405, 286] on button at bounding box center [404, 282] width 18 height 18
click at [409, 357] on icon at bounding box center [405, 359] width 9 height 4
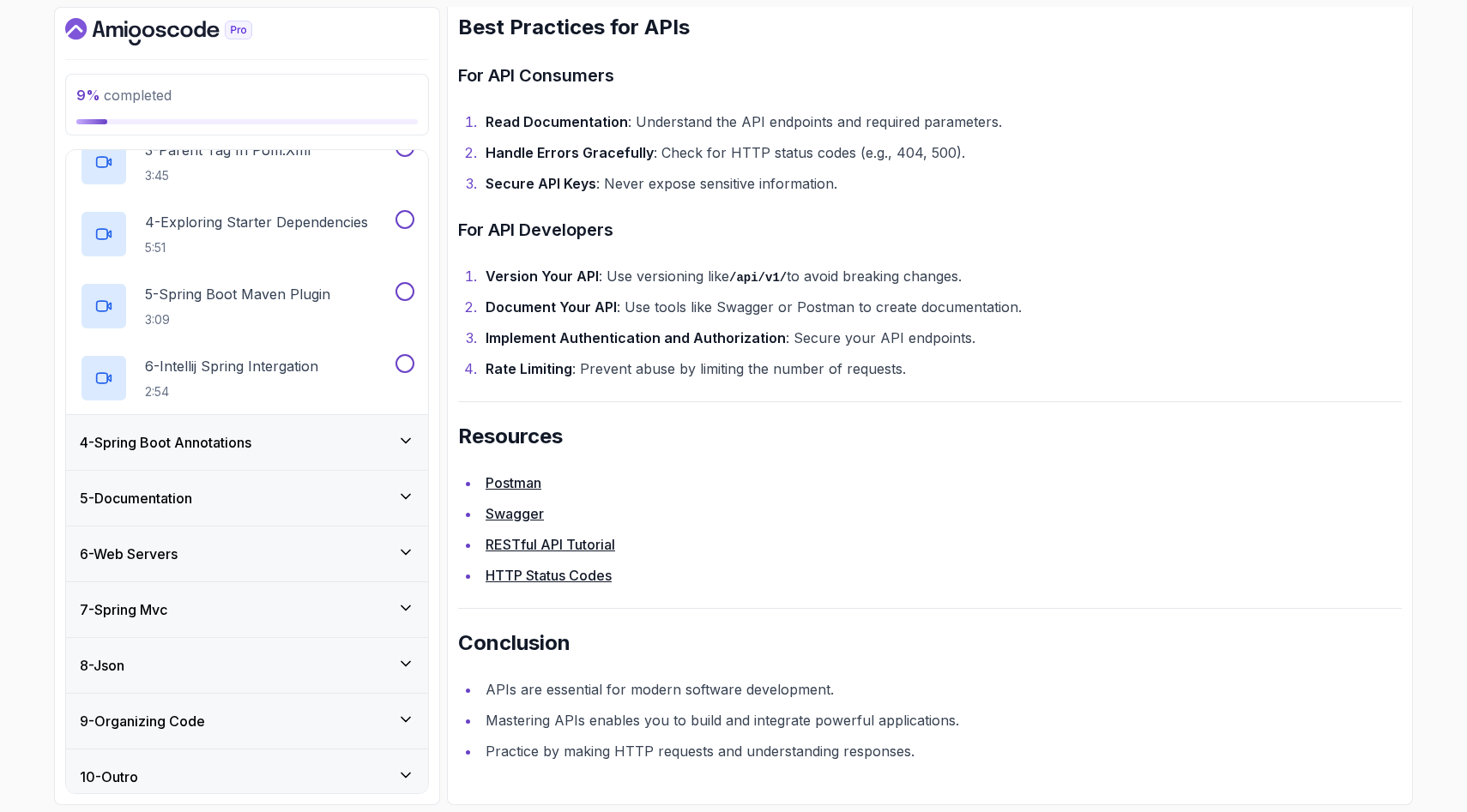
scroll to position [345, 0]
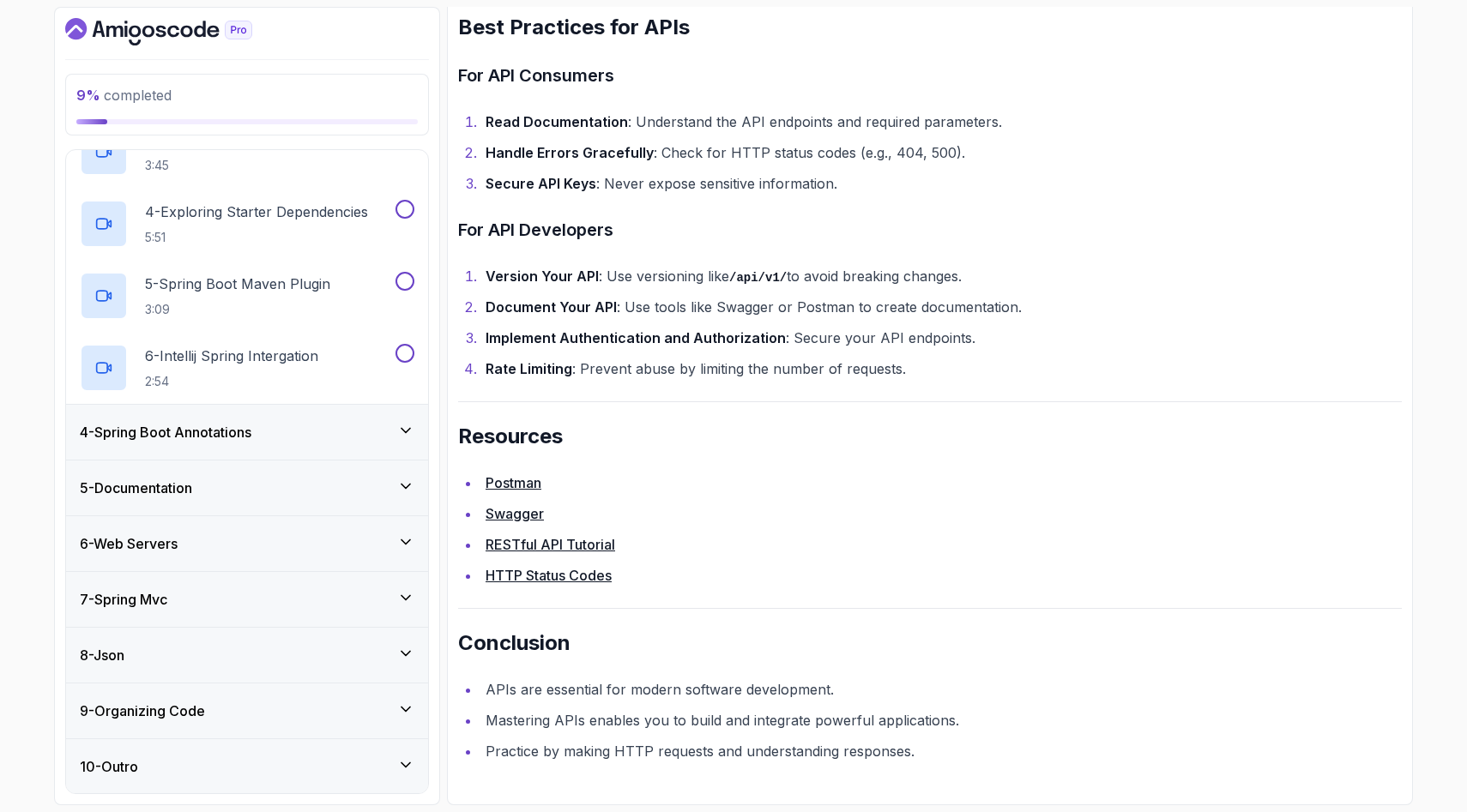
click at [347, 432] on div "4 - Spring Boot Annotations" at bounding box center [247, 432] width 334 height 20
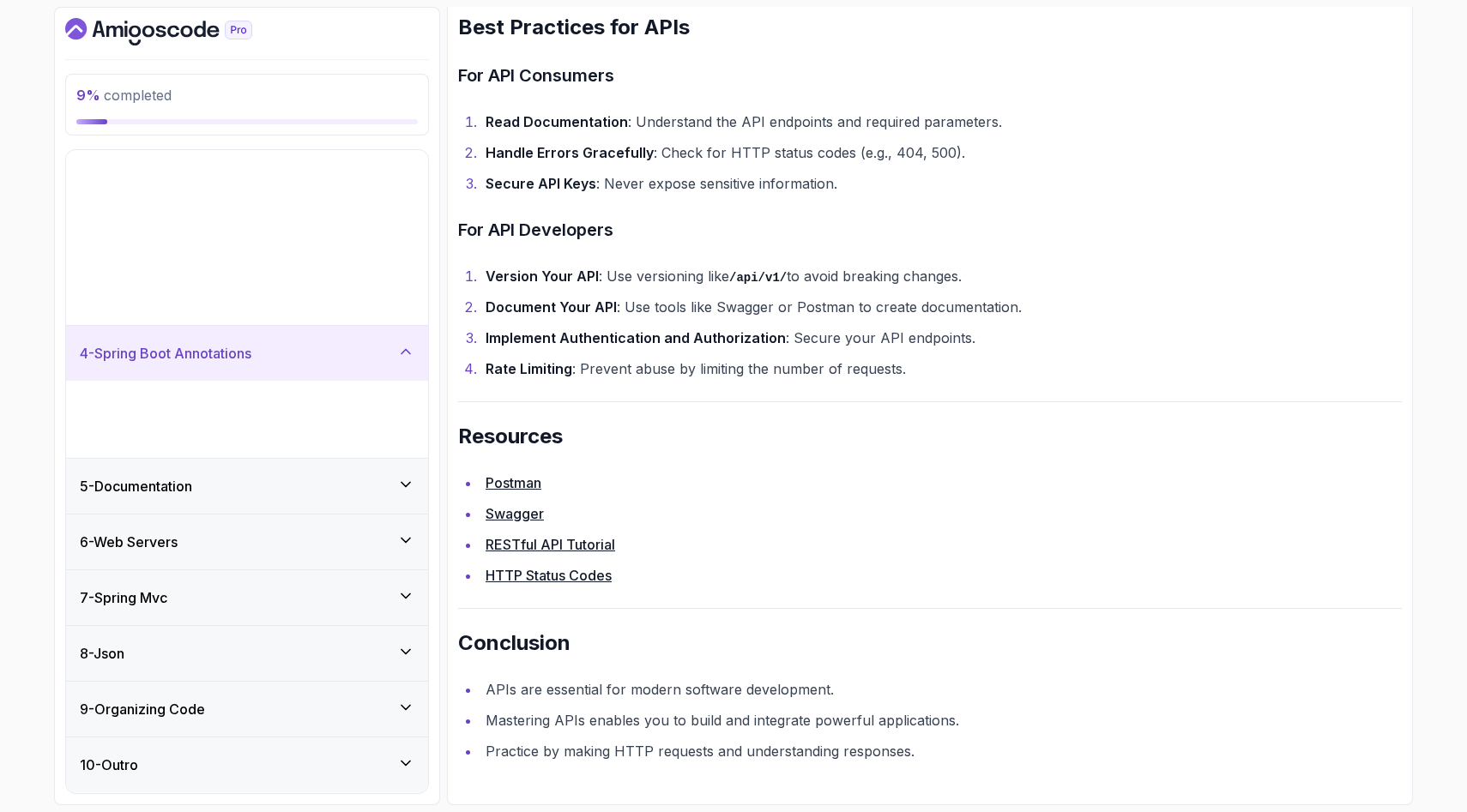
scroll to position [0, 0]
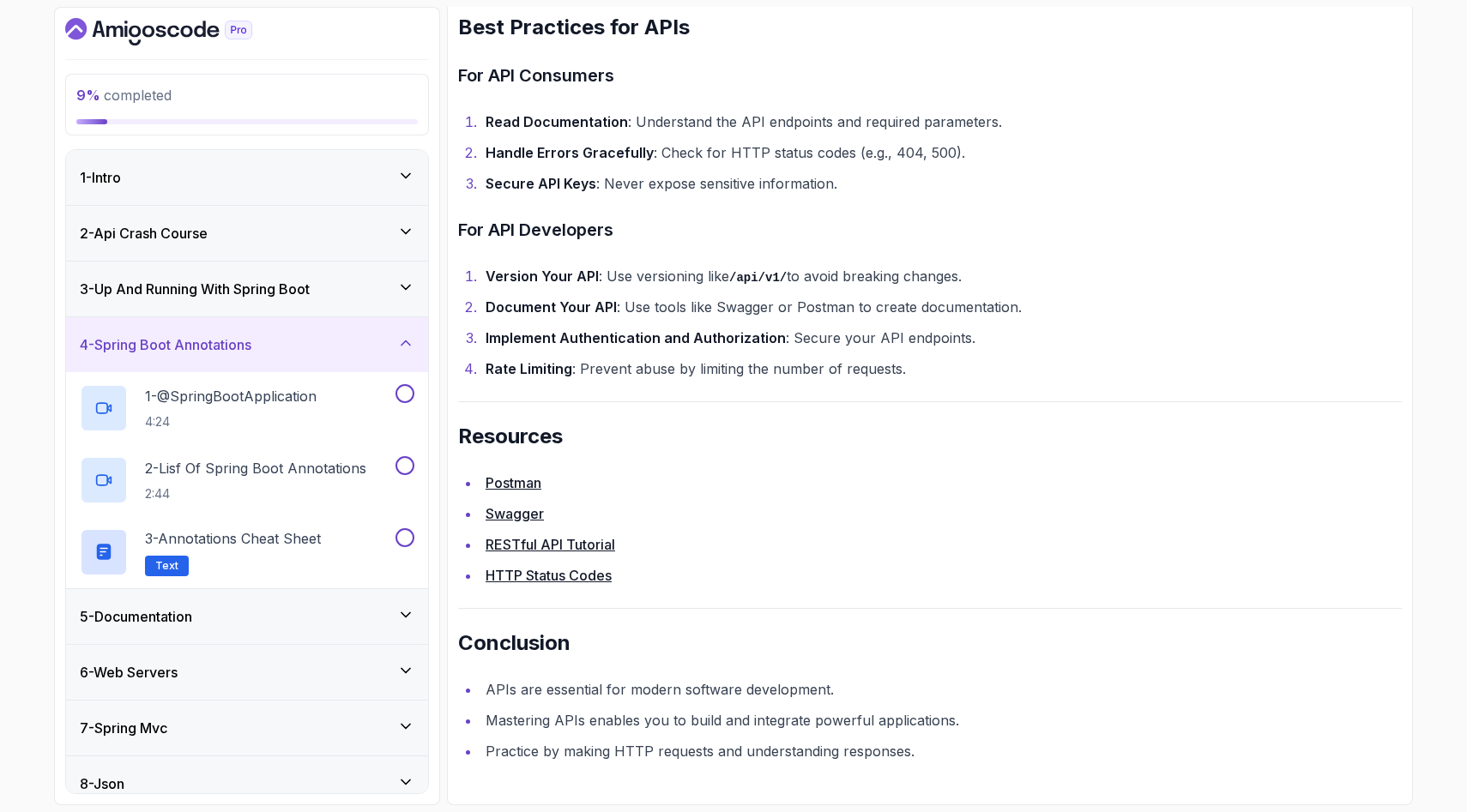
click at [399, 339] on icon at bounding box center [406, 343] width 17 height 17
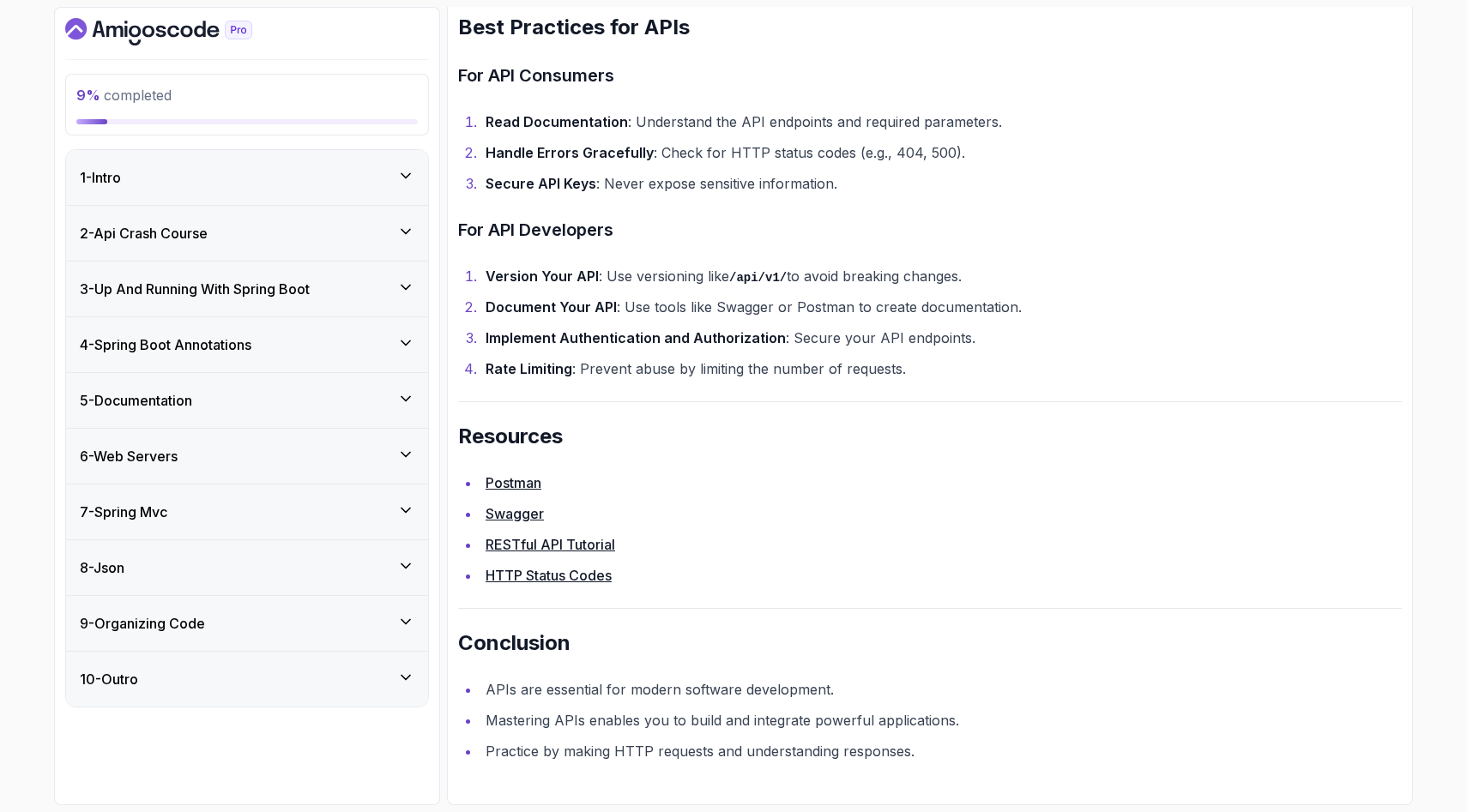
click at [373, 232] on div "2 - Api Crash Course" at bounding box center [247, 233] width 334 height 20
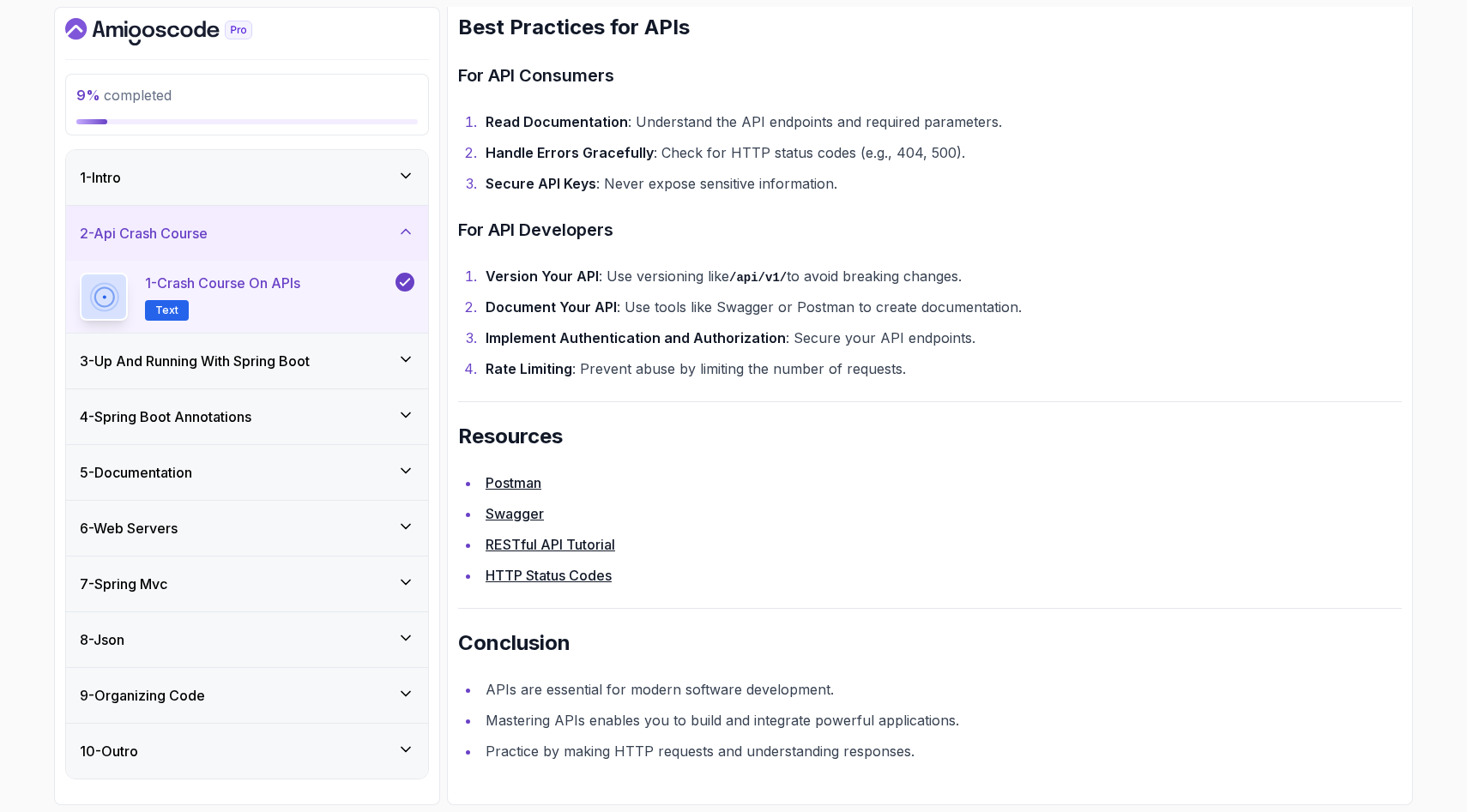
click at [393, 354] on div "3 - Up And Running With Spring Boot" at bounding box center [247, 360] width 334 height 20
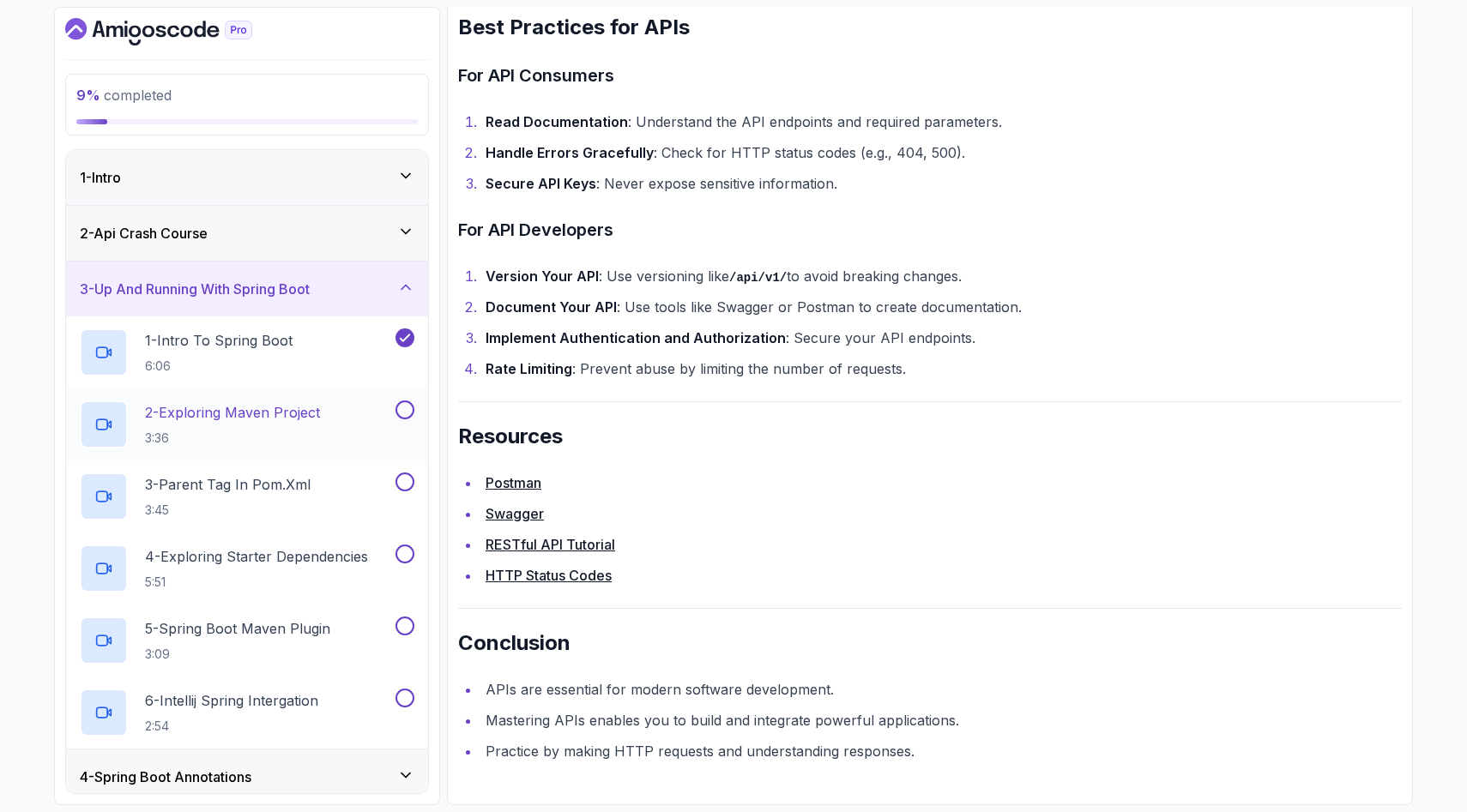
click at [308, 415] on p "2 - Exploring Maven Project" at bounding box center [232, 412] width 175 height 20
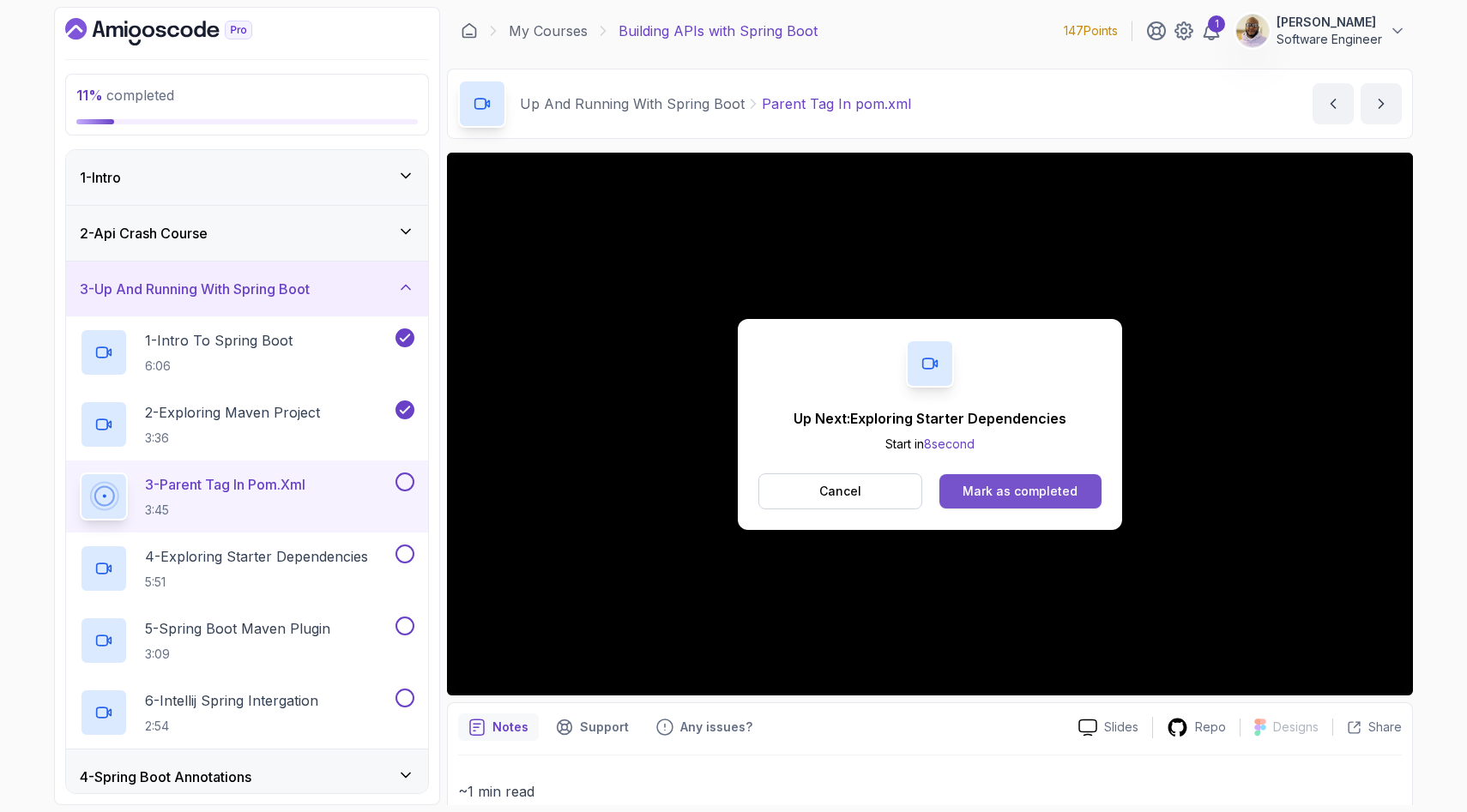
click at [1009, 496] on div "Mark as completed" at bounding box center [1020, 491] width 115 height 17
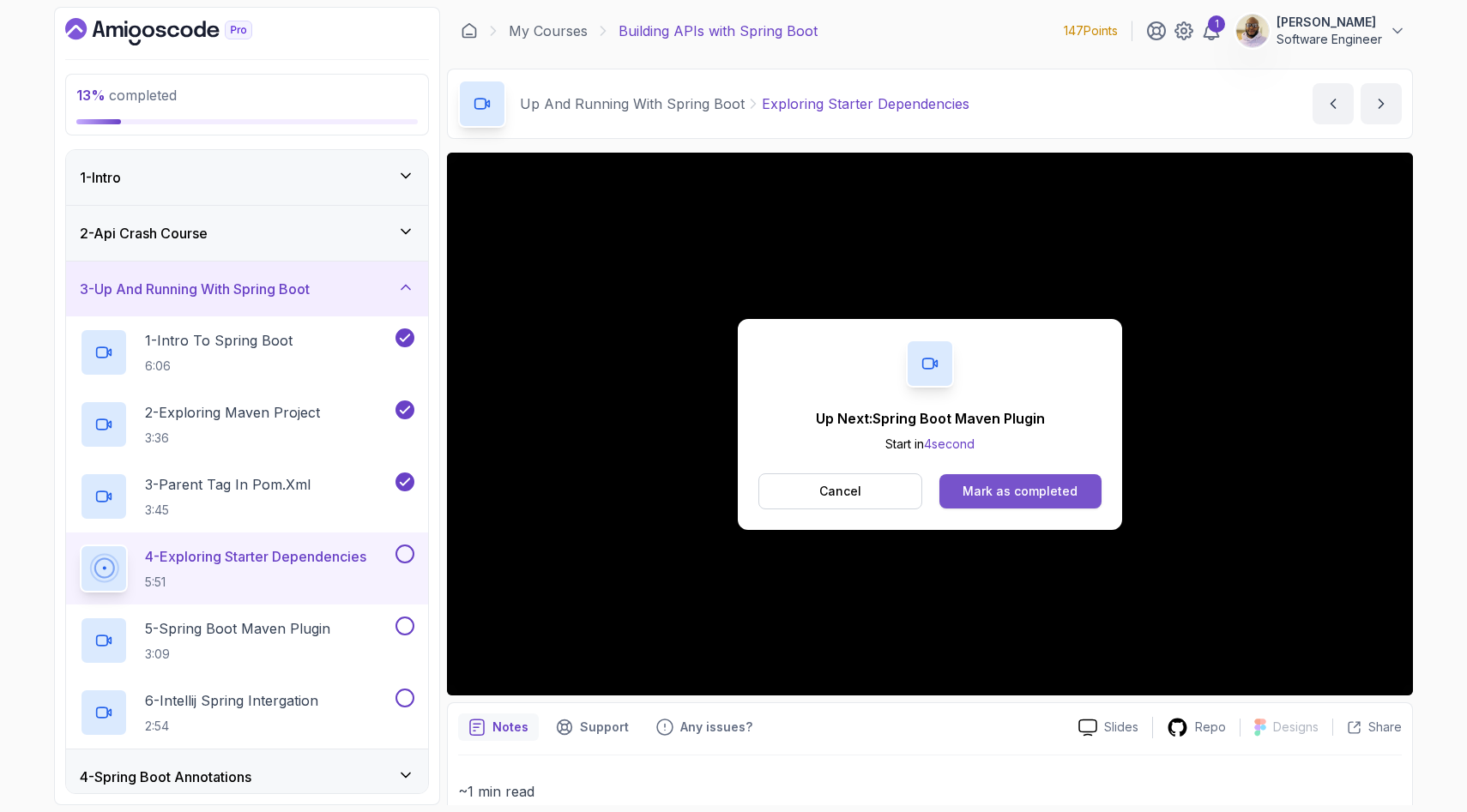
click at [1016, 492] on div "Mark as completed" at bounding box center [1020, 491] width 115 height 17
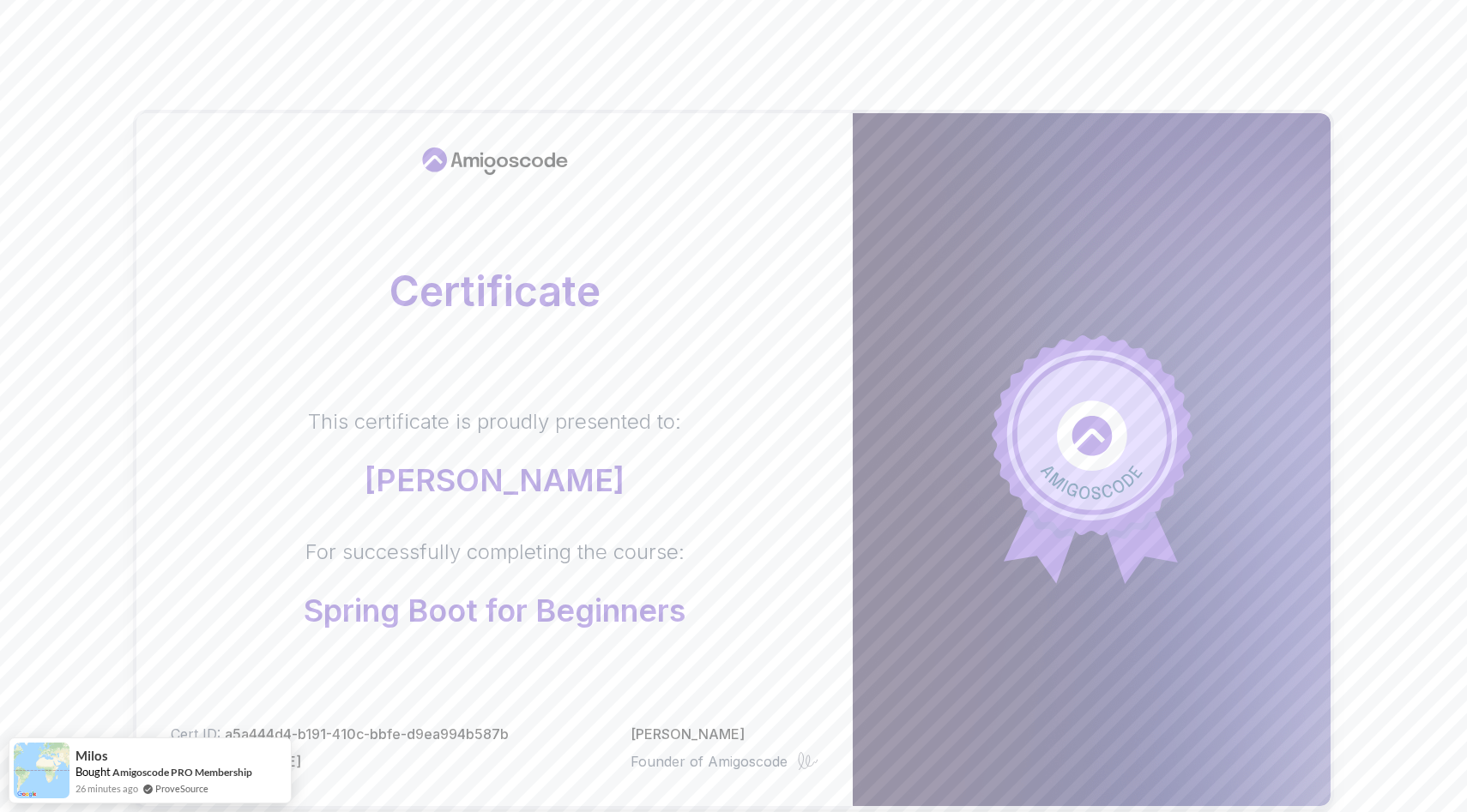
click at [985, 262] on body "Certificate This certificate is proudly presented to: [PERSON_NAME] For success…" at bounding box center [734, 543] width 1467 height 1086
